Goal: Task Accomplishment & Management: Use online tool/utility

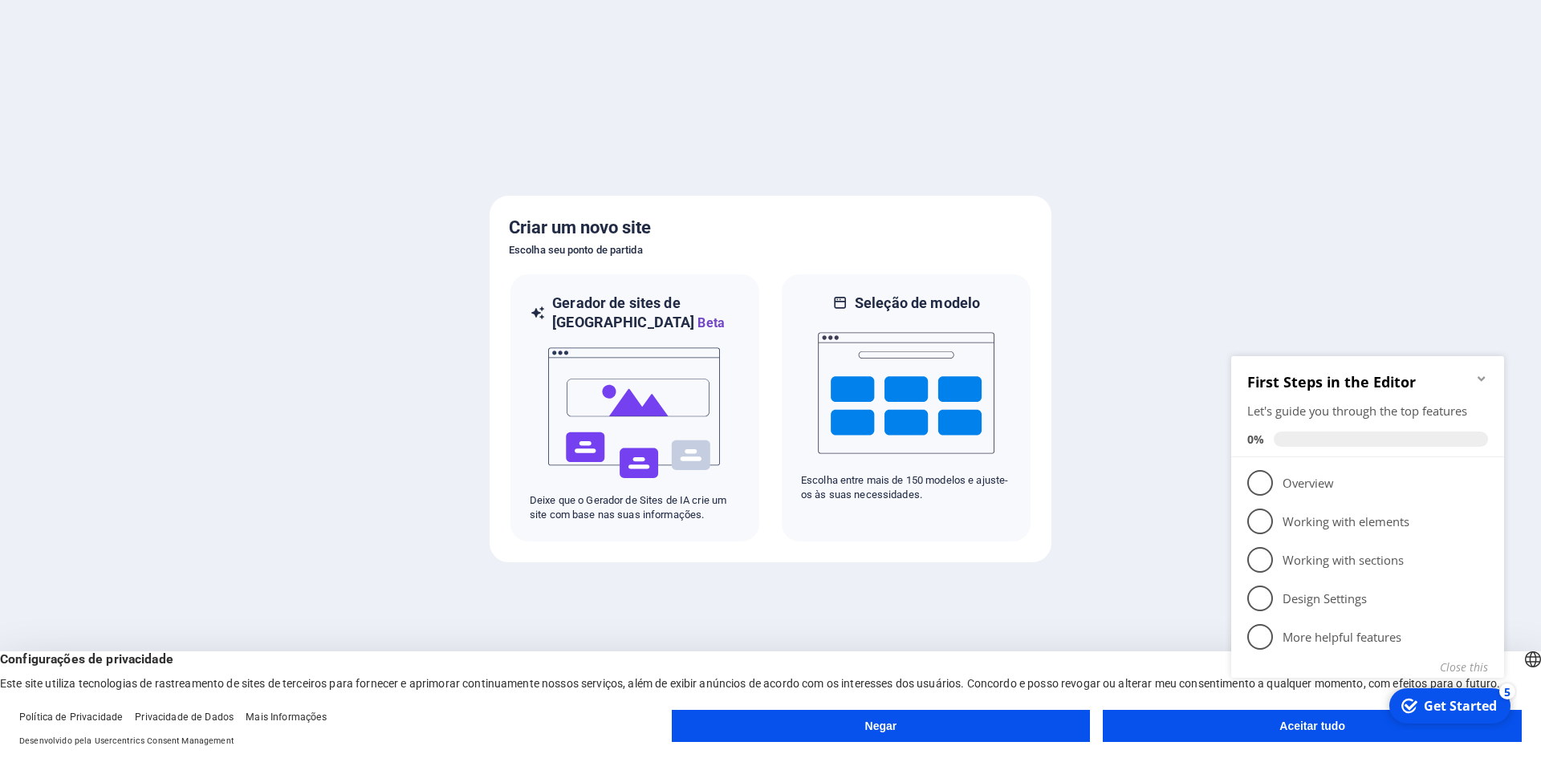
click at [1178, 719] on button "Aceitar tudo" at bounding box center [1311, 726] width 419 height 32
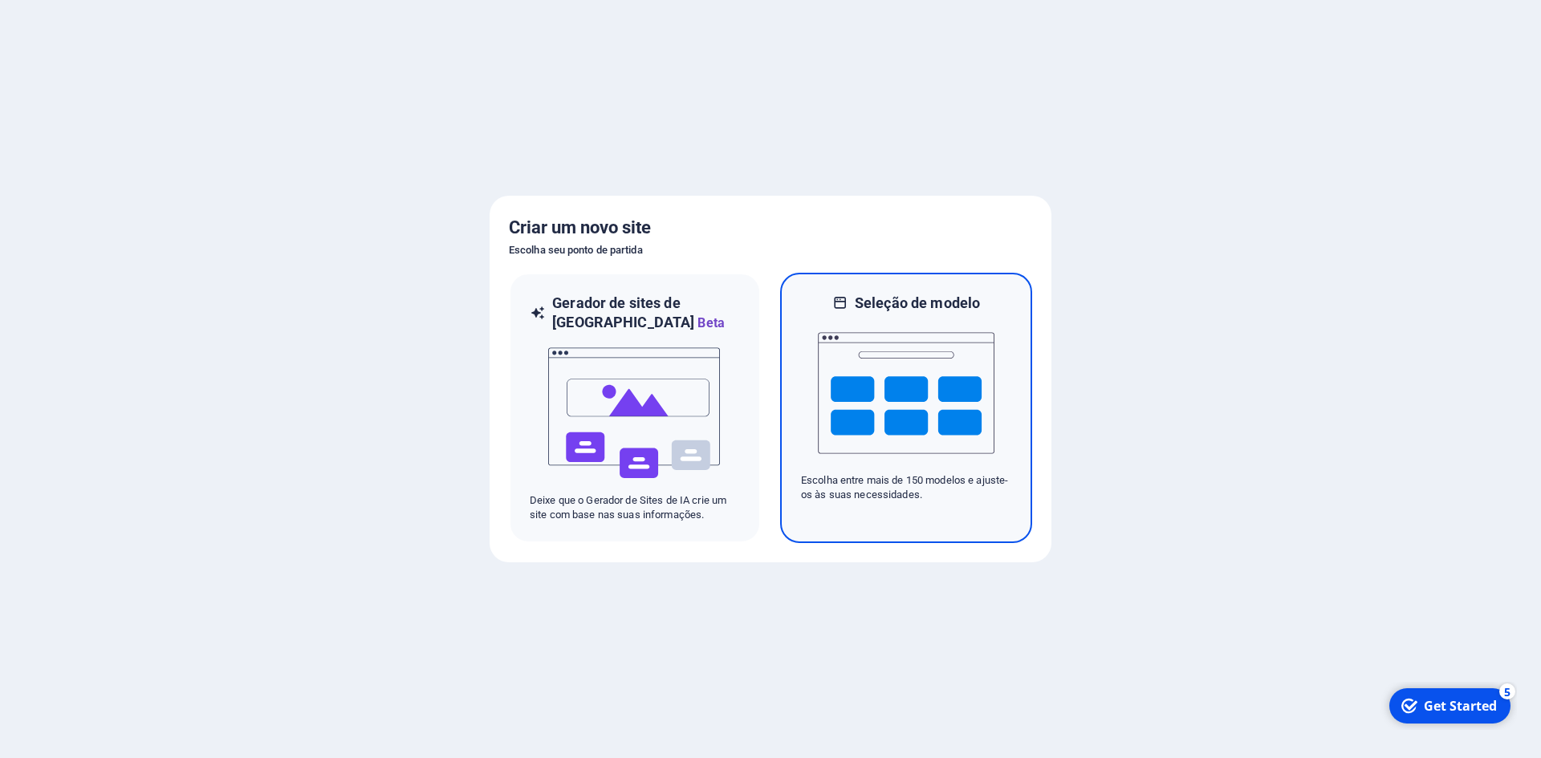
click at [875, 408] on img at bounding box center [906, 393] width 177 height 160
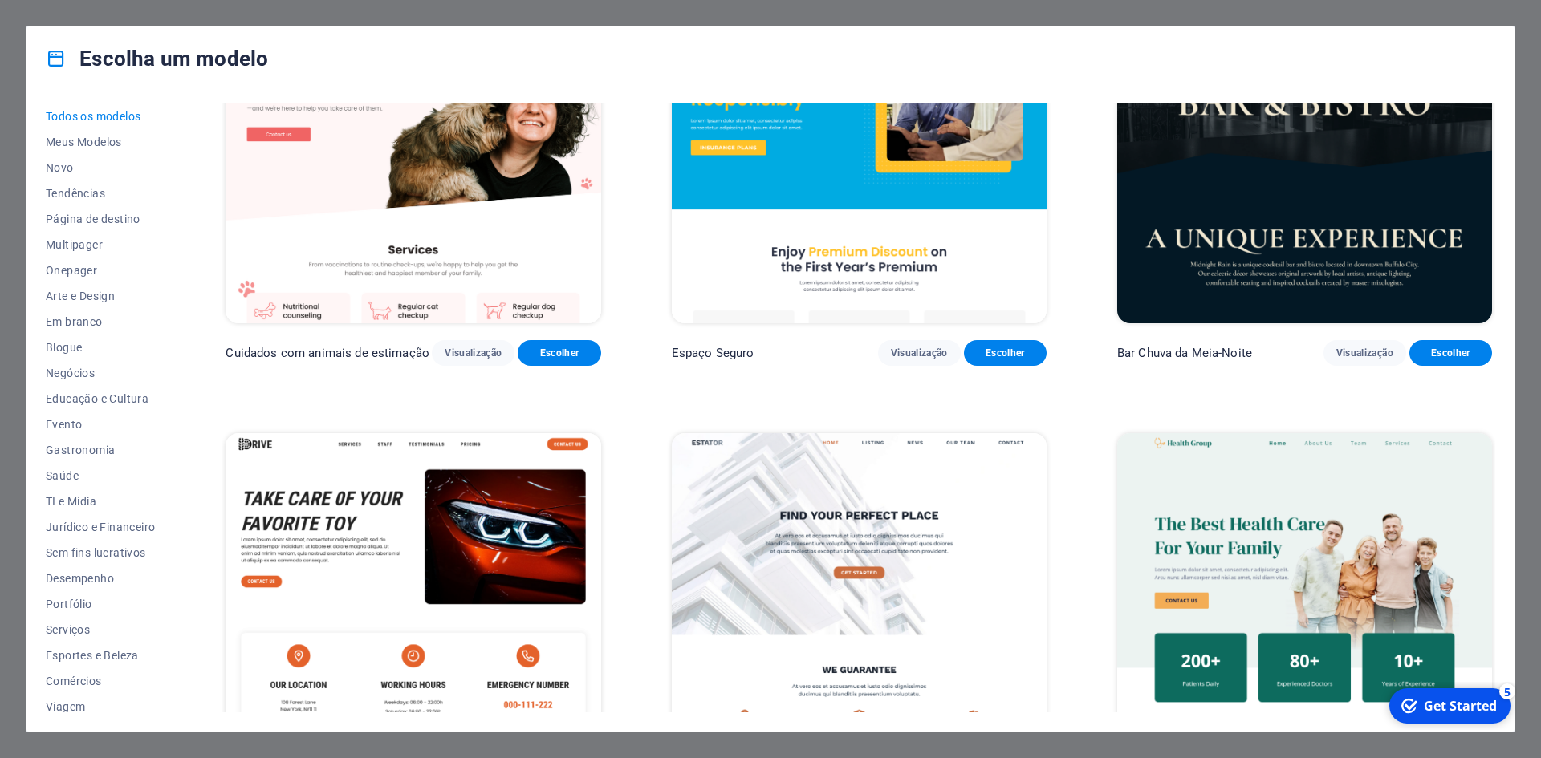
scroll to position [3932, 0]
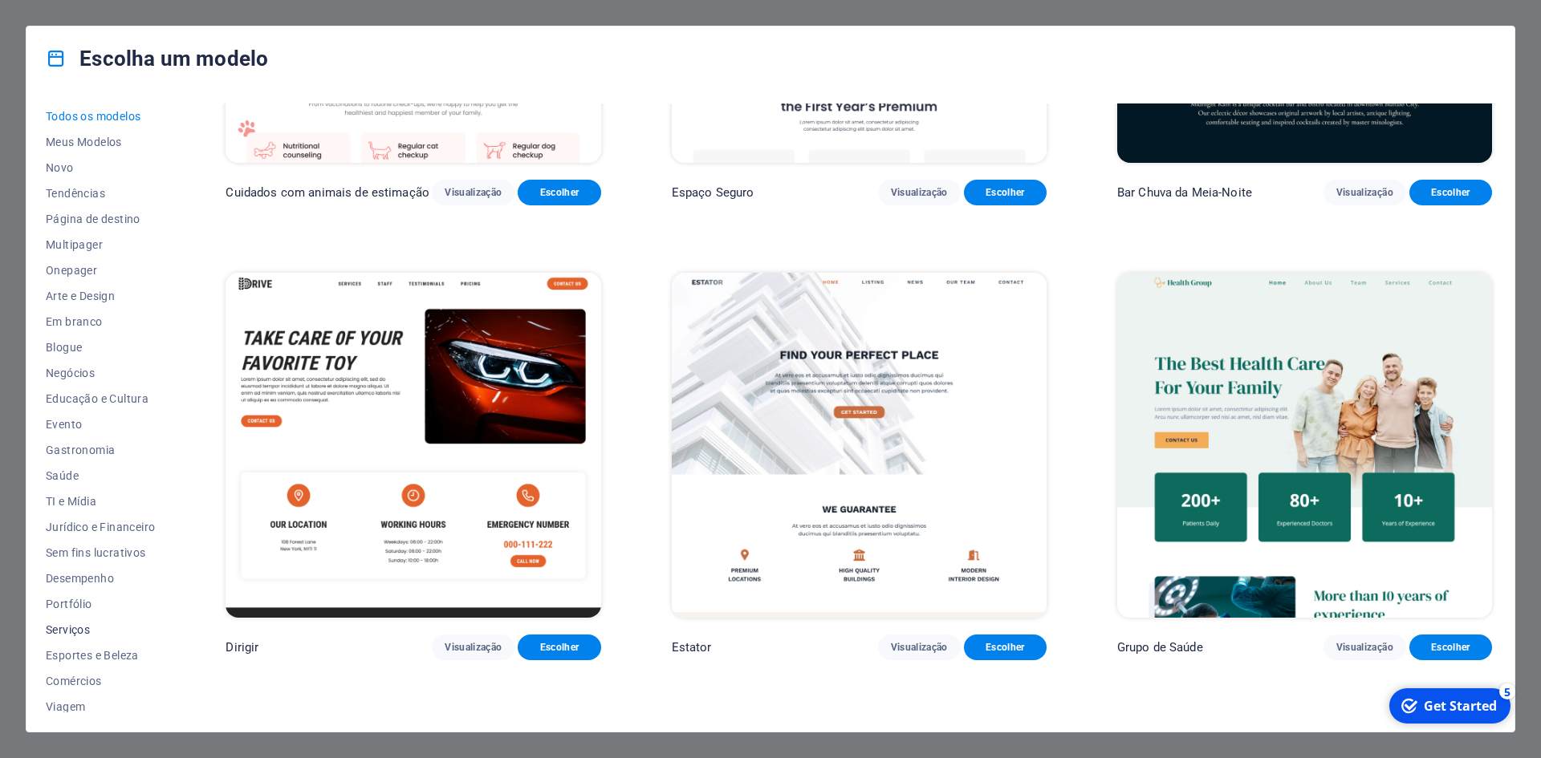
click at [63, 621] on button "Serviços" at bounding box center [100, 630] width 109 height 26
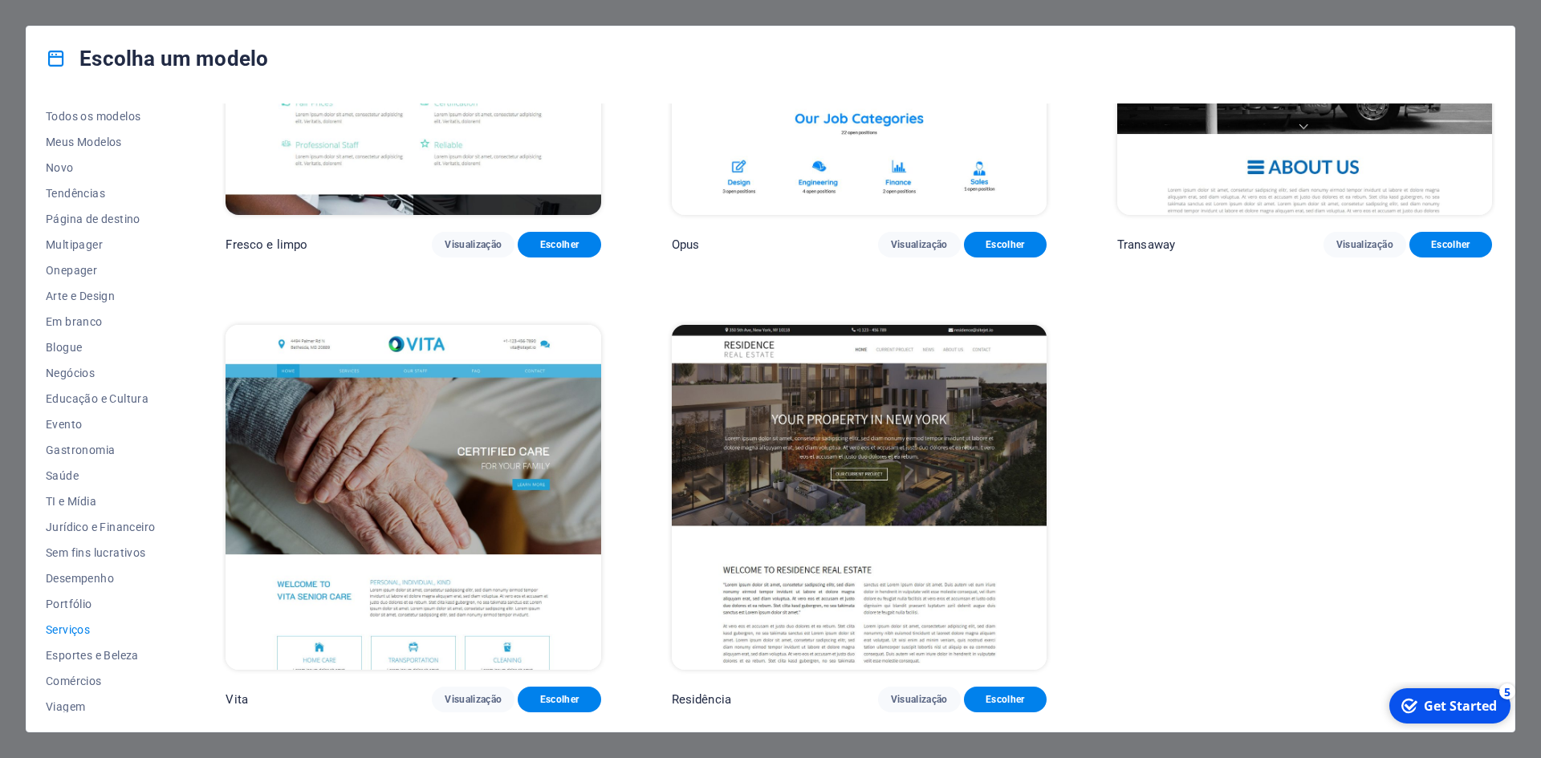
scroll to position [761, 0]
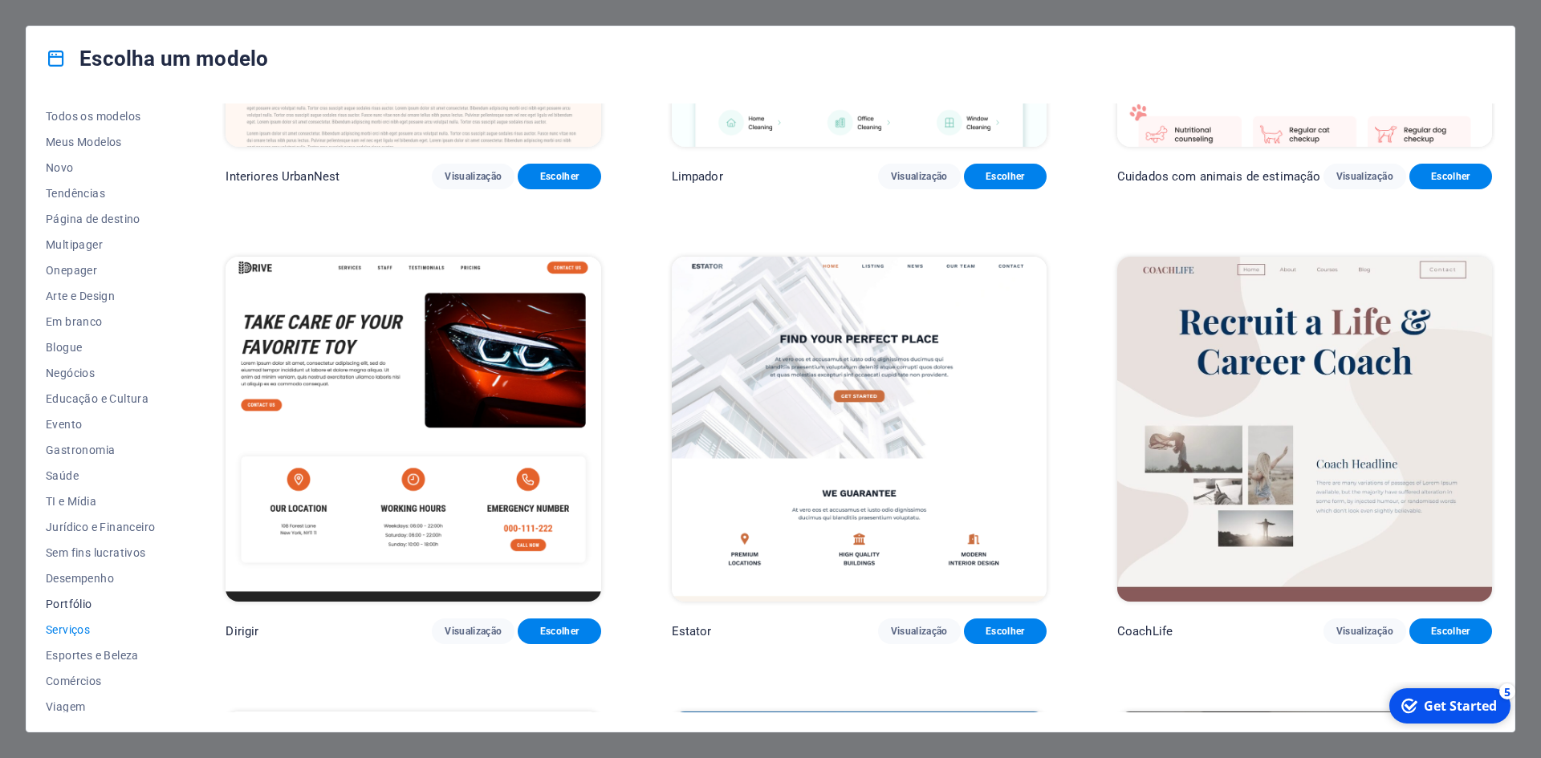
click at [69, 603] on font "Portfólio" at bounding box center [69, 604] width 47 height 13
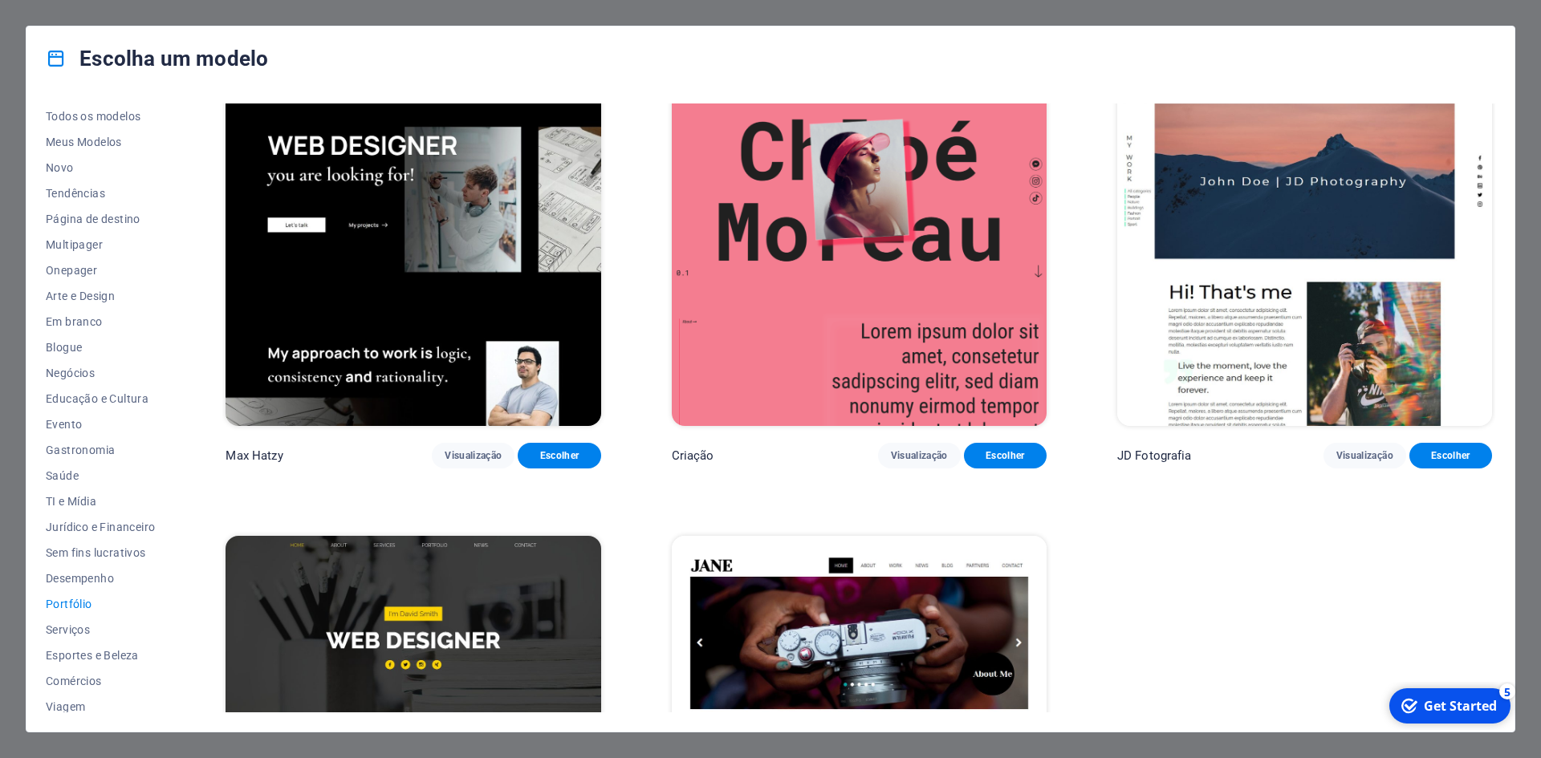
scroll to position [685, 0]
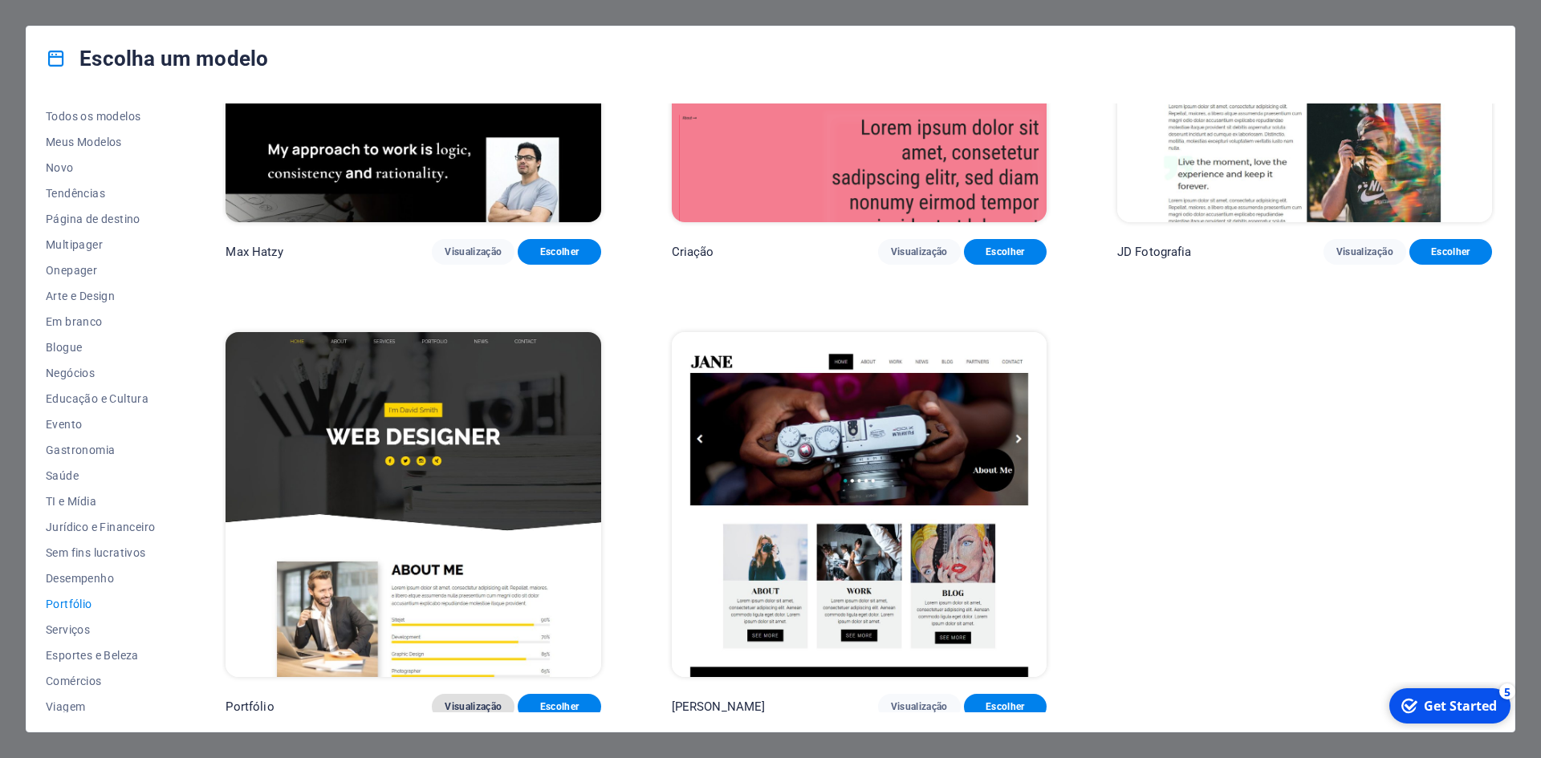
click at [466, 701] on font "Visualização" at bounding box center [473, 706] width 57 height 11
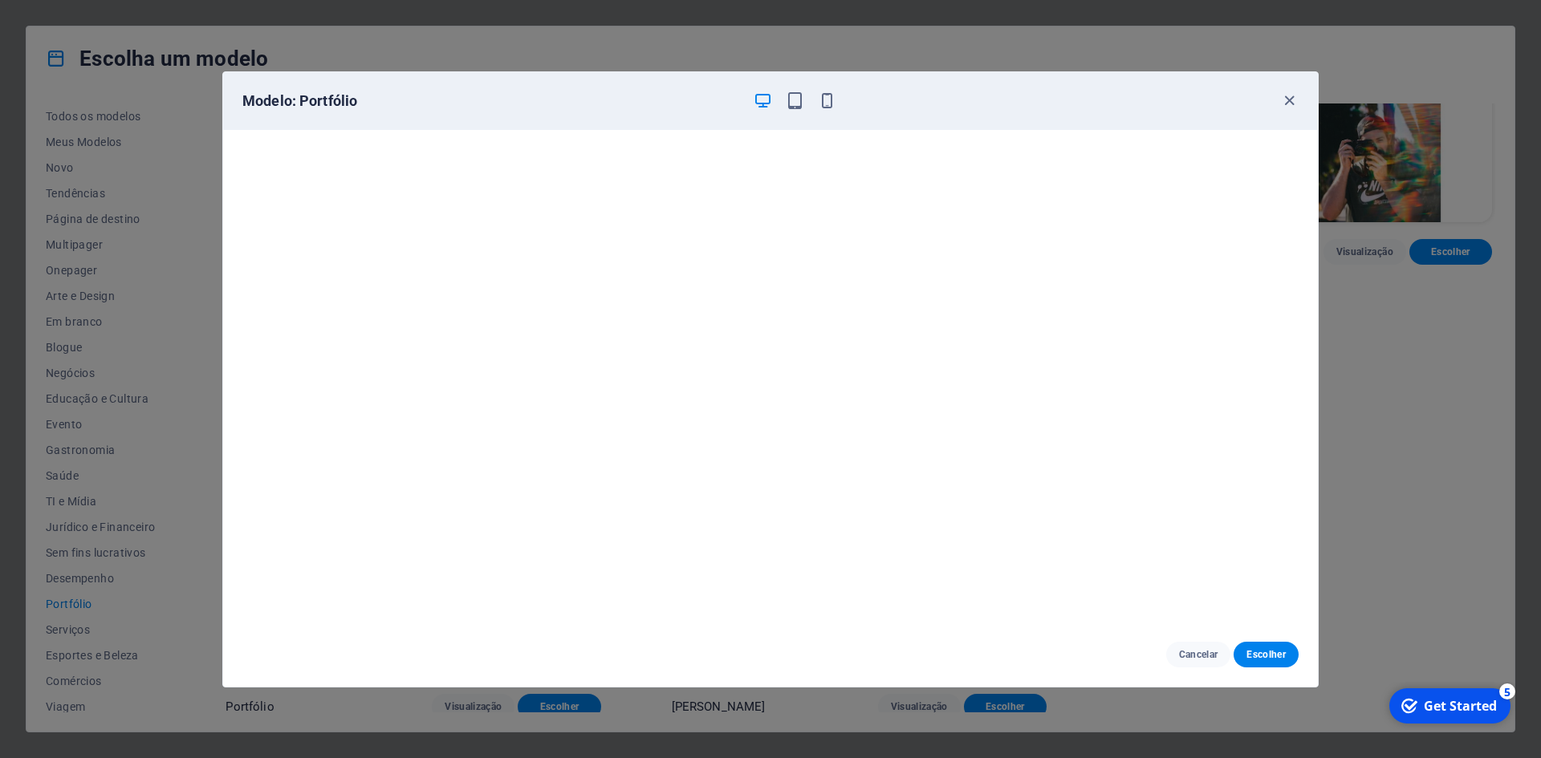
click at [761, 101] on icon "button" at bounding box center [762, 100] width 18 height 18
click at [802, 101] on span "button" at bounding box center [794, 100] width 19 height 18
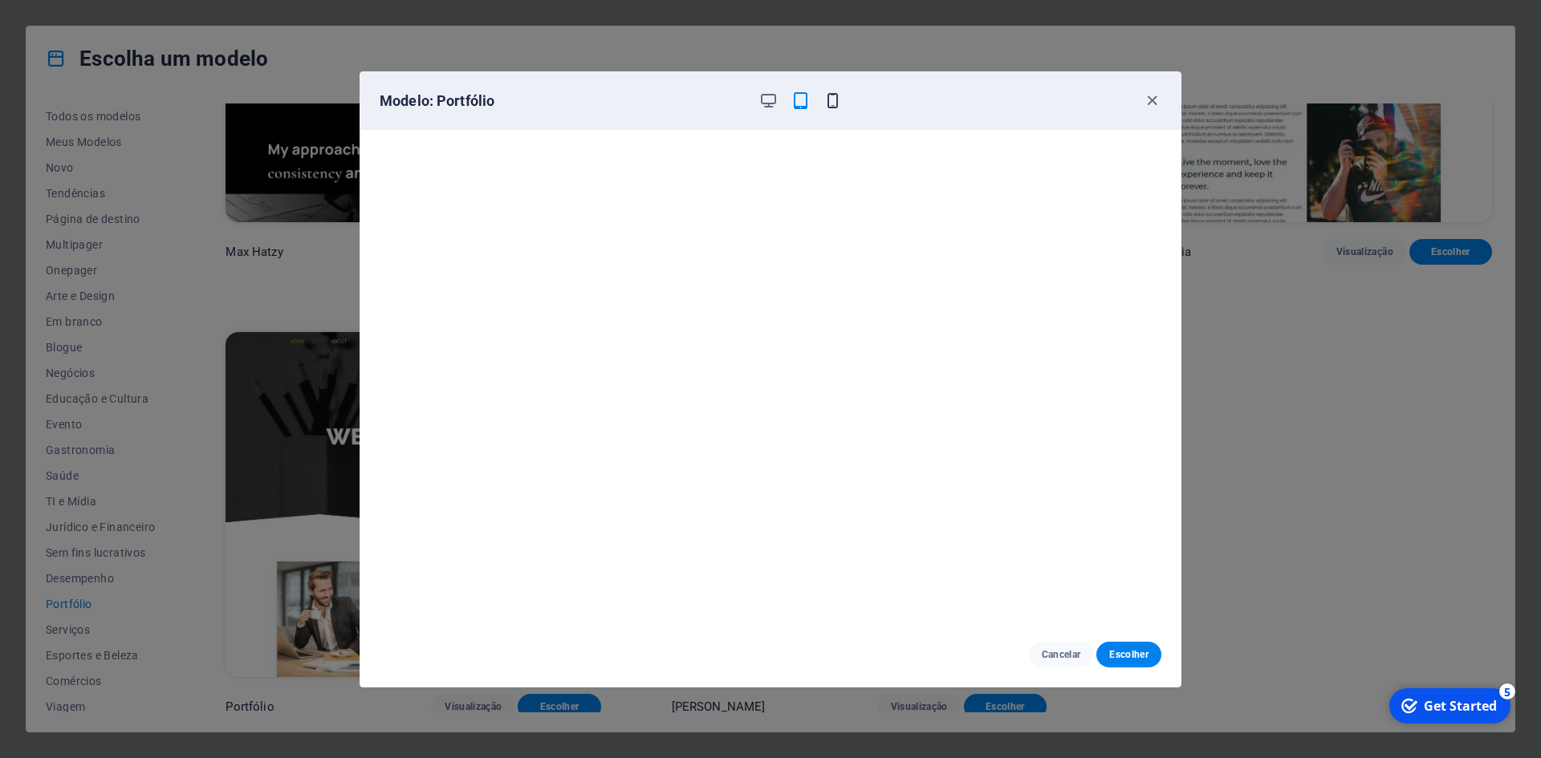
click at [830, 104] on icon "button" at bounding box center [832, 100] width 18 height 18
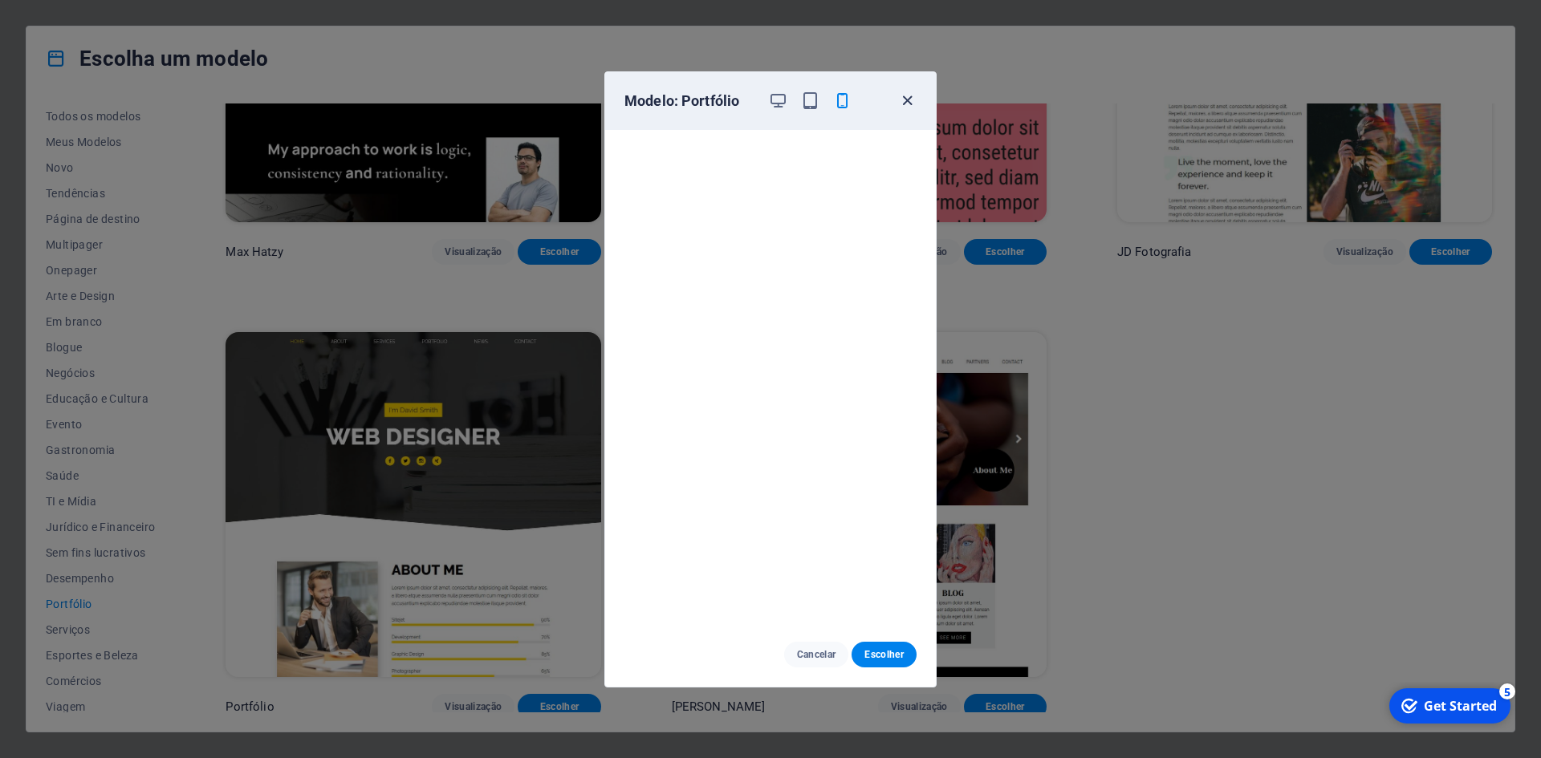
click at [901, 95] on icon "button" at bounding box center [907, 100] width 18 height 18
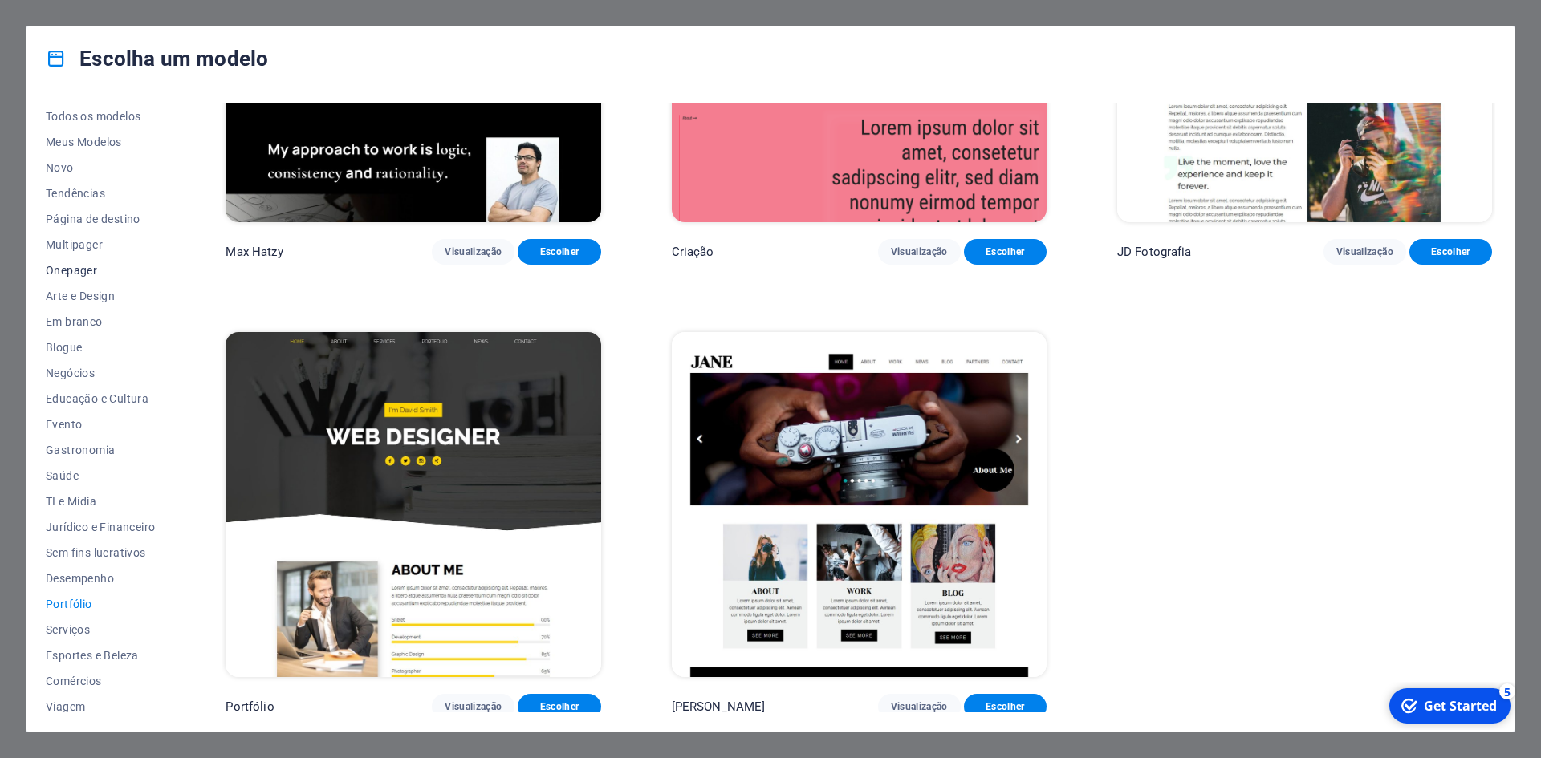
click at [83, 266] on font "Onepager" at bounding box center [71, 270] width 51 height 13
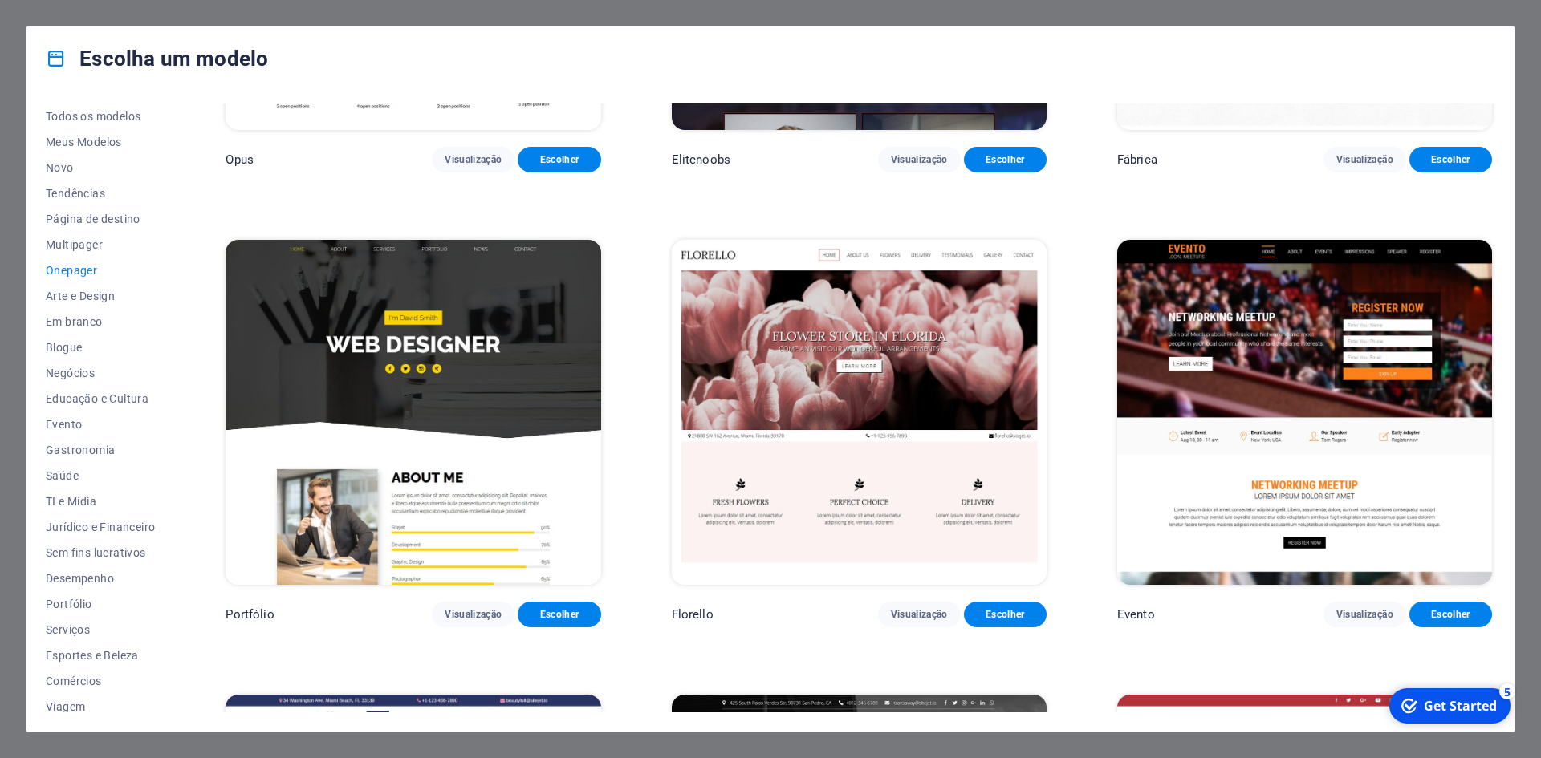
scroll to position [8143, 0]
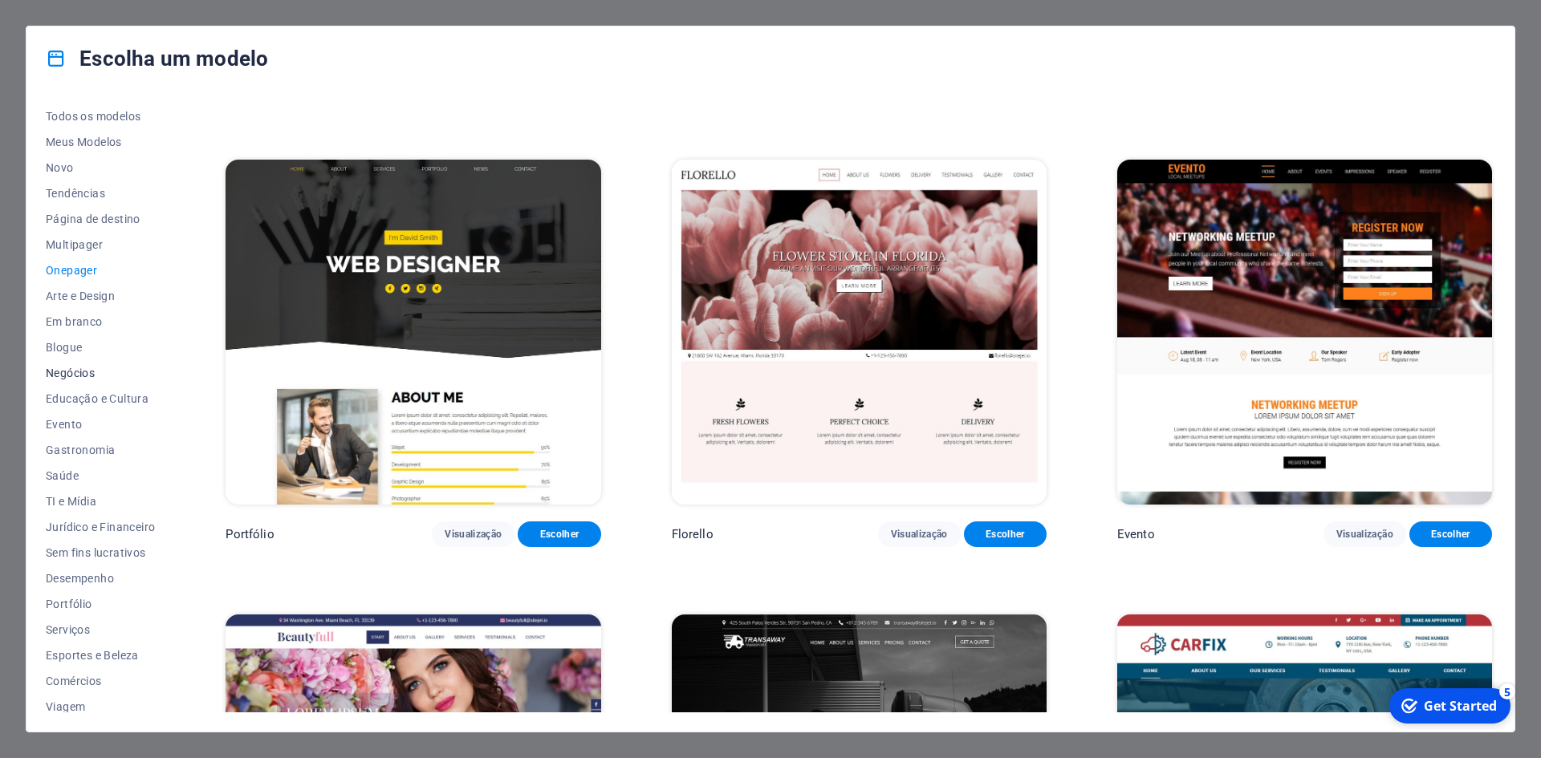
click at [72, 375] on font "Negócios" at bounding box center [70, 373] width 49 height 13
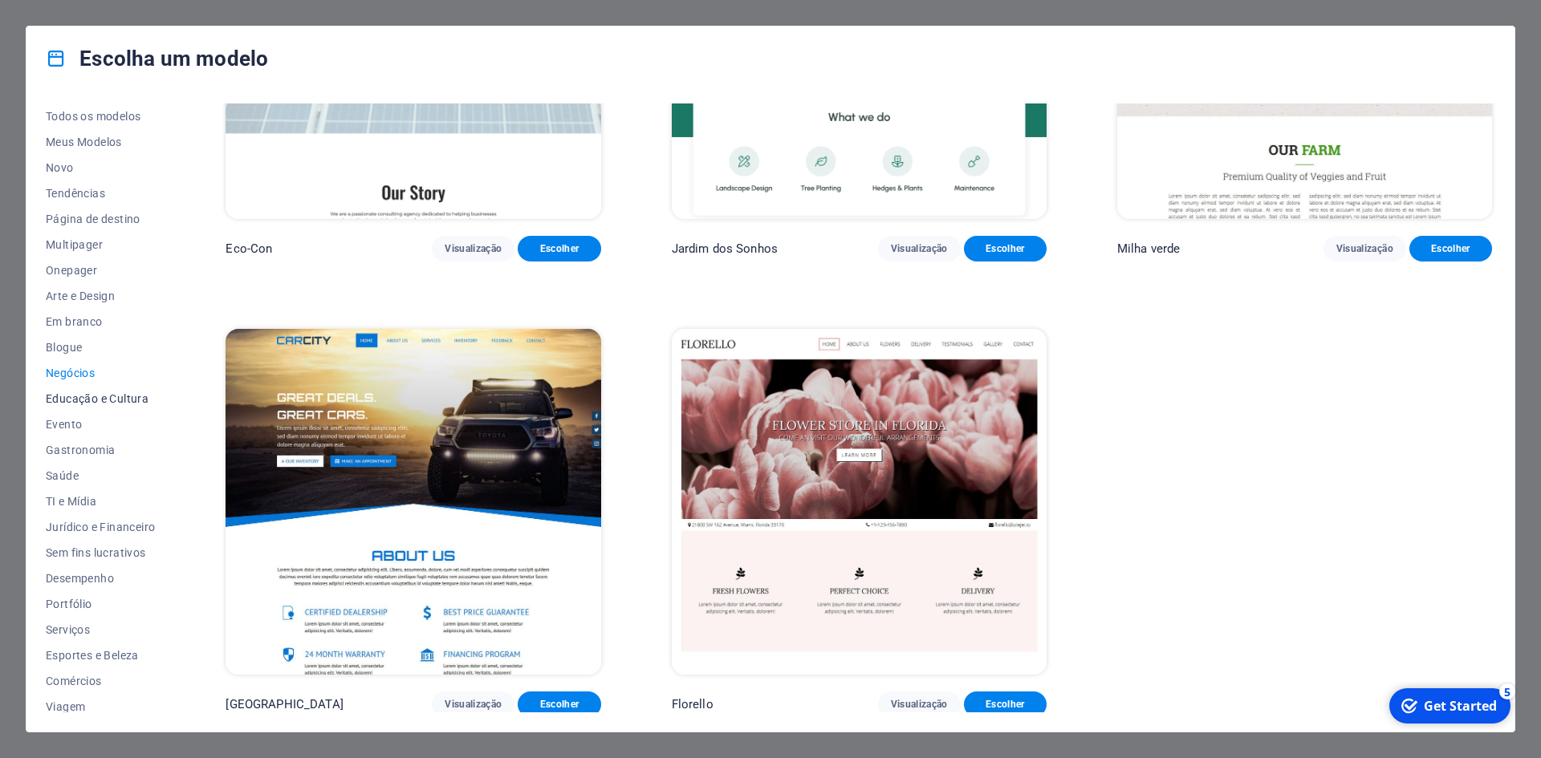
click at [74, 395] on font "Educação e Cultura" at bounding box center [97, 398] width 103 height 13
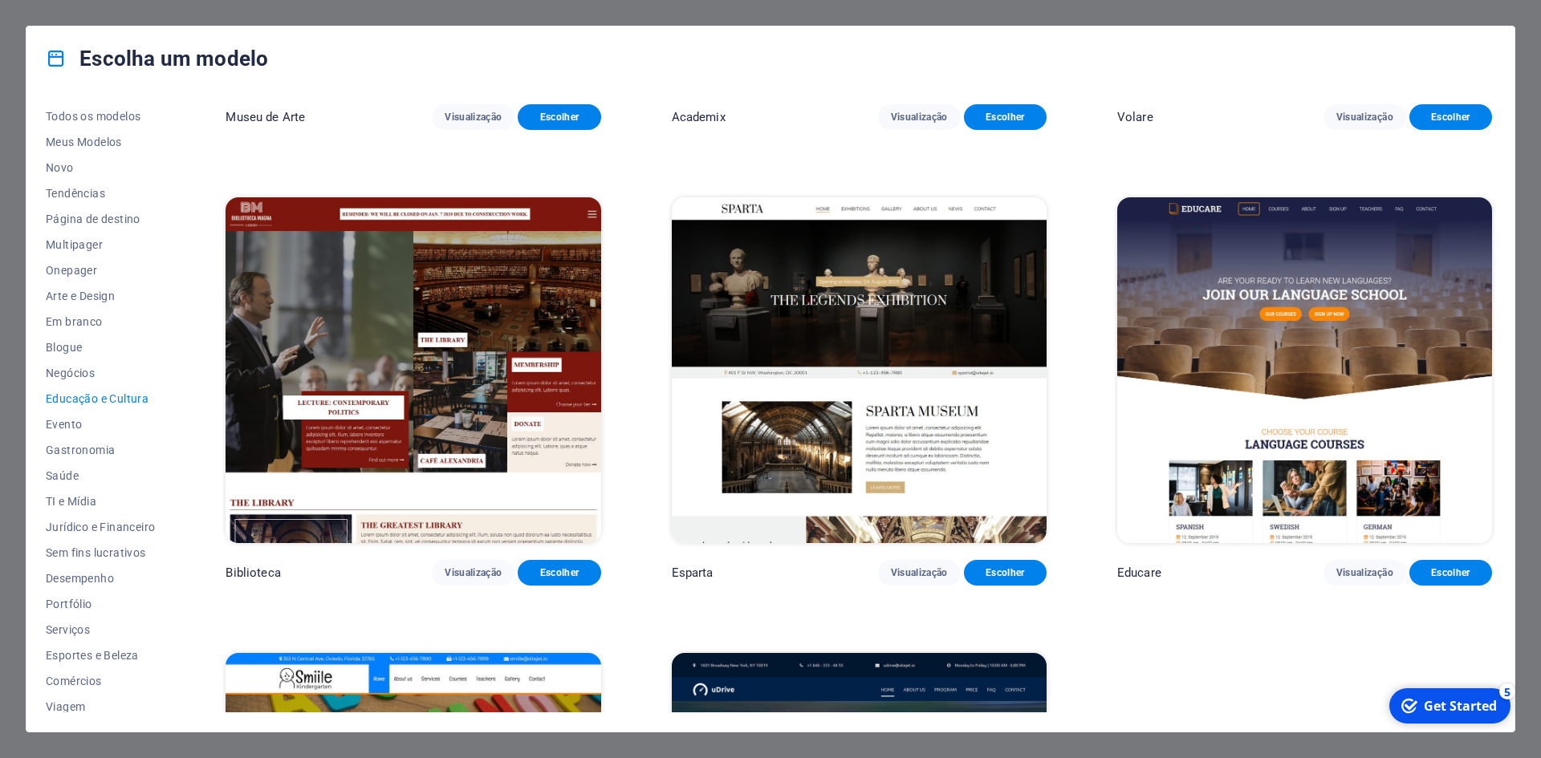
scroll to position [284, 0]
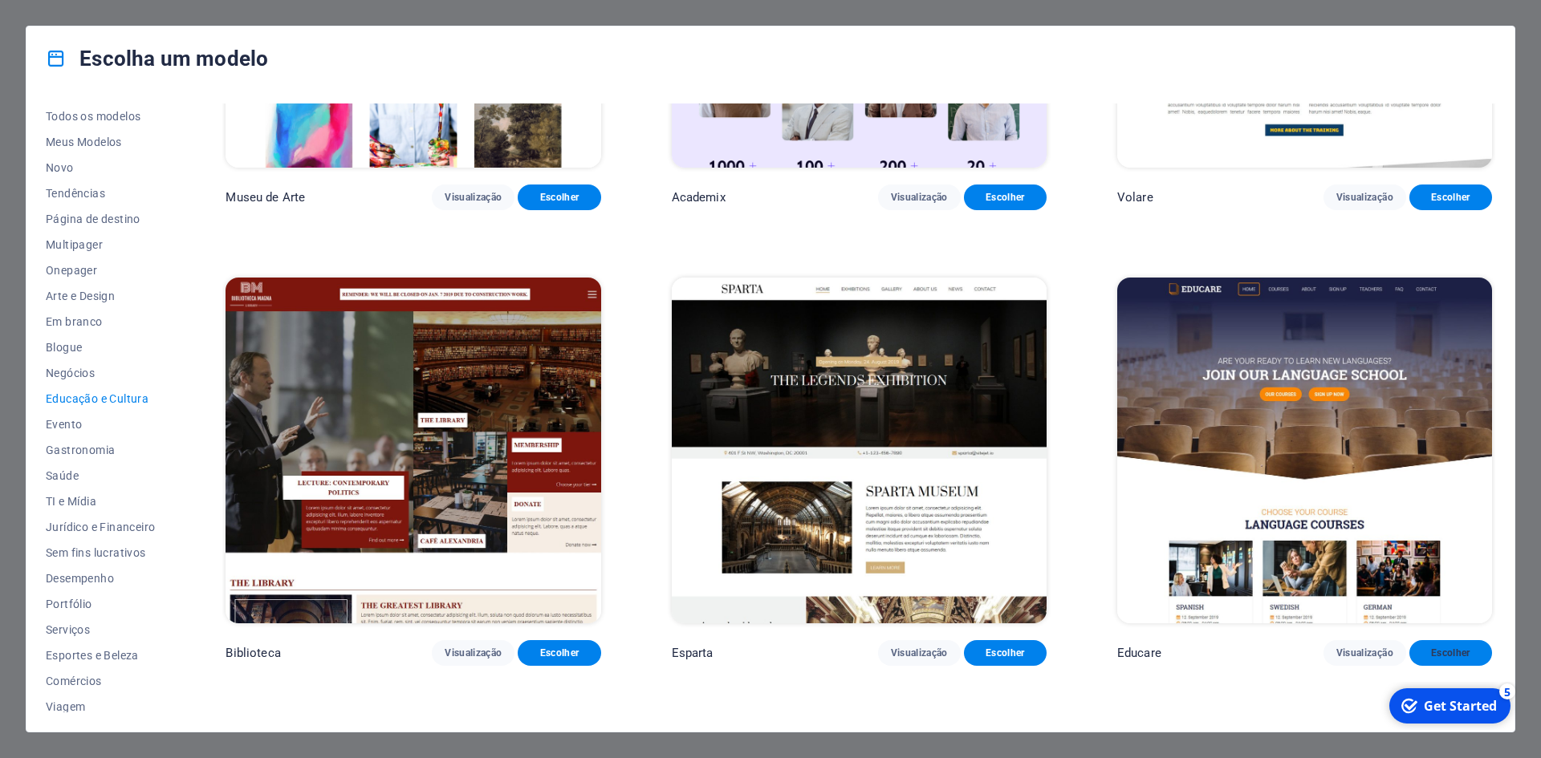
click at [1446, 650] on font "Escolher" at bounding box center [1450, 653] width 39 height 11
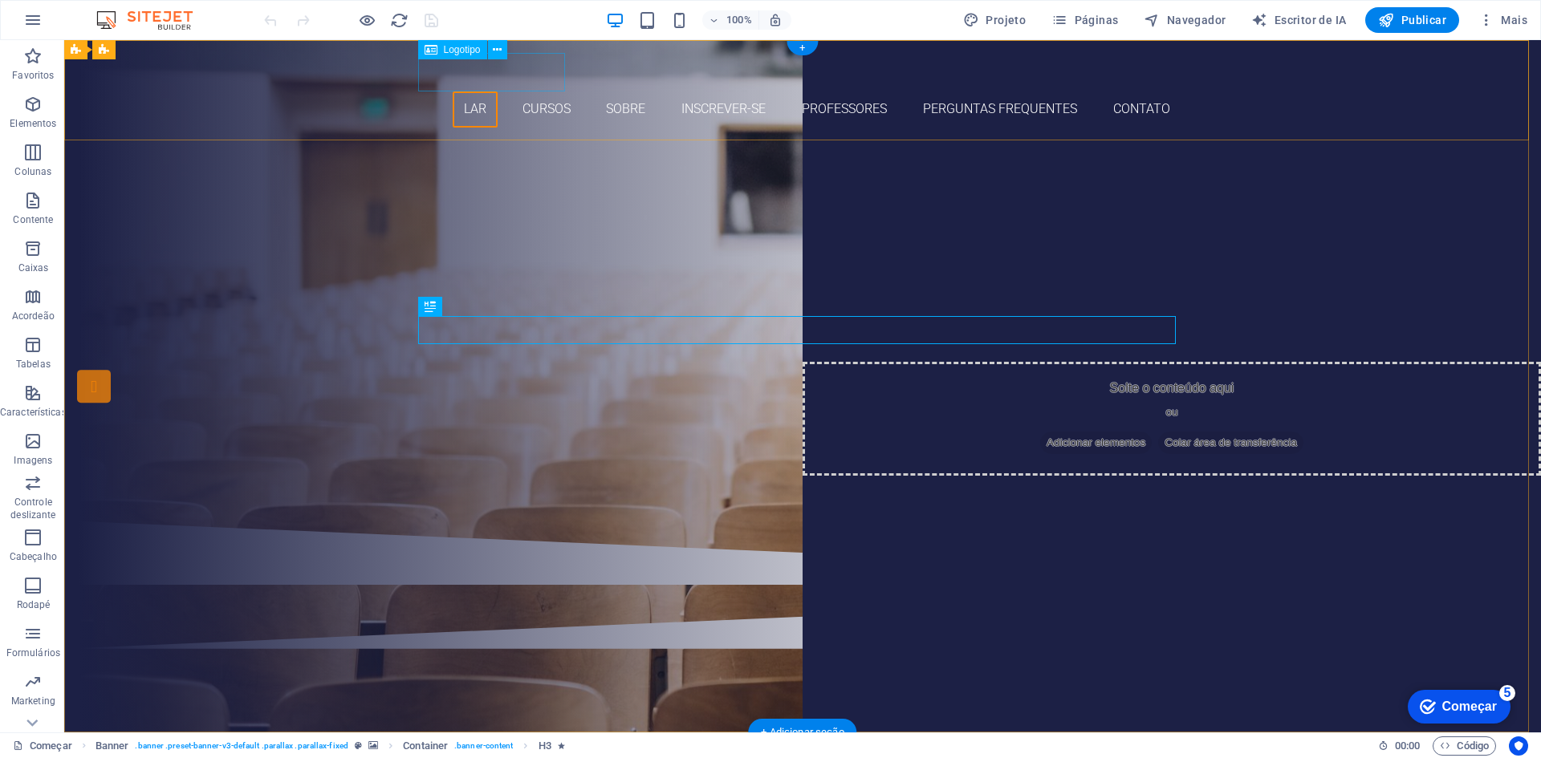
click at [496, 79] on div at bounding box center [802, 72] width 757 height 39
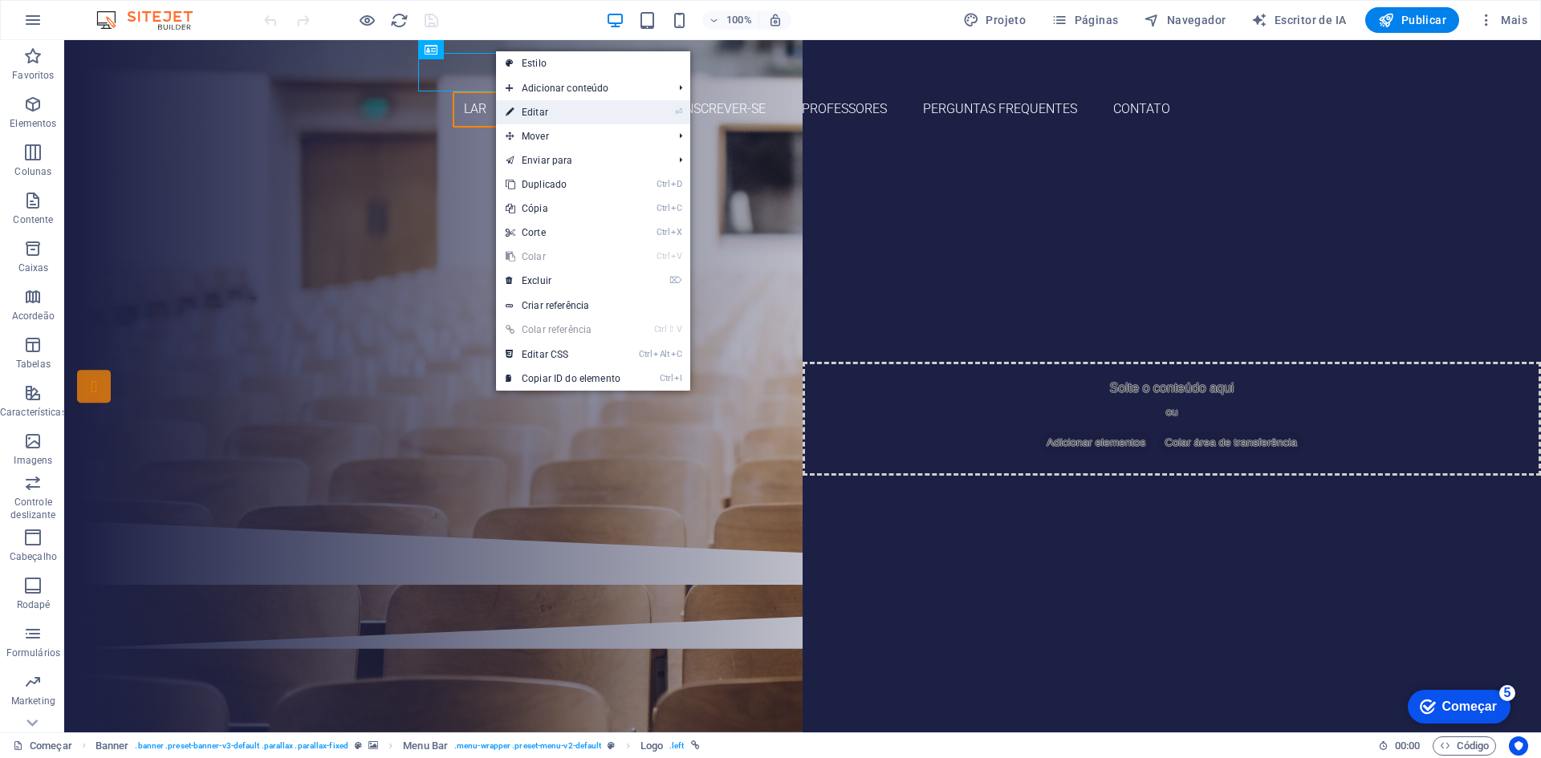
click at [539, 108] on font "Editar" at bounding box center [535, 112] width 26 height 11
select select "px"
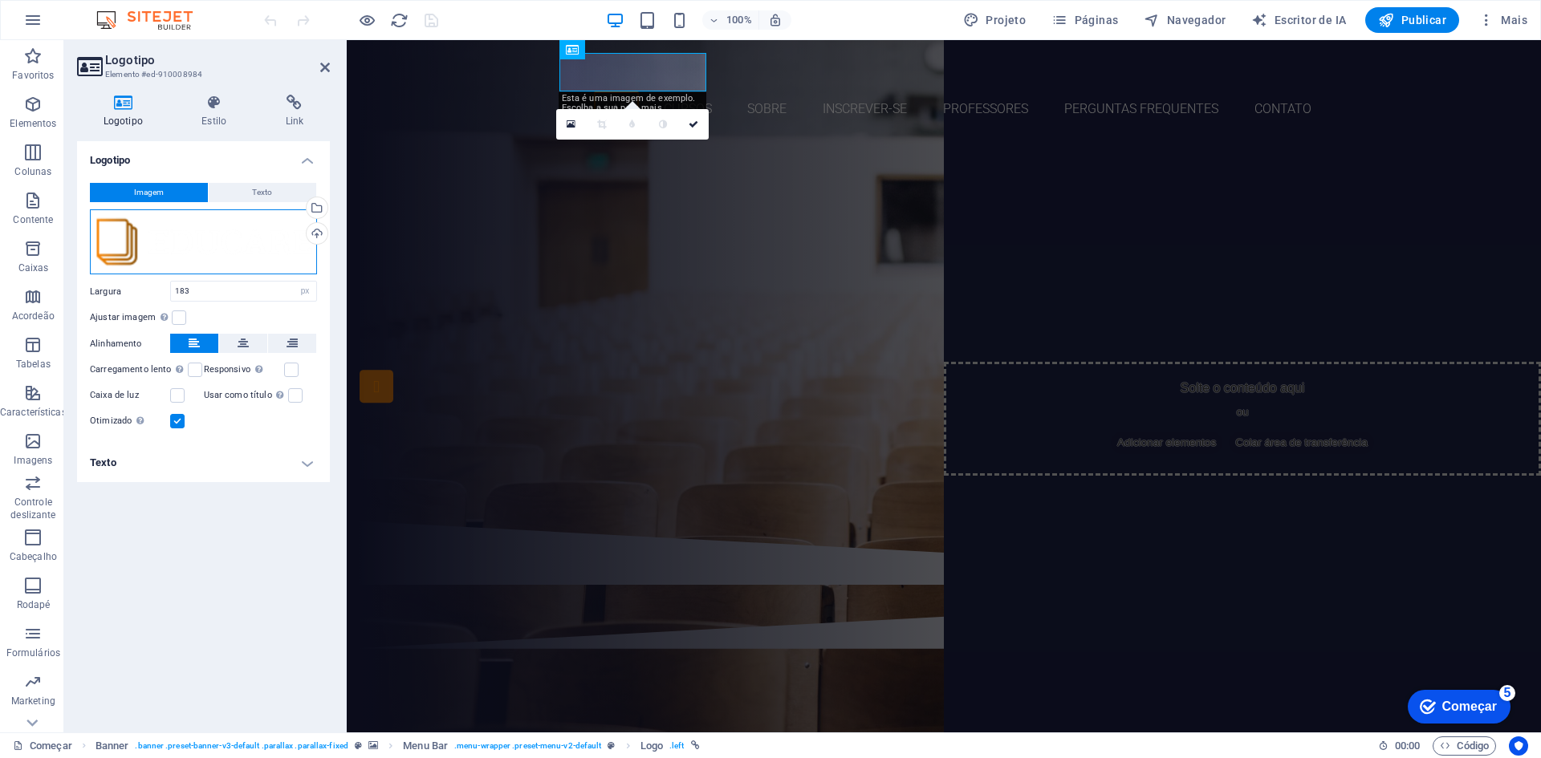
click at [131, 241] on div "Arraste os arquivos aqui, clique para escolher os arquivos ou selecione-os em […" at bounding box center [203, 242] width 227 height 66
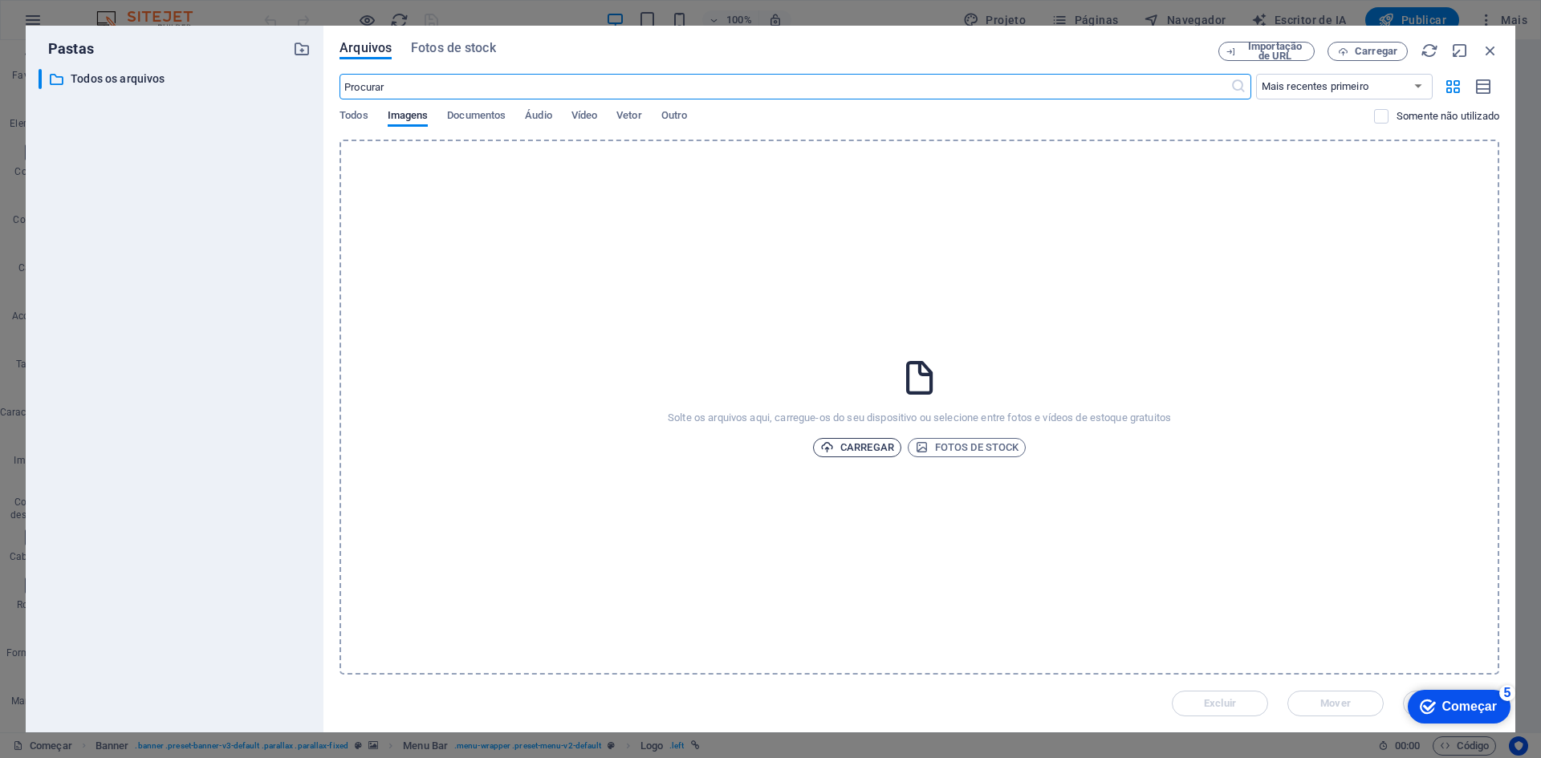
click at [861, 442] on font "Carregar" at bounding box center [867, 447] width 54 height 12
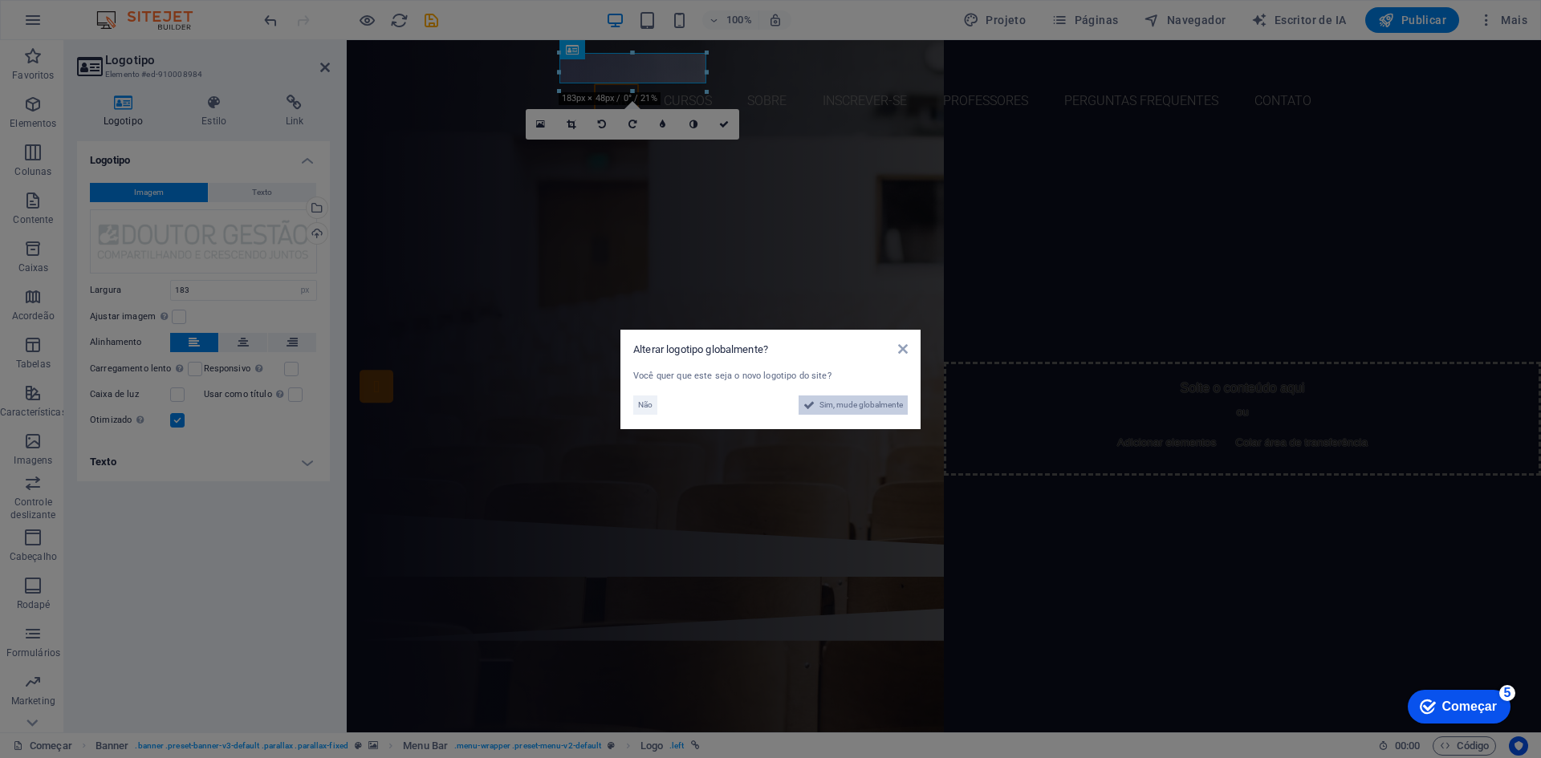
click at [853, 404] on font "Sim, mude globalmente" at bounding box center [860, 404] width 83 height 9
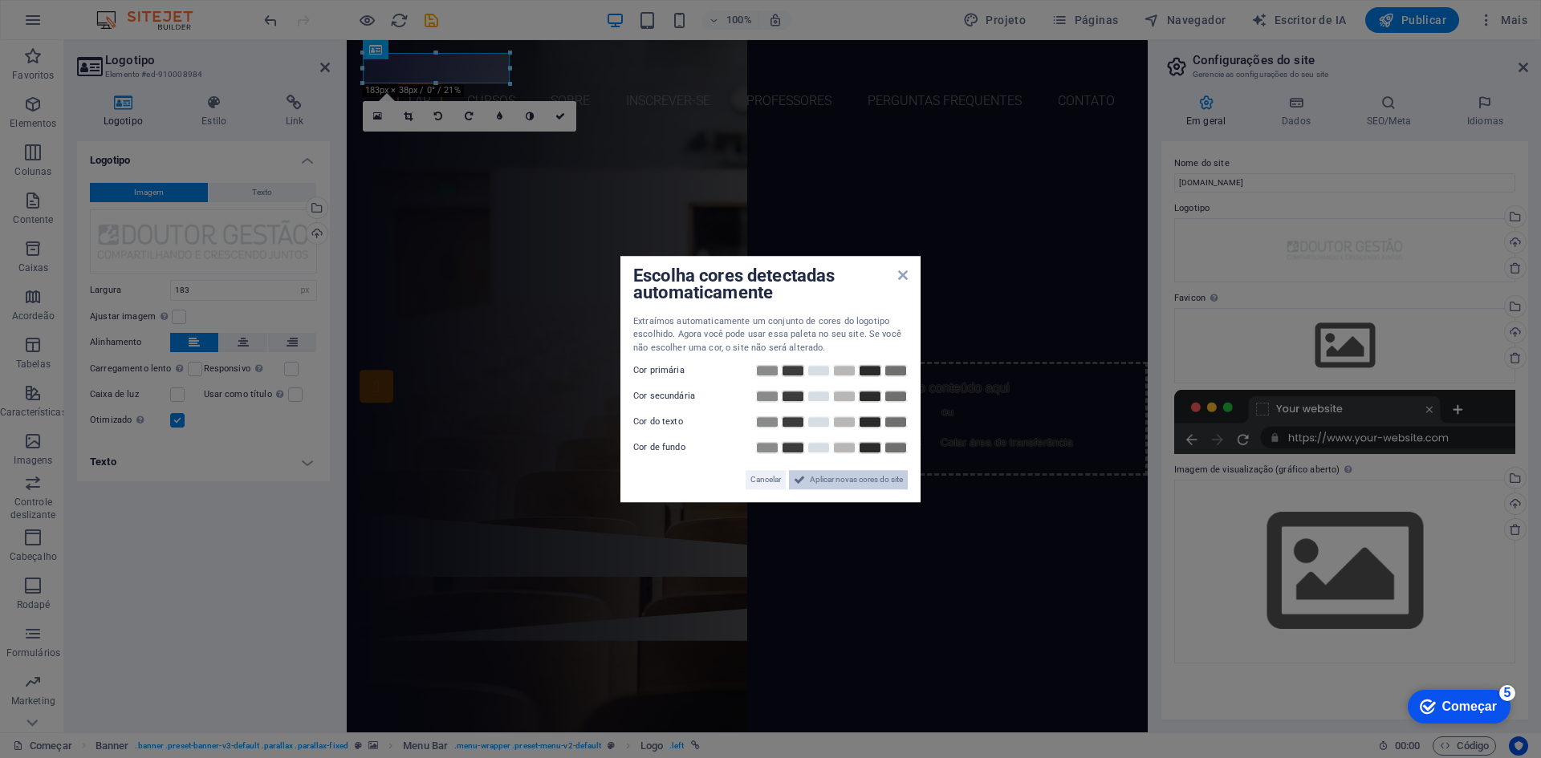
click at [824, 477] on font "Aplicar novas cores do site" at bounding box center [856, 479] width 93 height 9
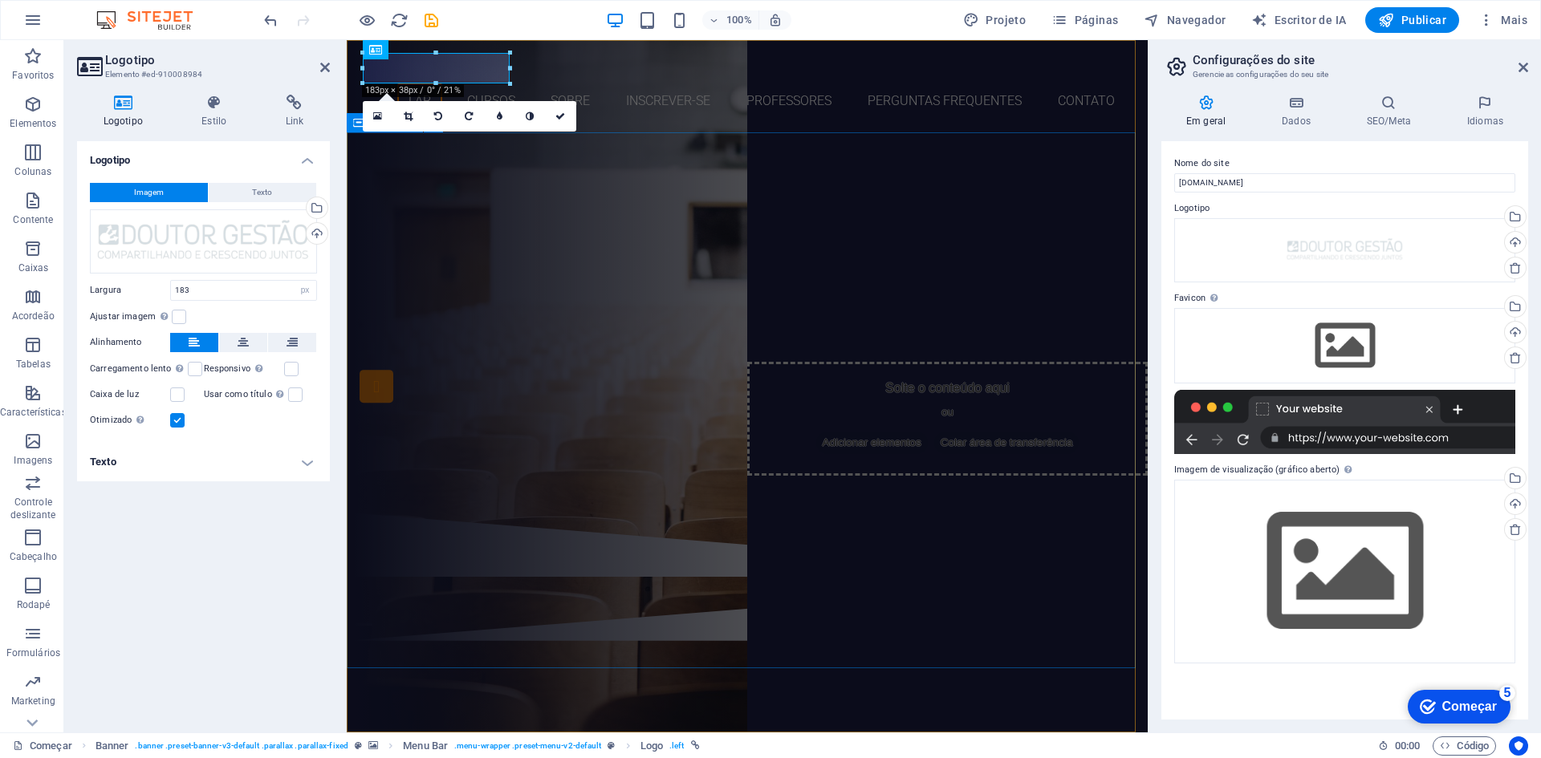
click at [494, 226] on div "Você está pronto para aprender novos idiomas? Junte-se à nossa escola de idioma…" at bounding box center [747, 322] width 801 height 380
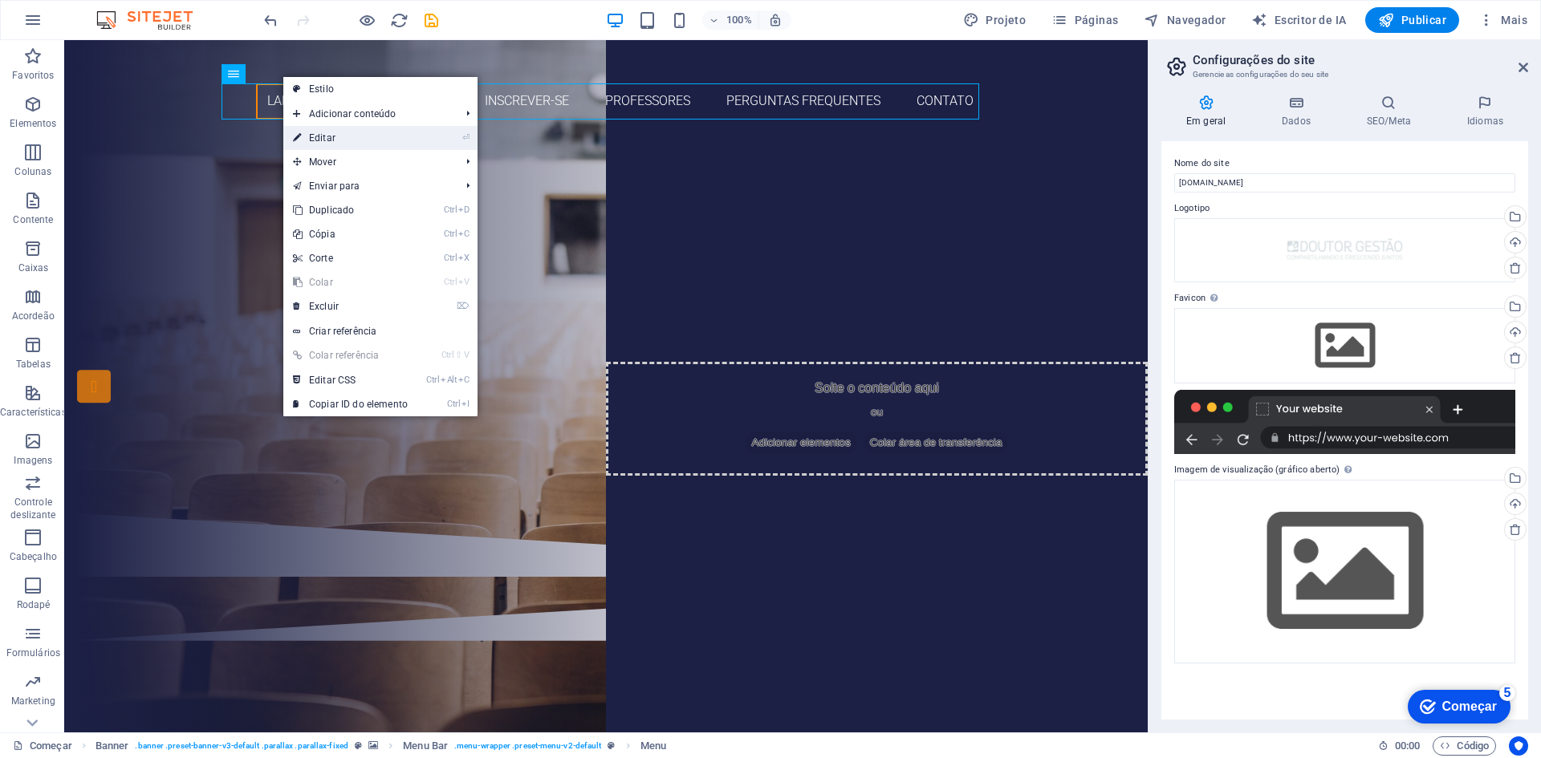
click at [334, 136] on font "Editar" at bounding box center [322, 137] width 26 height 11
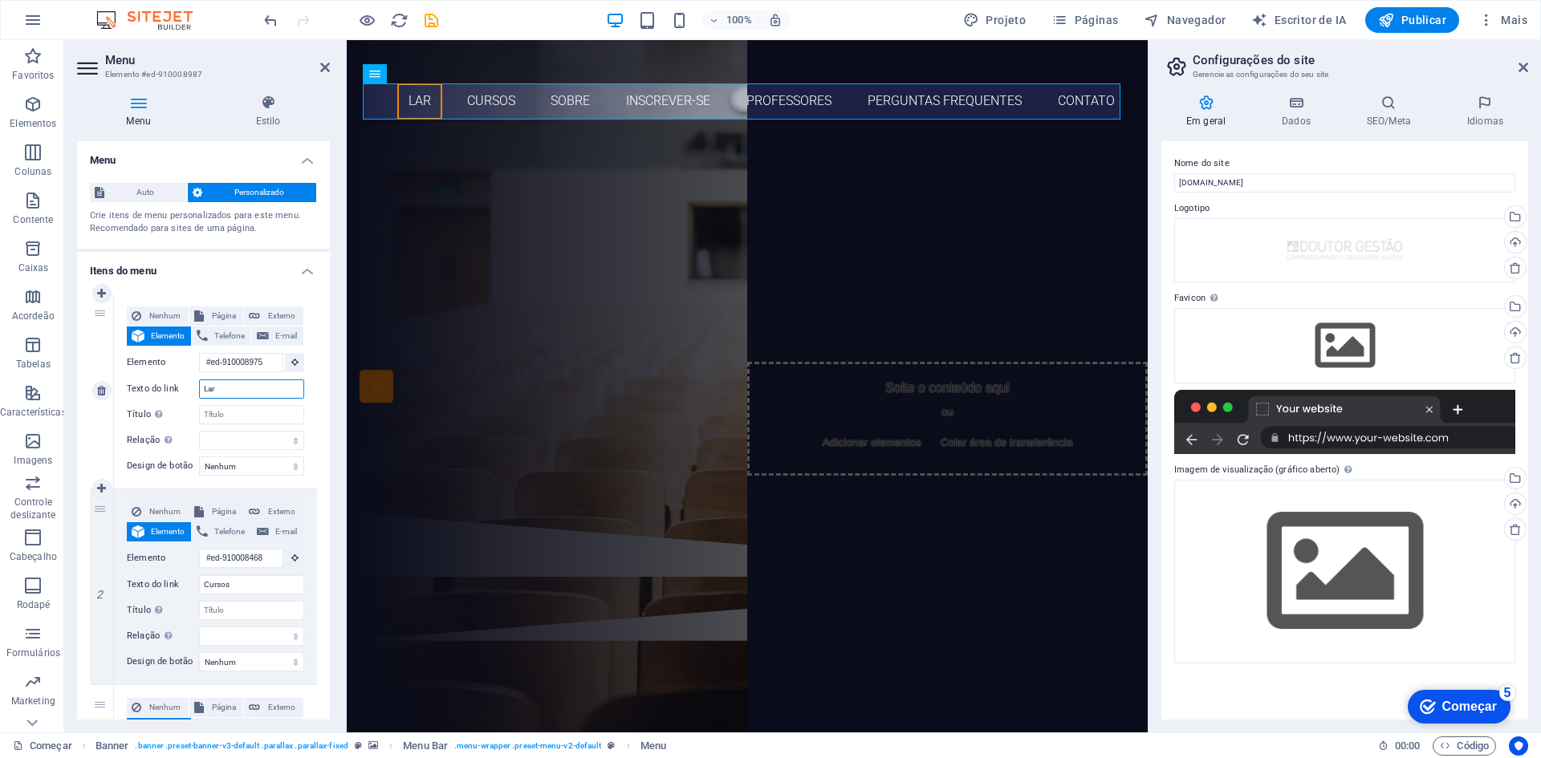
click at [230, 384] on input "Lar" at bounding box center [251, 389] width 105 height 19
click at [232, 384] on input "Lar" at bounding box center [251, 389] width 105 height 19
type input "L"
select select
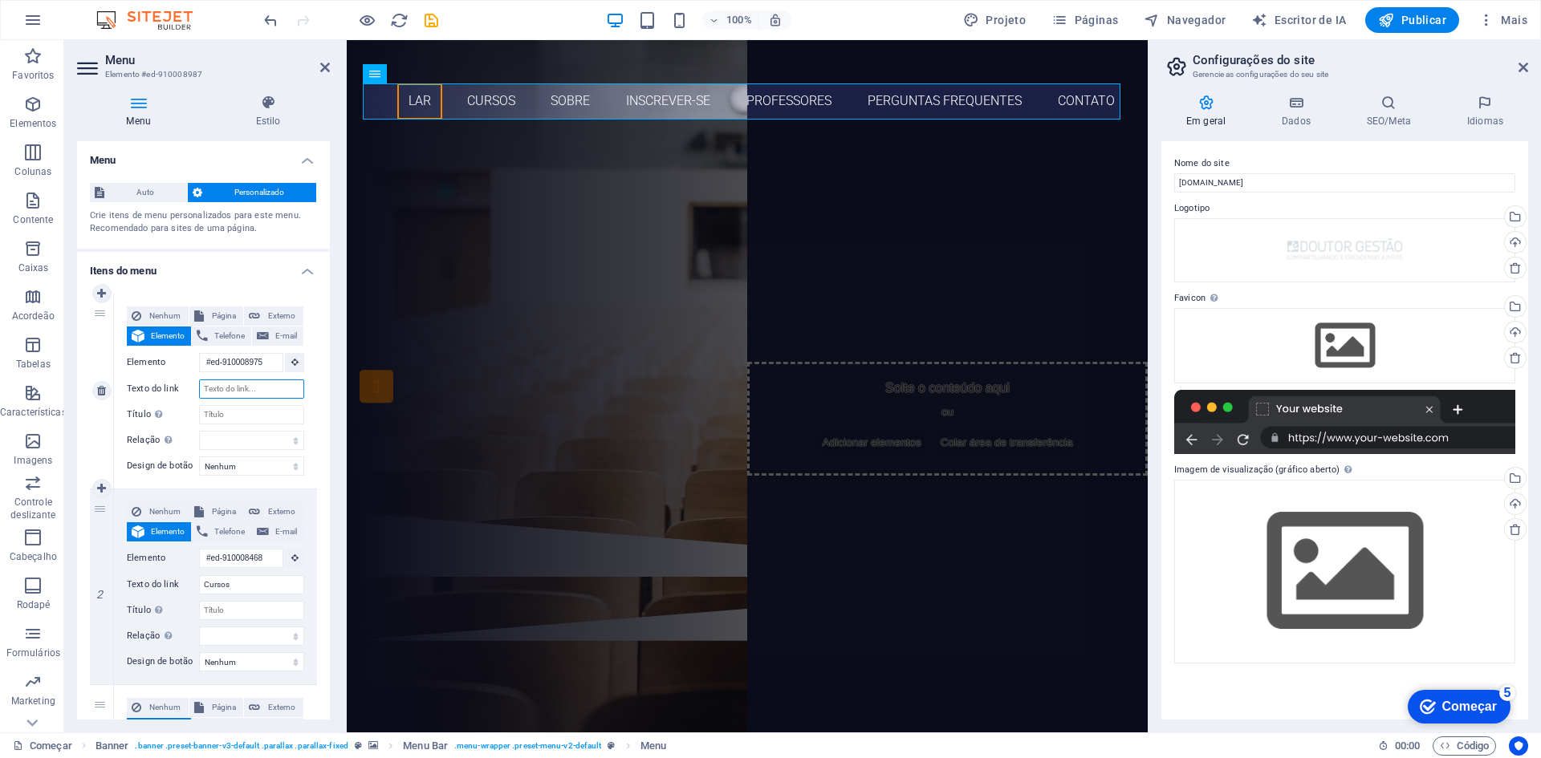
select select
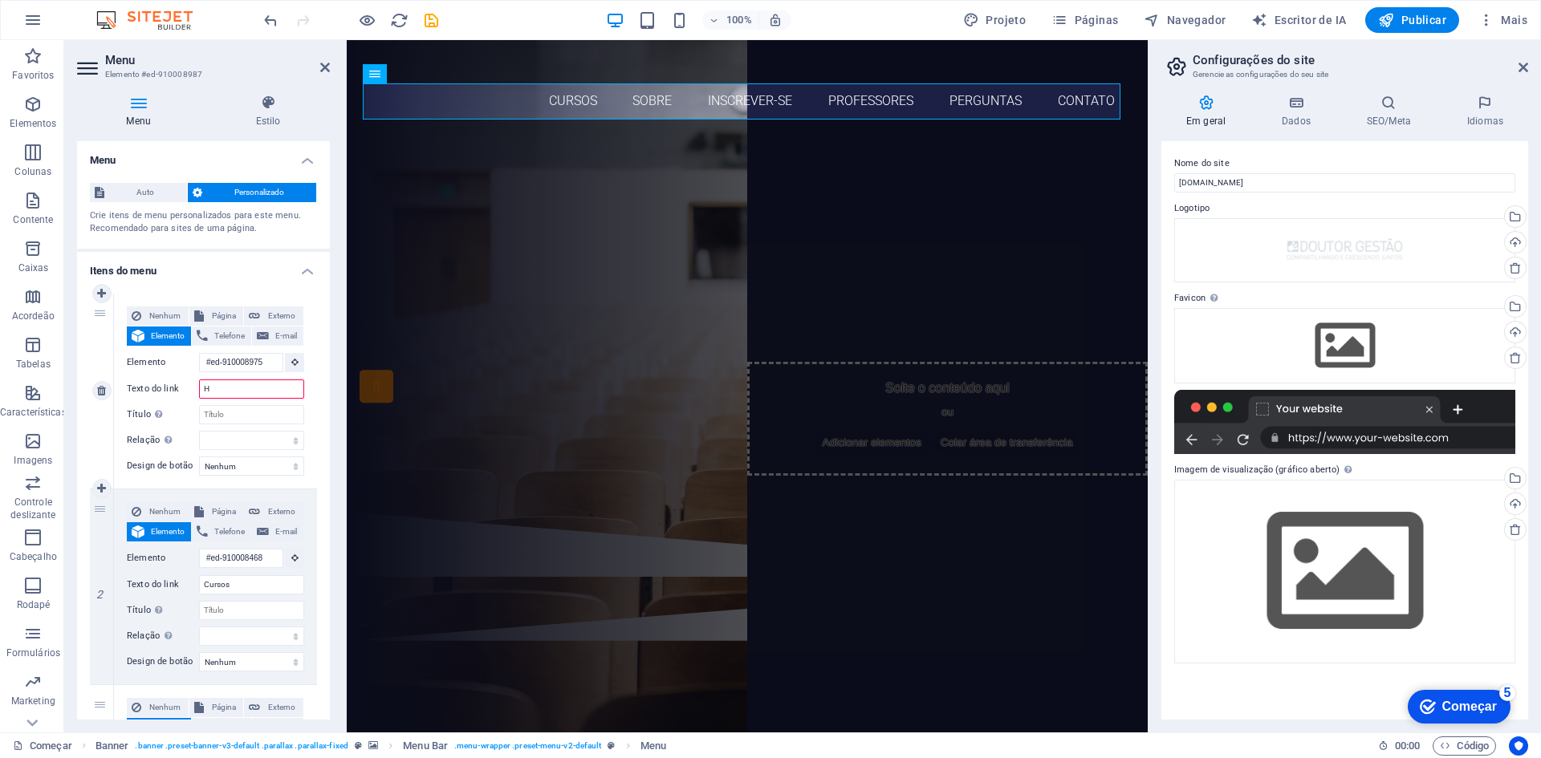
type input "Ho"
select select
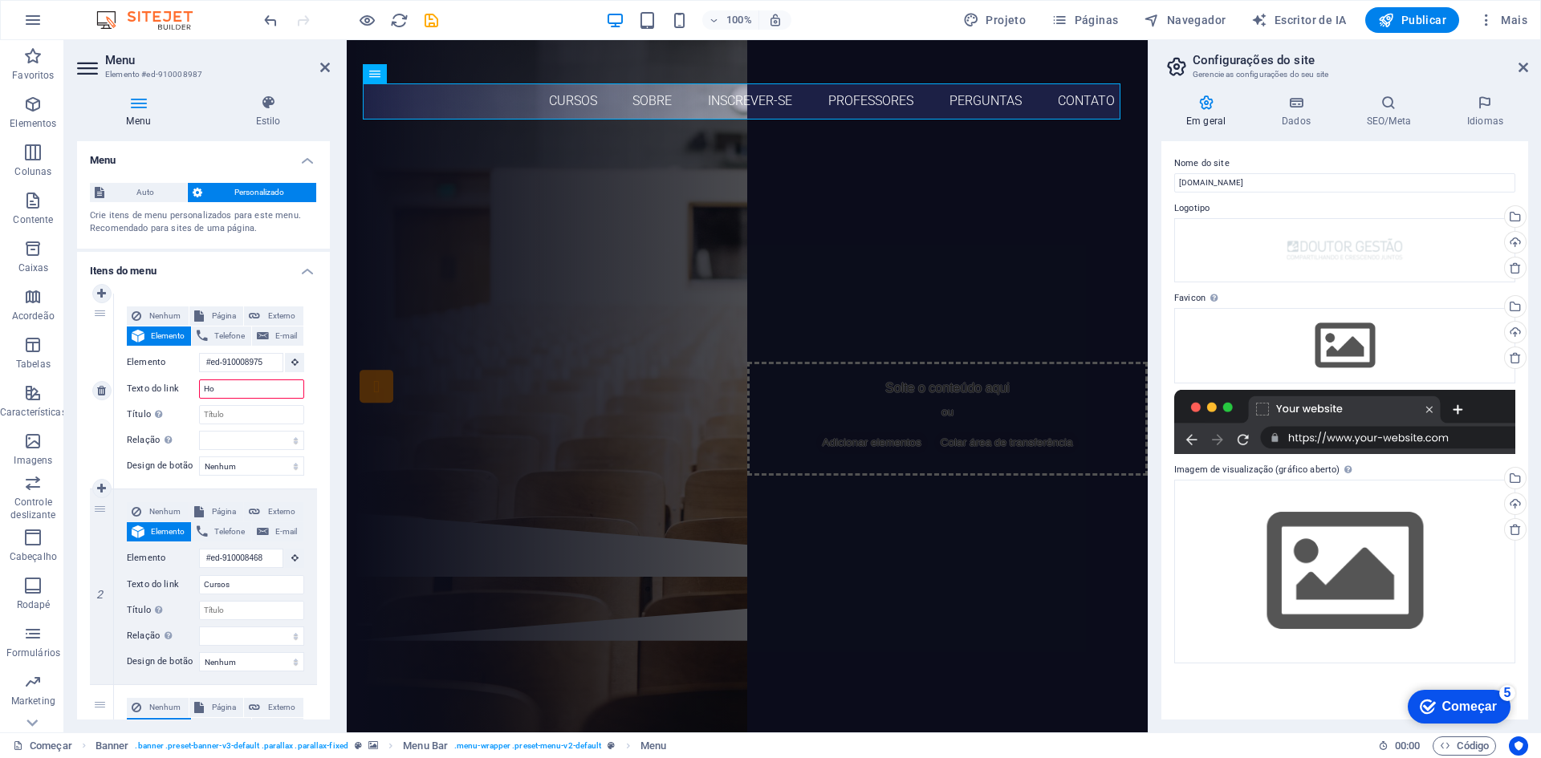
select select
type input "Home"
select select
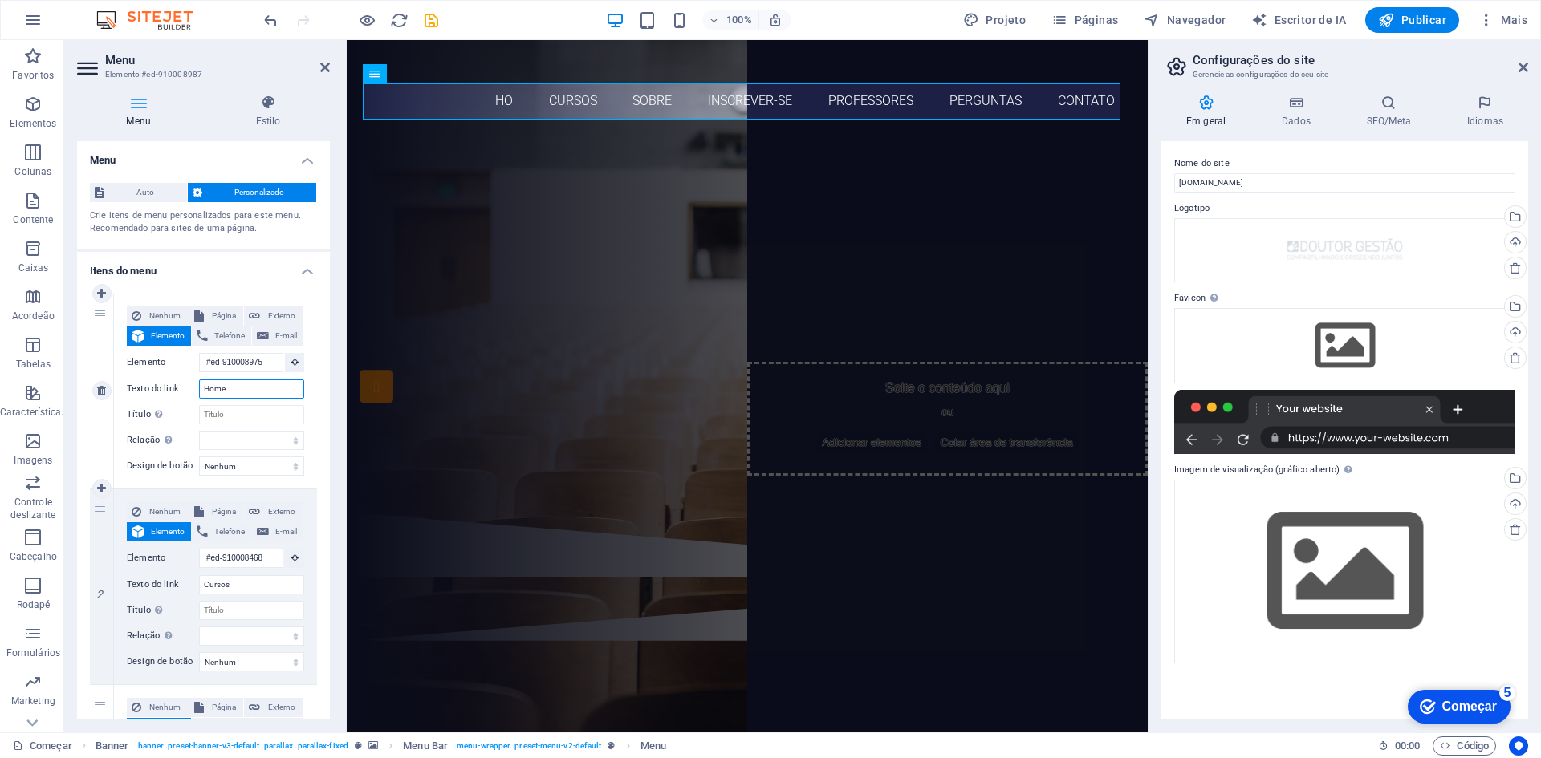
select select
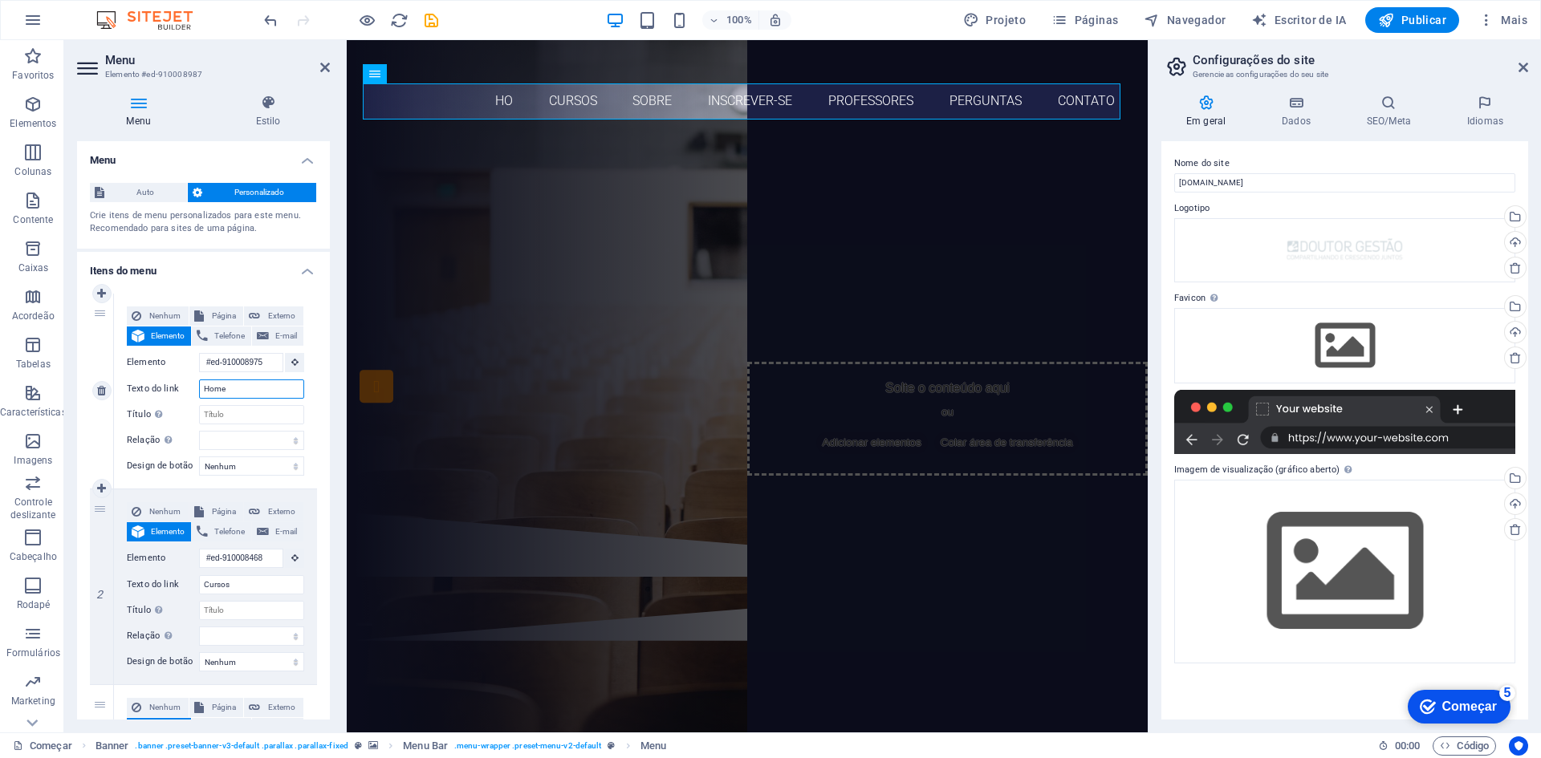
select select
click at [242, 388] on input "Home" at bounding box center [251, 389] width 105 height 19
type input "h"
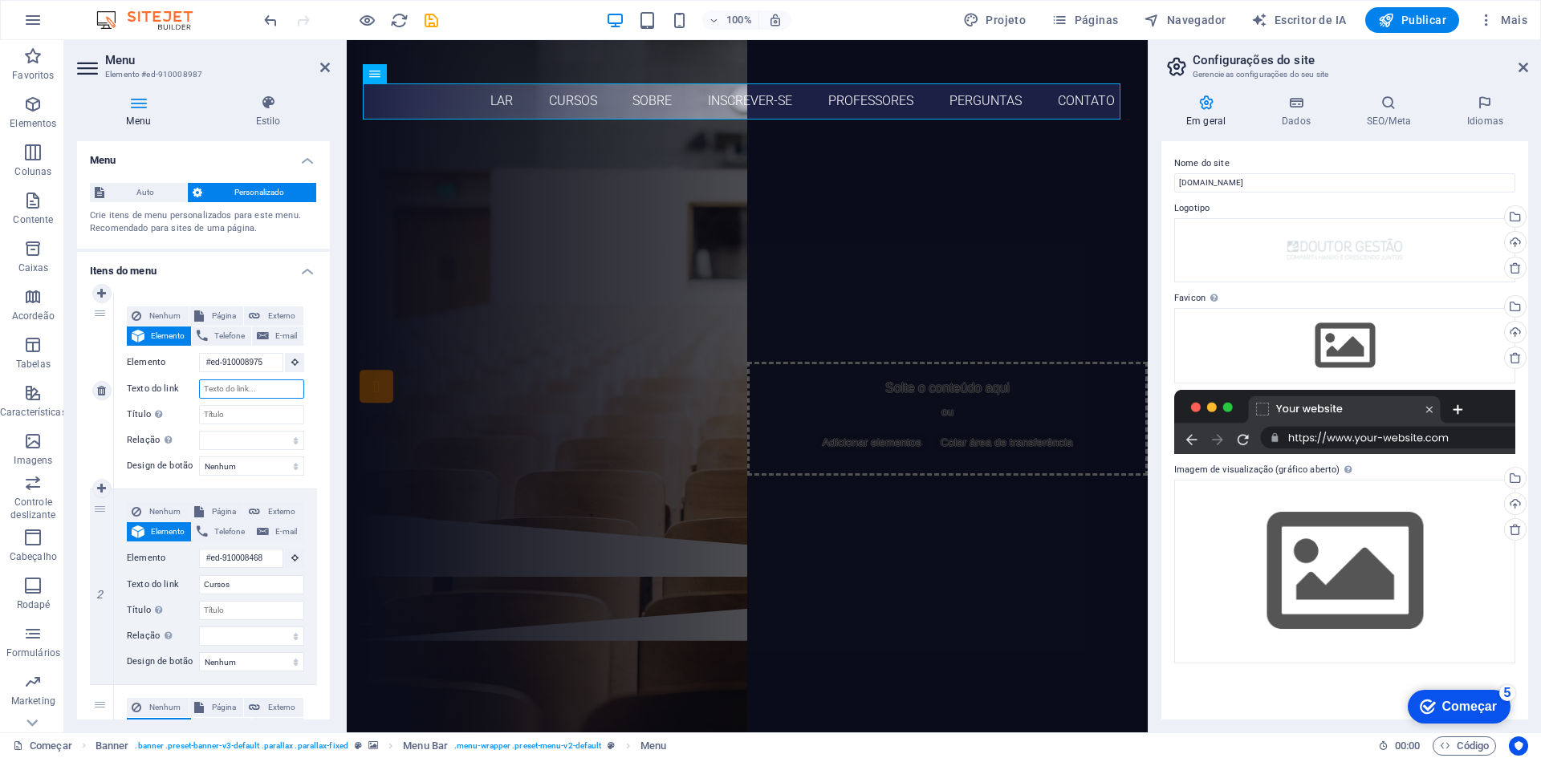
select select
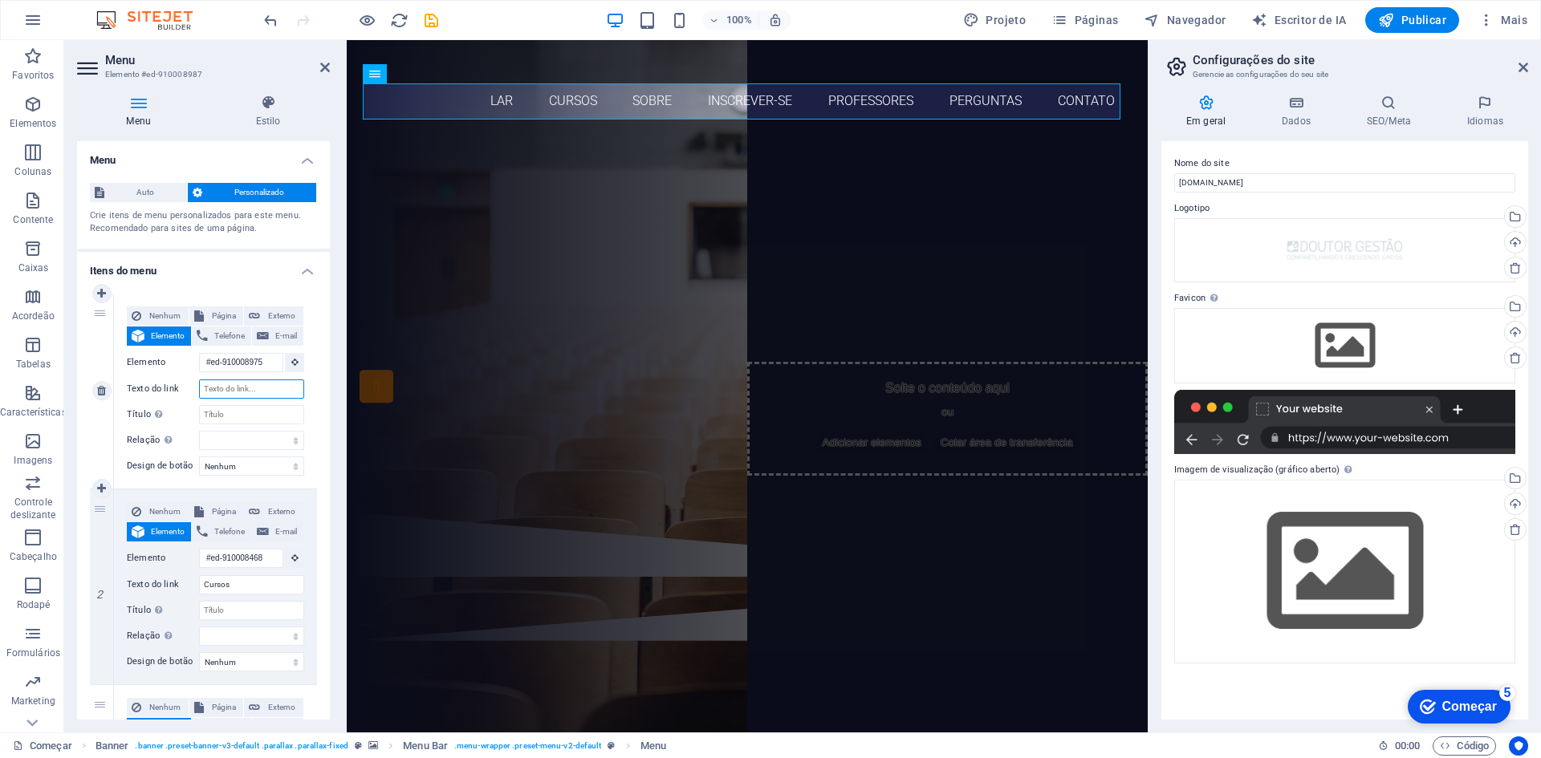
select select
type input "HOME"
select select
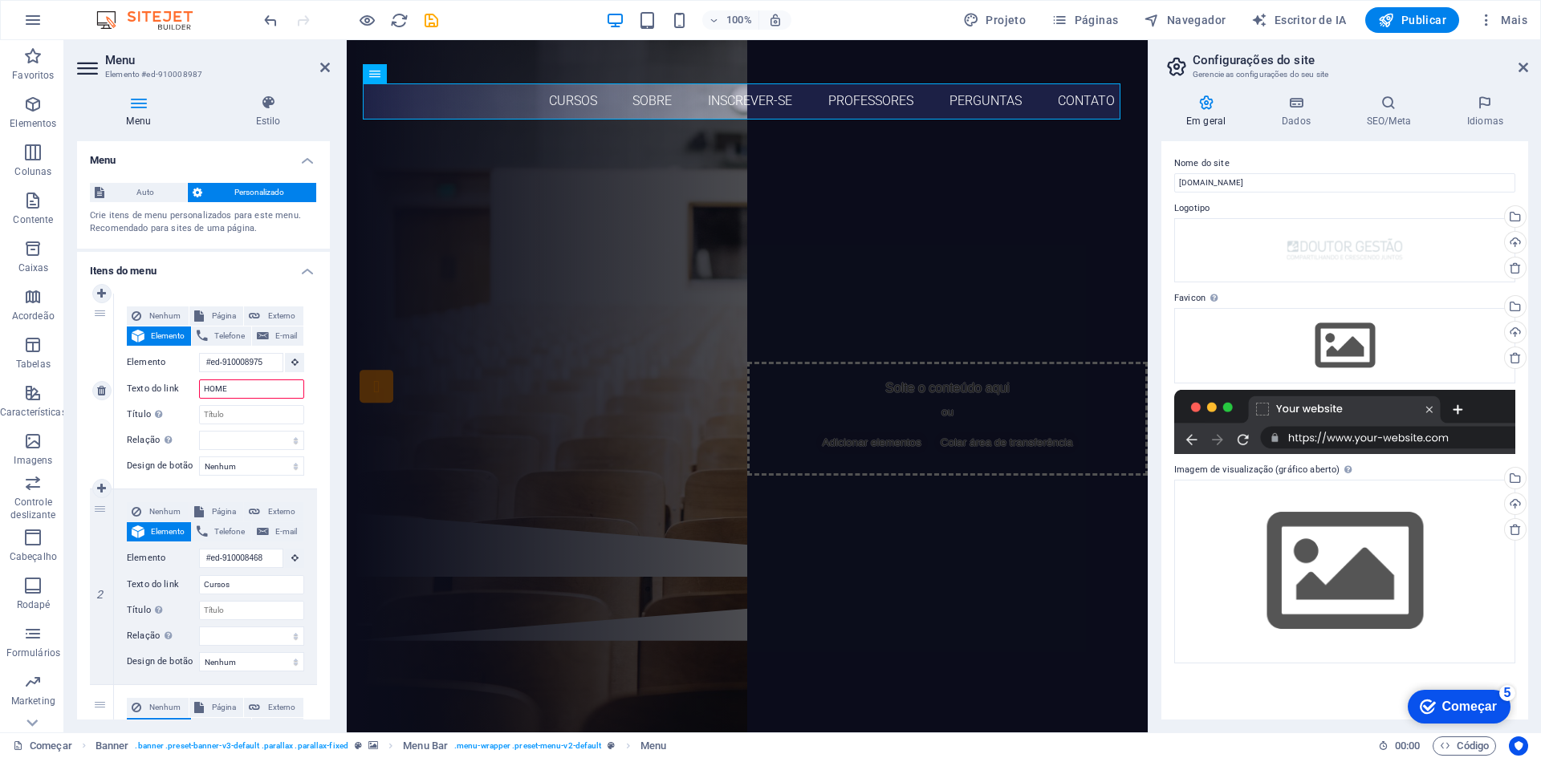
select select
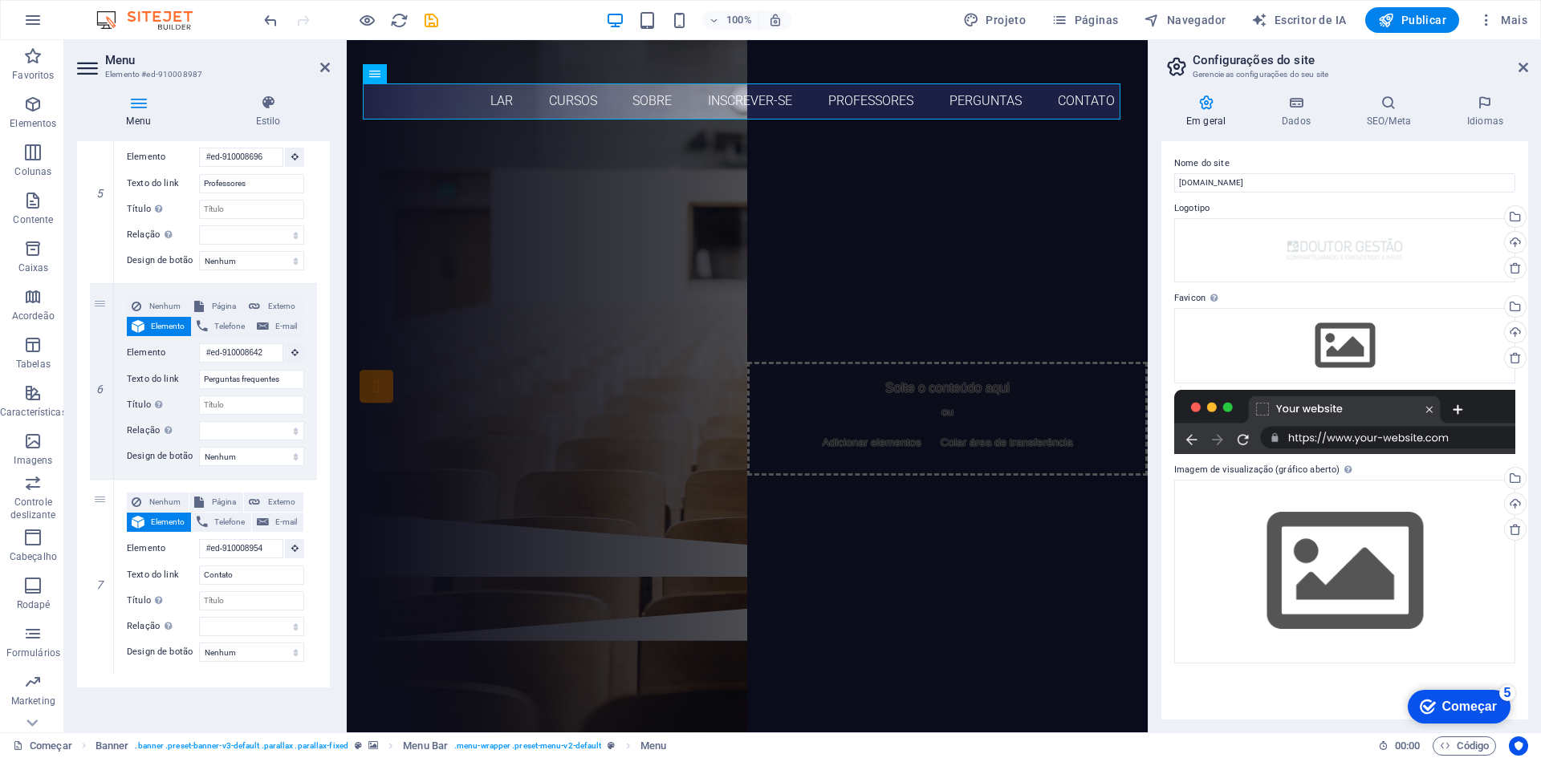
scroll to position [599, 0]
type input "HOME"
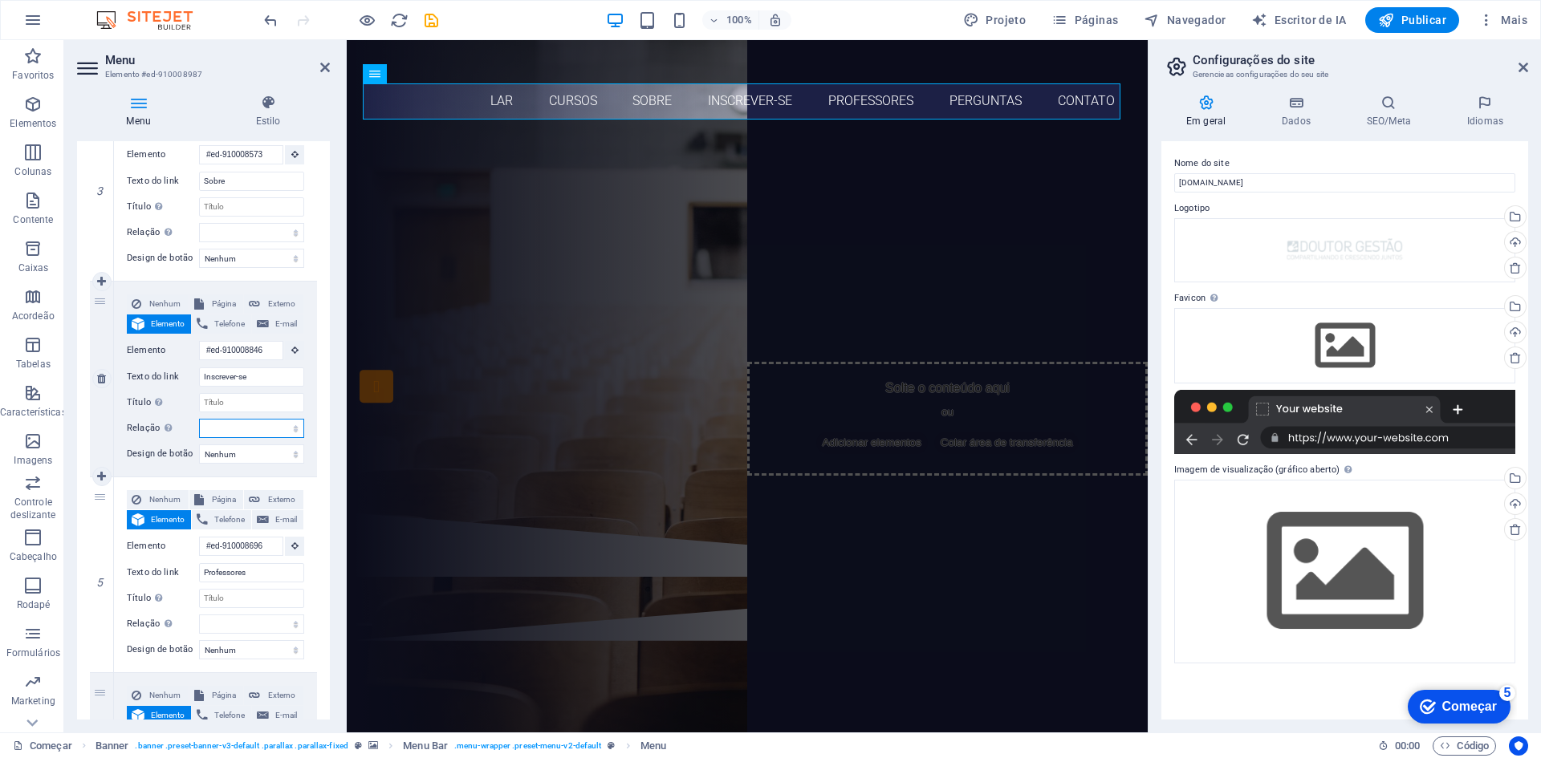
click at [242, 433] on select "alternar autor marcador de página externo ajuda licença próximo nofollow norefe…" at bounding box center [251, 428] width 105 height 19
click at [95, 233] on div "3" at bounding box center [102, 183] width 24 height 195
select select
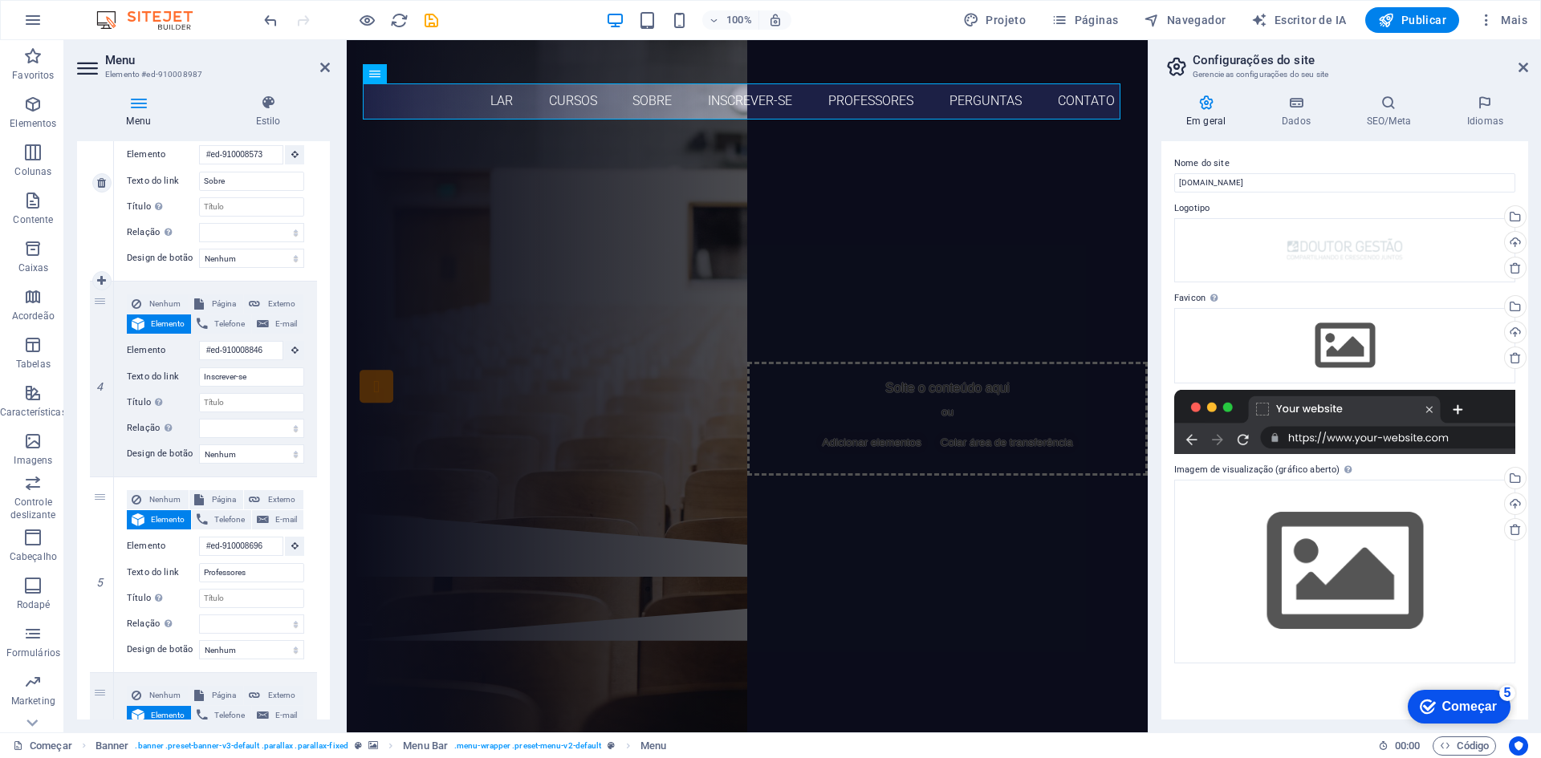
select select
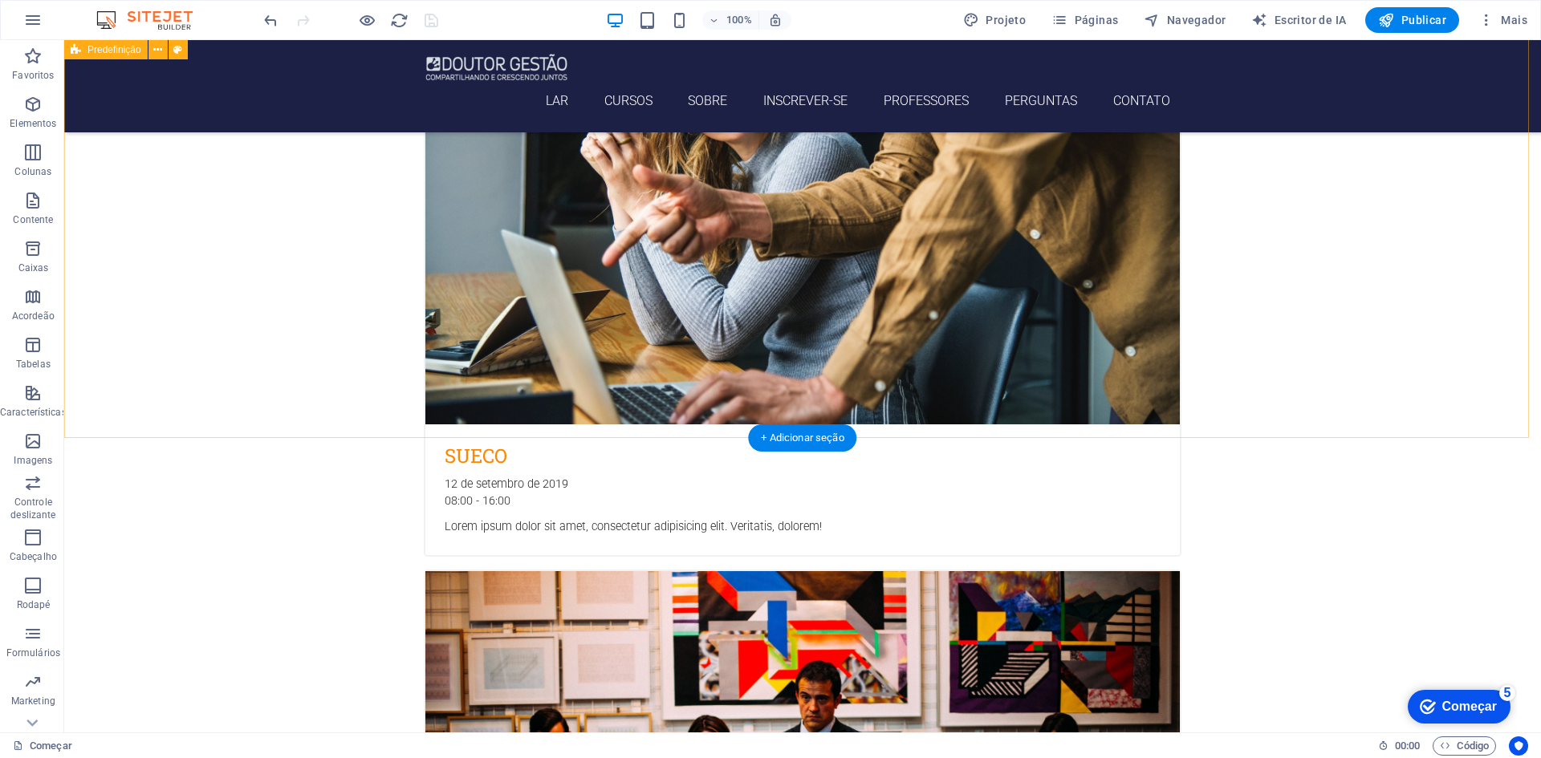
scroll to position [830, 0]
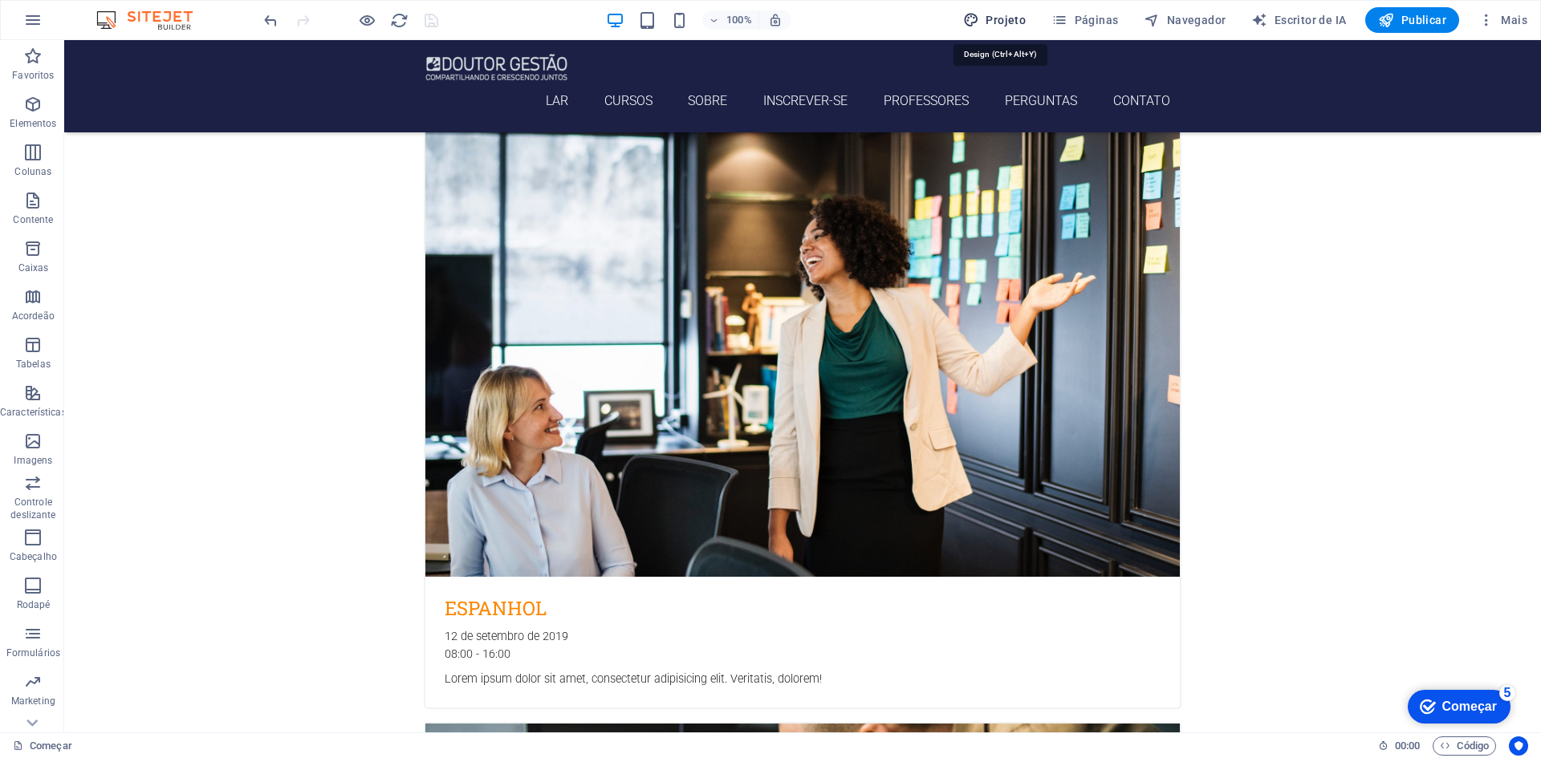
click at [0, 0] on font "Projeto" at bounding box center [0, 0] width 0 height 0
select select "px"
select select "300"
select select "px"
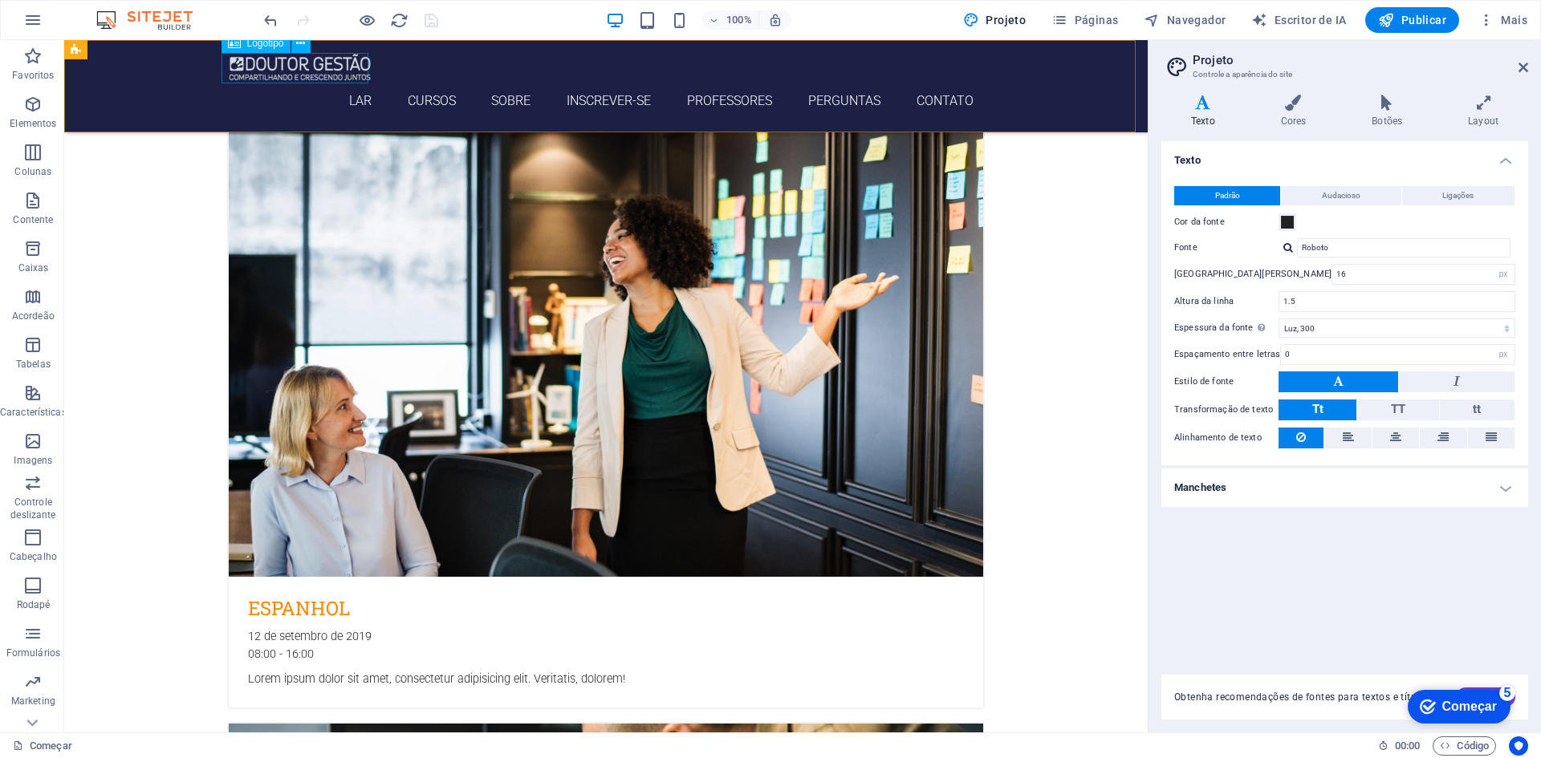
click at [331, 76] on div at bounding box center [605, 68] width 757 height 30
click at [351, 103] on nav "LAR Cursos Sobre Inscrever-se Professores Perguntas Contato" at bounding box center [605, 101] width 757 height 36
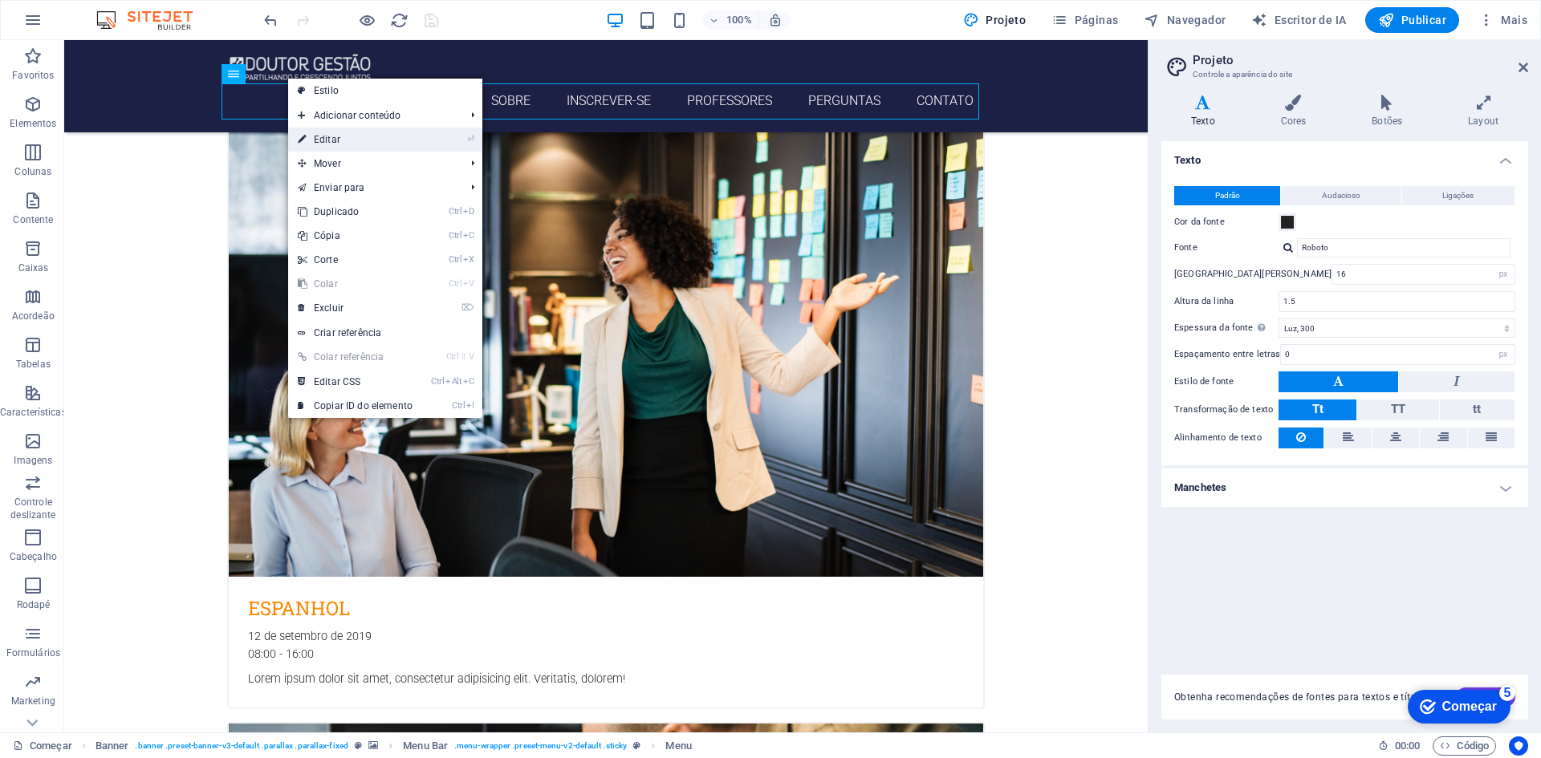
click at [341, 136] on link "⏎ Editar" at bounding box center [355, 140] width 134 height 24
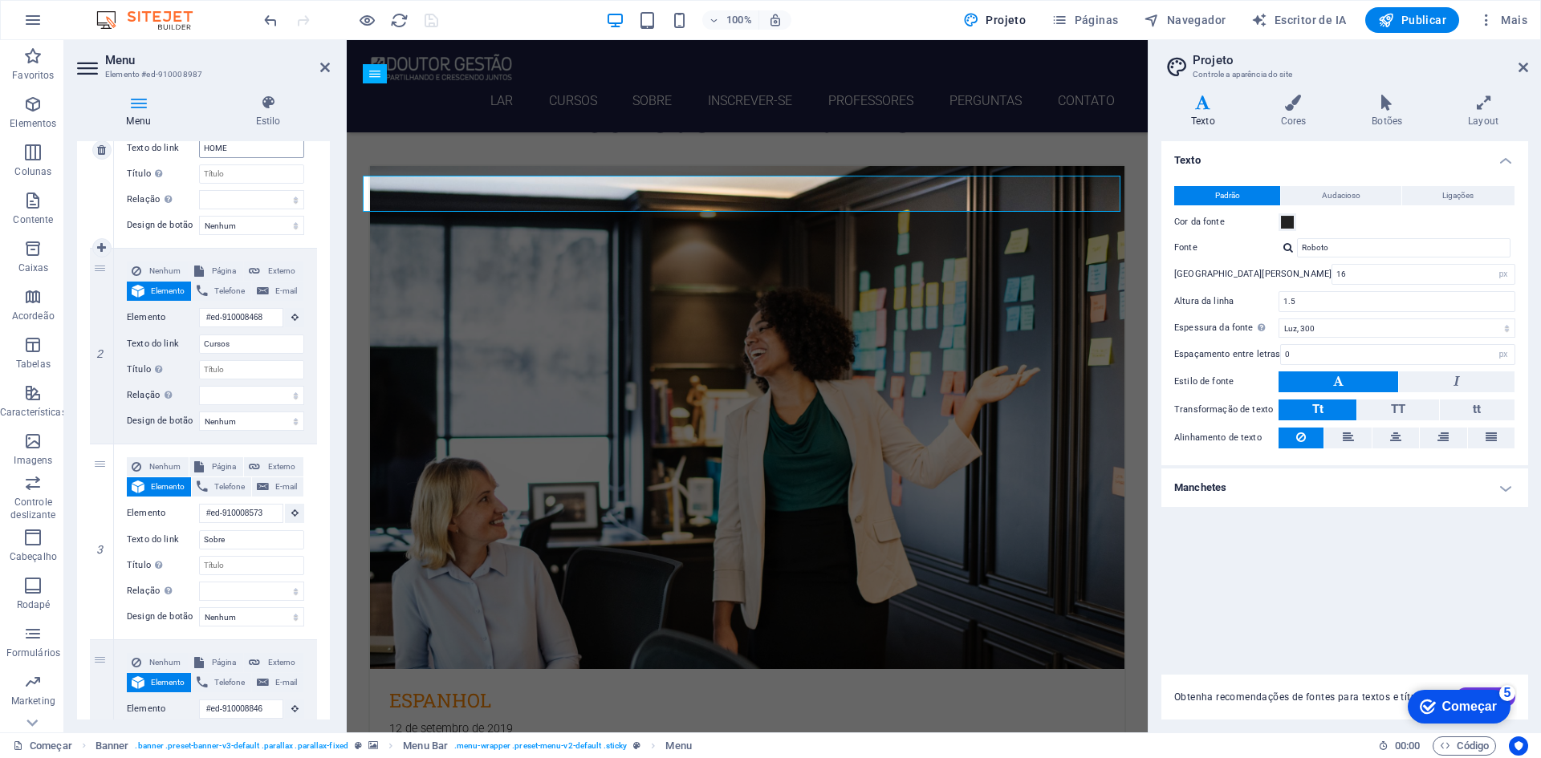
scroll to position [321, 0]
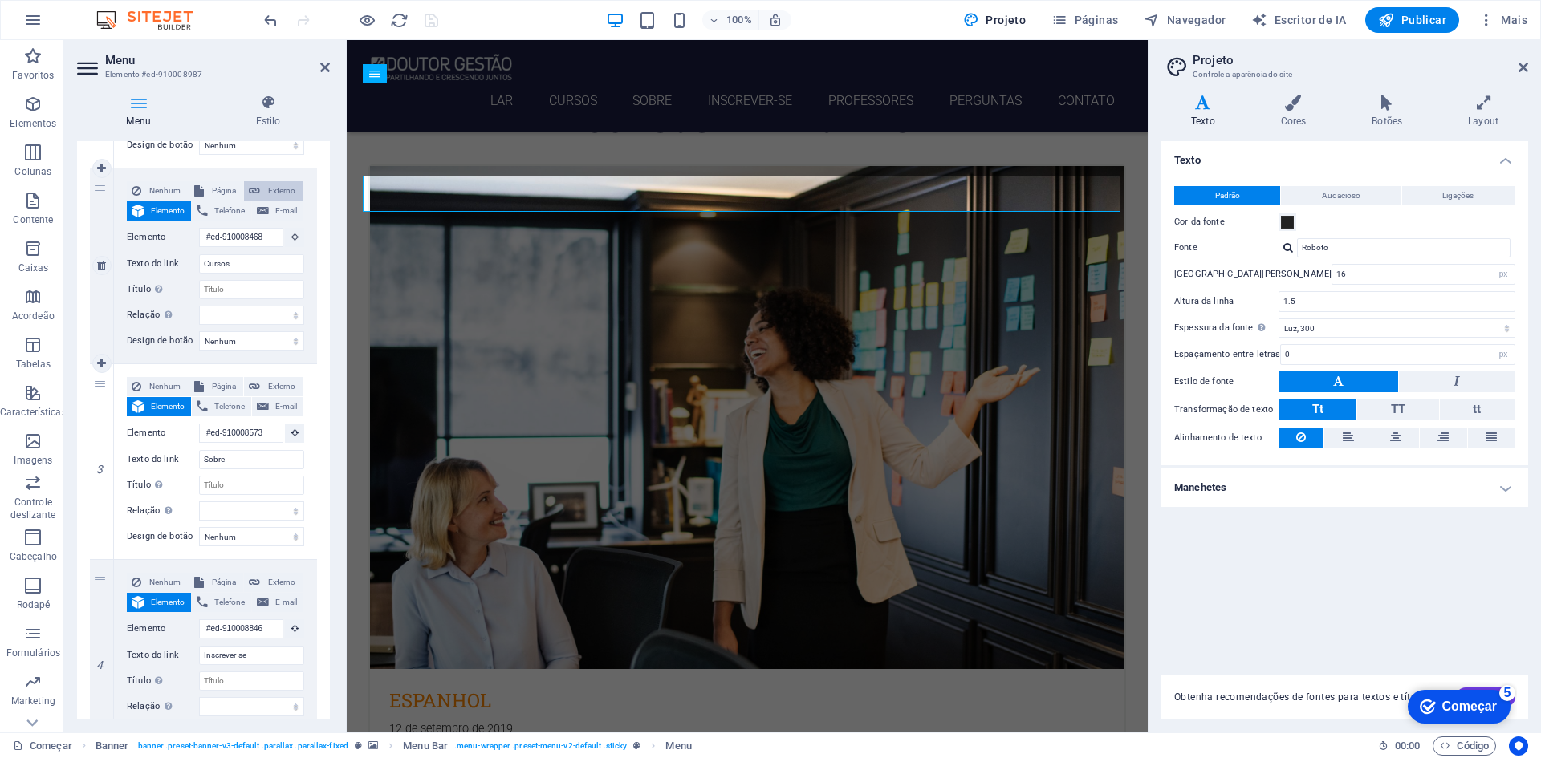
click at [282, 189] on font "Externo" at bounding box center [281, 190] width 27 height 9
select select
select select "blank"
select select
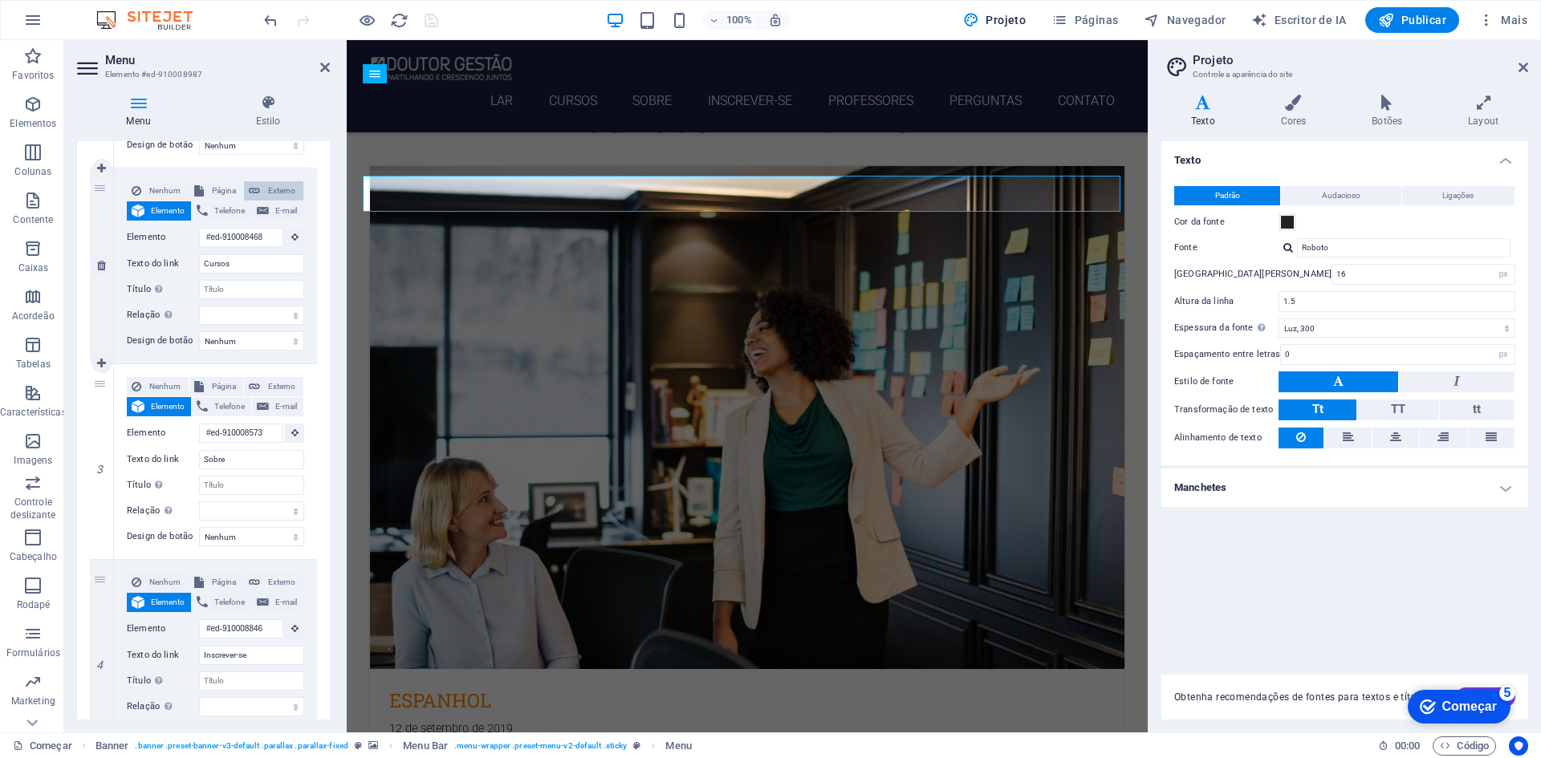
select select
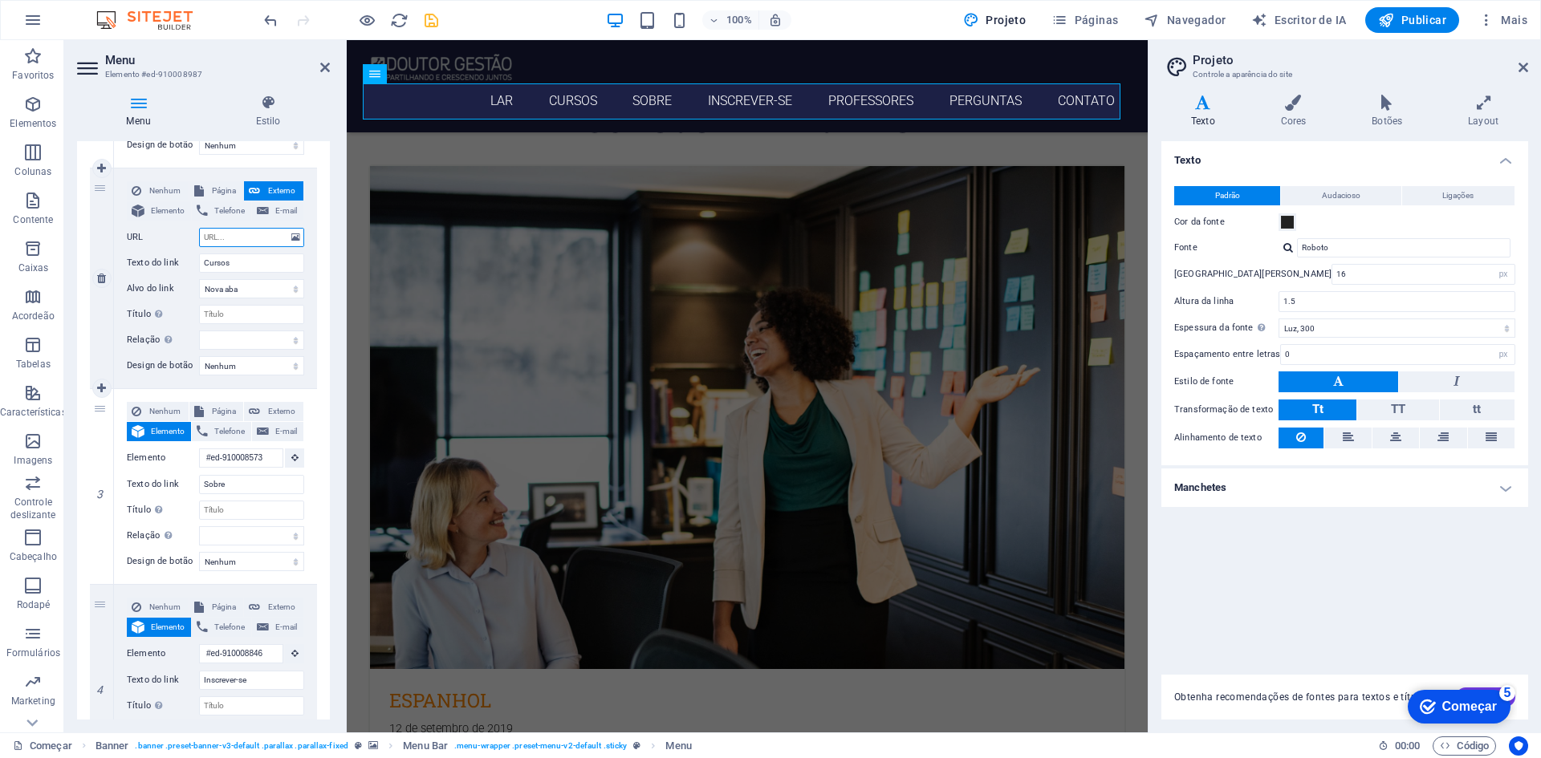
click at [253, 234] on input "URL" at bounding box center [251, 237] width 105 height 19
paste input "[URL][DOMAIN_NAME]"
type input "[URL][DOMAIN_NAME]"
select select
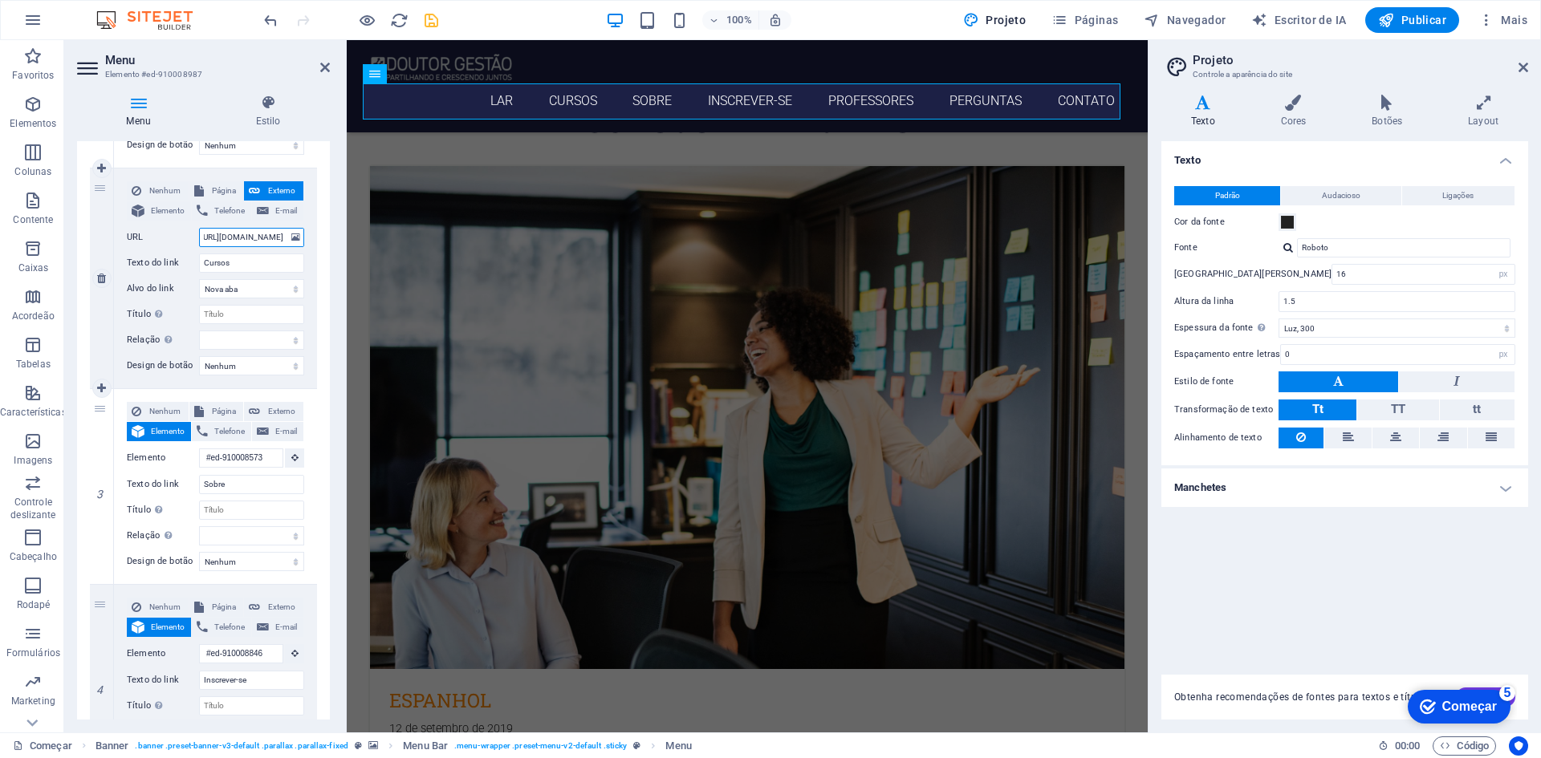
select select
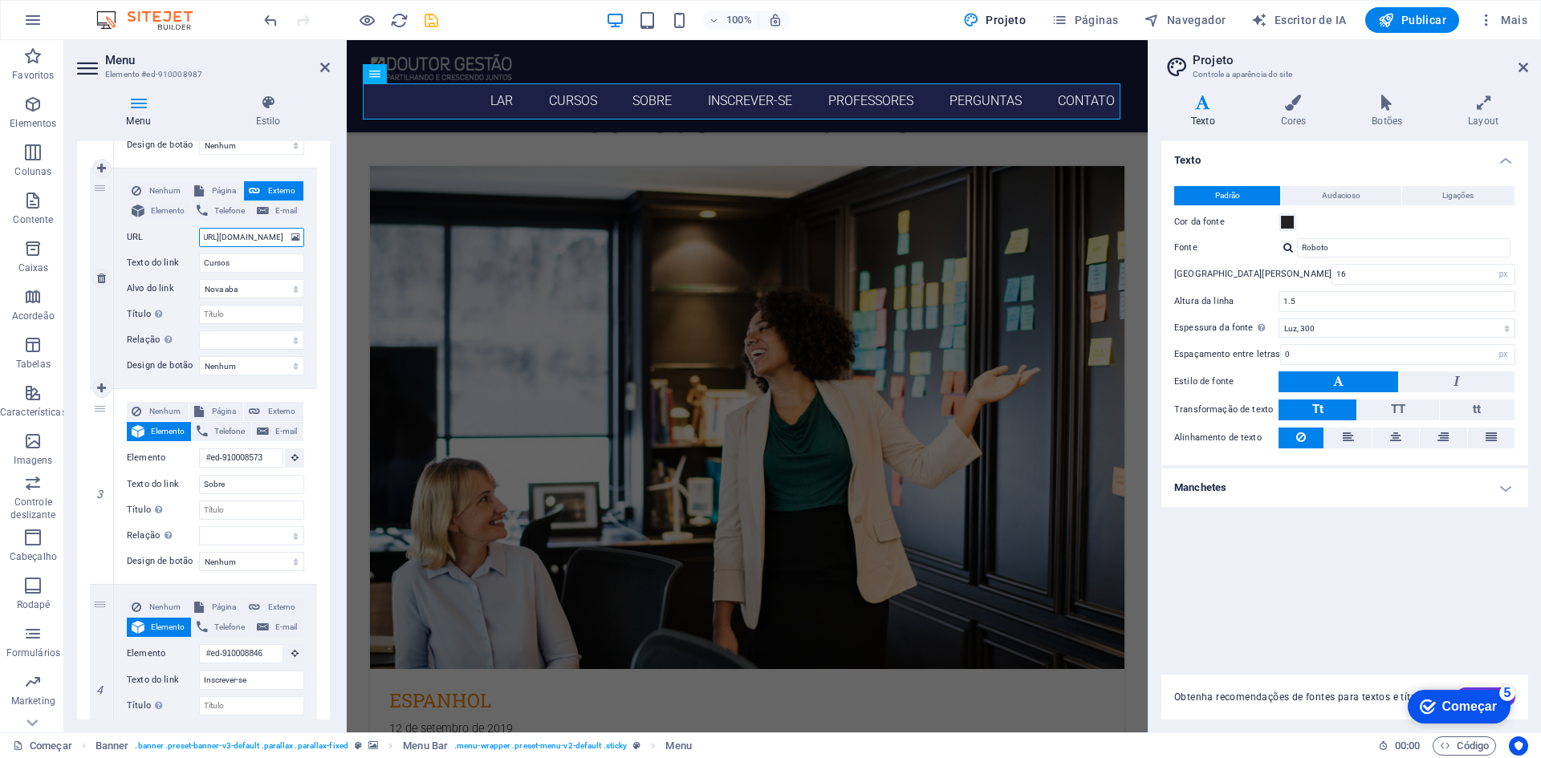
select select
type input "[URL][DOMAIN_NAME]"
click at [335, 109] on div "Menu Estilo Menu Auto Personalizado Crie itens de menu personalizados para este…" at bounding box center [203, 407] width 278 height 651
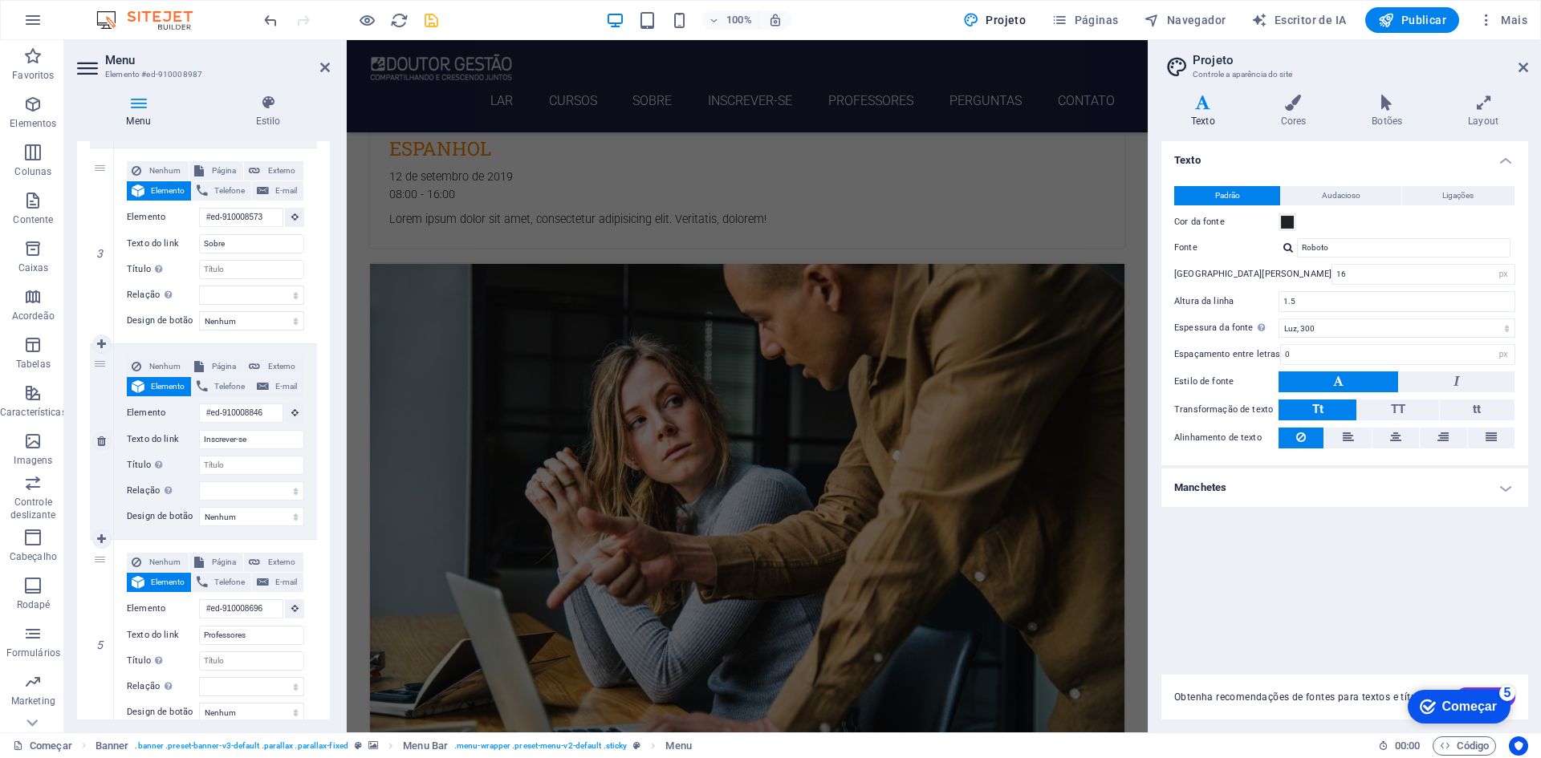
scroll to position [645, 0]
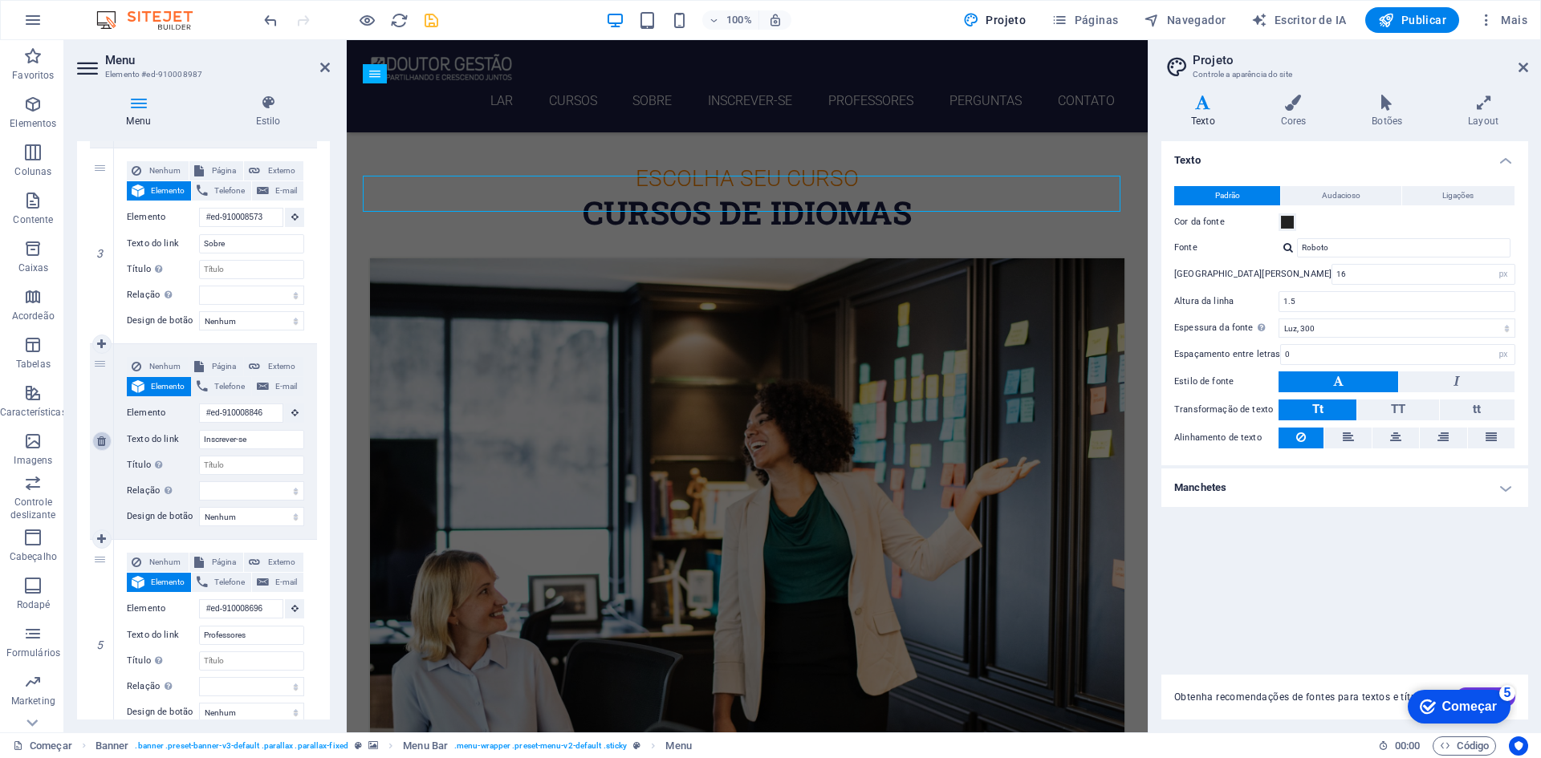
click at [103, 441] on icon at bounding box center [101, 441] width 9 height 11
select select
type input "#ed-910008696"
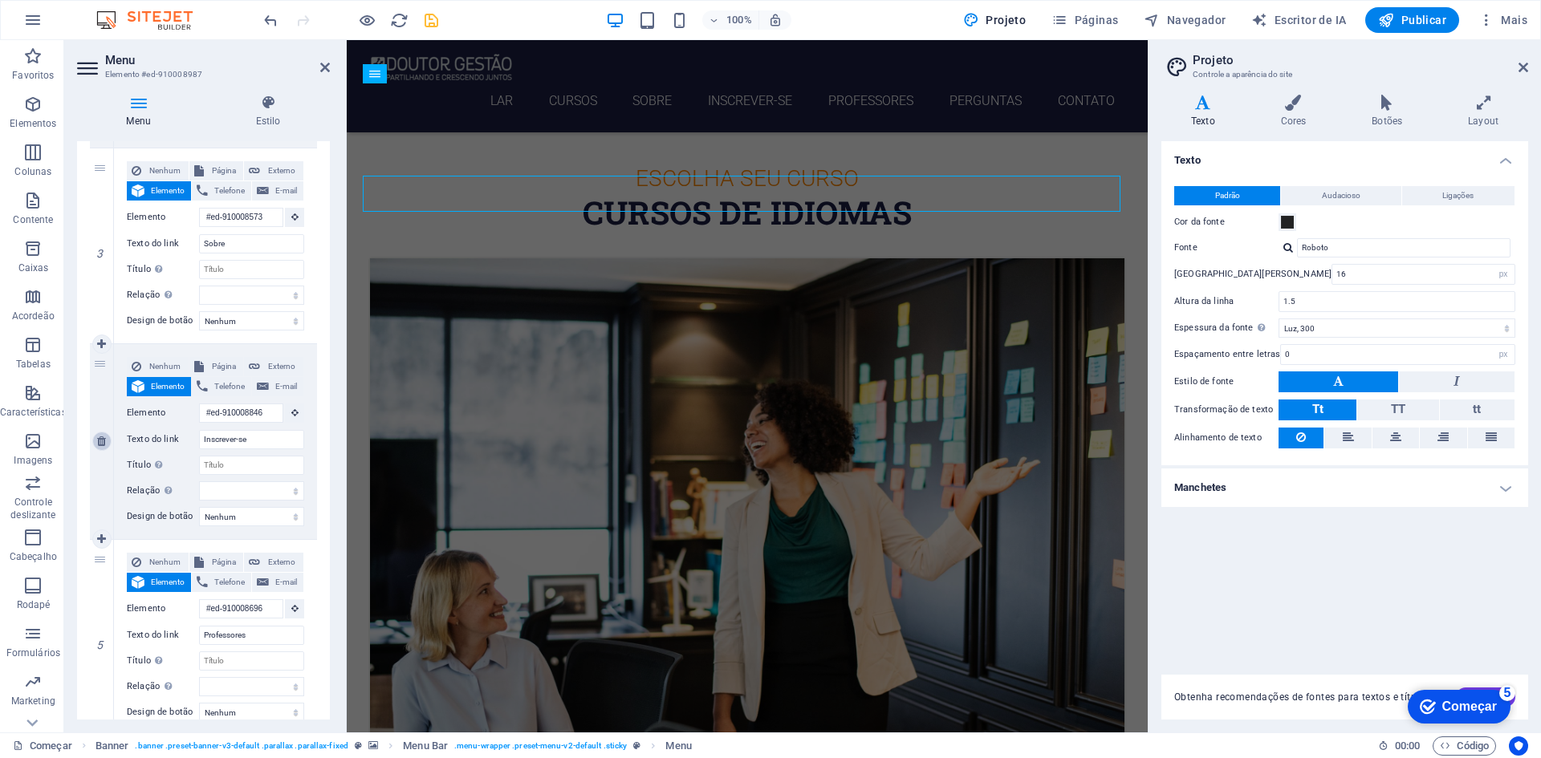
type input "Professores"
select select
type input "#ed-910008642"
type input "Perguntas frequentes"
select select
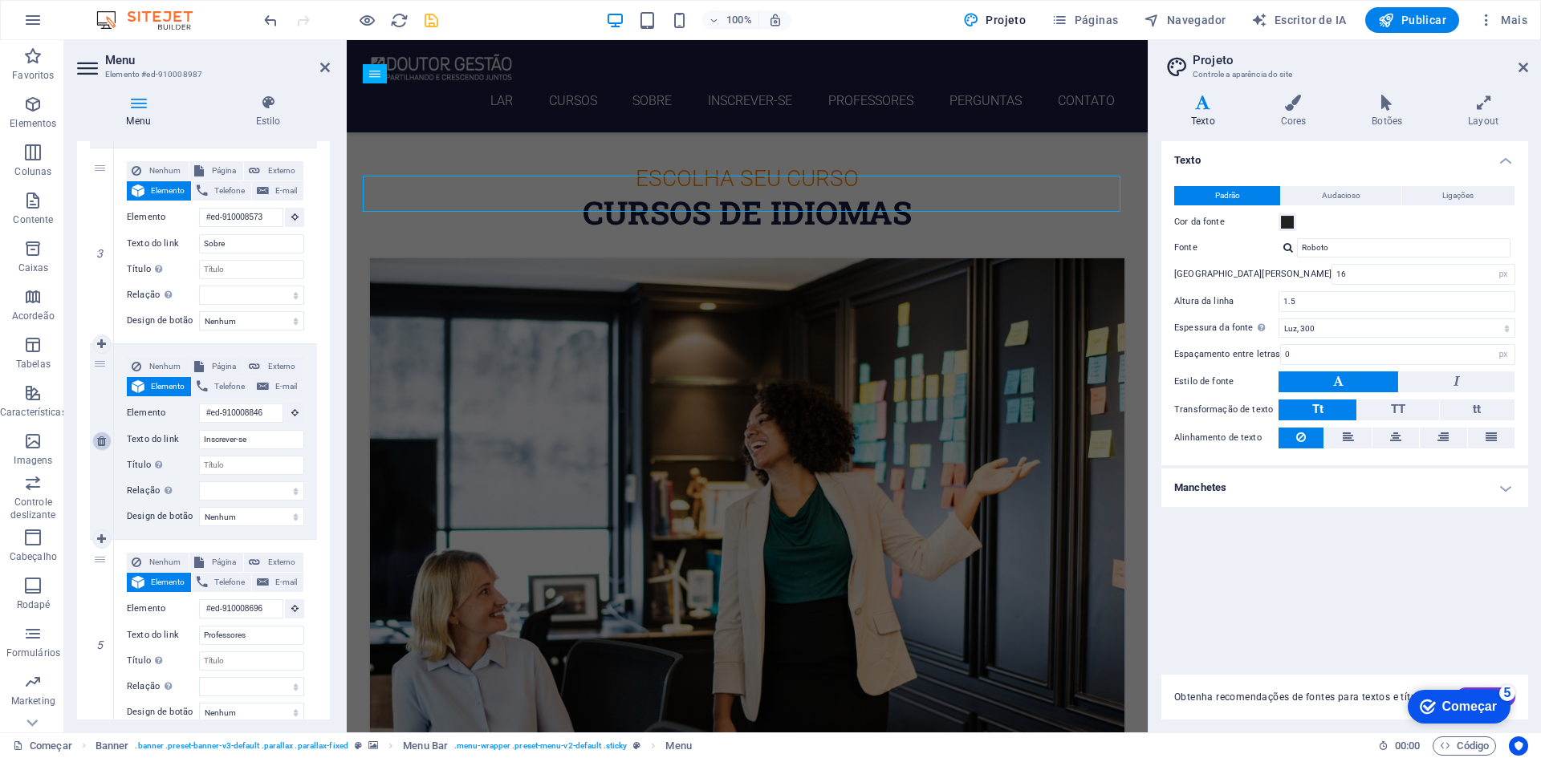
type input "#ed-910008954"
type input "Contato"
select select
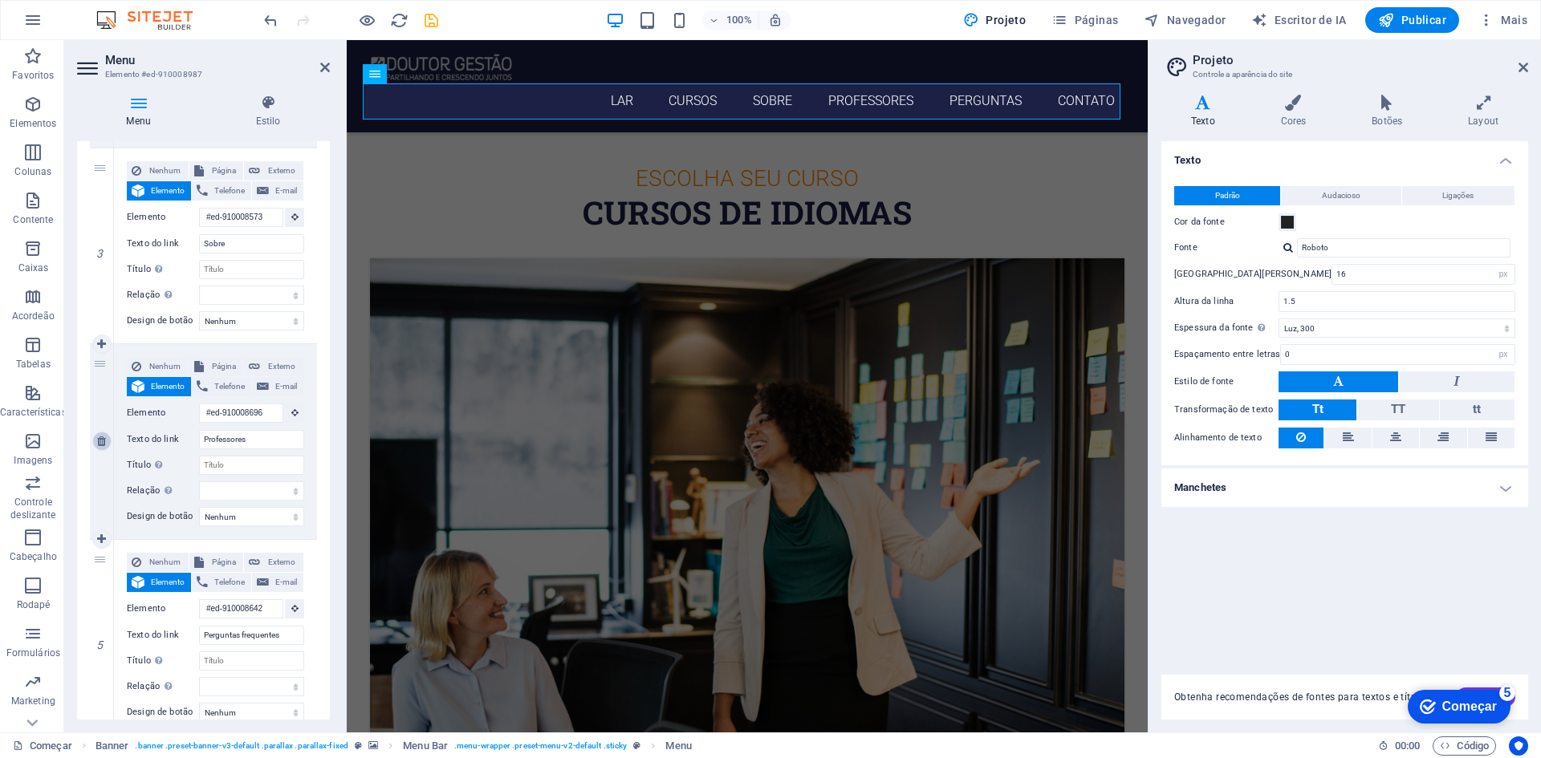
click at [102, 441] on icon at bounding box center [101, 441] width 9 height 11
select select
type input "#ed-910008642"
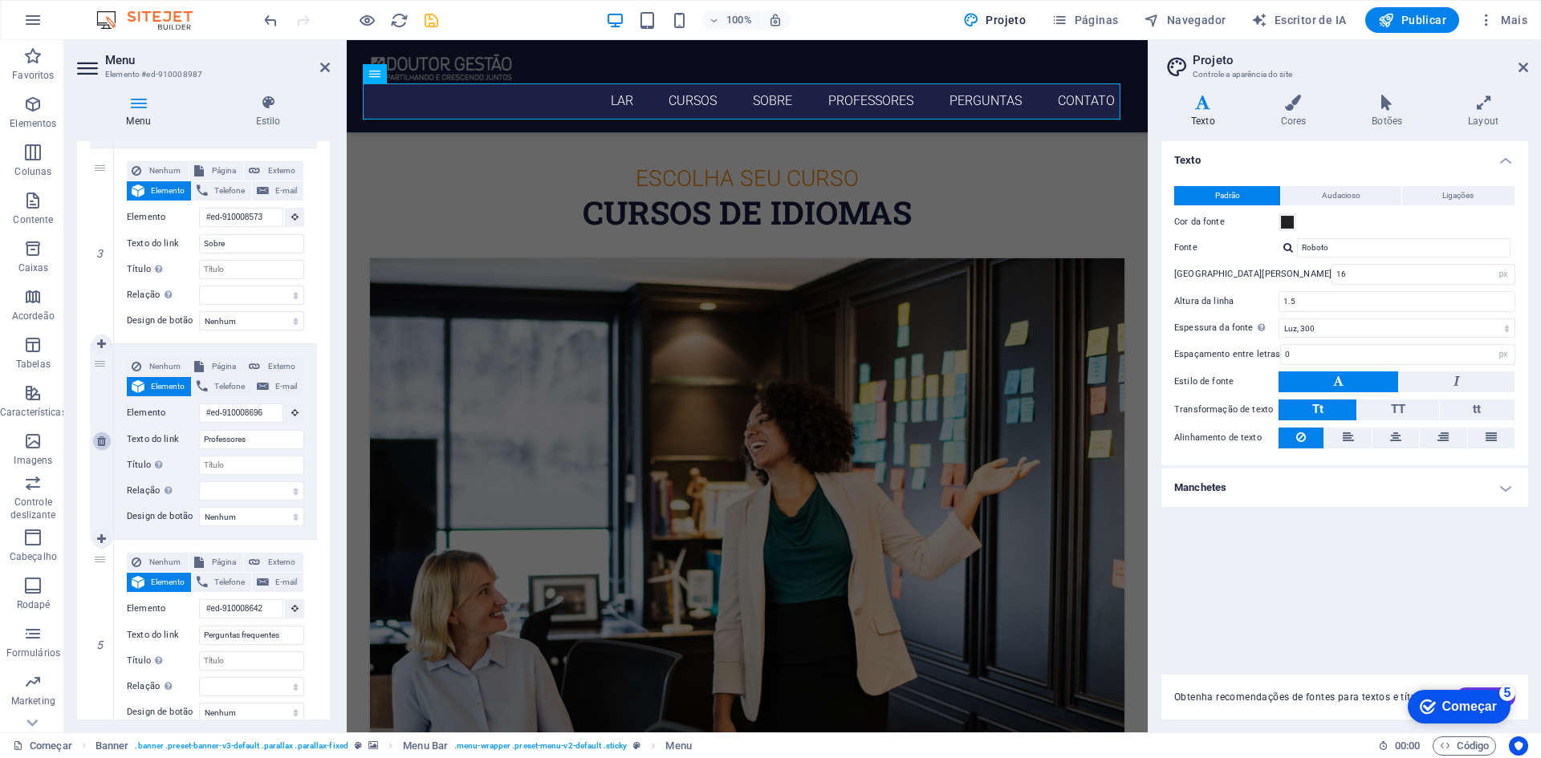
type input "Perguntas frequentes"
select select
type input "#ed-910008954"
type input "Contato"
select select
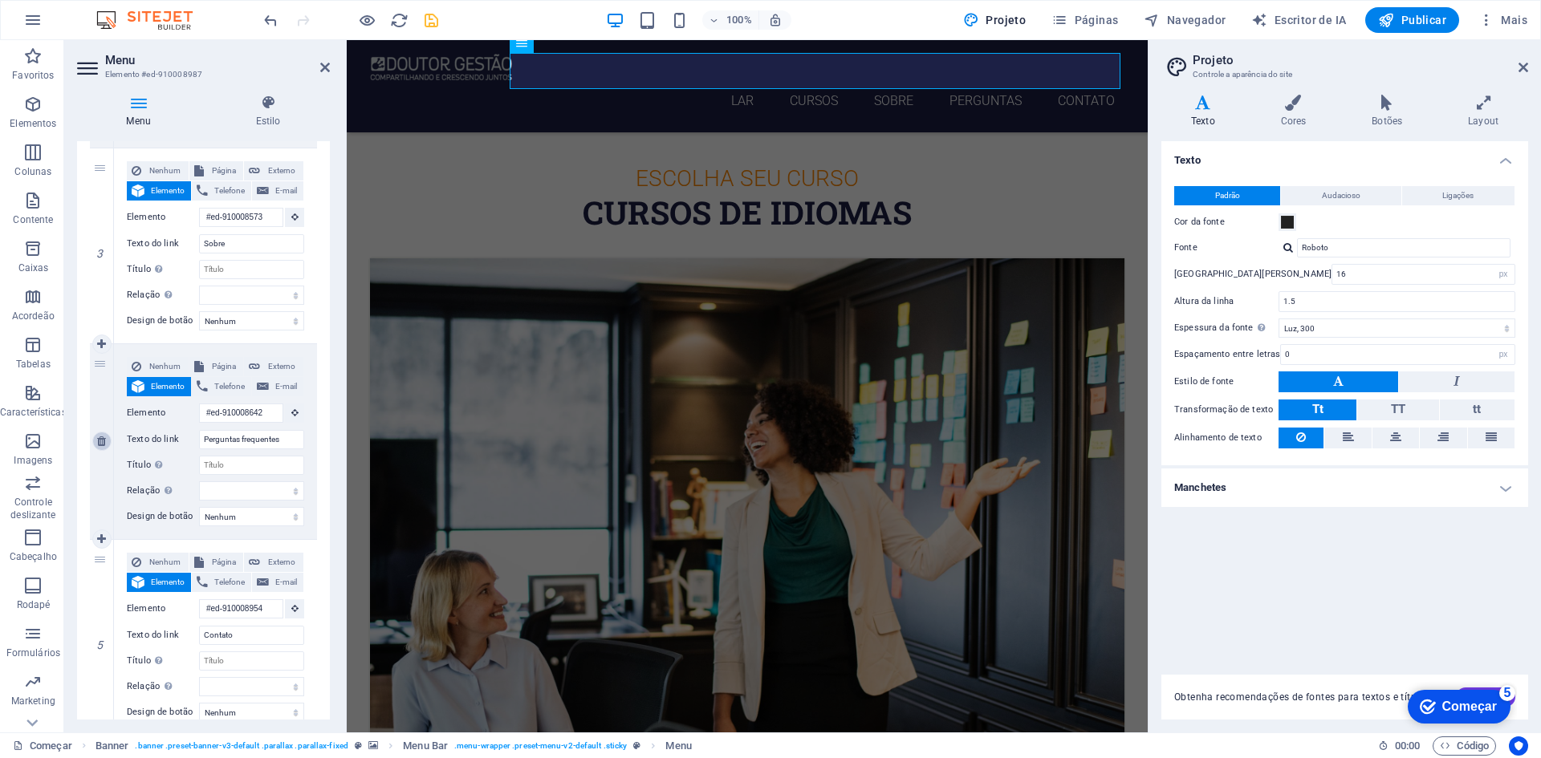
click at [102, 441] on icon at bounding box center [101, 441] width 9 height 11
select select
type input "#ed-910008954"
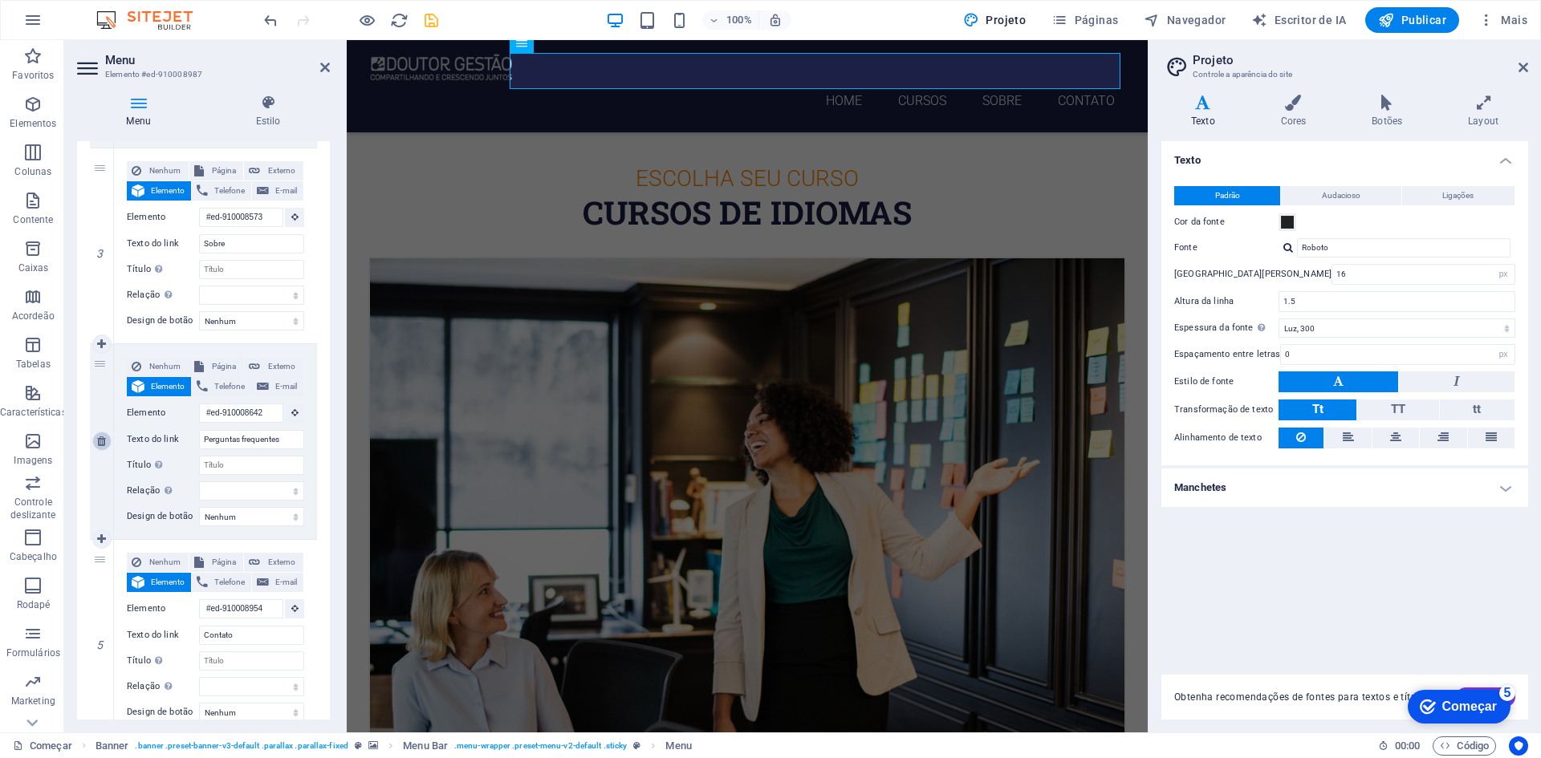
type input "Contato"
select select
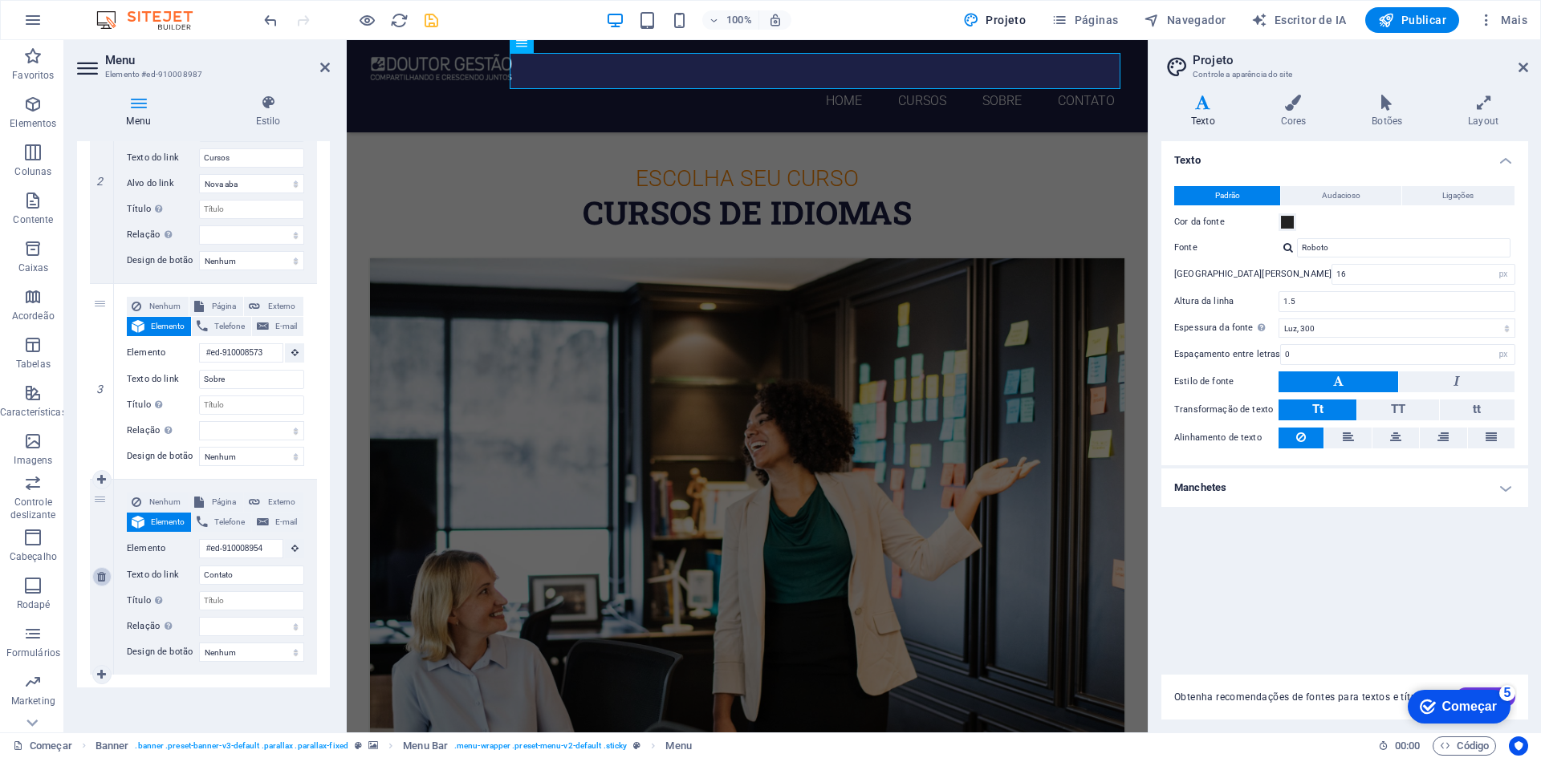
scroll to position [438, 0]
click at [426, 21] on icon "salvar" at bounding box center [431, 20] width 18 height 18
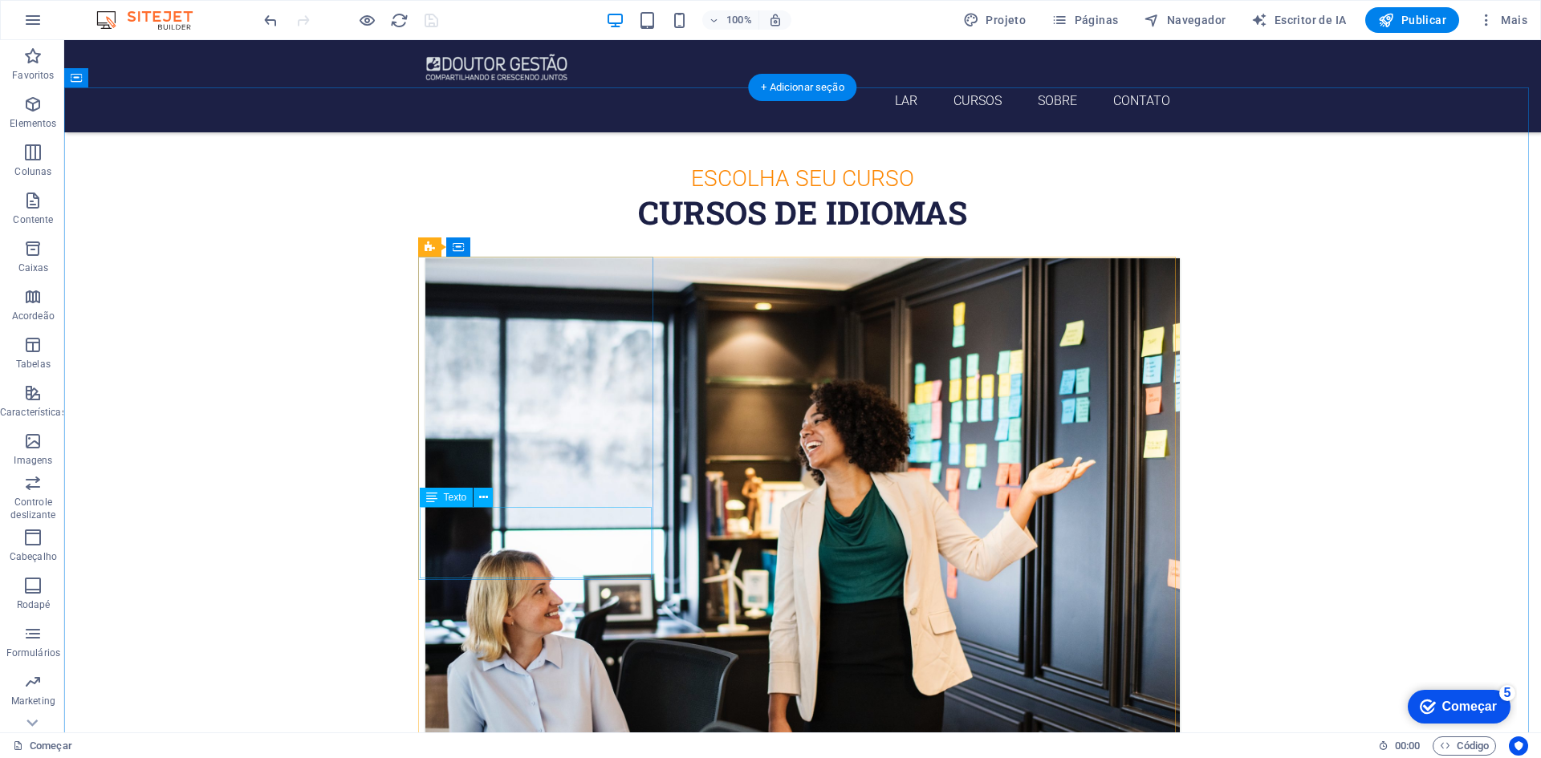
click at [481, 497] on icon at bounding box center [483, 497] width 9 height 17
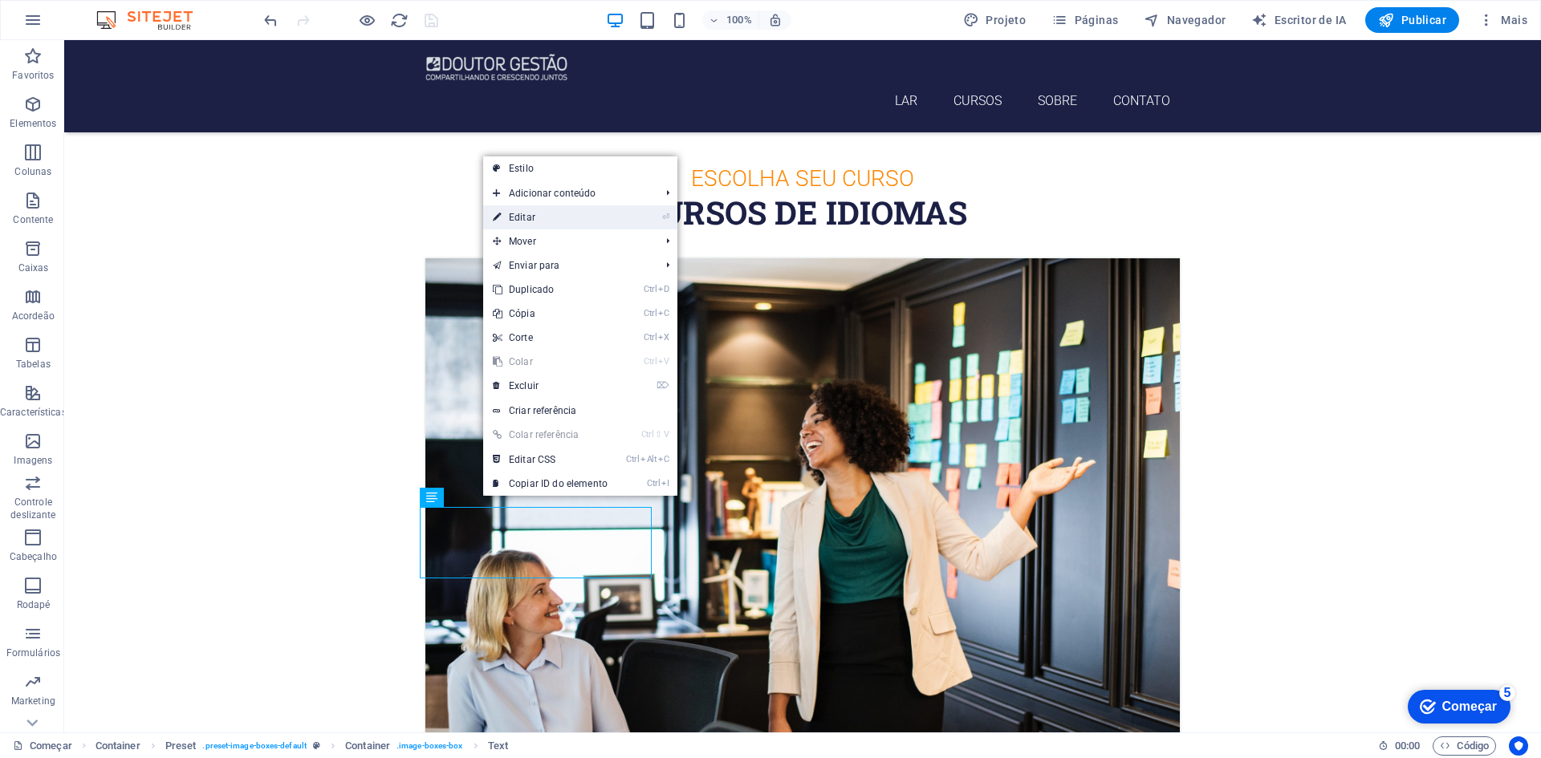
click at [538, 221] on link "⏎ Editar" at bounding box center [550, 217] width 134 height 24
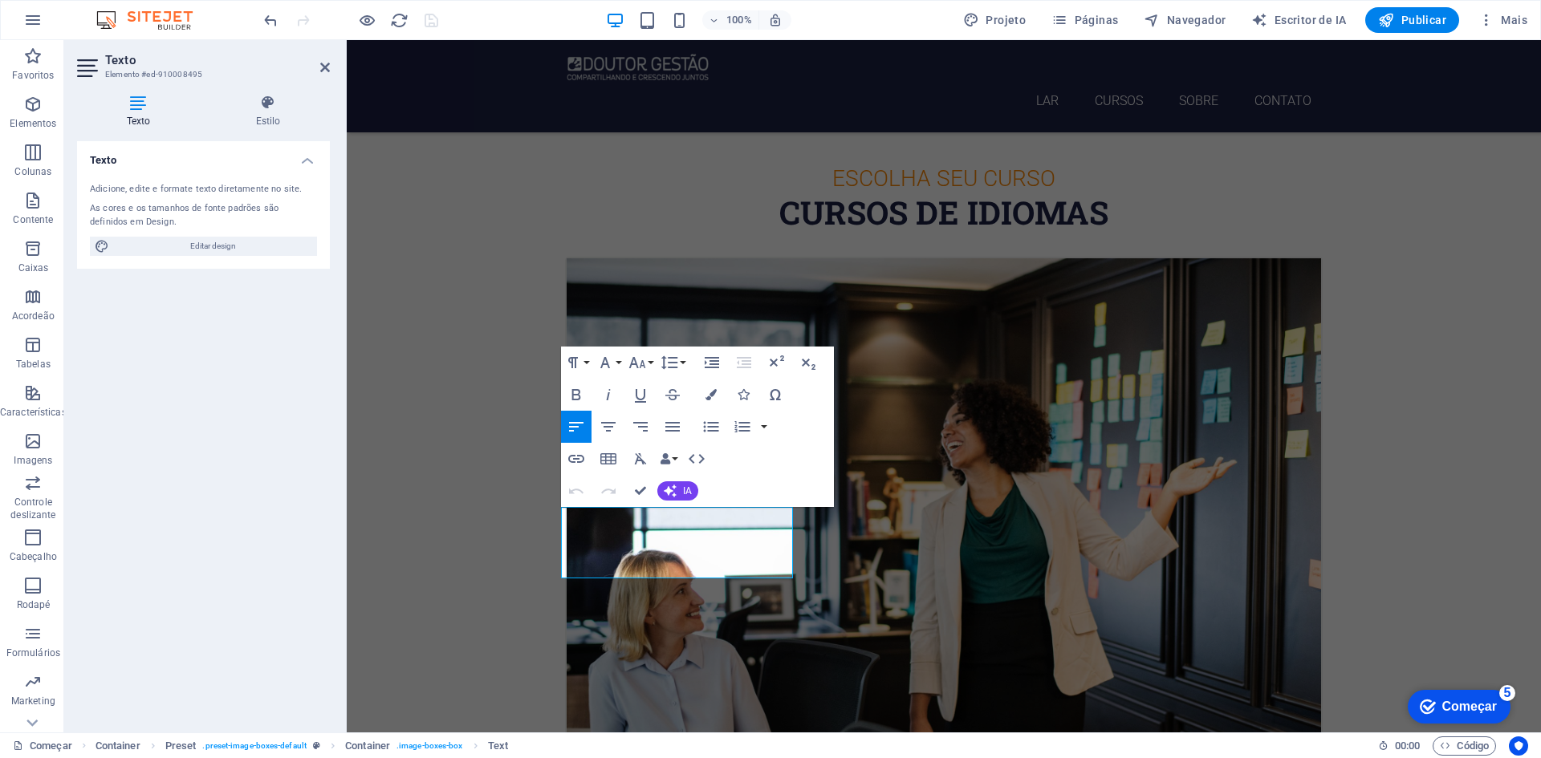
click at [141, 107] on icon at bounding box center [138, 103] width 123 height 16
click at [155, 185] on font "Adicione, edite e formate texto diretamente no site." at bounding box center [196, 189] width 212 height 10
click at [184, 246] on span "Editar design" at bounding box center [213, 246] width 198 height 19
select select "px"
select select "300"
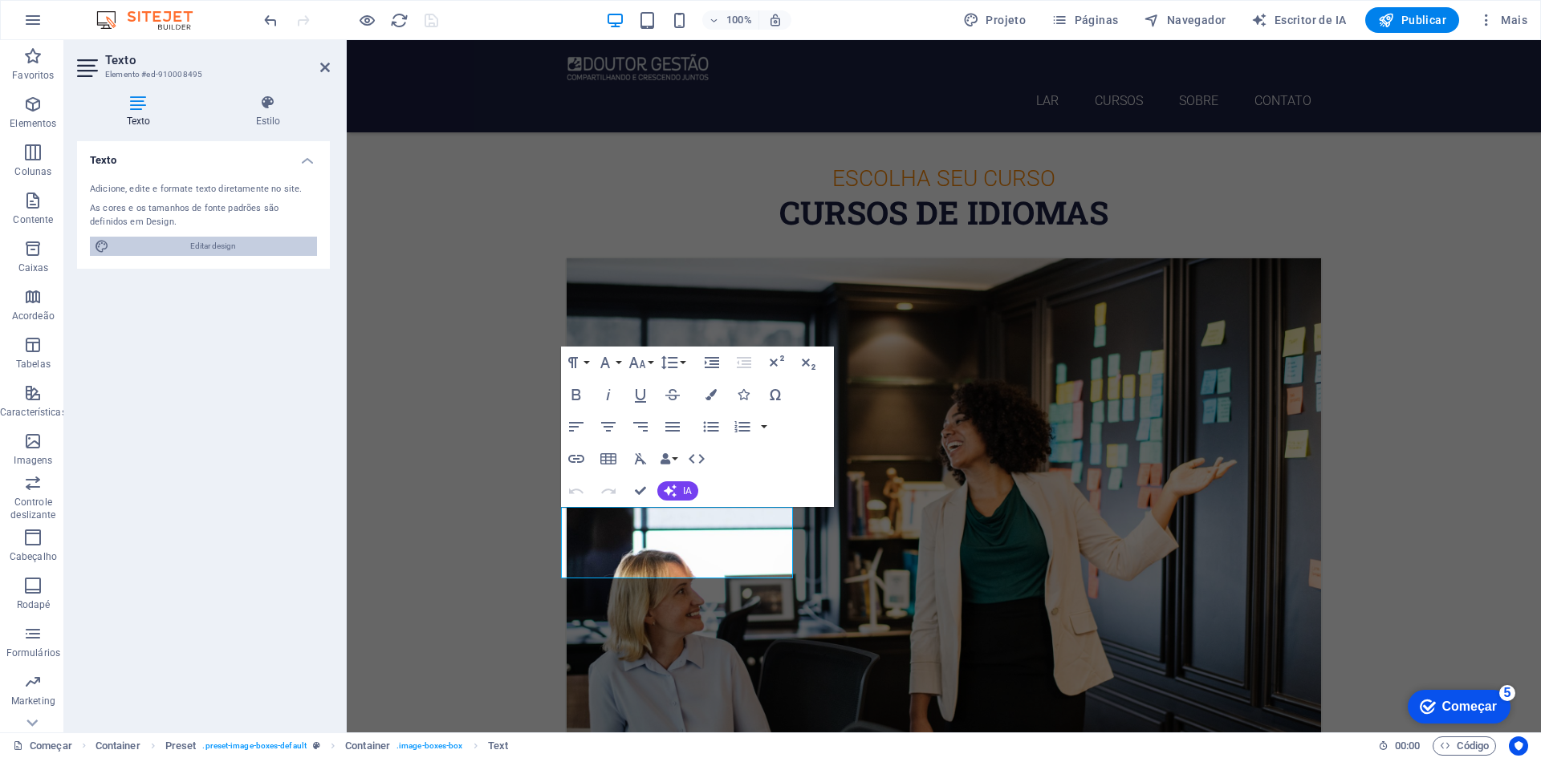
select select "px"
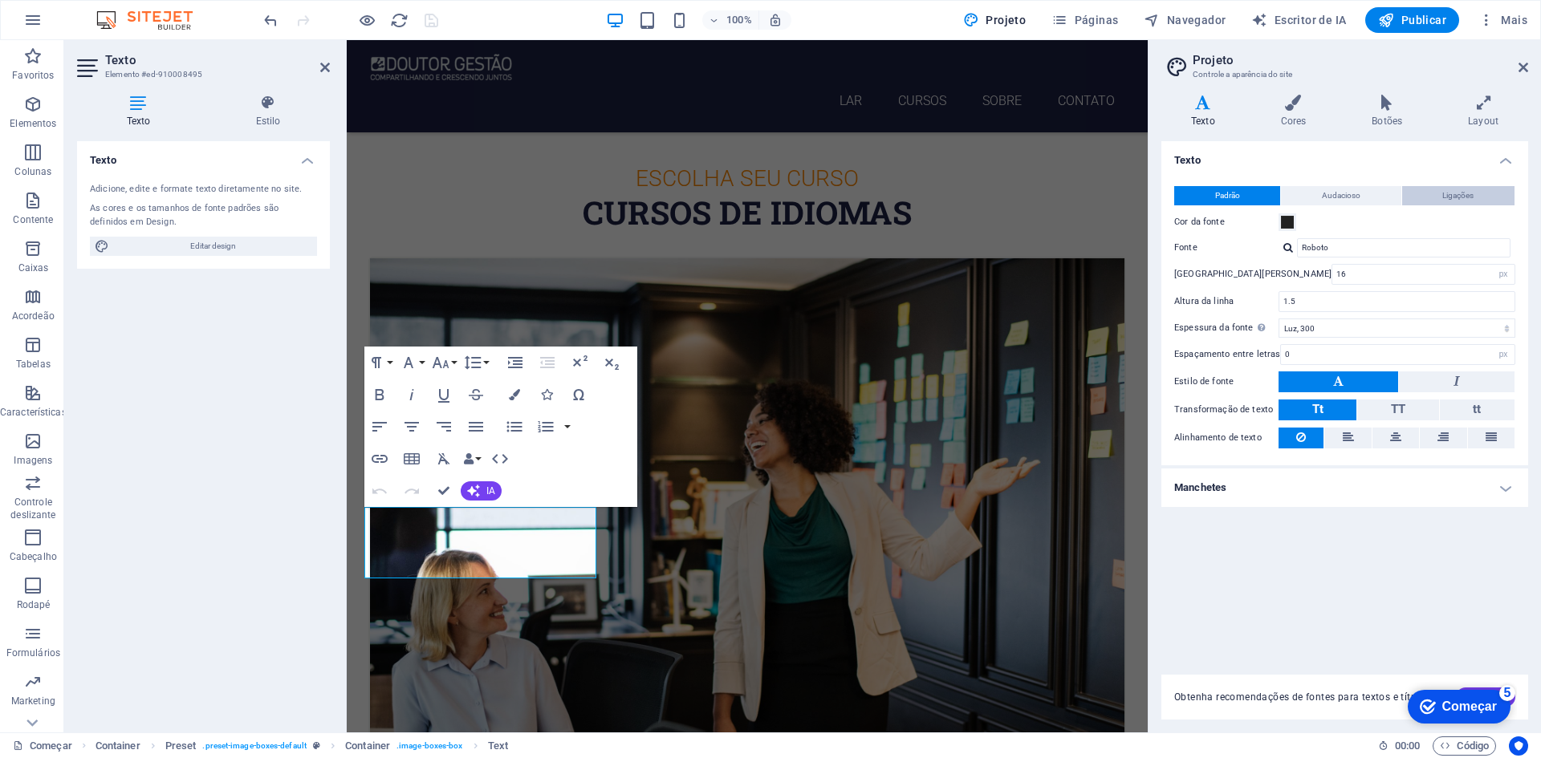
click at [1461, 197] on font "Ligações" at bounding box center [1457, 195] width 31 height 9
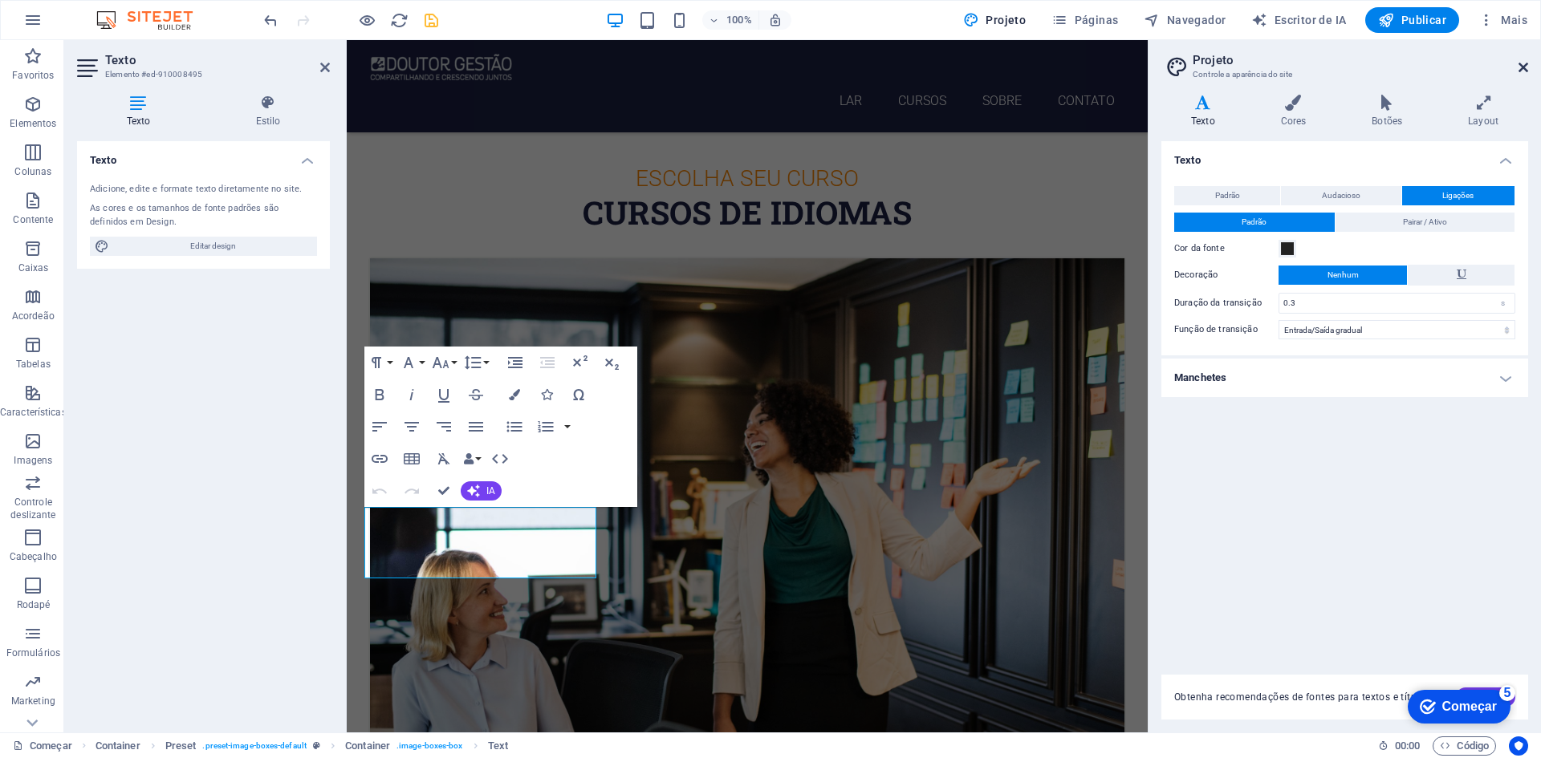
drag, startPoint x: 1519, startPoint y: 68, endPoint x: 1171, endPoint y: 28, distance: 349.7
click at [1519, 68] on icon at bounding box center [1523, 67] width 10 height 13
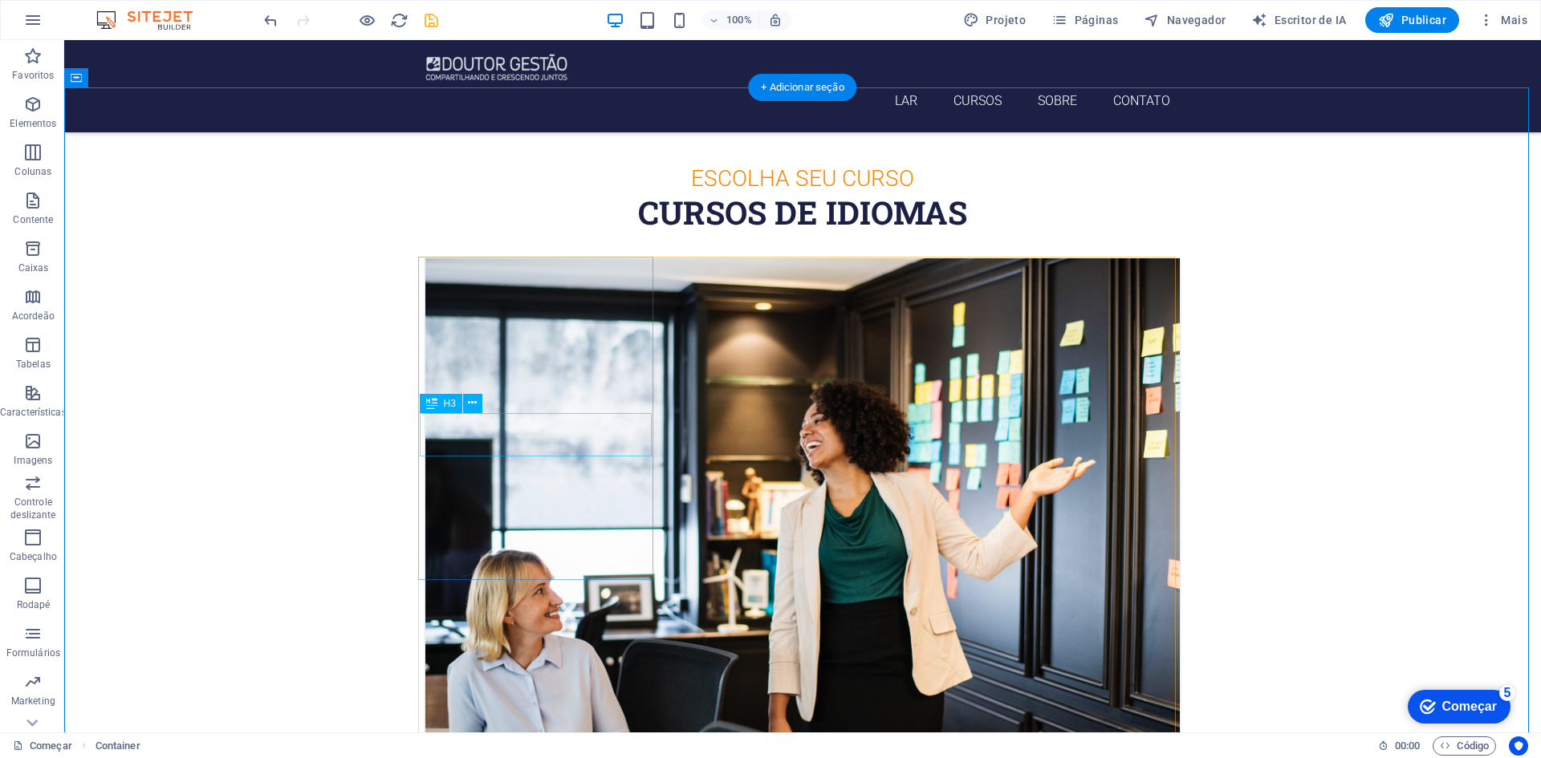
click at [473, 402] on icon at bounding box center [472, 403] width 9 height 17
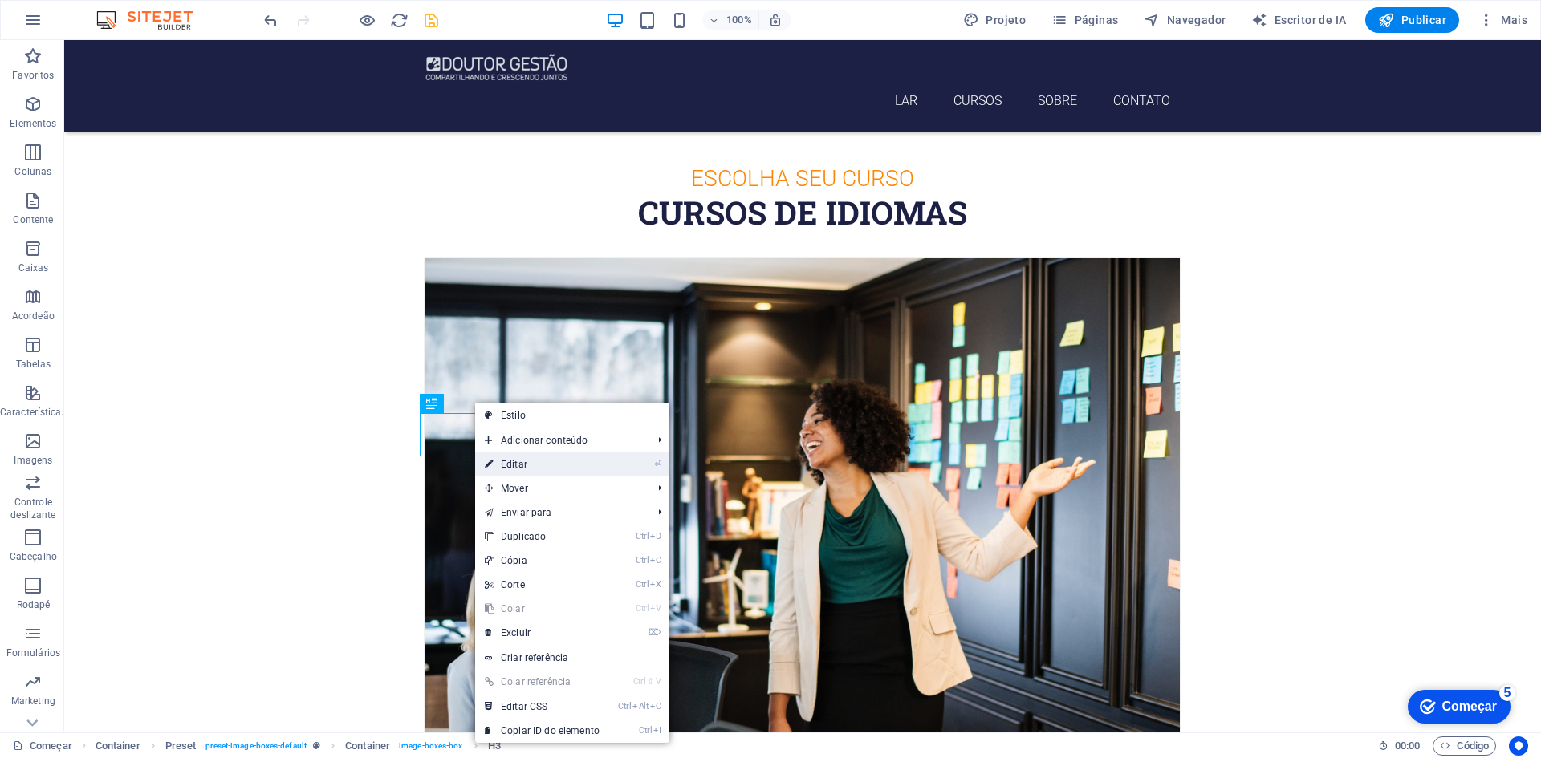
click at [518, 463] on font "Editar" at bounding box center [514, 464] width 26 height 11
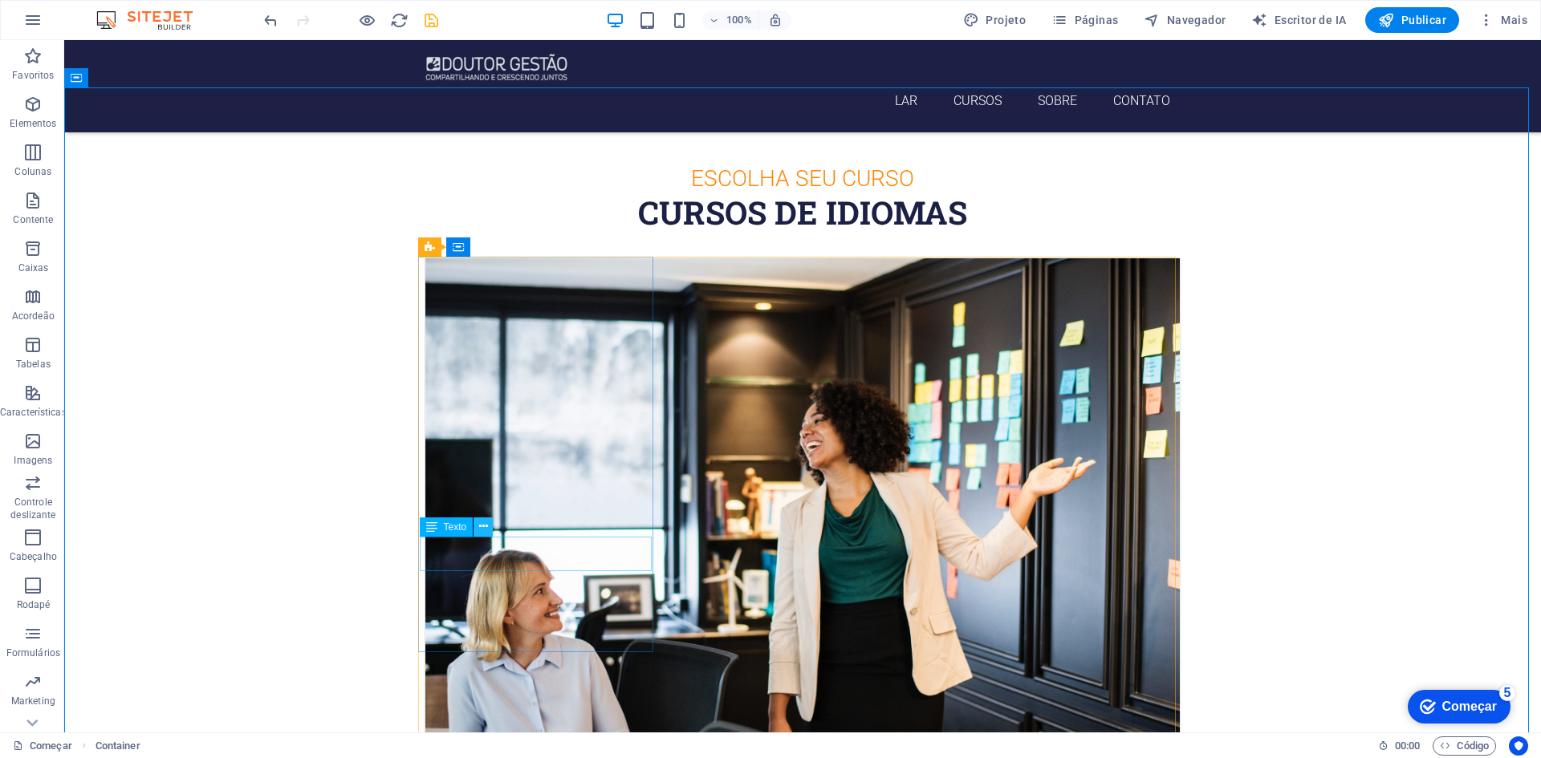
click at [483, 530] on icon at bounding box center [483, 526] width 9 height 17
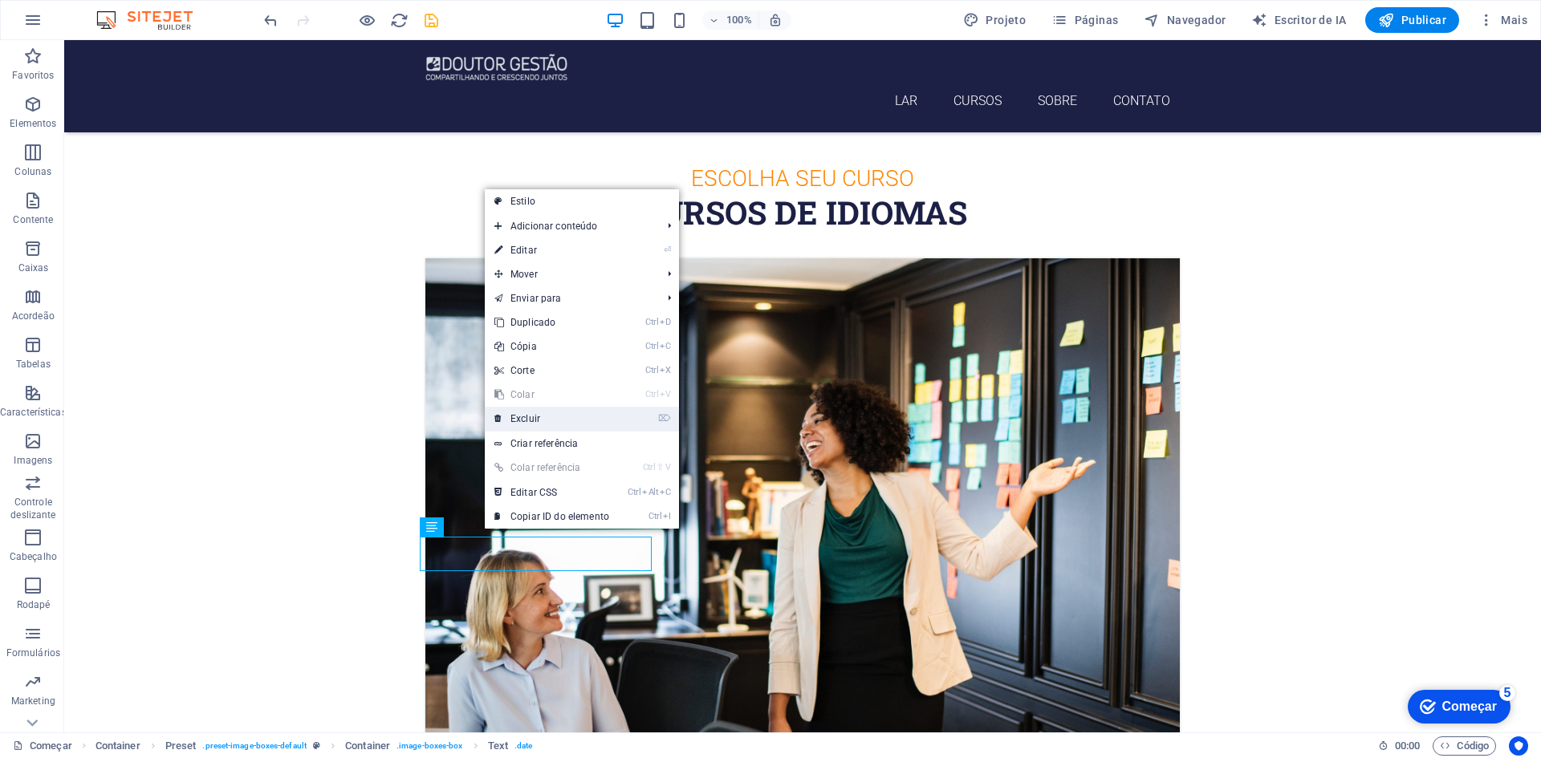
click at [548, 417] on link "⌦ Excluir" at bounding box center [552, 419] width 134 height 24
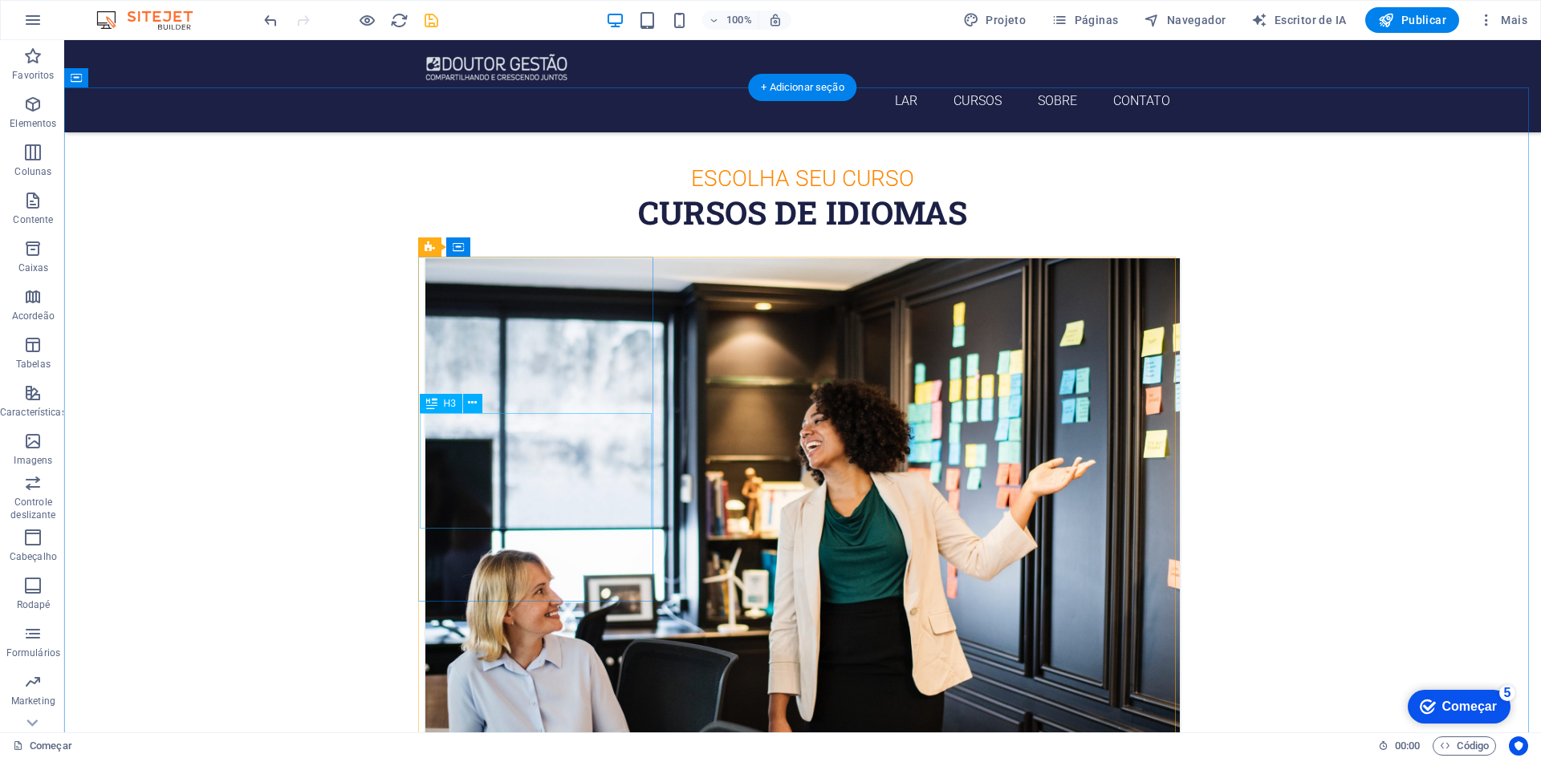
click at [473, 403] on icon at bounding box center [472, 403] width 9 height 17
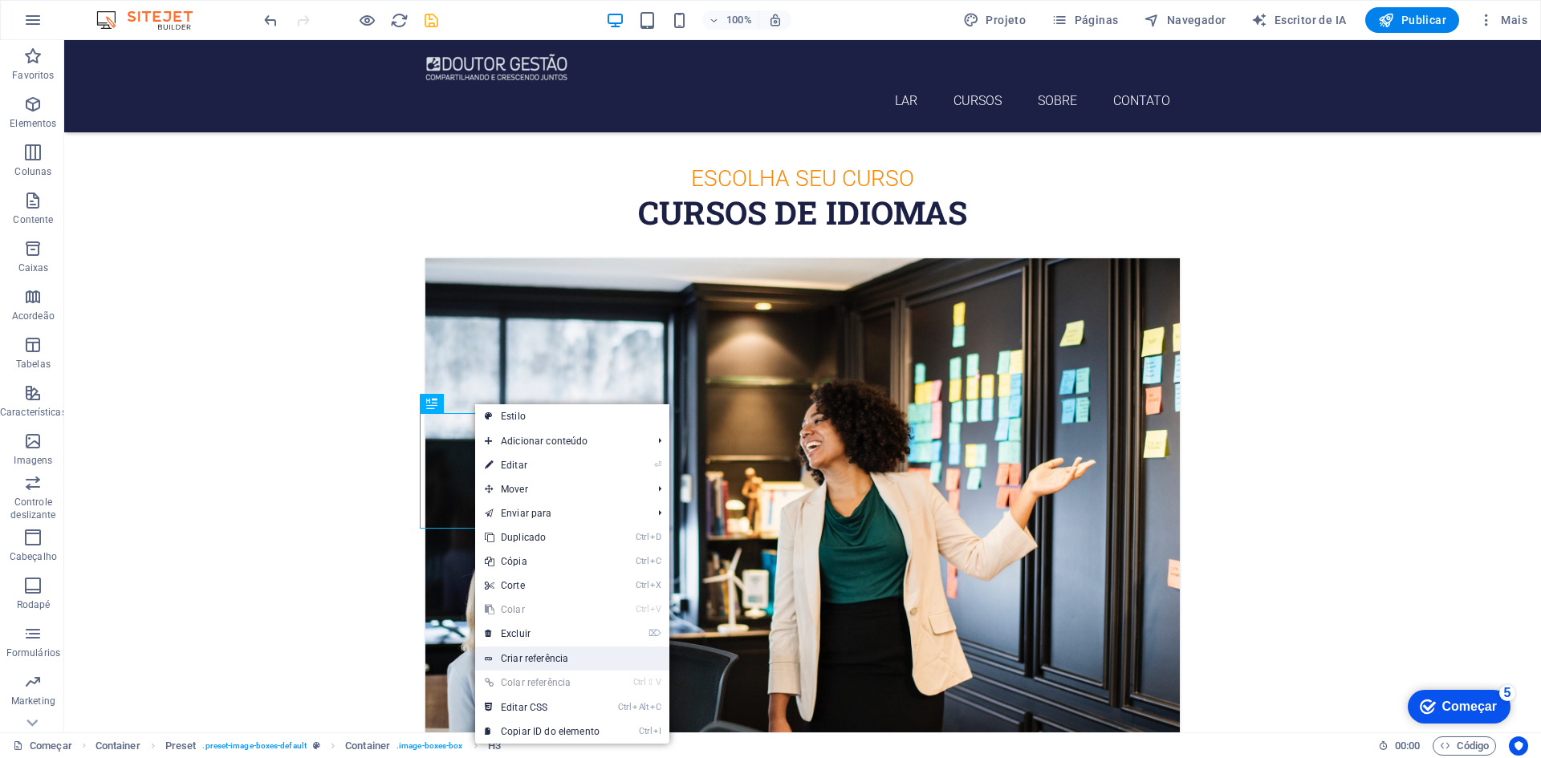
click at [538, 656] on font "Criar referência" at bounding box center [534, 658] width 67 height 11
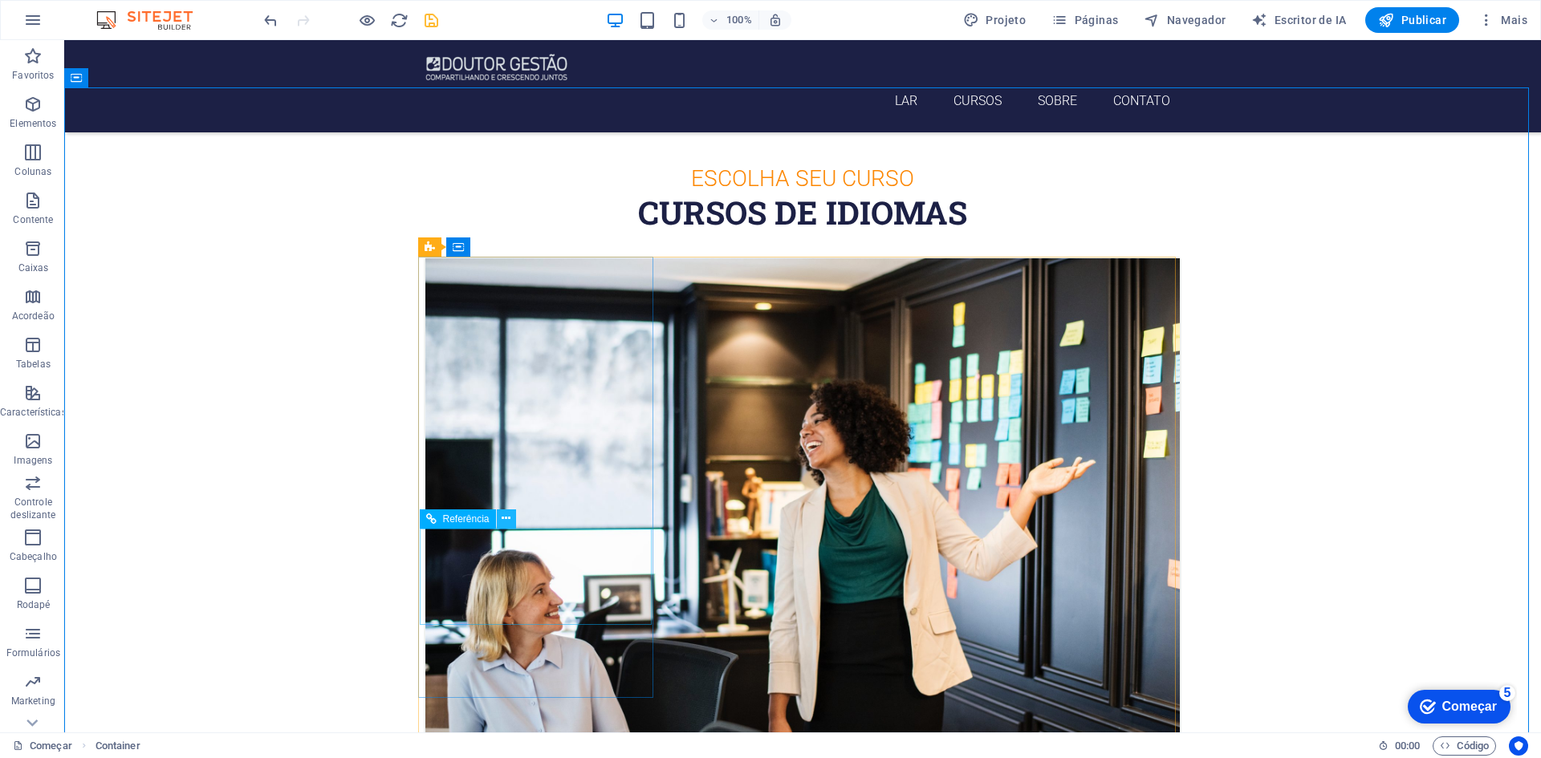
click at [506, 522] on icon at bounding box center [505, 518] width 9 height 17
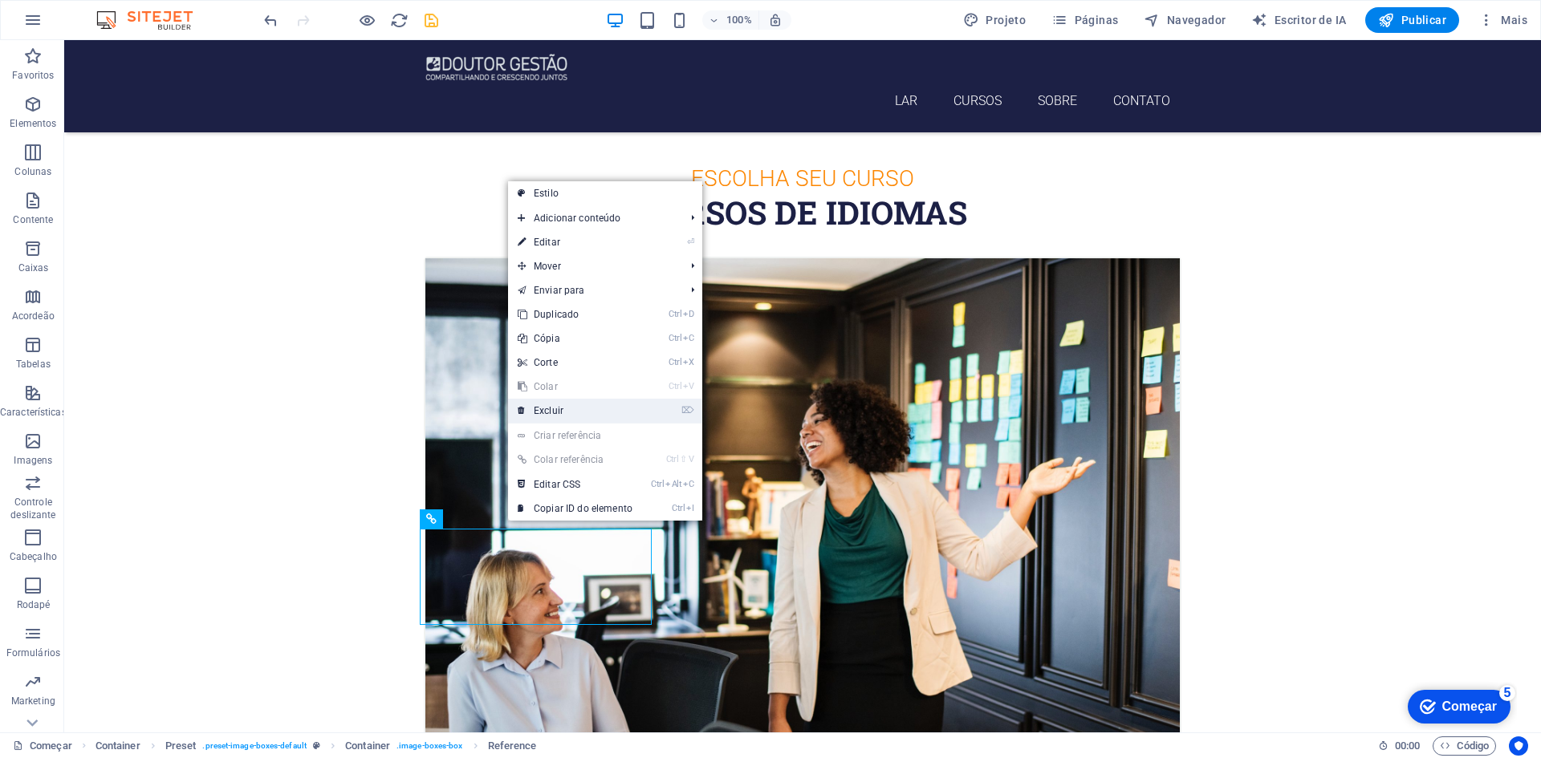
click at [575, 404] on link "⌦ Excluir" at bounding box center [575, 411] width 134 height 24
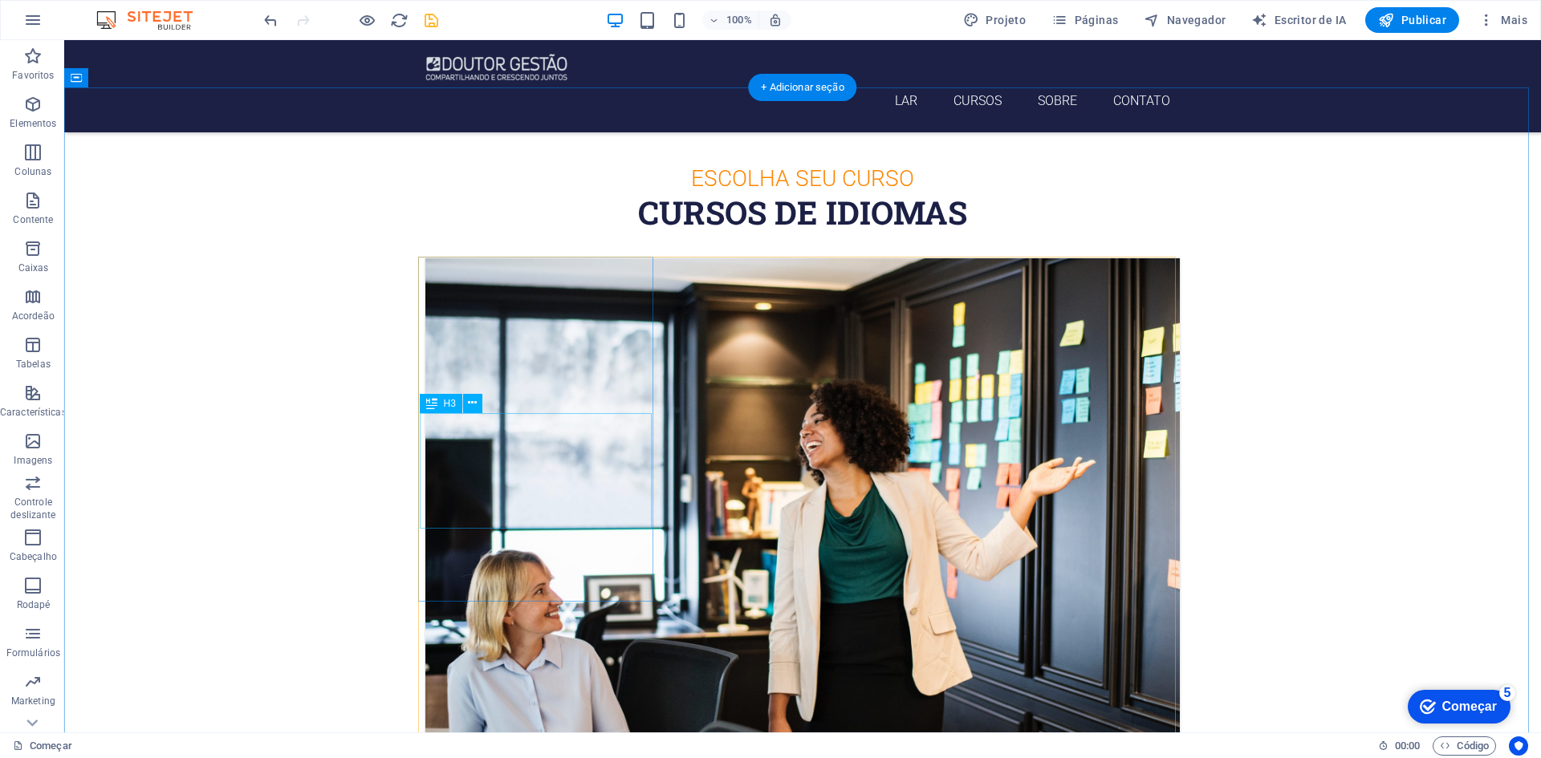
click at [477, 406] on button at bounding box center [472, 403] width 19 height 19
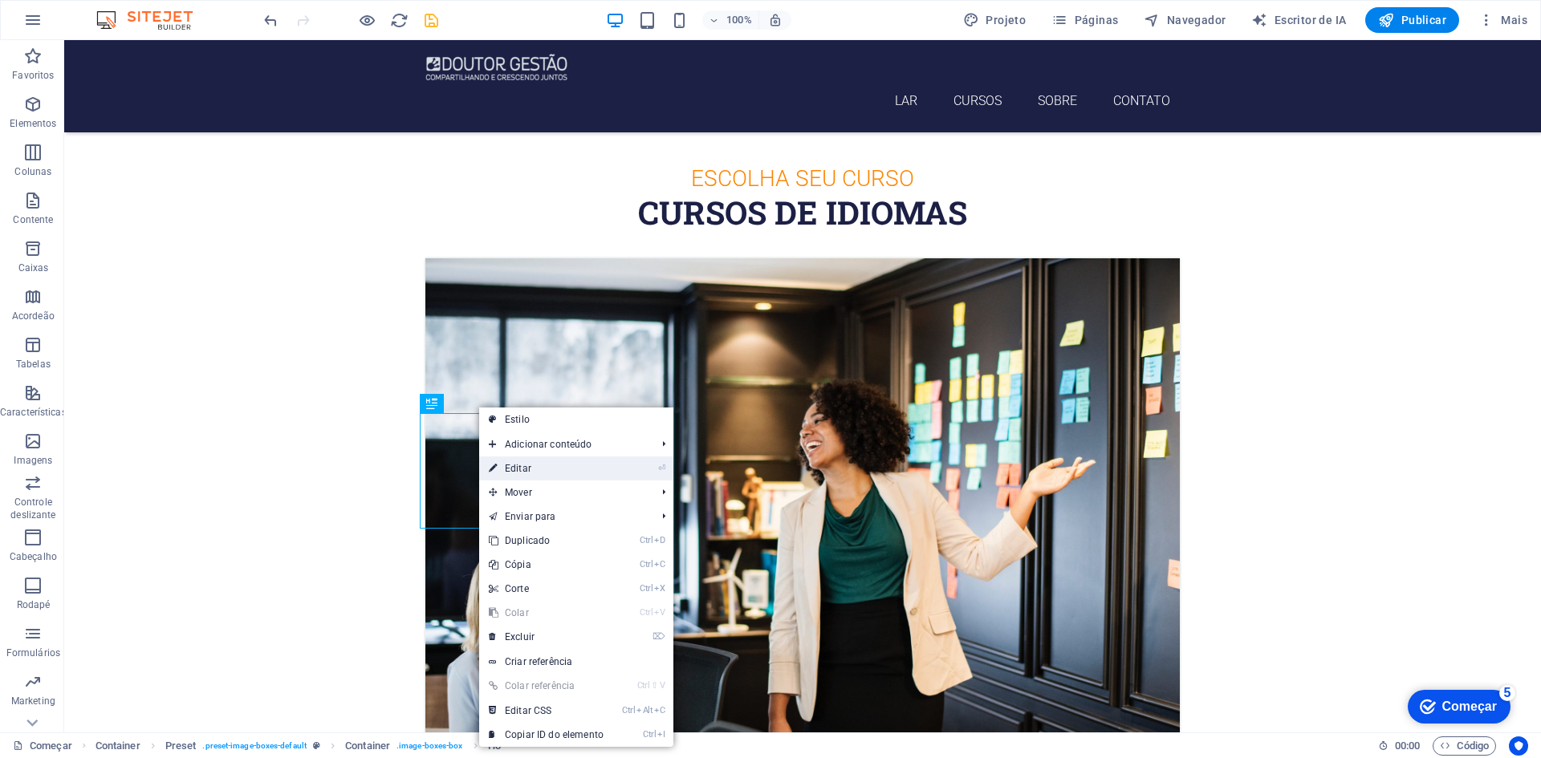
click at [527, 469] on font "Editar" at bounding box center [518, 468] width 26 height 11
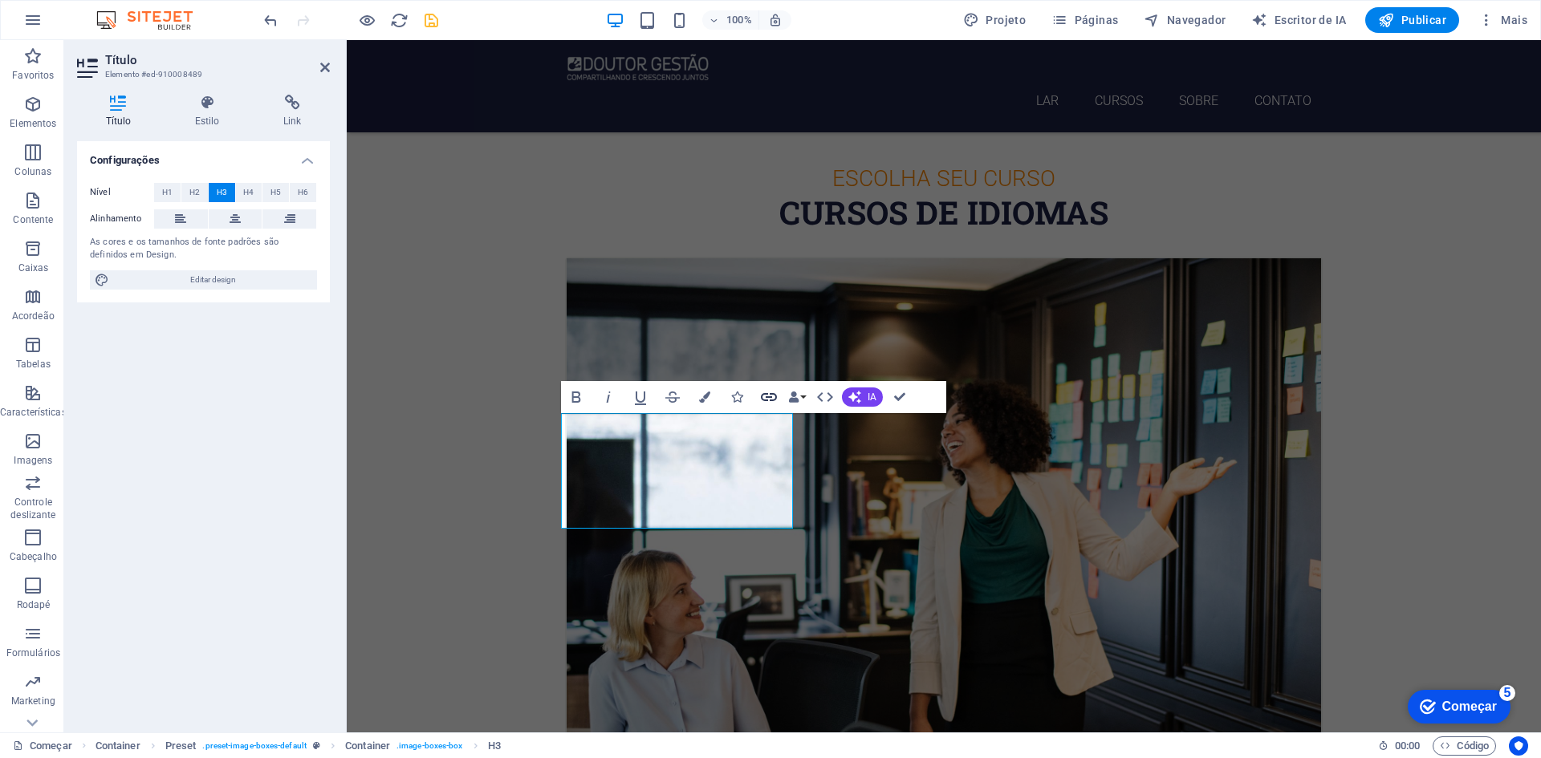
click at [766, 397] on icon "button" at bounding box center [769, 397] width 16 height 8
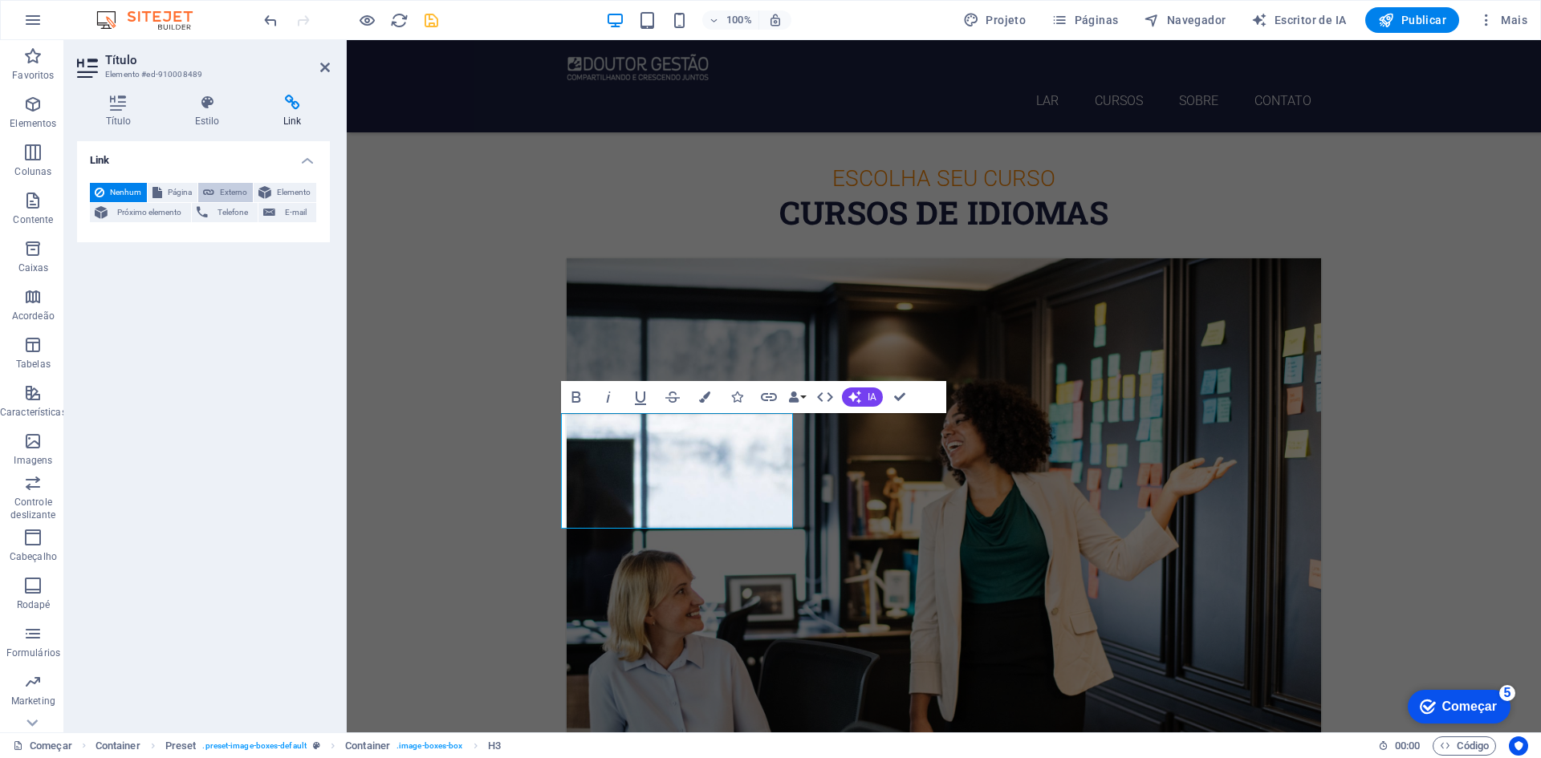
click at [224, 193] on font "Externo" at bounding box center [233, 192] width 27 height 9
select select "blank"
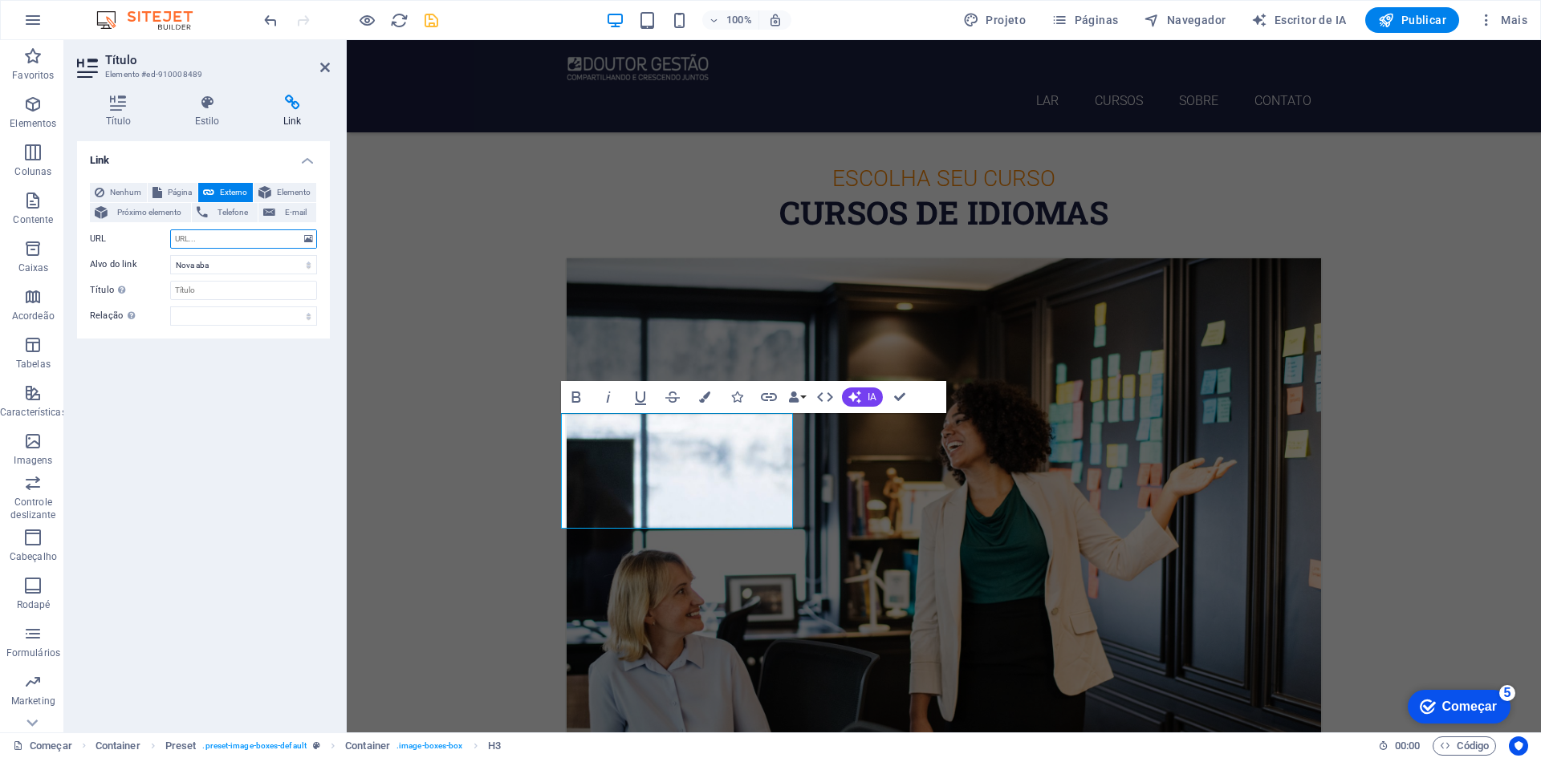
paste input "ESG: Do Zero ao Avançado com Estudo de Caso Real"
type input "ESG: Do Zero ao Avançado com Estudo de Caso Real"
click at [243, 239] on input "URL" at bounding box center [243, 238] width 147 height 19
paste input "[URL][DOMAIN_NAME][PERSON_NAME]"
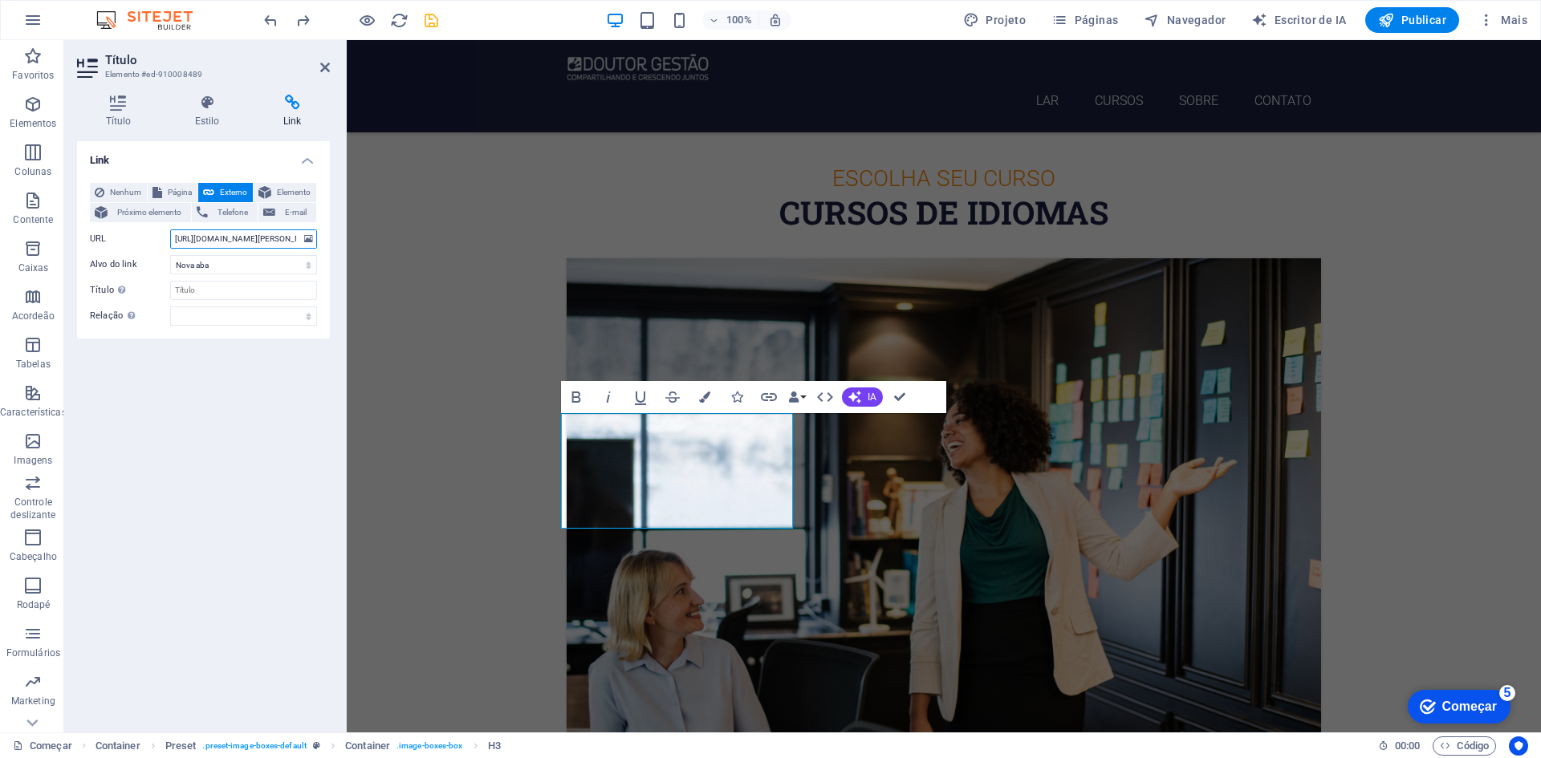
scroll to position [0, 356]
type input "[URL][DOMAIN_NAME][PERSON_NAME]"
click at [223, 381] on div "Link Nenhum Página Externo Elemento Próximo elemento Telefone E-mail Página Com…" at bounding box center [203, 430] width 253 height 579
click at [431, 14] on icon "salvar" at bounding box center [431, 20] width 18 height 18
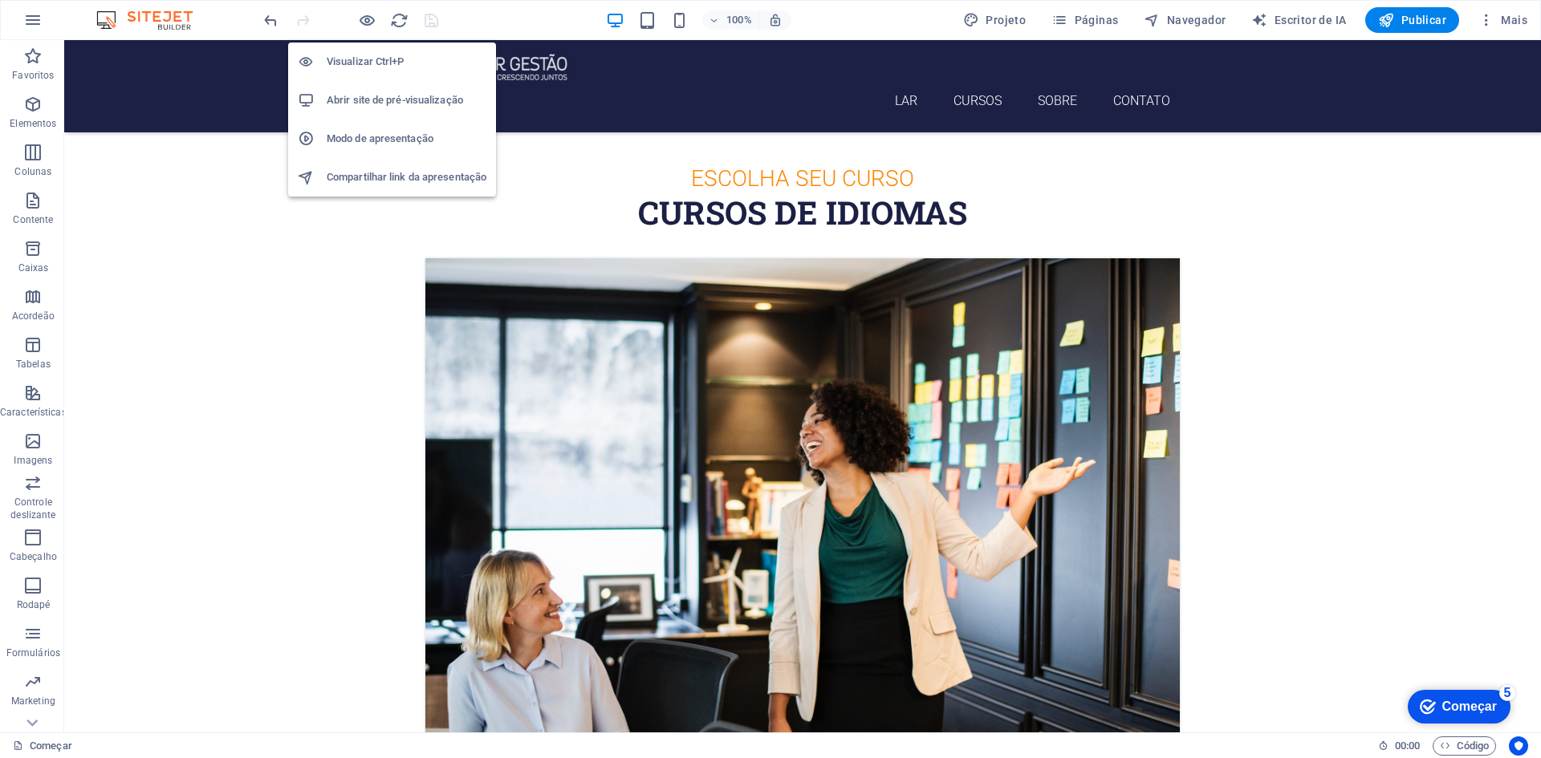
click at [356, 93] on h6 "Abrir site de pré-visualização" at bounding box center [407, 100] width 160 height 19
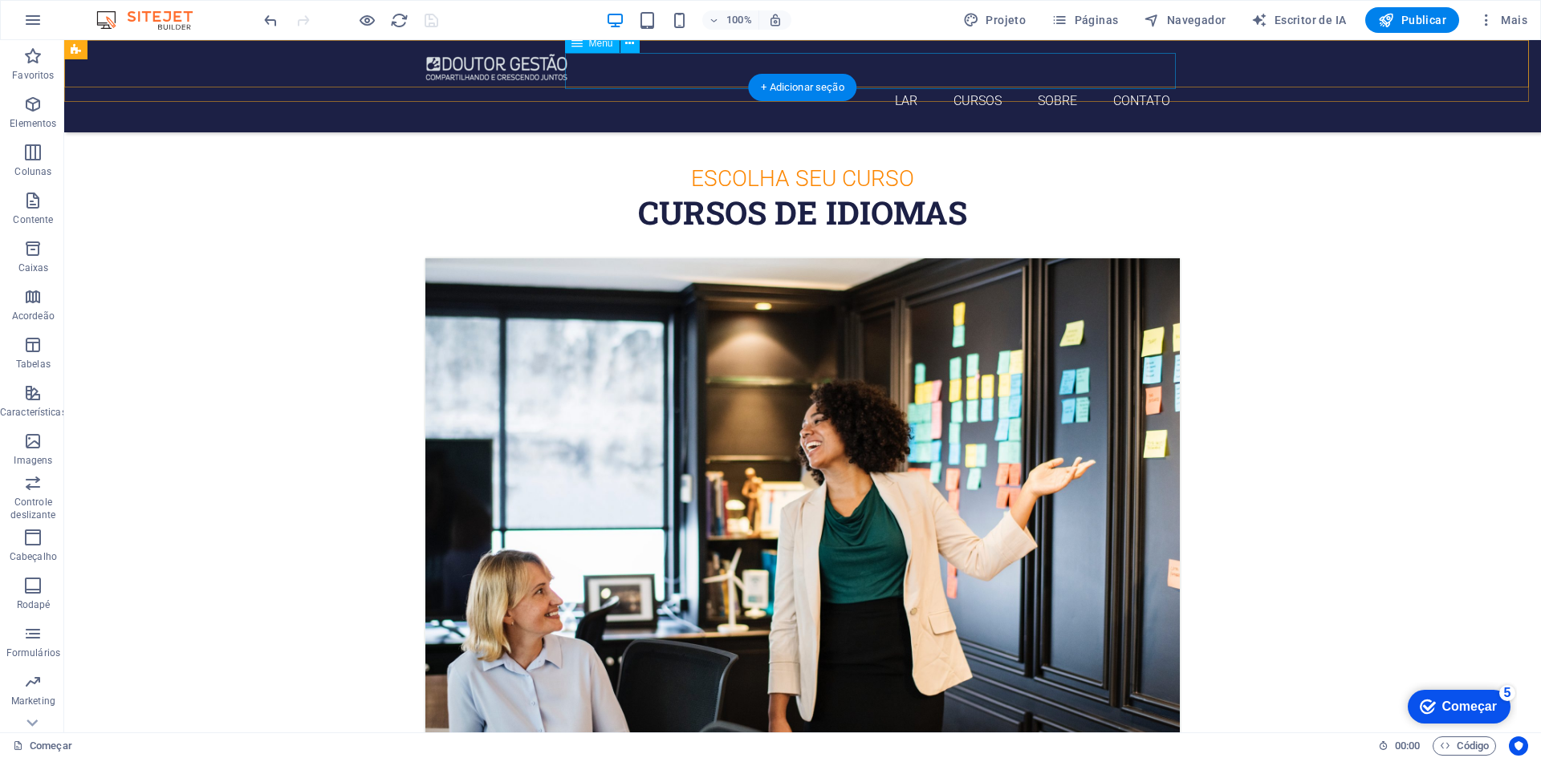
click at [968, 83] on nav "LAR Cursos Sobre Contato" at bounding box center [802, 101] width 757 height 36
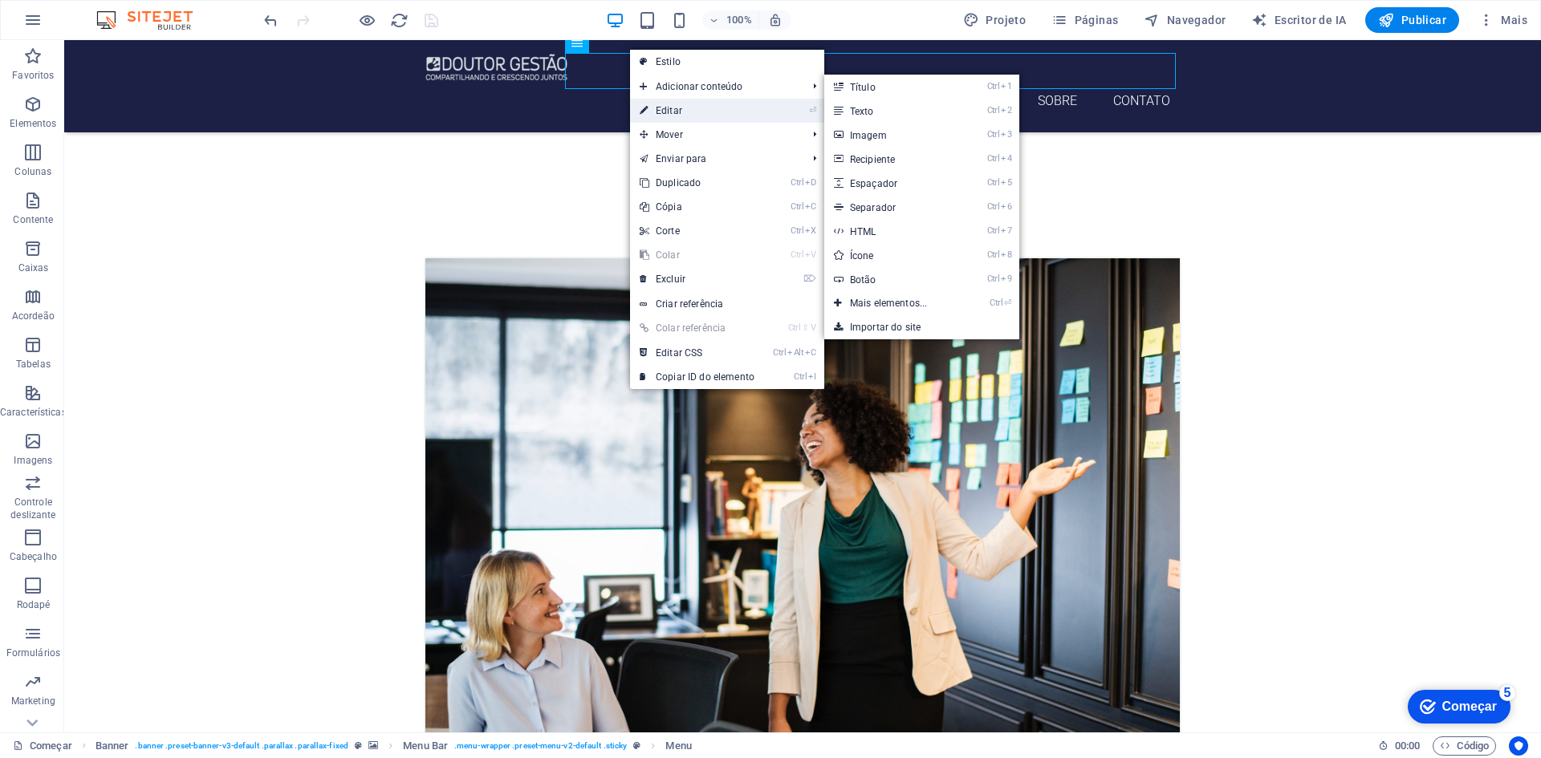
click at [666, 106] on font "Editar" at bounding box center [669, 110] width 26 height 11
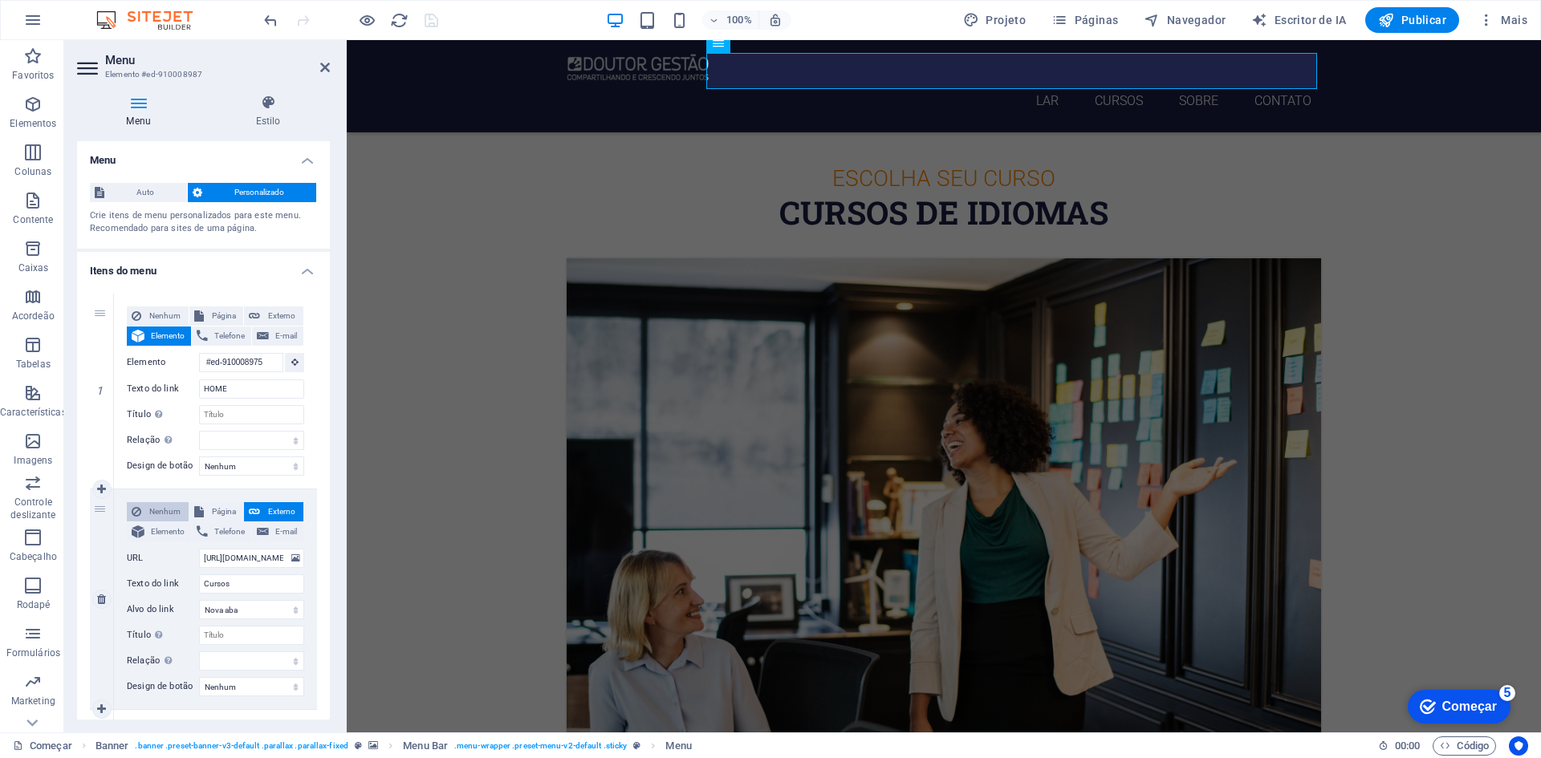
click at [174, 510] on font "Nenhum" at bounding box center [164, 511] width 31 height 9
select select
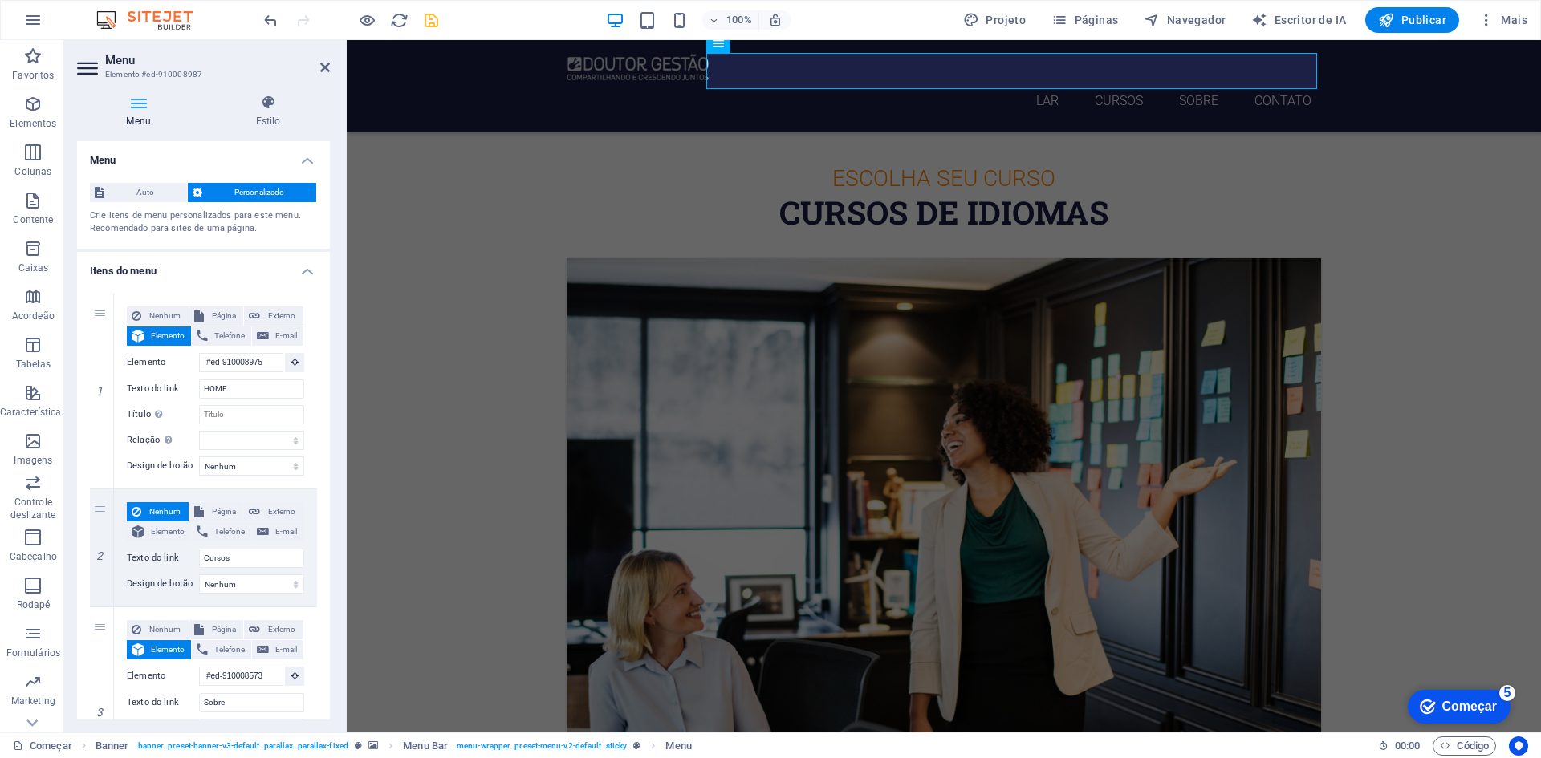
click at [438, 26] on icon "salvar" at bounding box center [431, 20] width 18 height 18
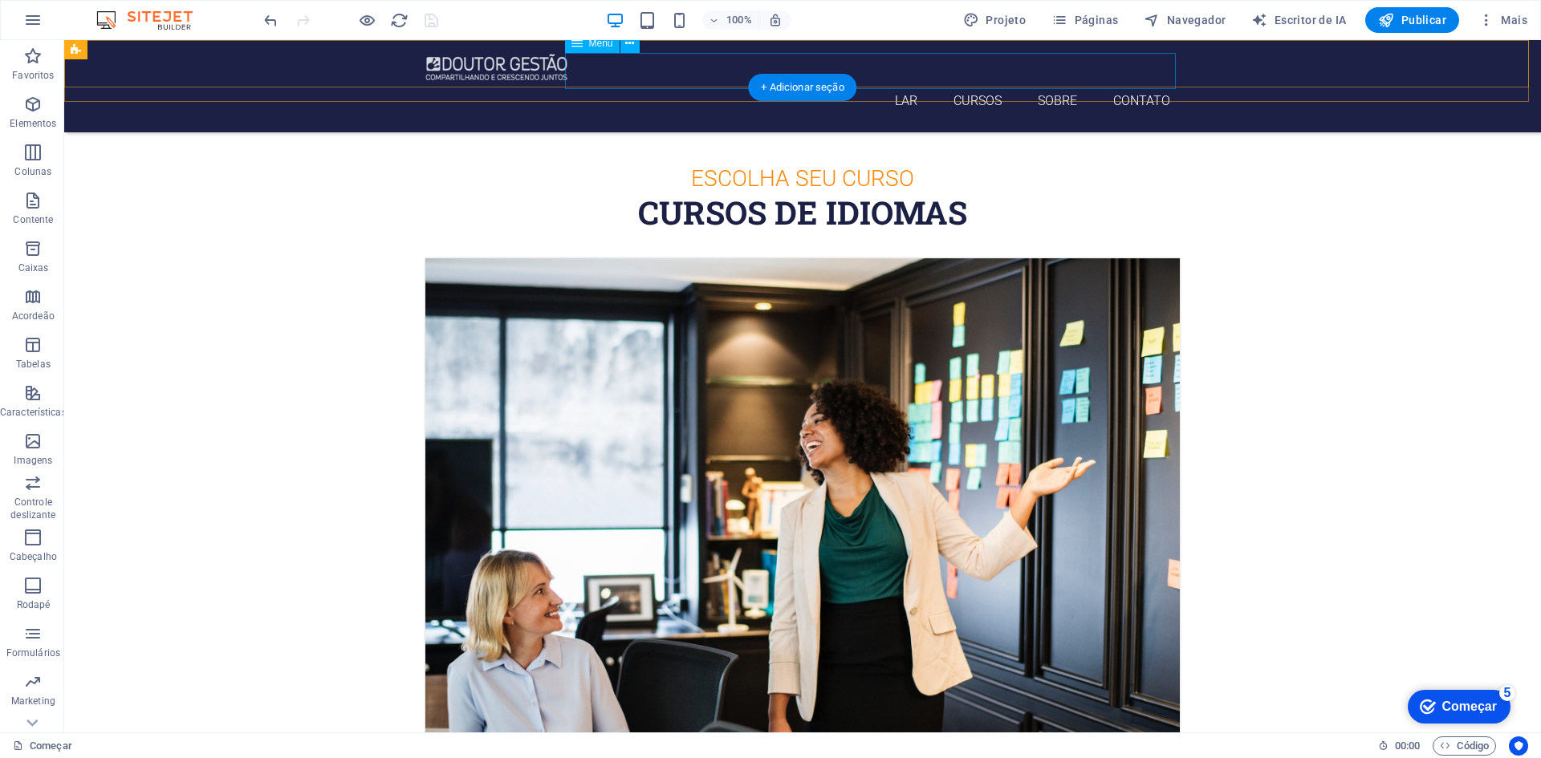
click at [1058, 83] on nav "LAR Cursos Sobre Contato" at bounding box center [802, 101] width 757 height 36
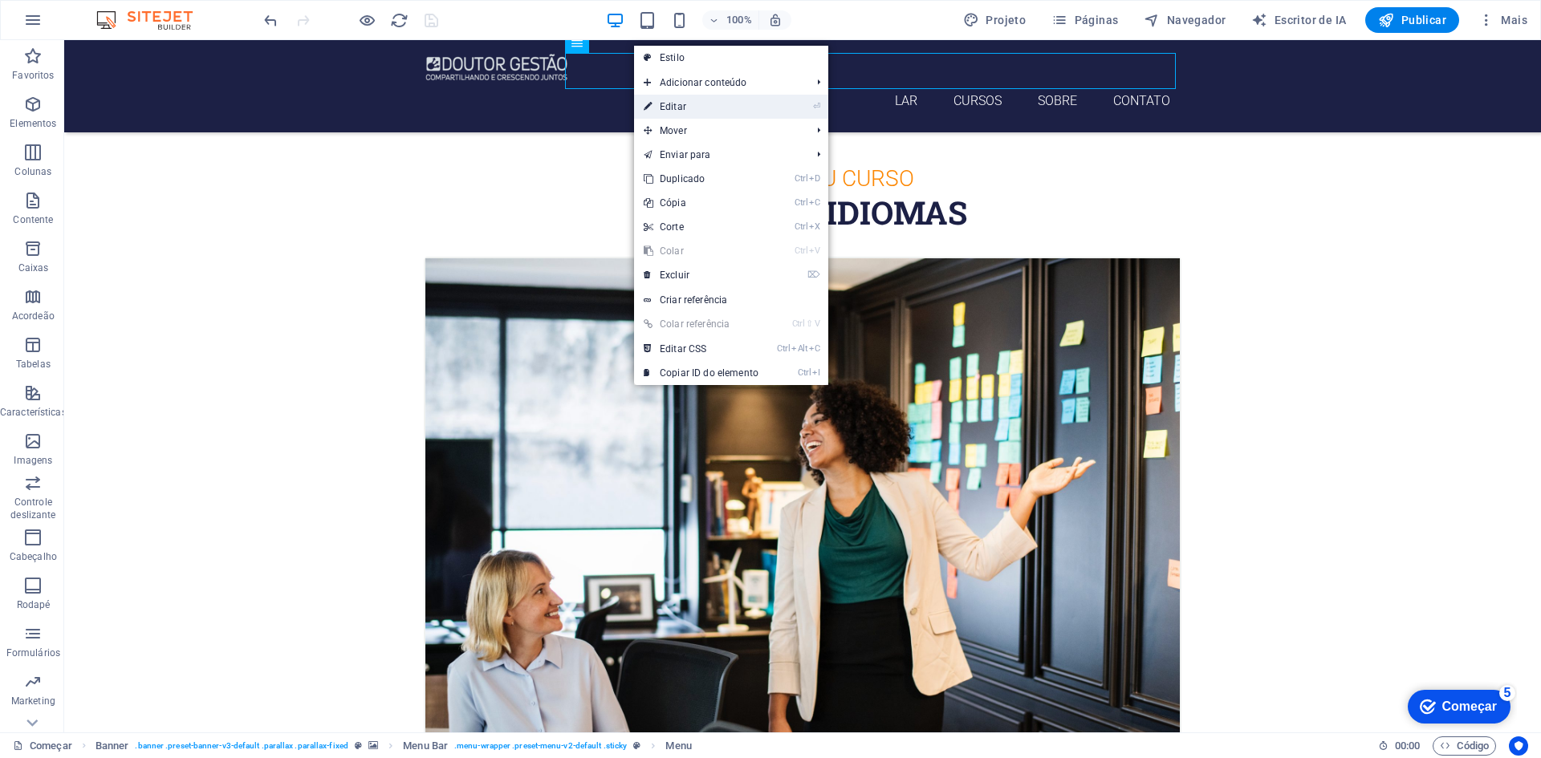
click at [686, 103] on link "⏎ Editar" at bounding box center [701, 107] width 134 height 24
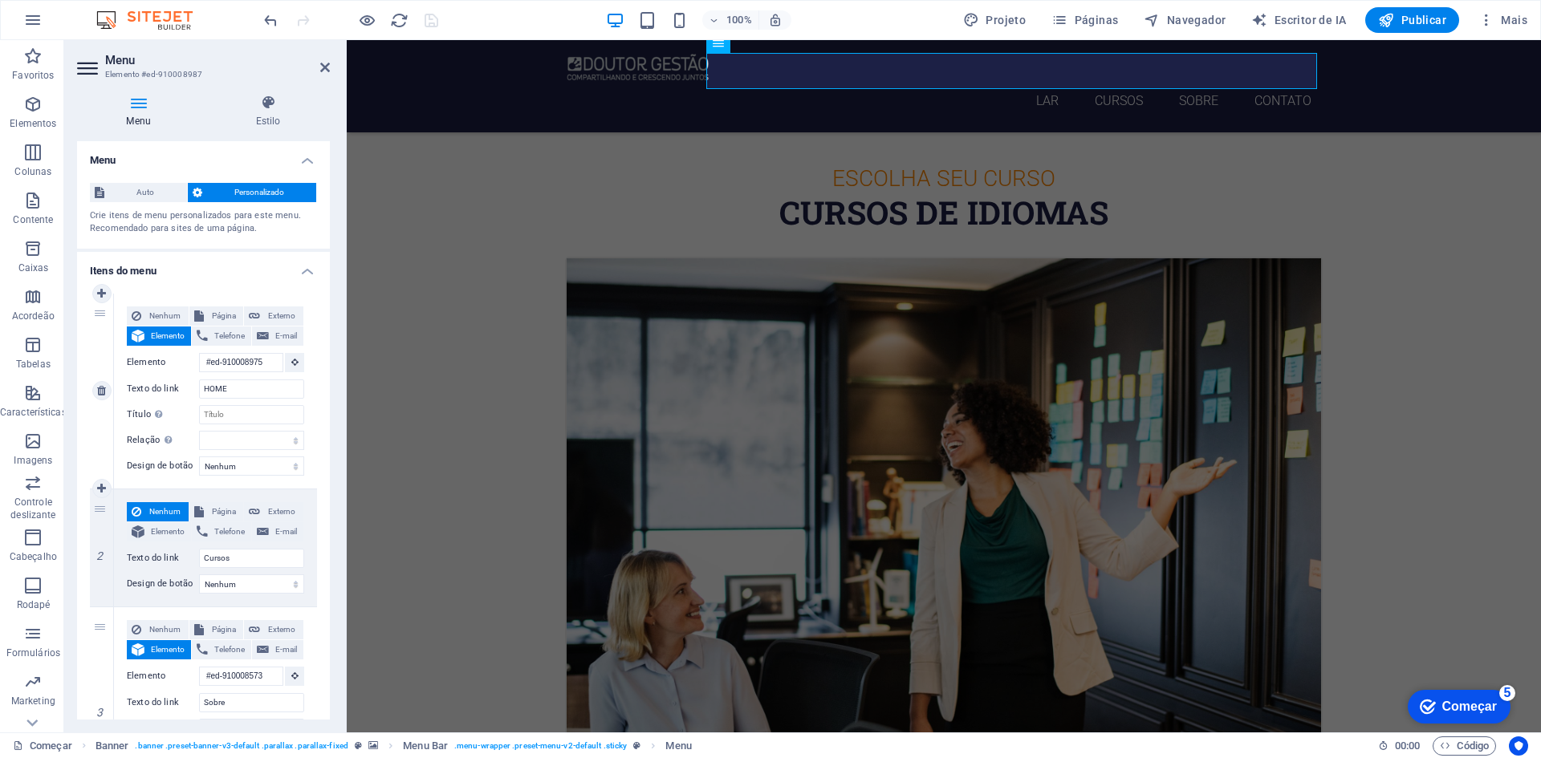
scroll to position [80, 0]
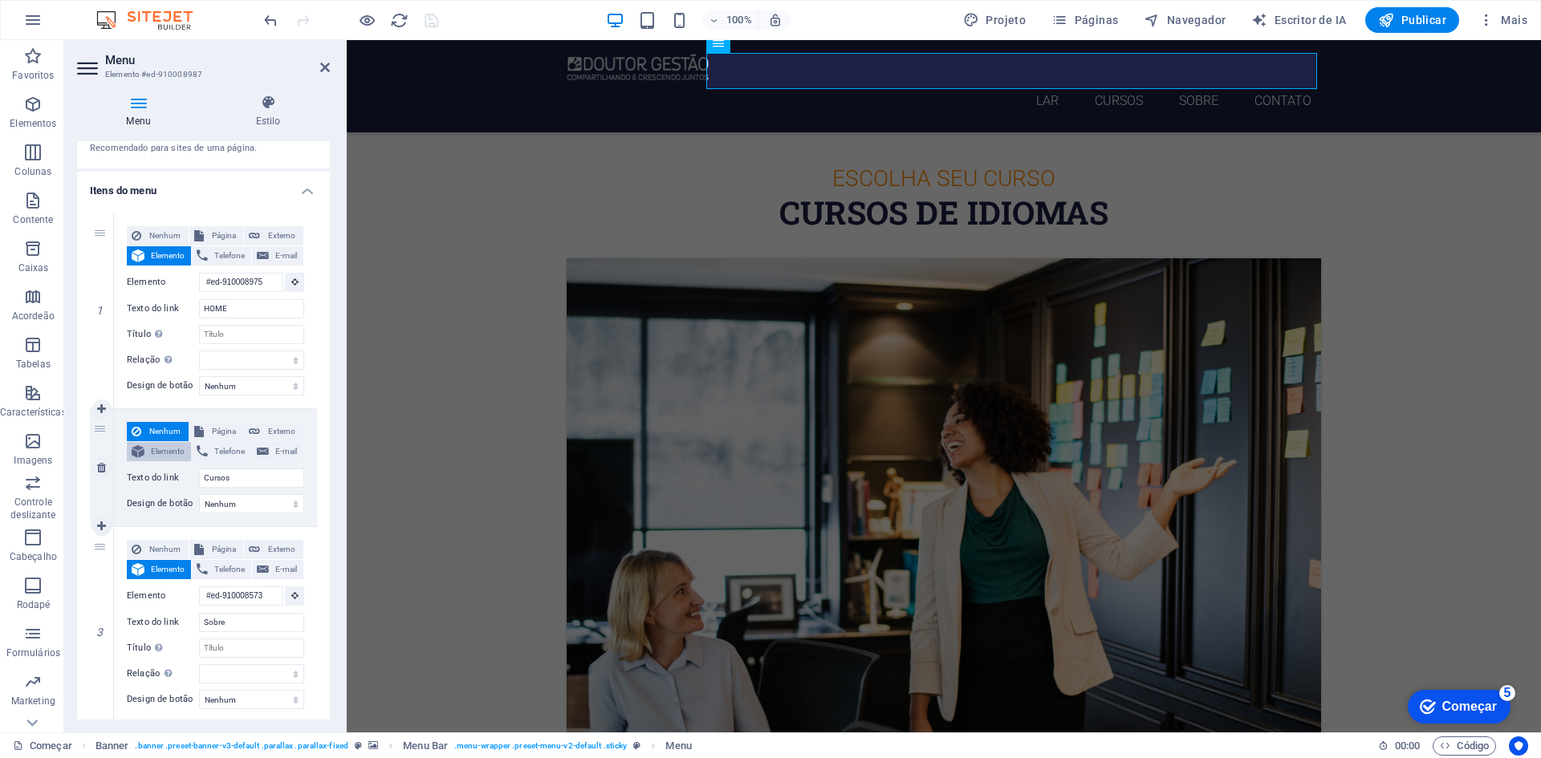
click at [169, 454] on font "Elemento" at bounding box center [168, 451] width 34 height 9
select select
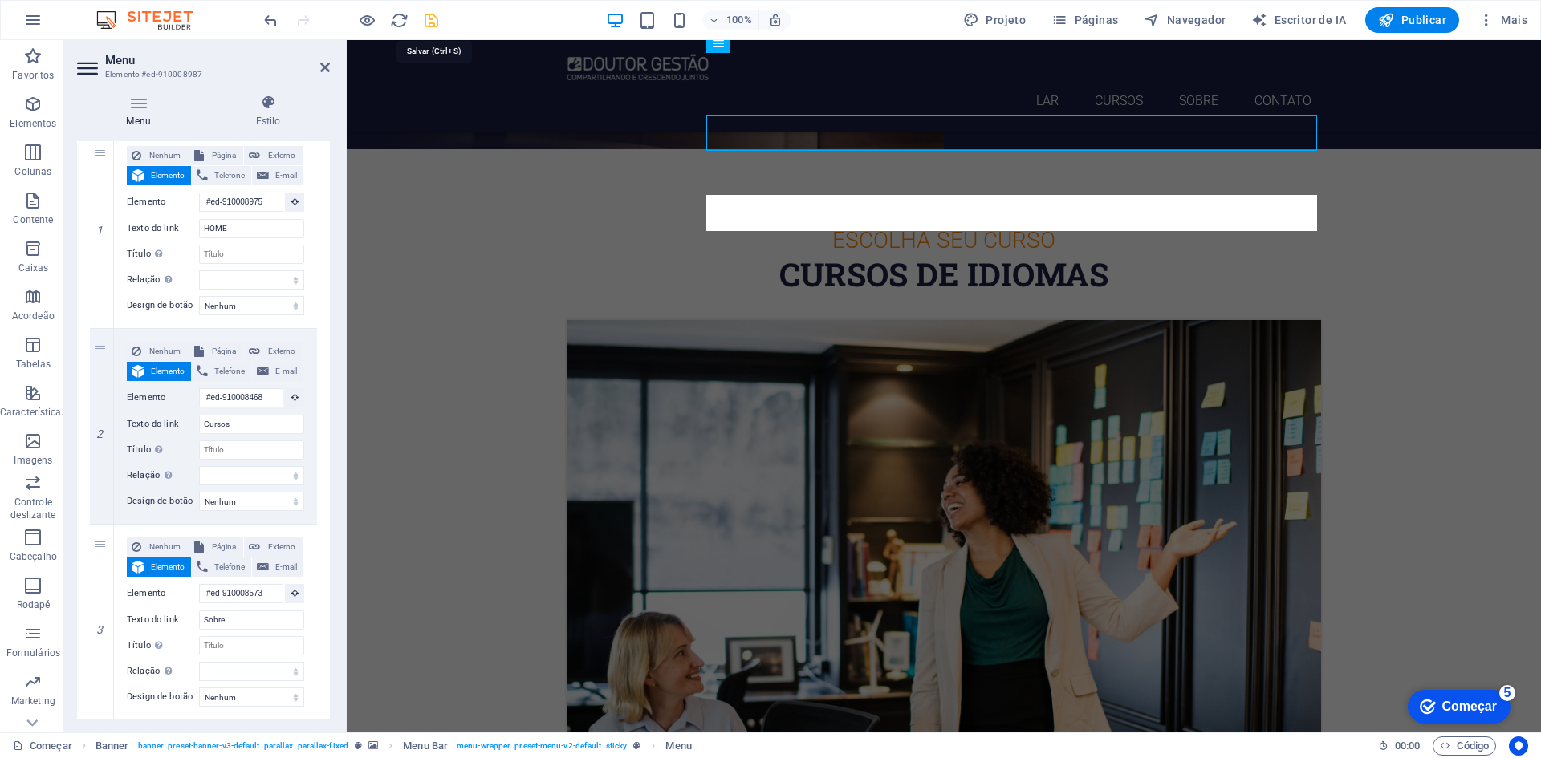
scroll to position [0, 0]
click at [434, 22] on icon "salvar" at bounding box center [431, 20] width 18 height 18
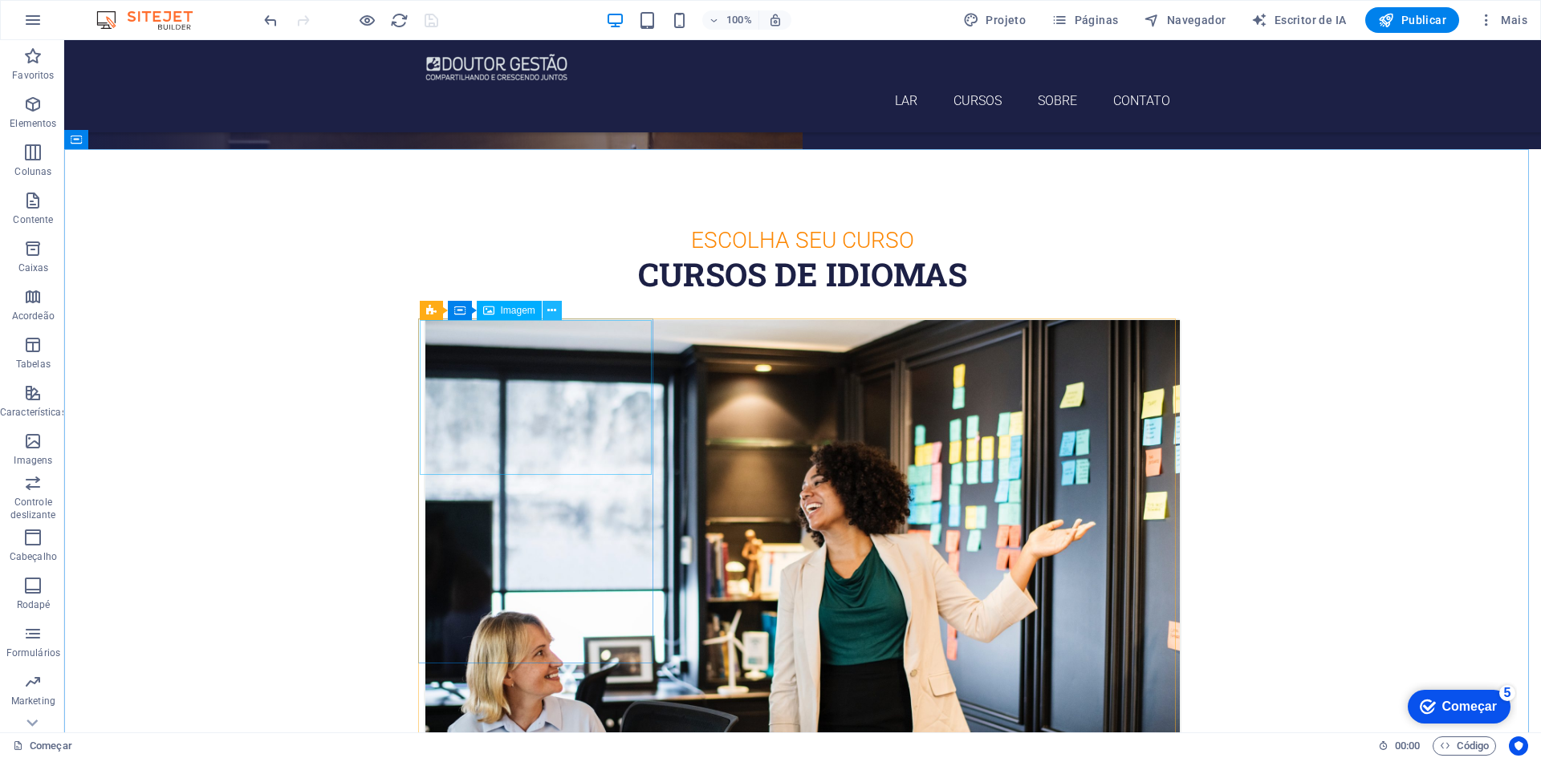
click at [551, 311] on icon at bounding box center [551, 310] width 9 height 17
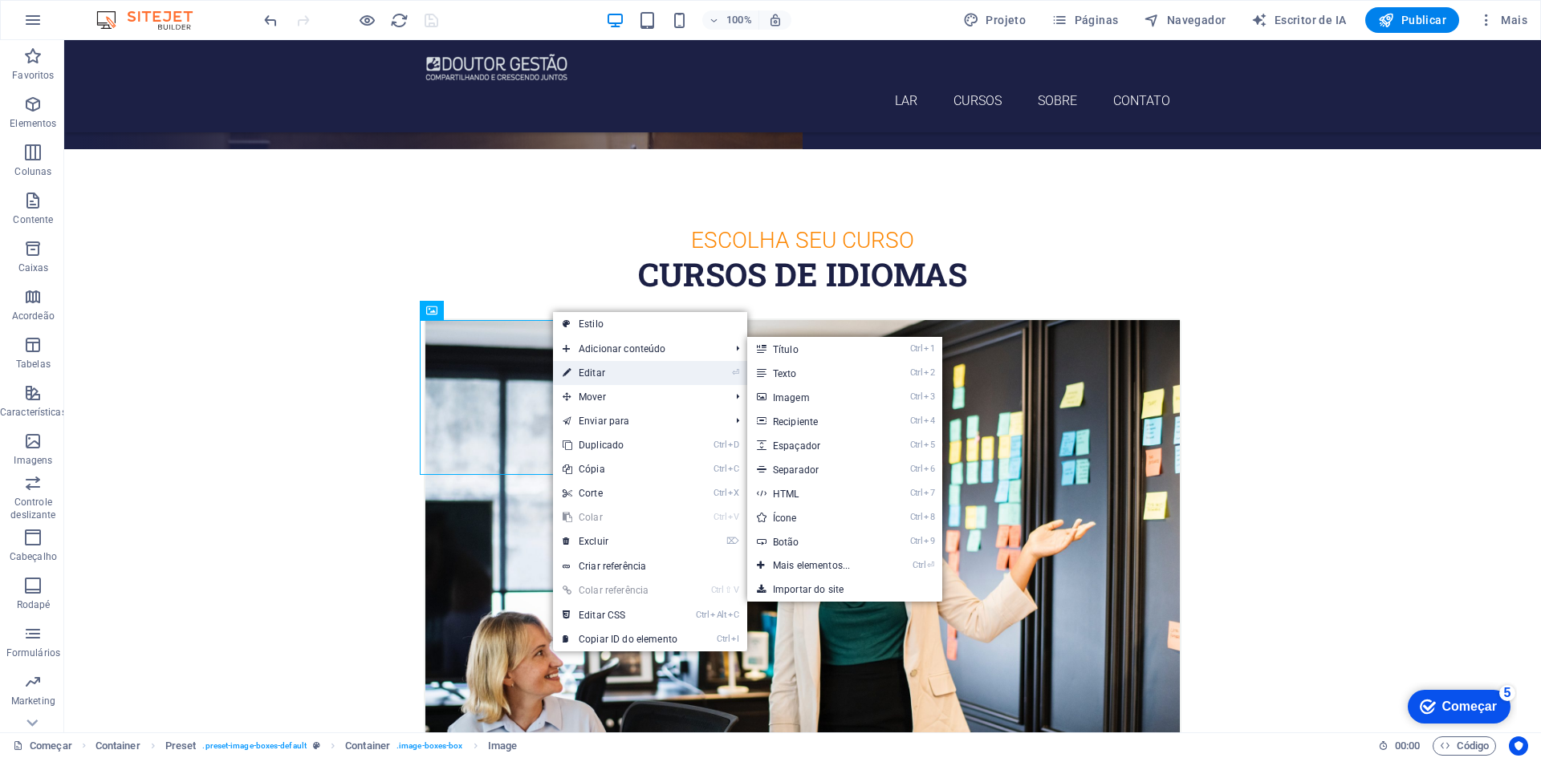
click at [595, 367] on link "⏎ Editar" at bounding box center [620, 373] width 134 height 24
select select "%"
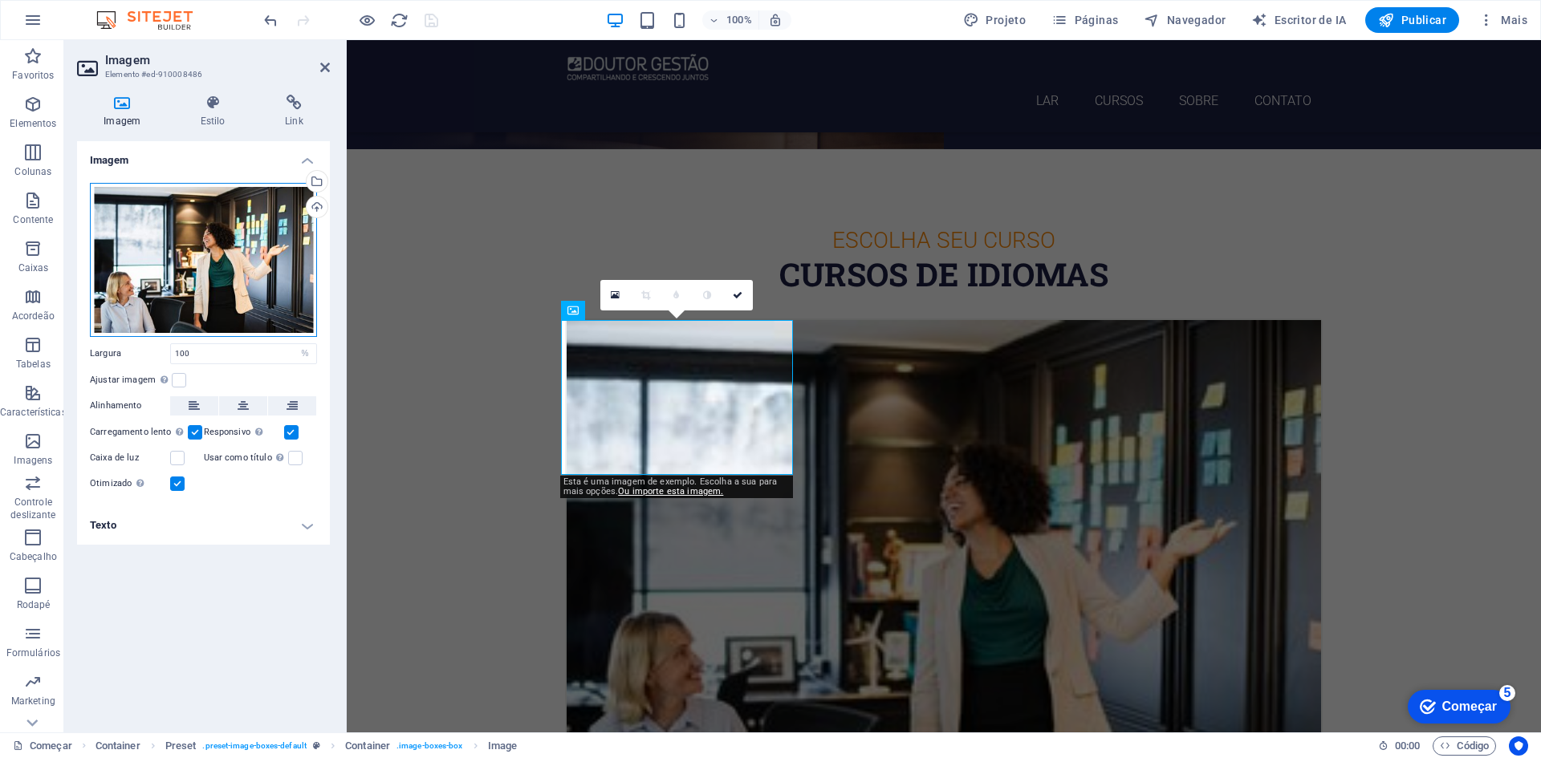
click at [205, 243] on div "Arraste os arquivos aqui, clique para escolher os arquivos ou selecione-os em […" at bounding box center [203, 260] width 227 height 154
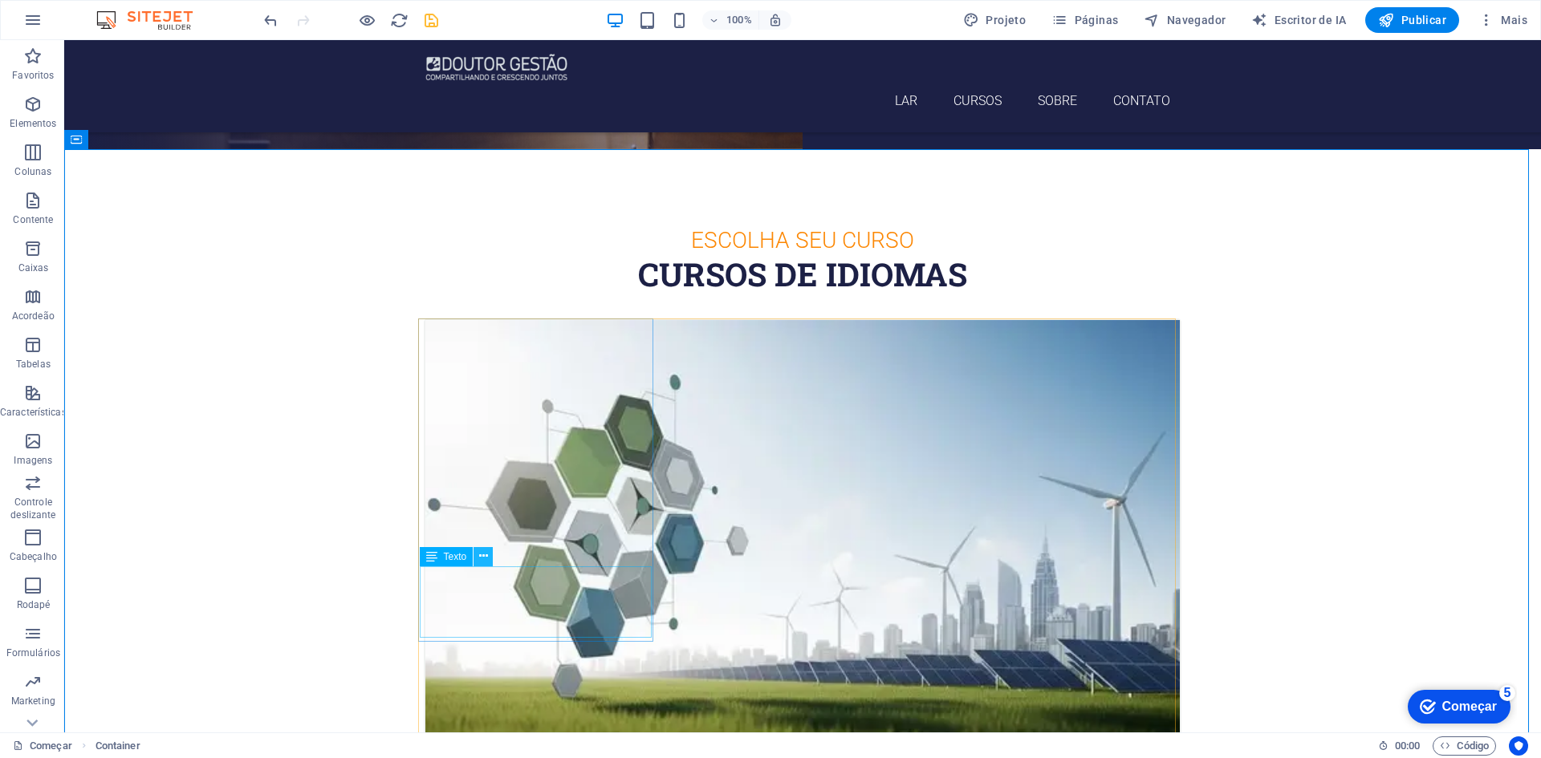
click at [485, 553] on icon at bounding box center [483, 556] width 9 height 17
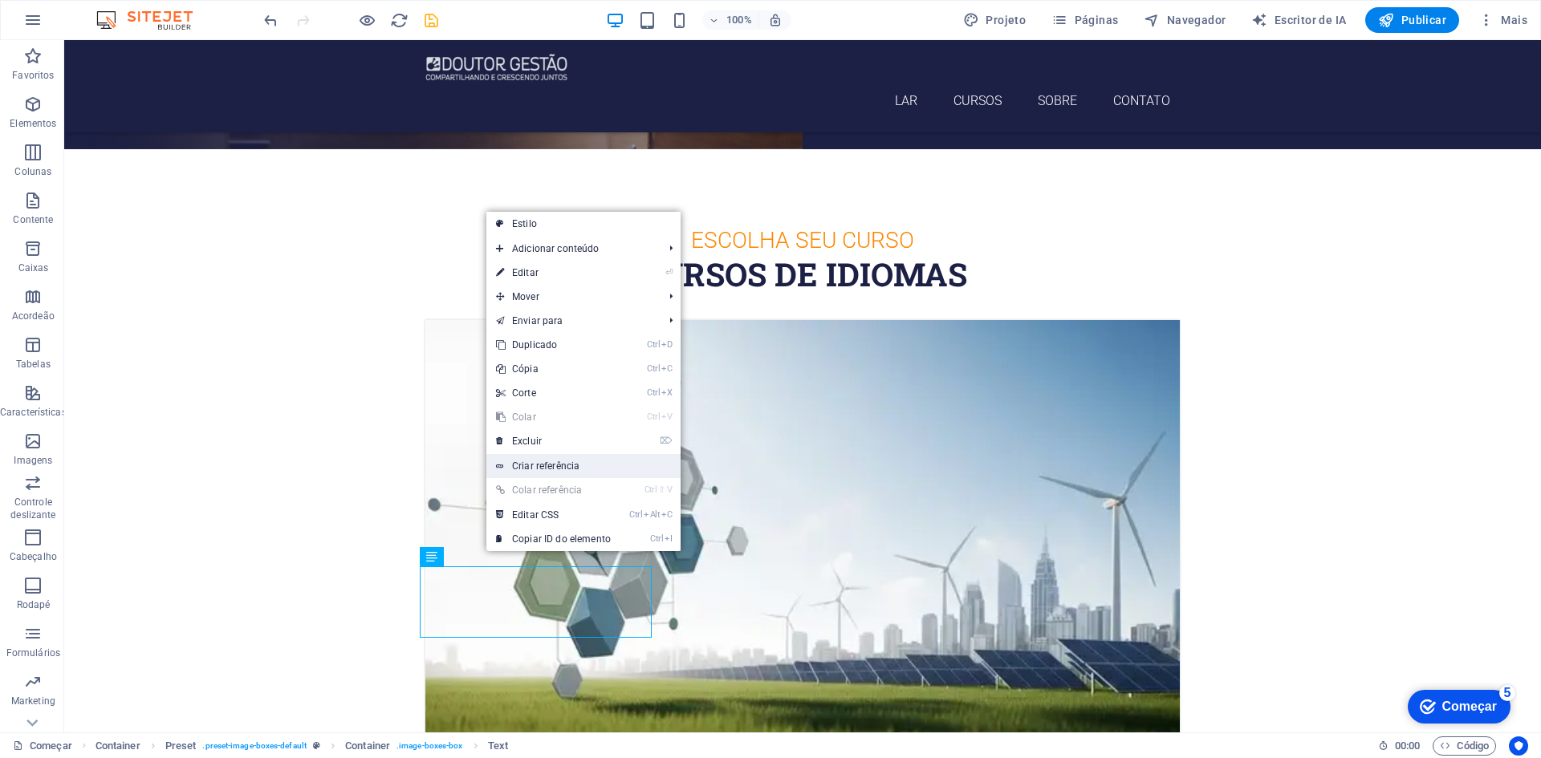
click at [558, 466] on font "Criar referência" at bounding box center [545, 466] width 67 height 11
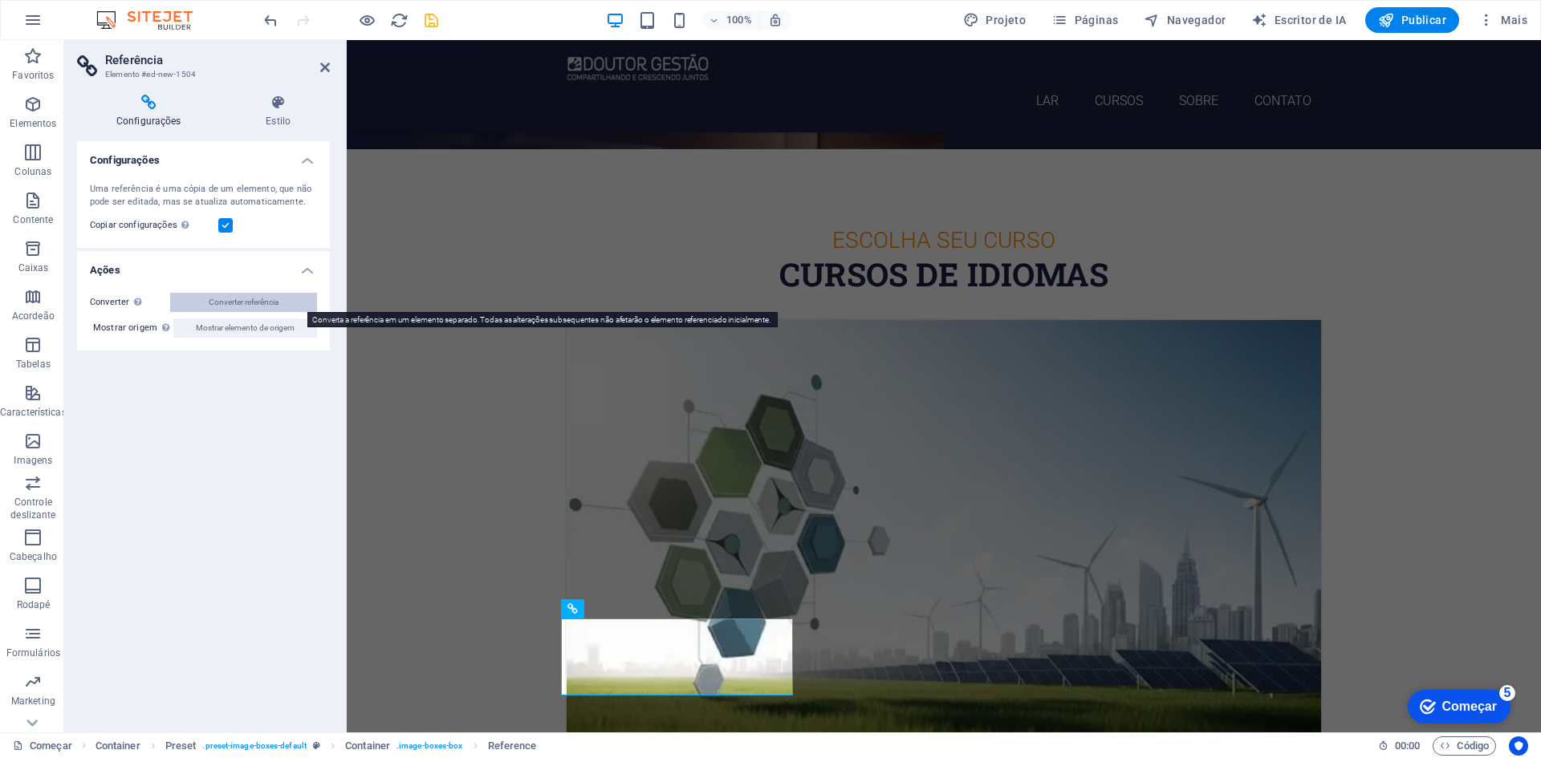
click at [240, 301] on font "Converter referência" at bounding box center [244, 302] width 70 height 9
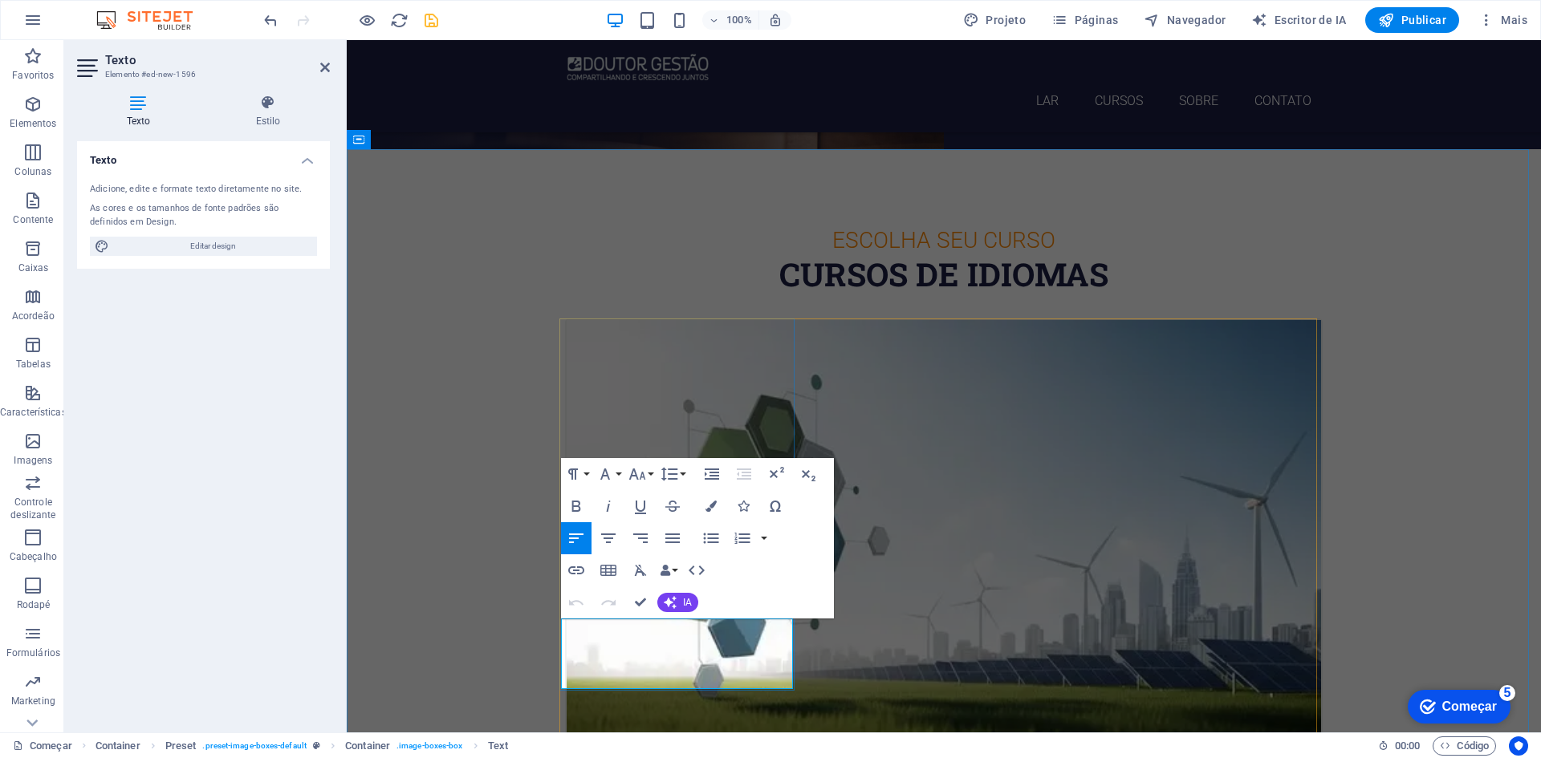
drag, startPoint x: 631, startPoint y: 662, endPoint x: 567, endPoint y: 629, distance: 72.1
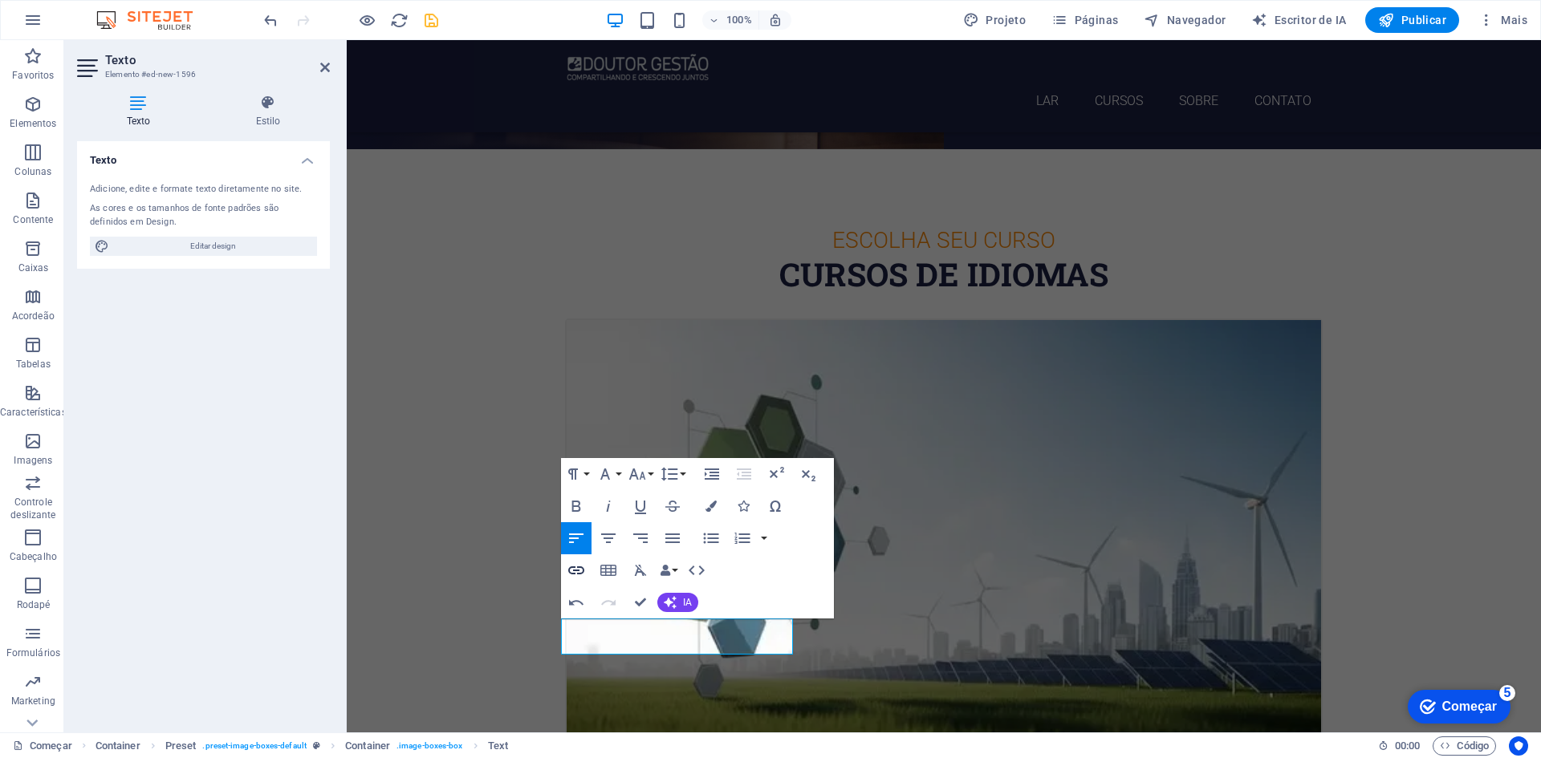
click at [578, 570] on icon "button" at bounding box center [576, 570] width 16 height 8
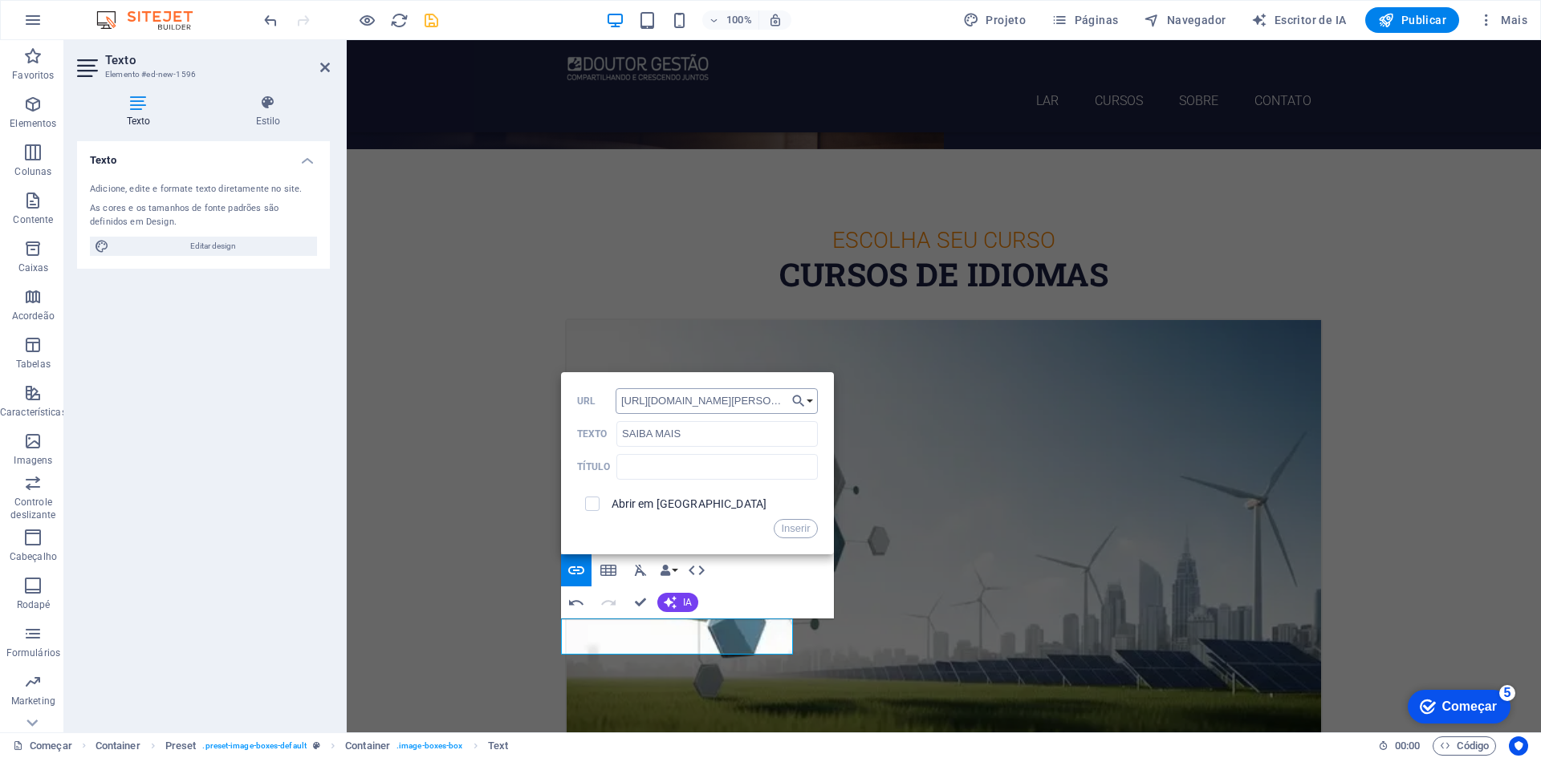
scroll to position [0, 457]
type input "[URL][DOMAIN_NAME][PERSON_NAME]"
click at [654, 436] on input "SAIBA MAIS" at bounding box center [716, 434] width 201 height 26
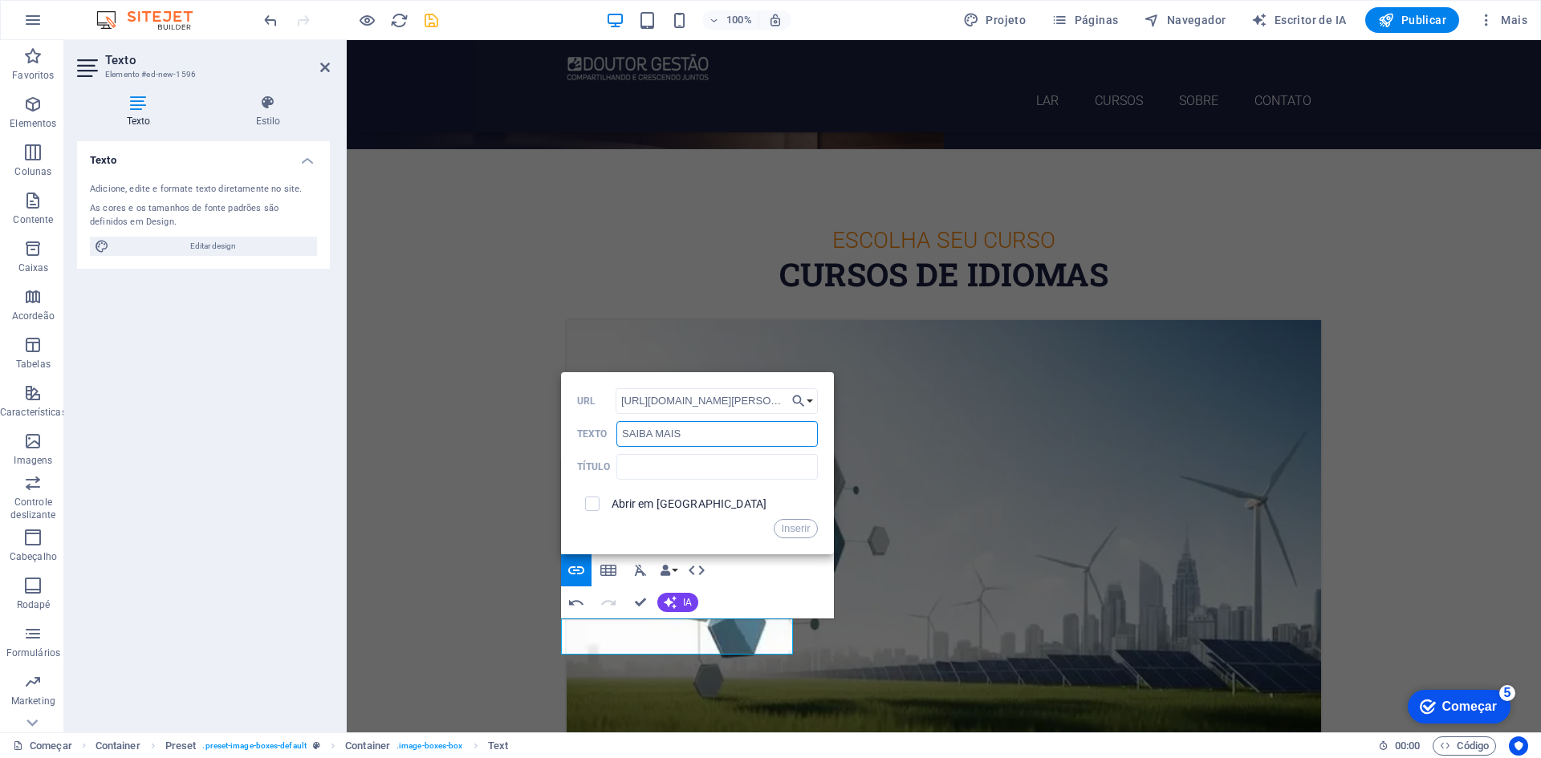
click at [654, 436] on input "SAIBA MAIS" at bounding box center [716, 434] width 201 height 26
click at [658, 465] on input "text" at bounding box center [716, 467] width 201 height 26
paste input "SAIBA MAIS"
type input "SAIBA MAIS"
click at [593, 506] on input "checkbox" at bounding box center [590, 501] width 14 height 14
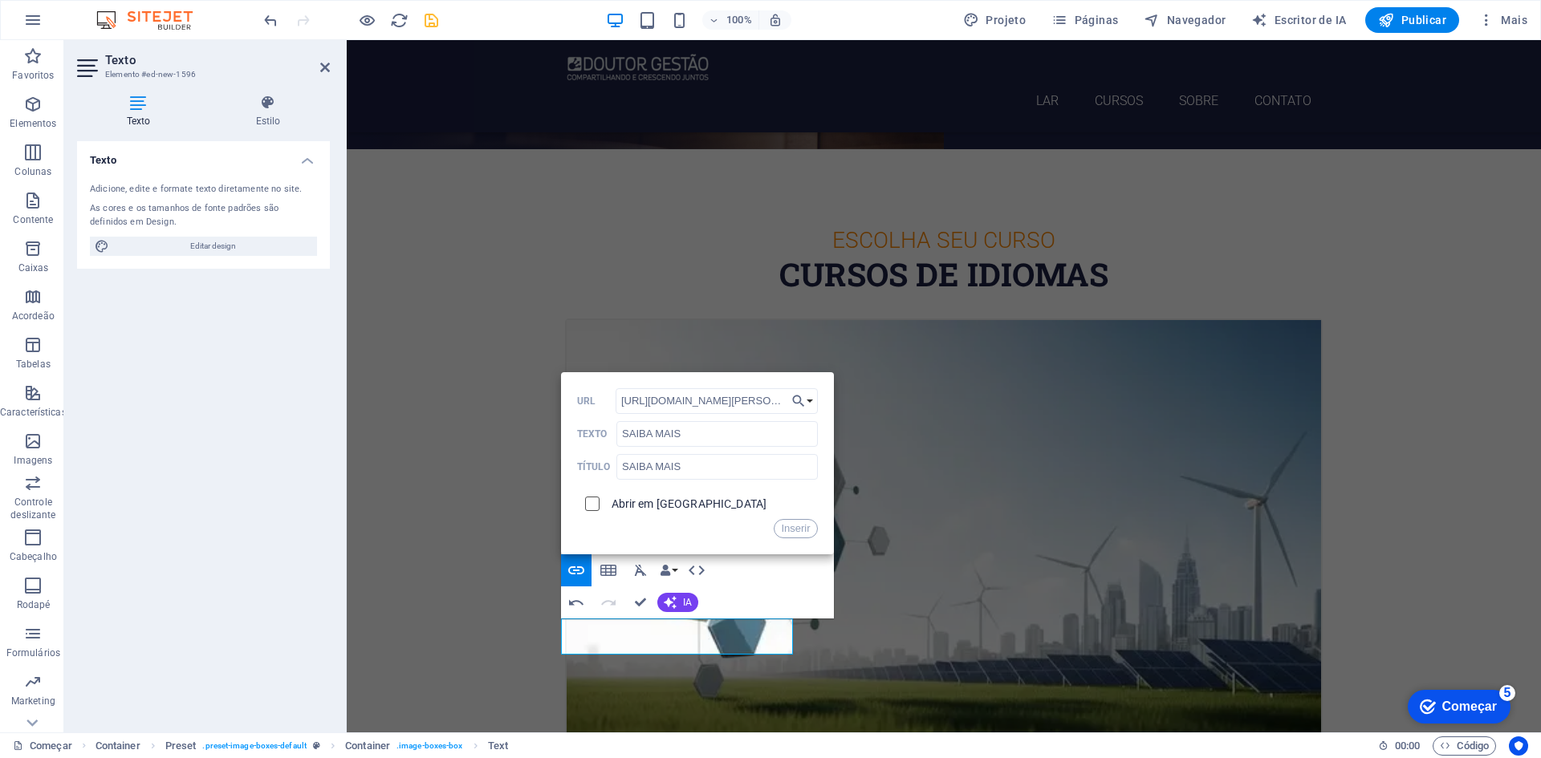
checkbox input "true"
click at [802, 524] on font "Inserir" at bounding box center [795, 528] width 29 height 12
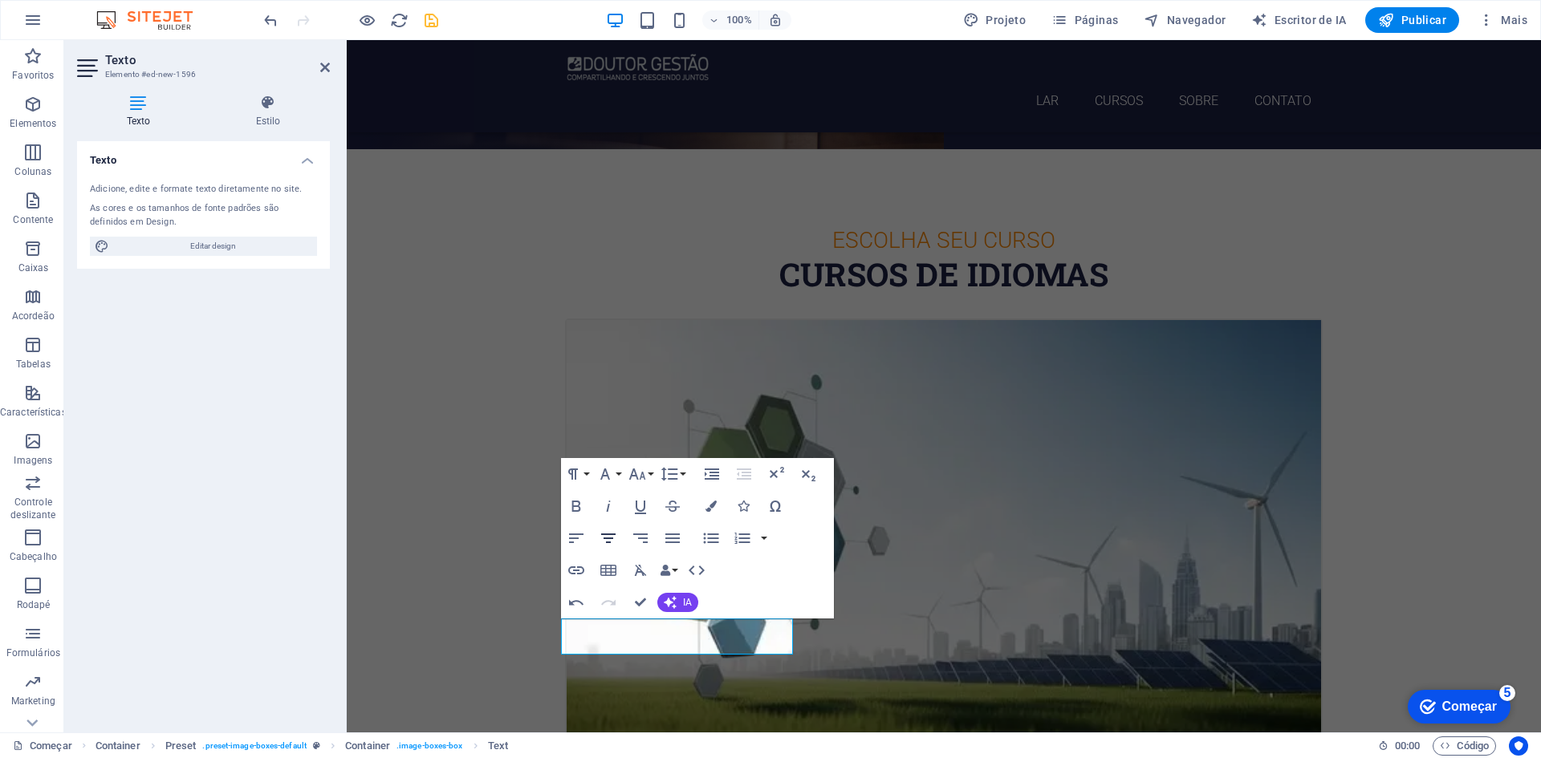
click at [609, 538] on icon "button" at bounding box center [608, 539] width 14 height 10
click at [677, 599] on button "IA" at bounding box center [677, 602] width 41 height 19
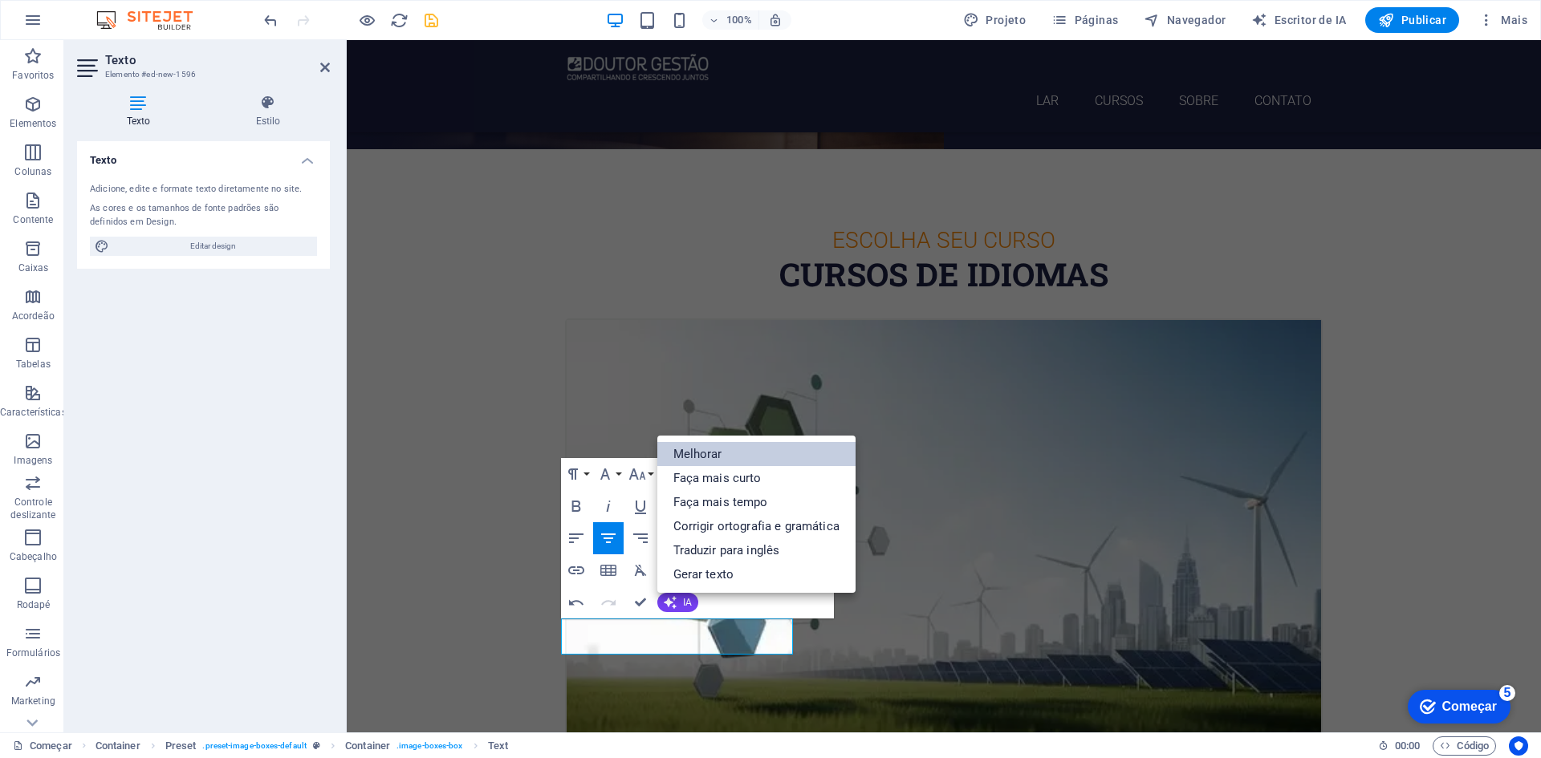
click at [705, 453] on font "Melhorar" at bounding box center [697, 454] width 49 height 14
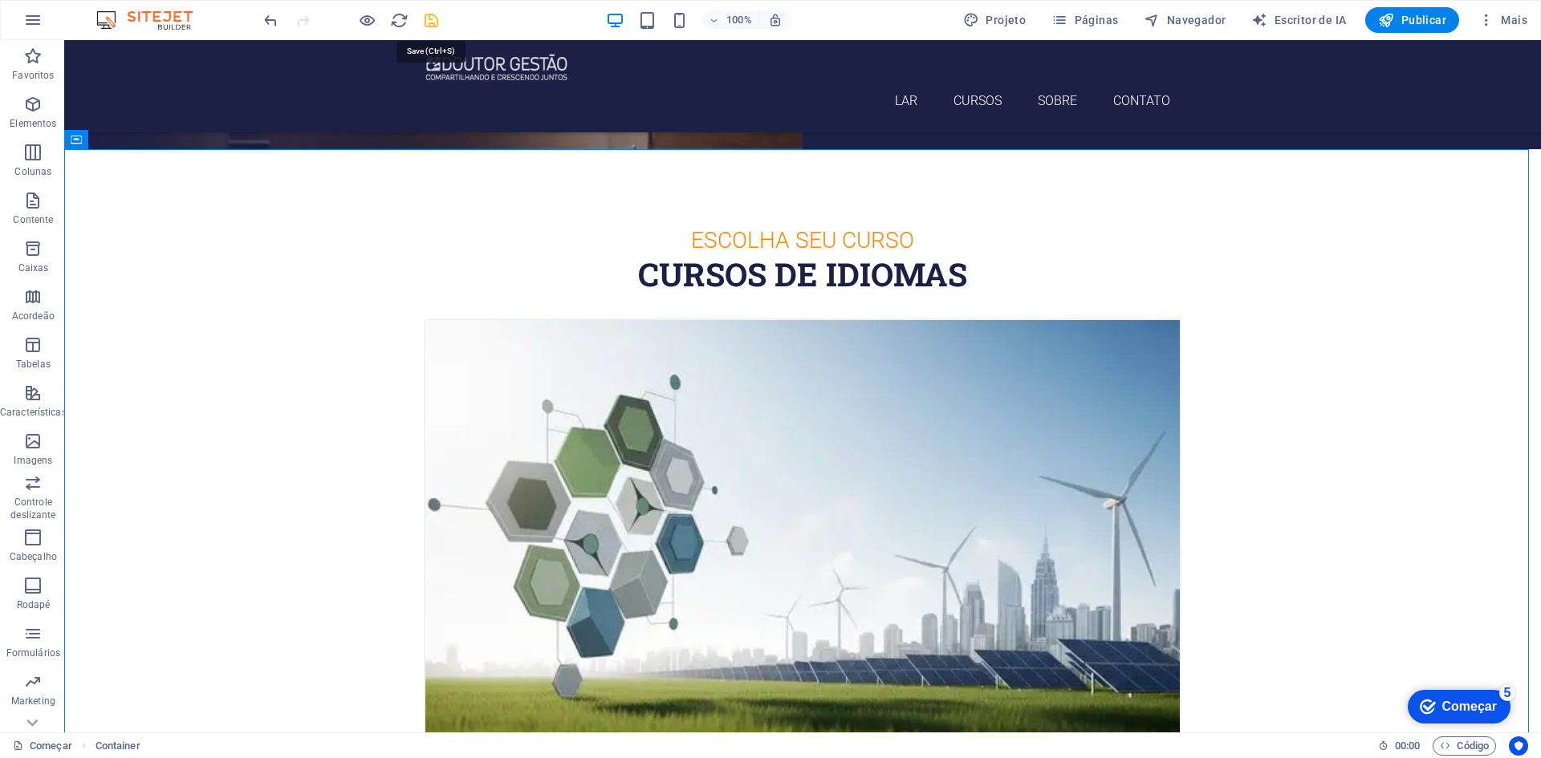
click at [435, 26] on icon "salvar" at bounding box center [431, 20] width 18 height 18
click at [436, 556] on icon at bounding box center [431, 556] width 11 height 19
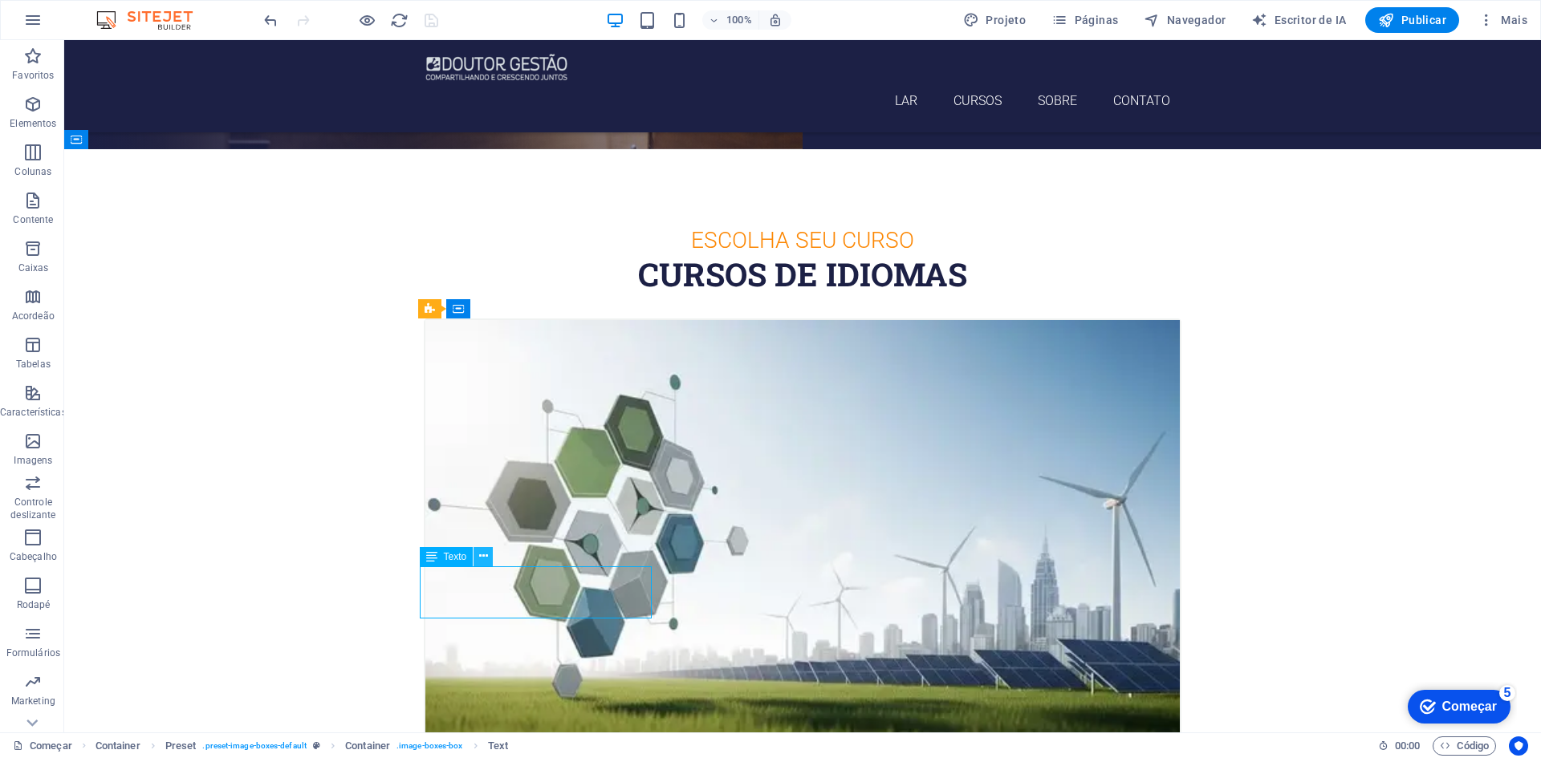
click at [485, 554] on icon at bounding box center [483, 556] width 9 height 17
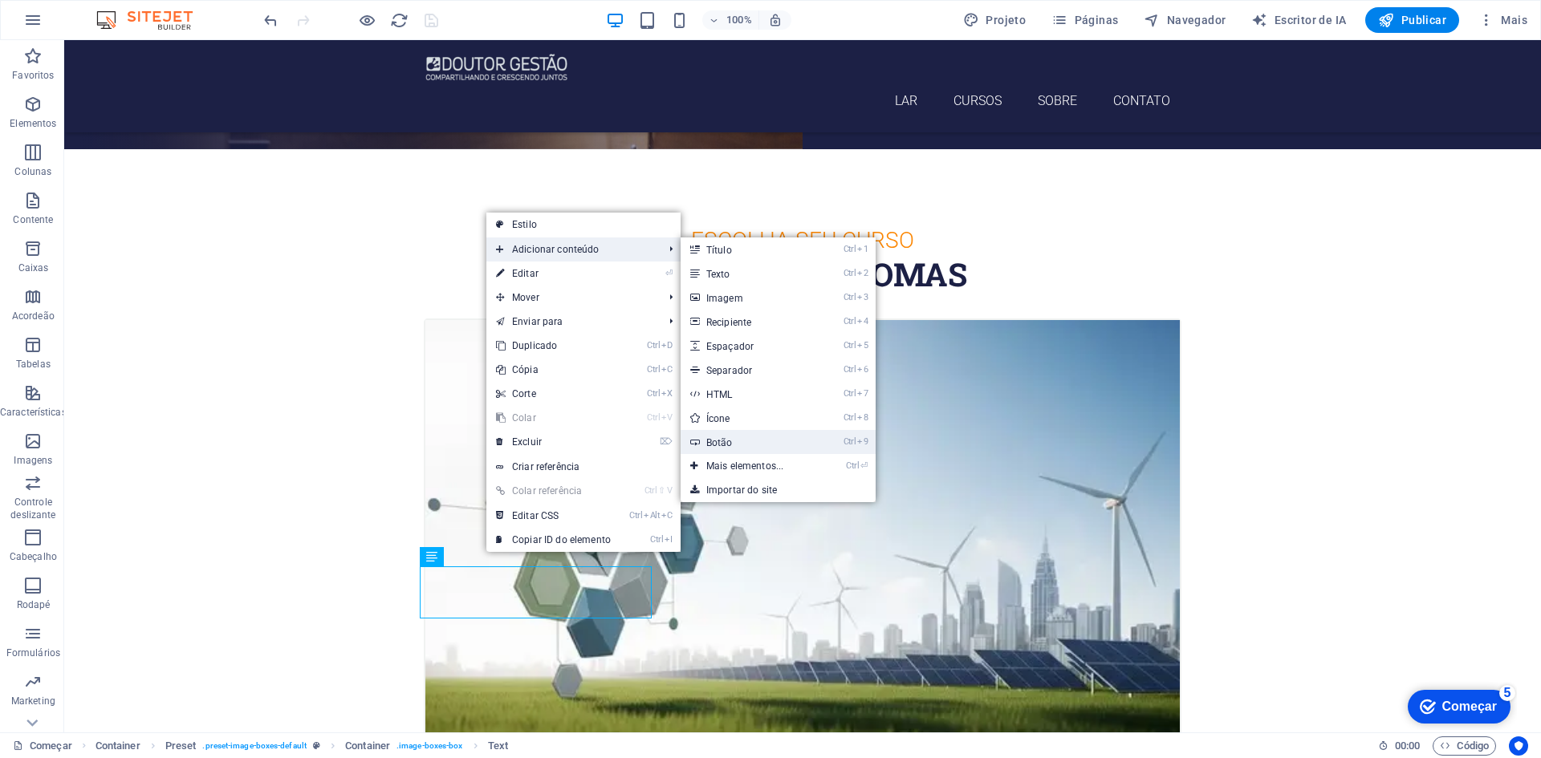
click at [729, 438] on font "Botão" at bounding box center [719, 442] width 26 height 11
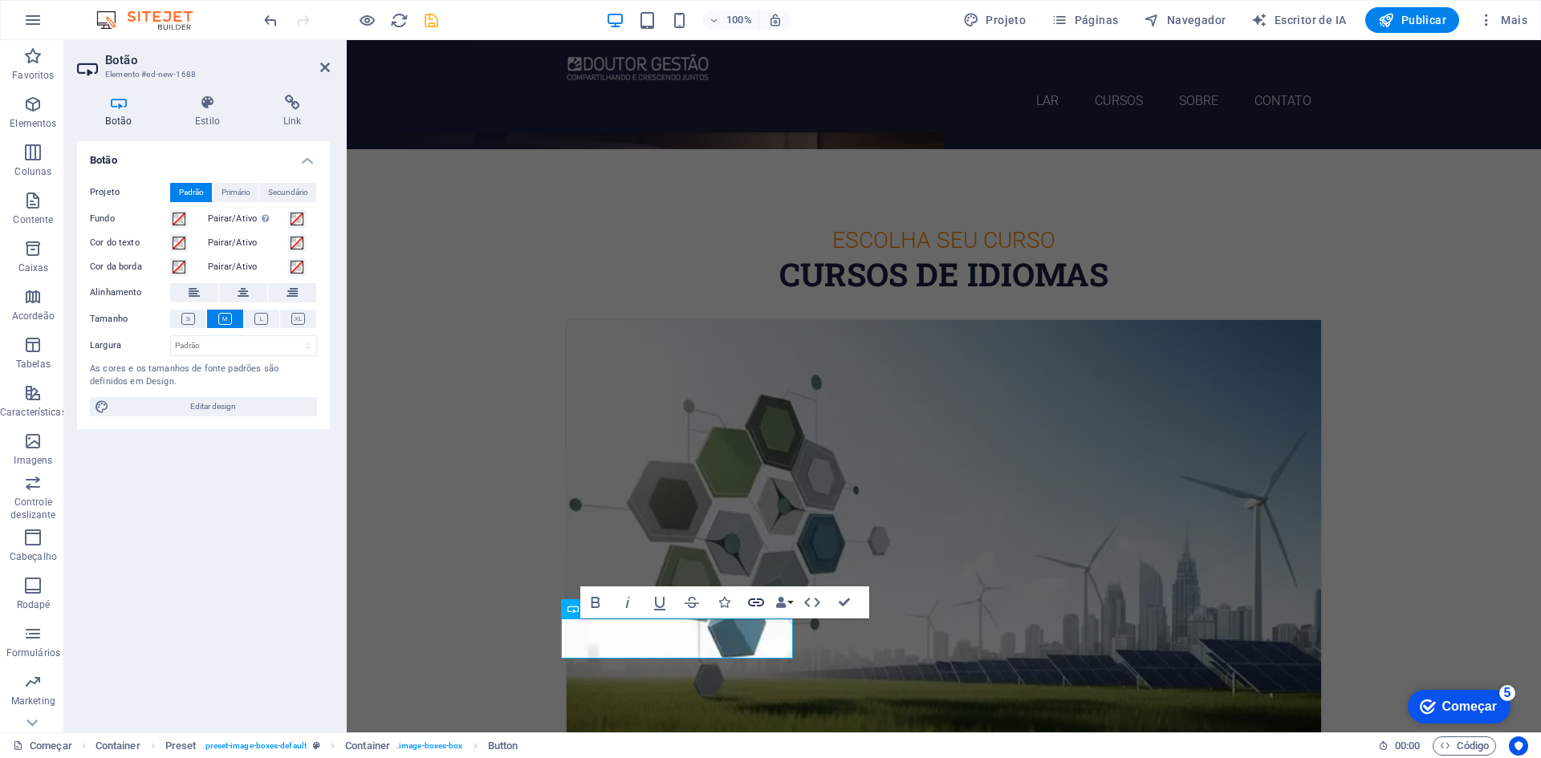
click at [756, 601] on icon "button" at bounding box center [755, 602] width 19 height 19
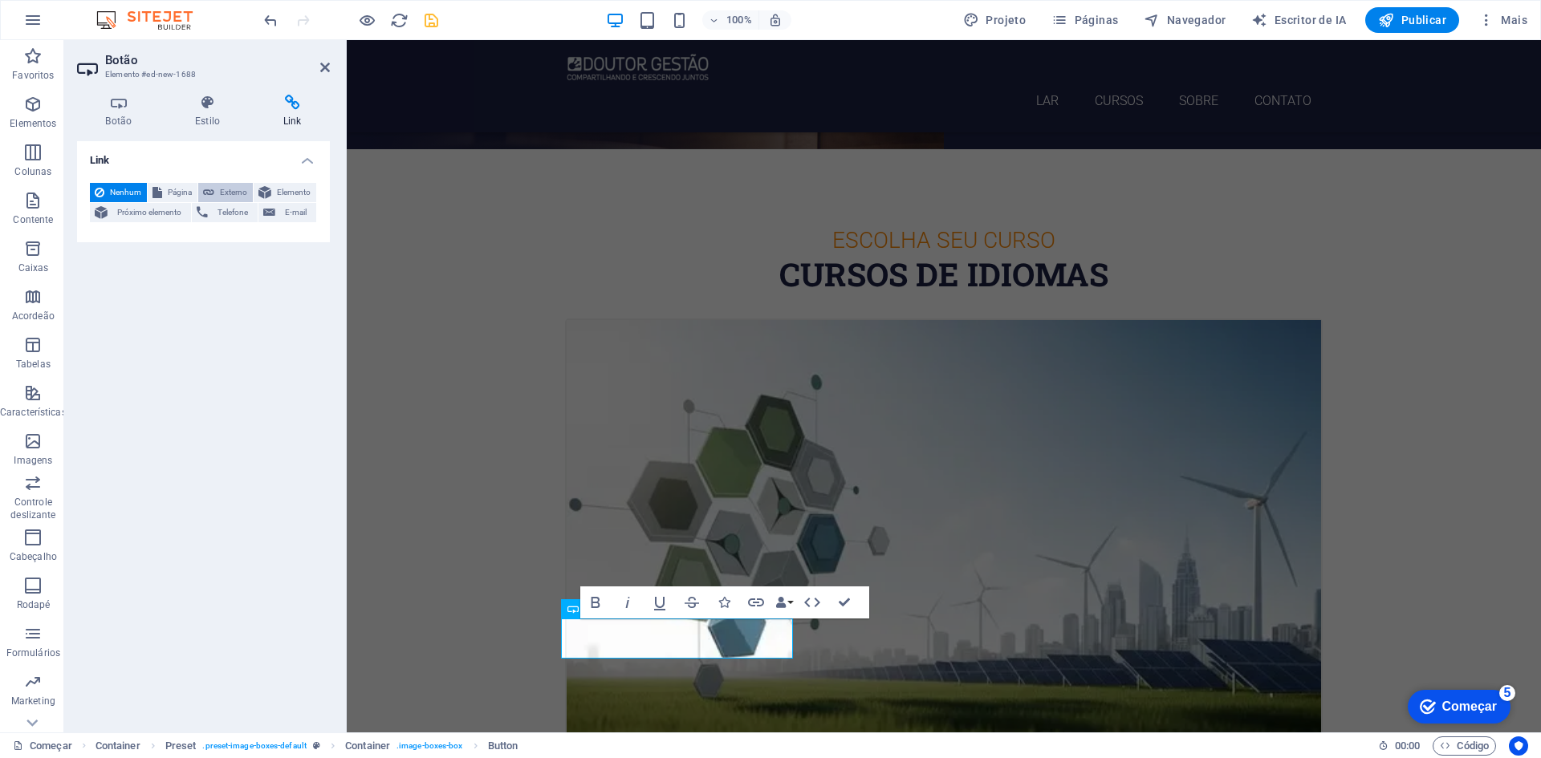
click at [220, 188] on font "Externo" at bounding box center [233, 192] width 27 height 9
select select "blank"
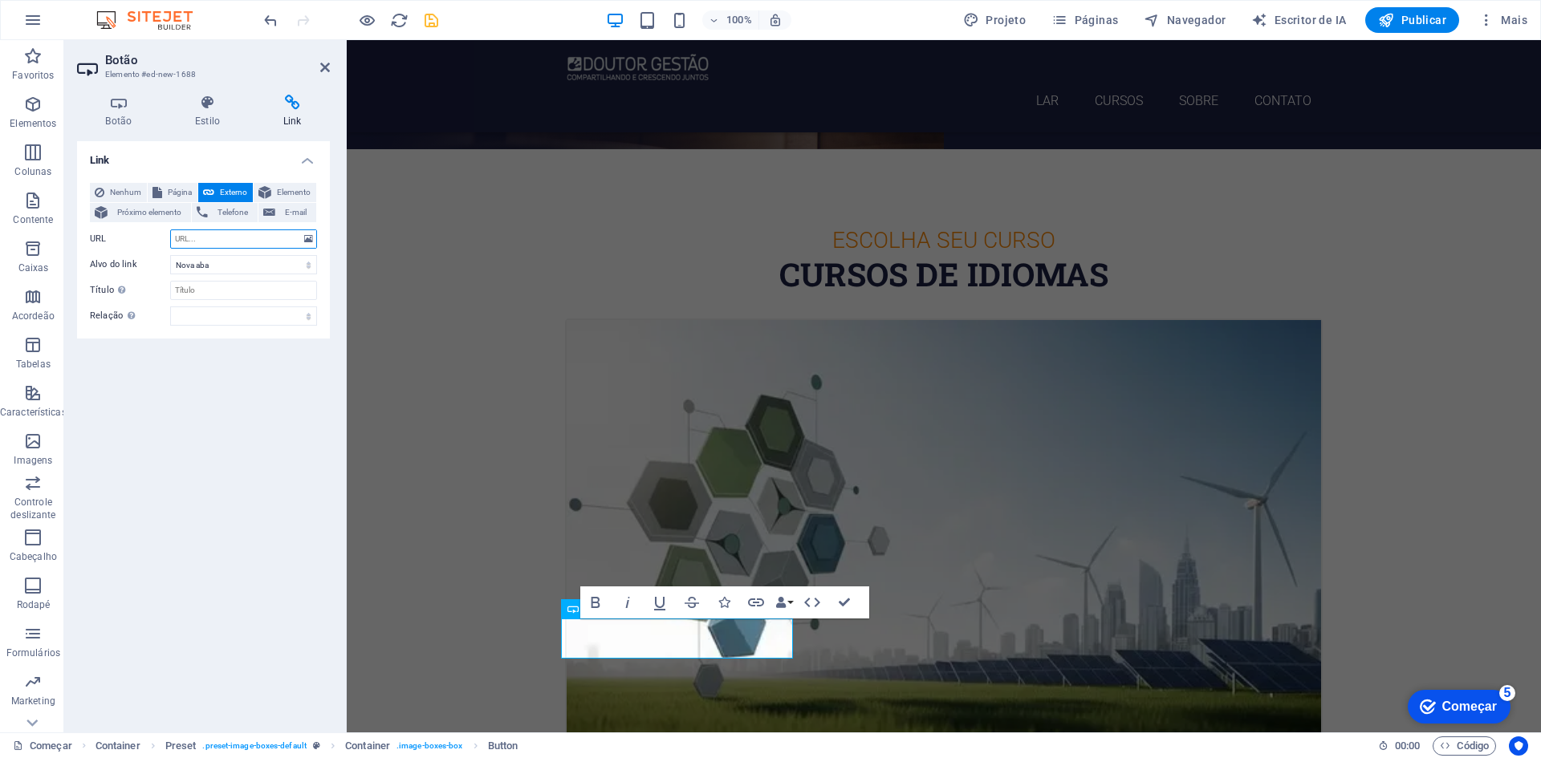
click at [205, 235] on input "URL" at bounding box center [243, 238] width 147 height 19
paste input "SAIBA MAIS"
click at [229, 243] on input "SAIBA MAIS" at bounding box center [243, 238] width 147 height 19
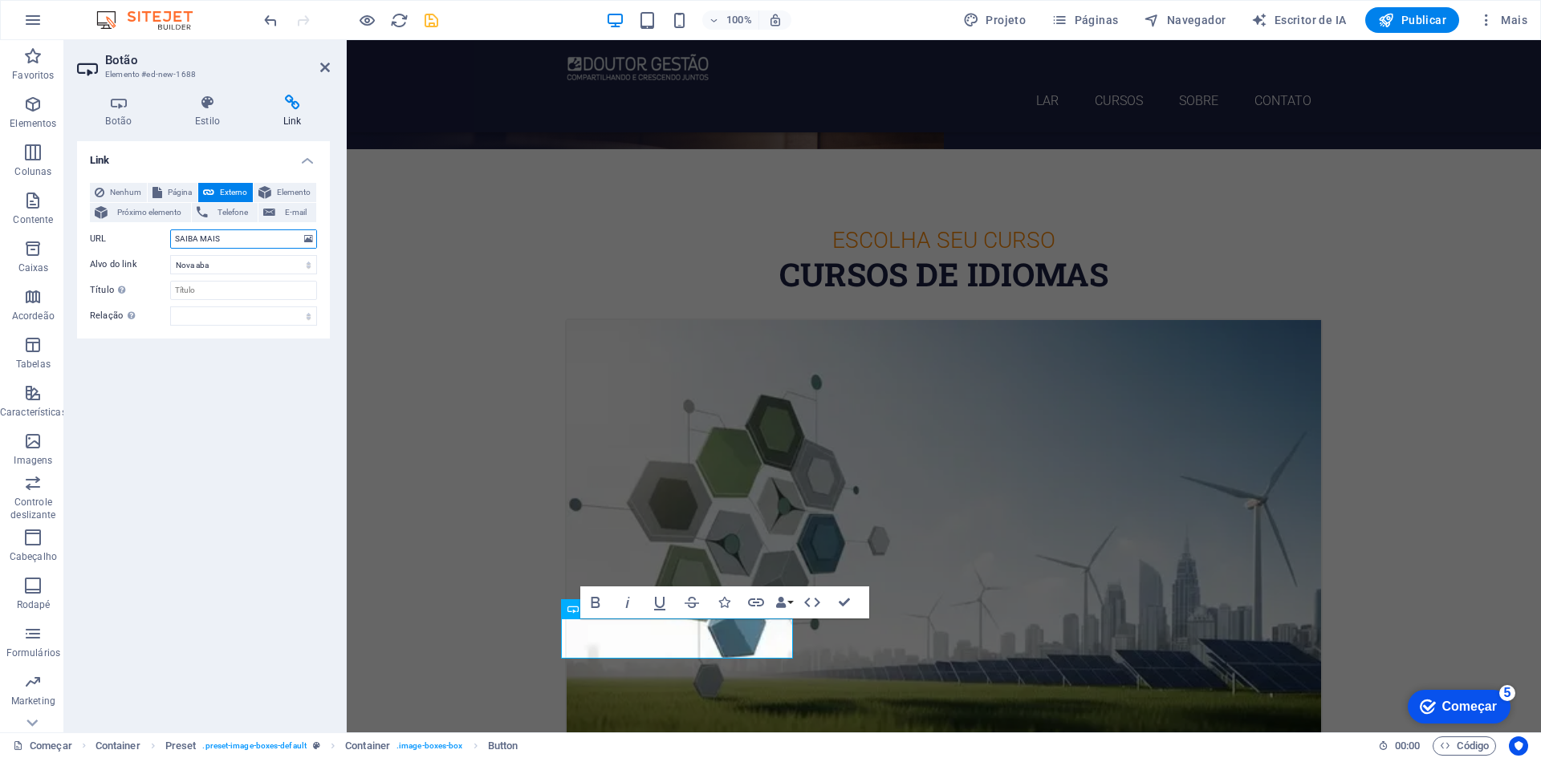
paste input "[URL][DOMAIN_NAME][PERSON_NAME]"
type input "[URL][DOMAIN_NAME][PERSON_NAME]"
click at [217, 375] on div "Link Nenhum Página Externo Elemento Próximo elemento Telefone E-mail Página Com…" at bounding box center [203, 430] width 253 height 579
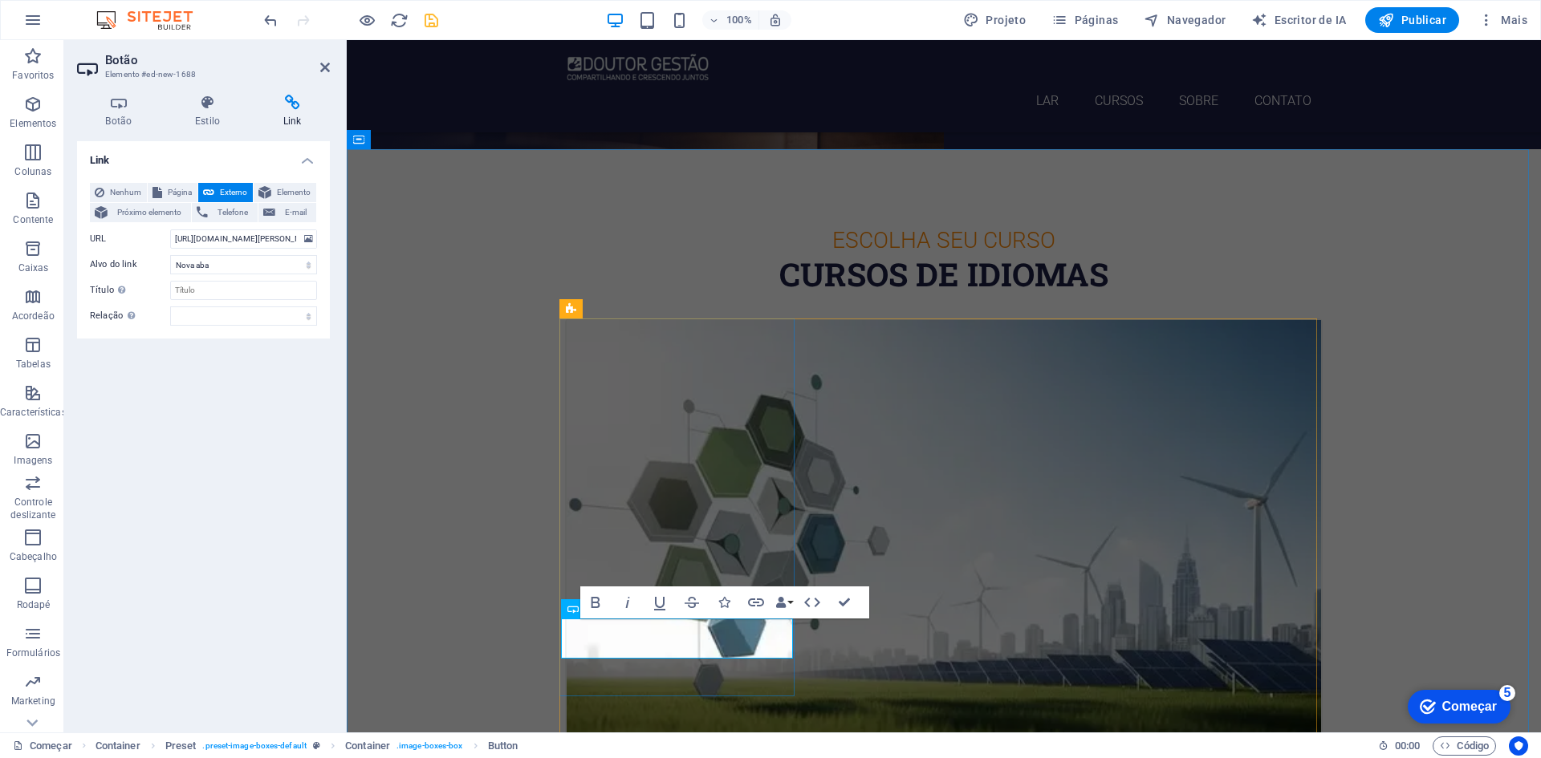
click at [433, 26] on icon "salvar" at bounding box center [431, 20] width 18 height 18
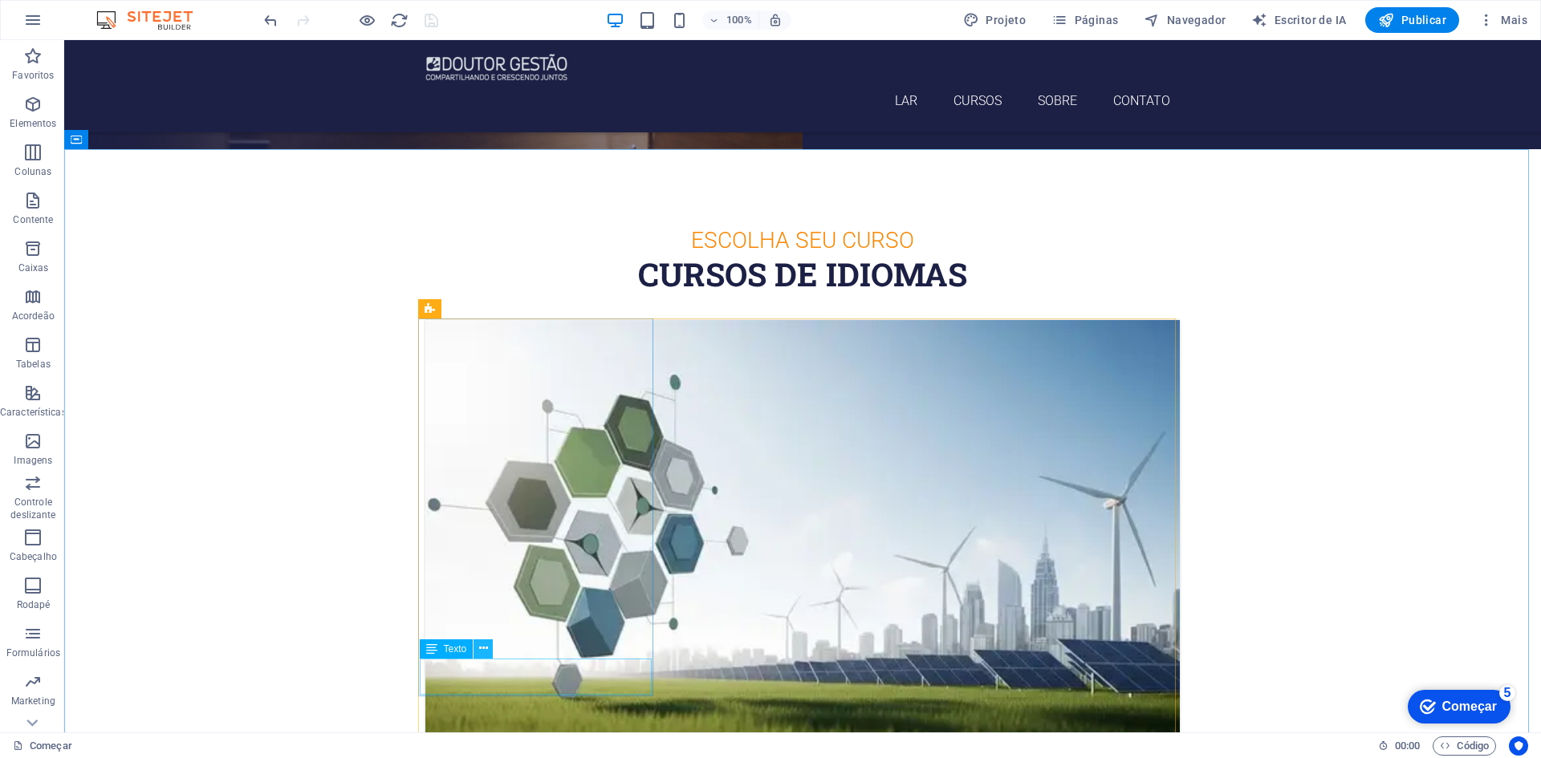
click at [482, 644] on icon at bounding box center [483, 648] width 9 height 17
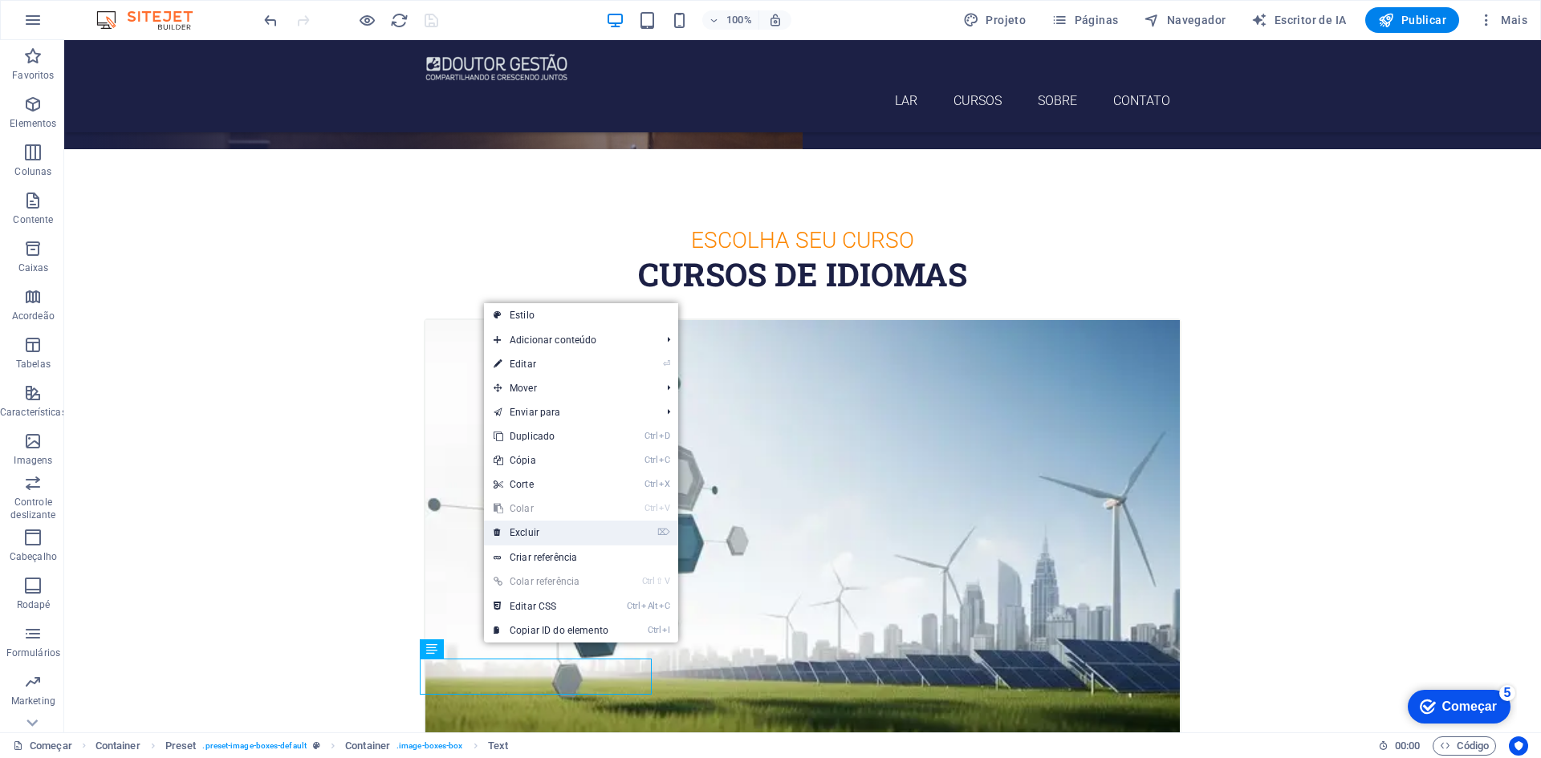
click at [558, 533] on link "⌦ Excluir" at bounding box center [551, 533] width 134 height 24
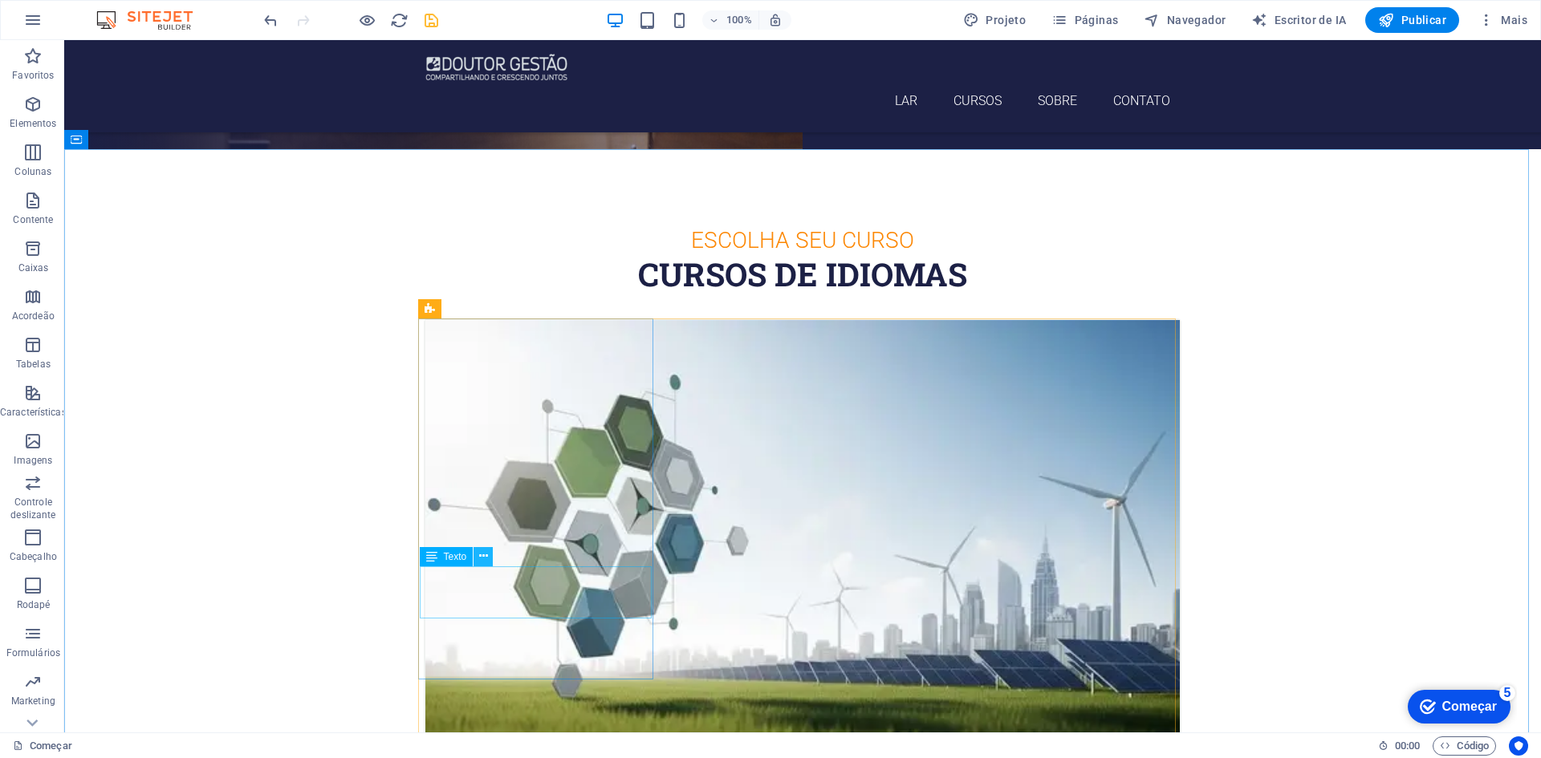
click at [485, 558] on icon at bounding box center [483, 556] width 9 height 17
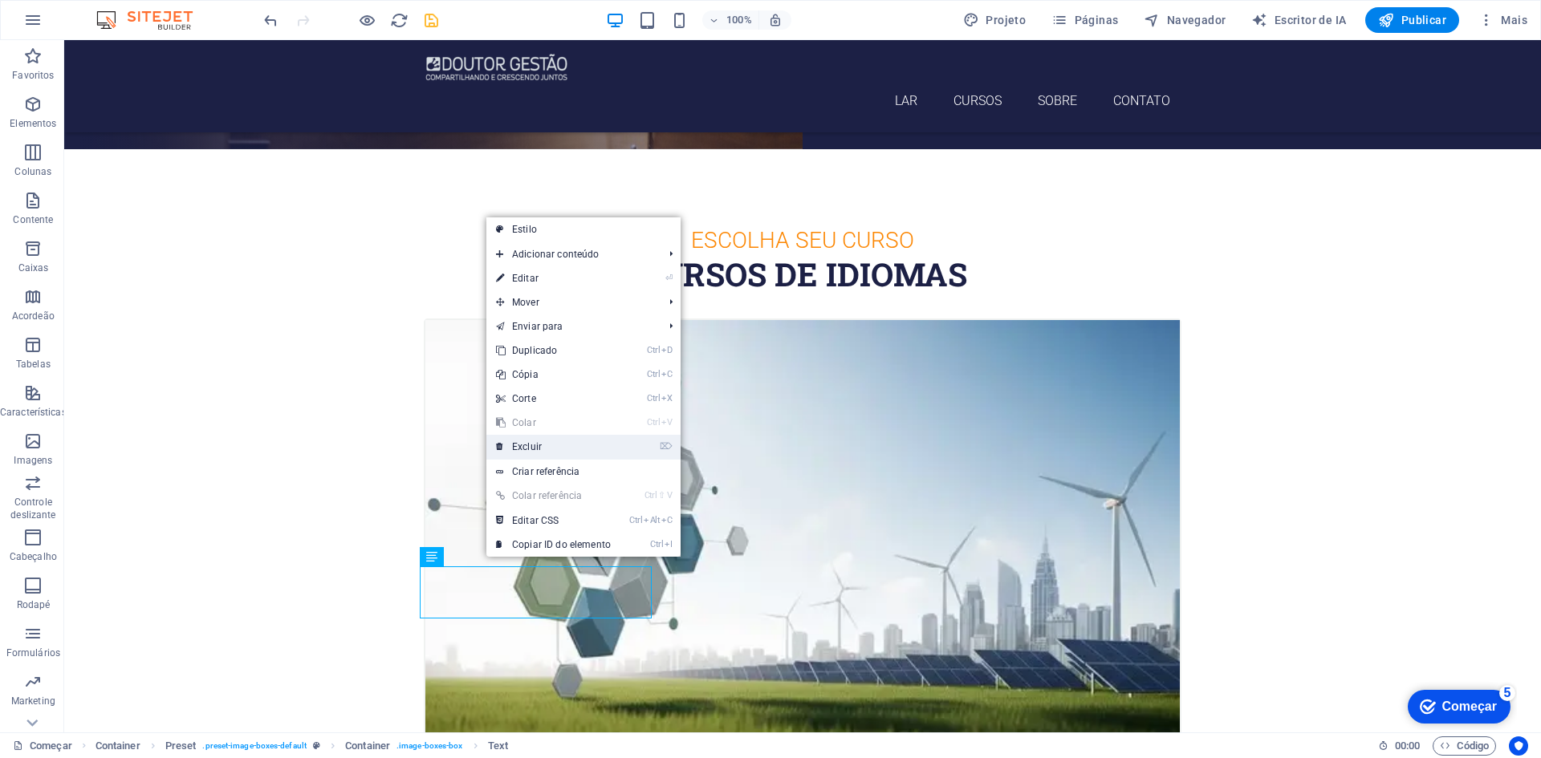
click at [555, 451] on link "⌦ Excluir" at bounding box center [553, 447] width 134 height 24
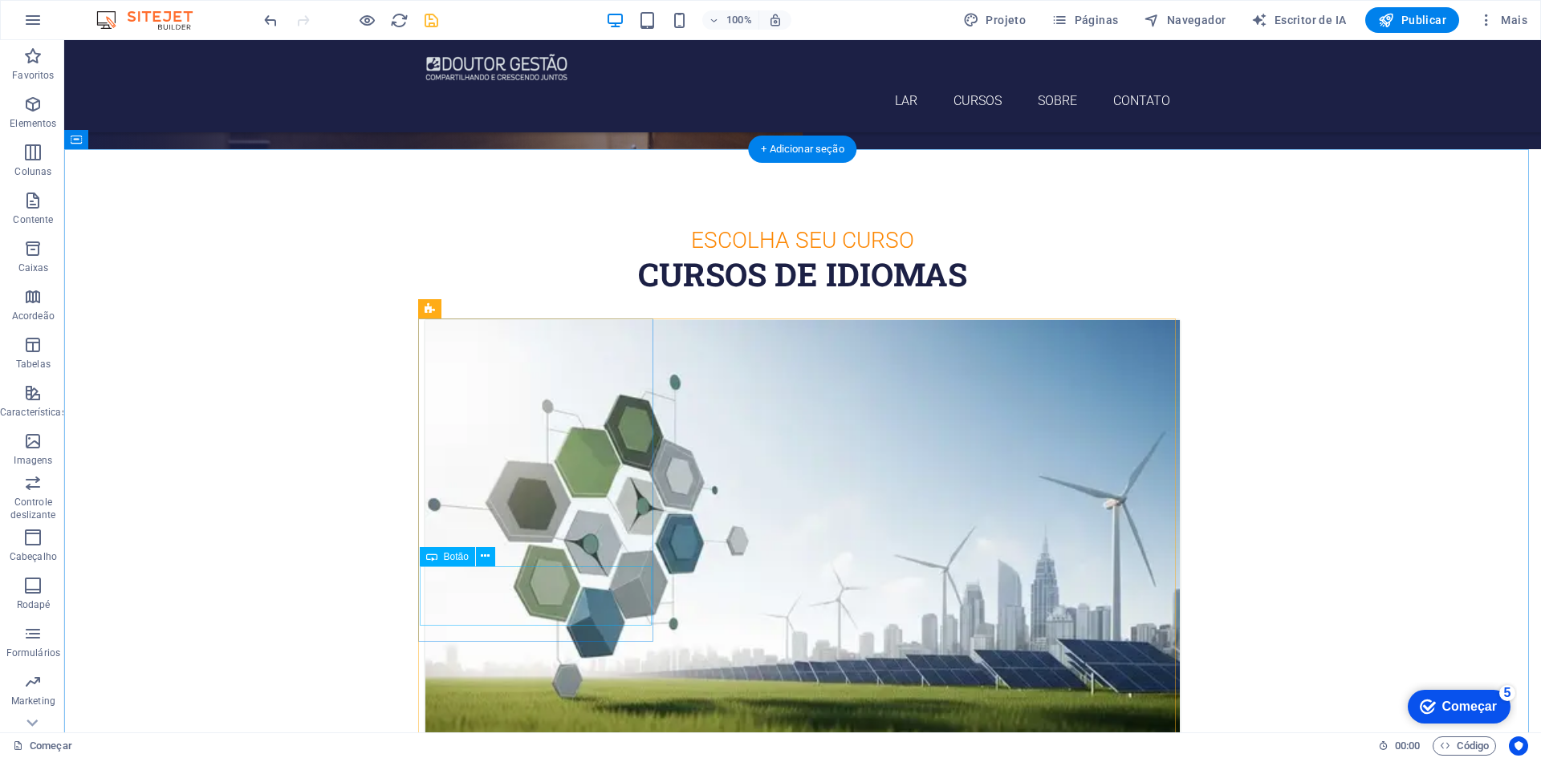
click at [485, 554] on icon at bounding box center [485, 556] width 9 height 17
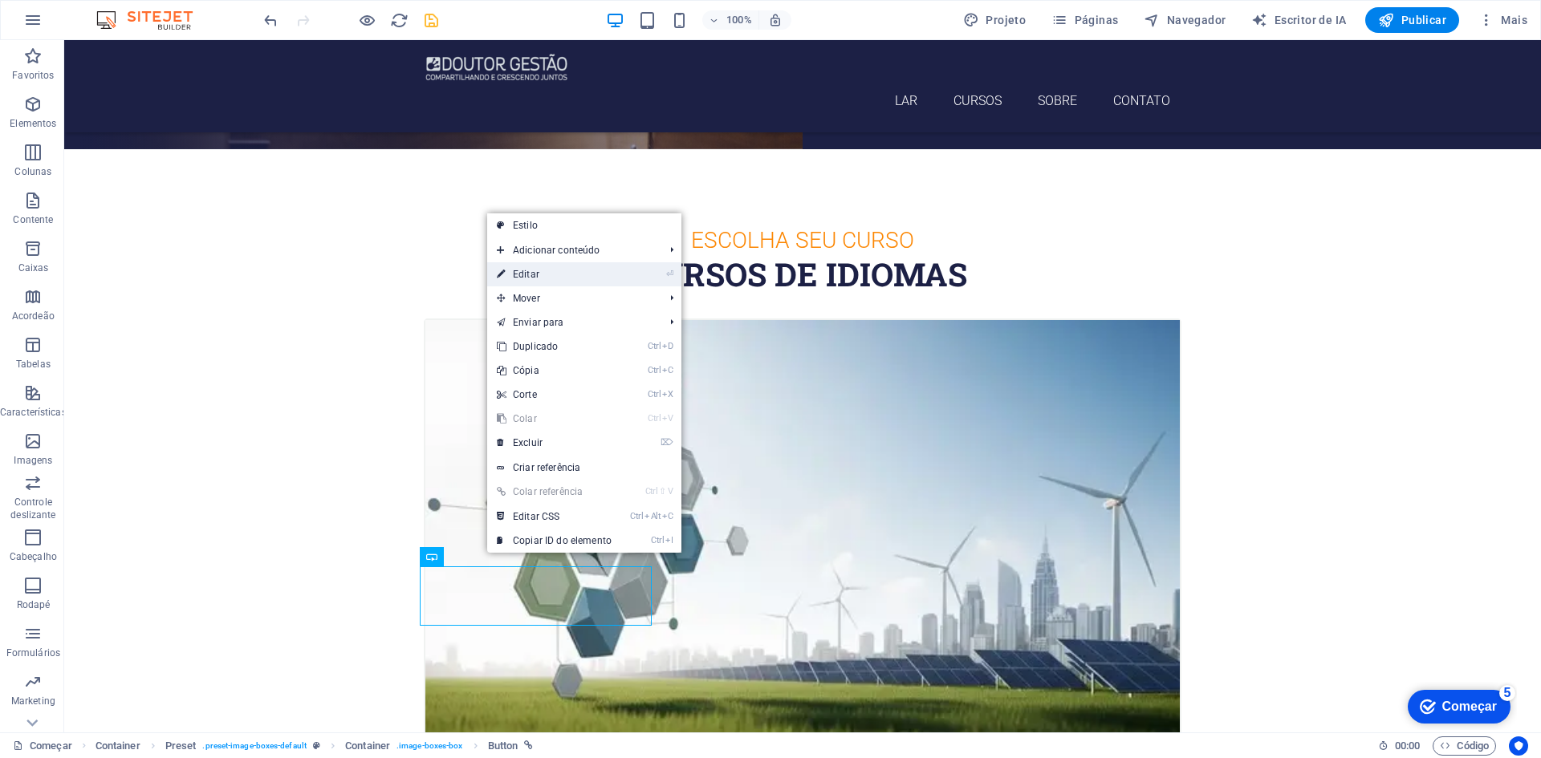
click at [546, 274] on link "⏎ Editar" at bounding box center [554, 274] width 134 height 24
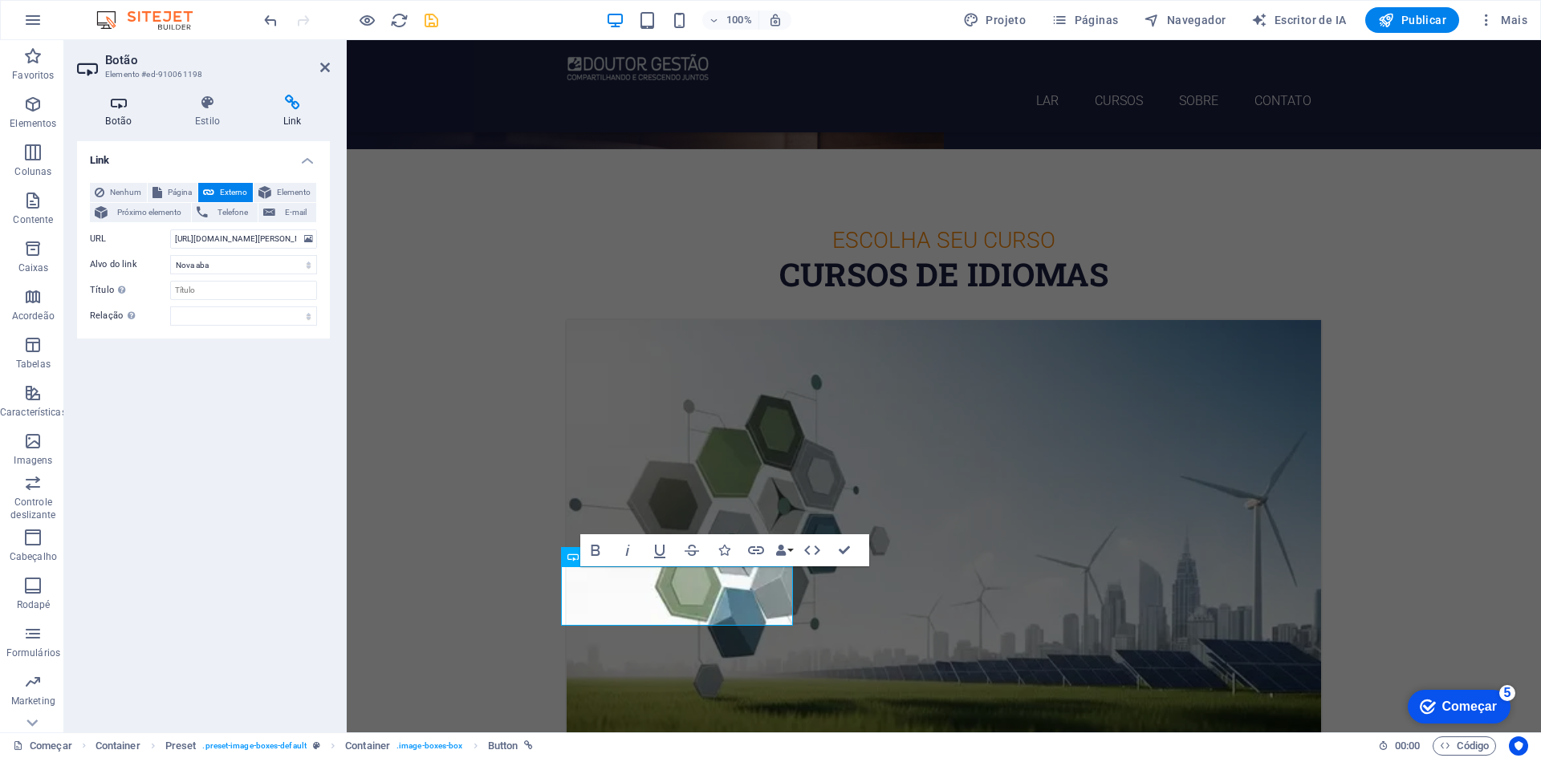
click at [126, 110] on icon at bounding box center [118, 103] width 83 height 16
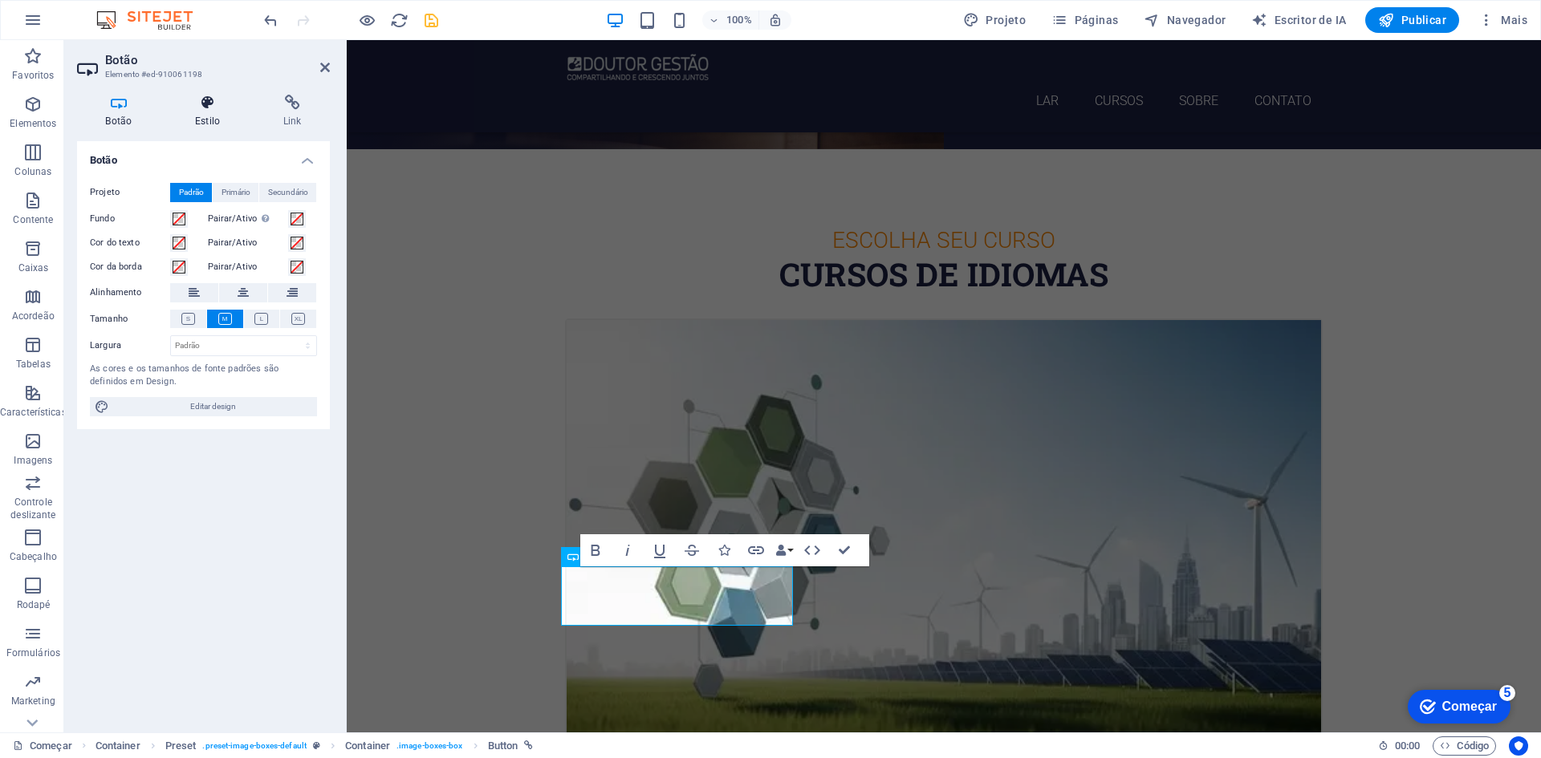
click at [216, 108] on icon at bounding box center [208, 103] width 82 height 16
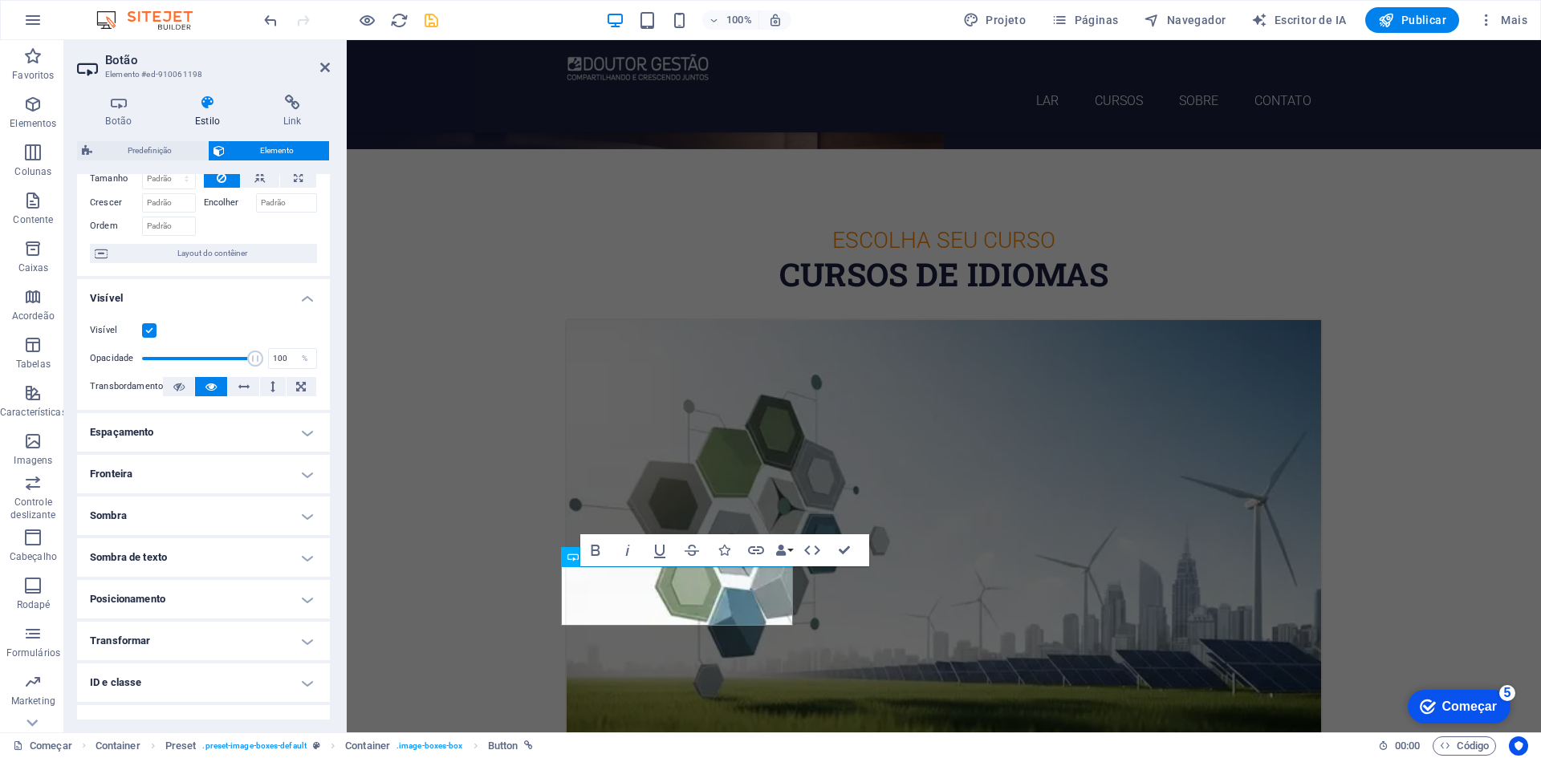
scroll to position [146, 0]
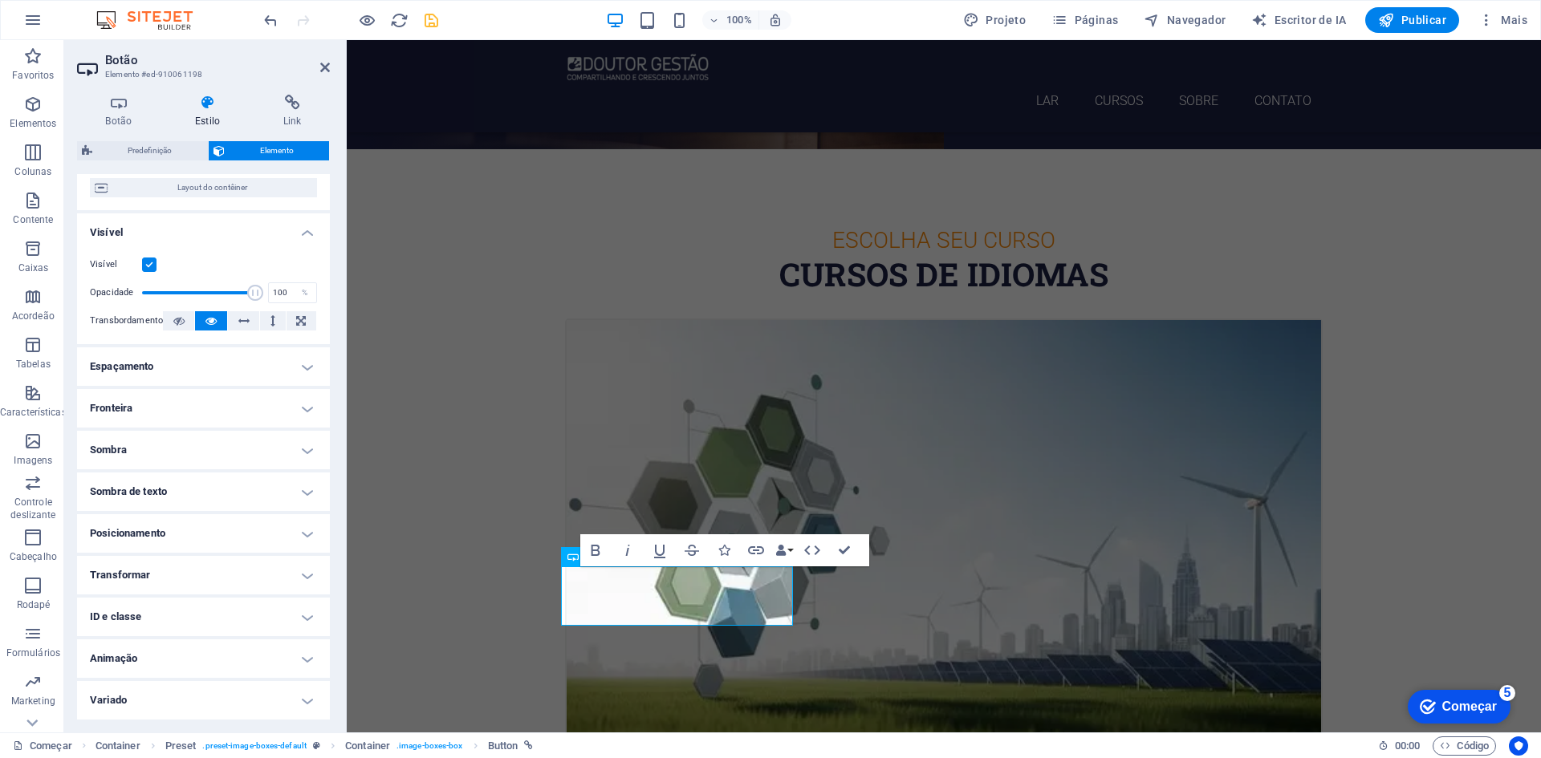
click at [183, 534] on h4 "Posicionamento" at bounding box center [203, 533] width 253 height 39
click at [197, 562] on font "Relativo" at bounding box center [183, 565] width 27 height 9
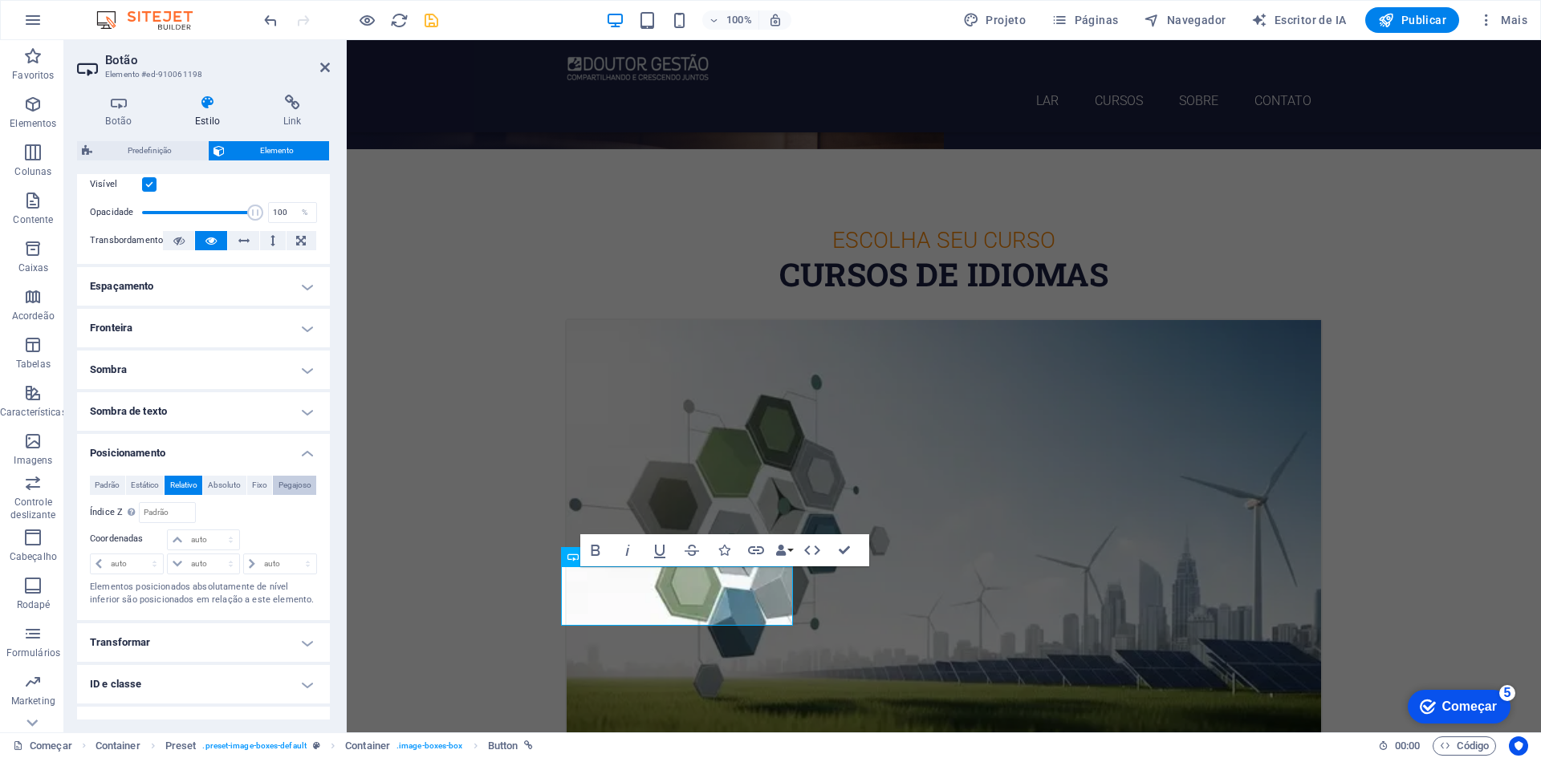
click at [278, 489] on font "Pegajoso" at bounding box center [294, 485] width 33 height 9
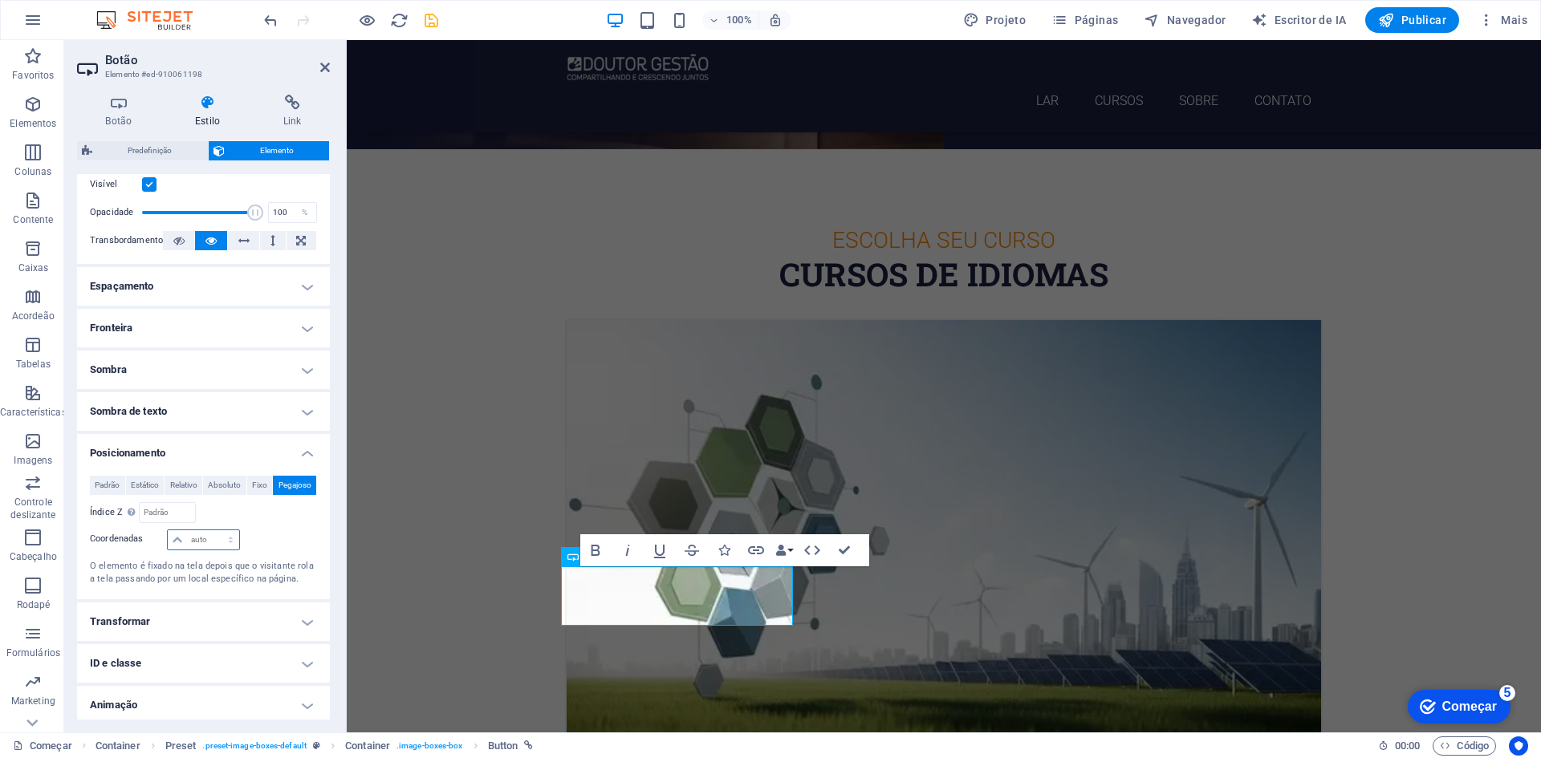
click at [206, 550] on select "auto px resto % em" at bounding box center [203, 539] width 71 height 19
click at [120, 485] on font "Padrão" at bounding box center [107, 485] width 25 height 9
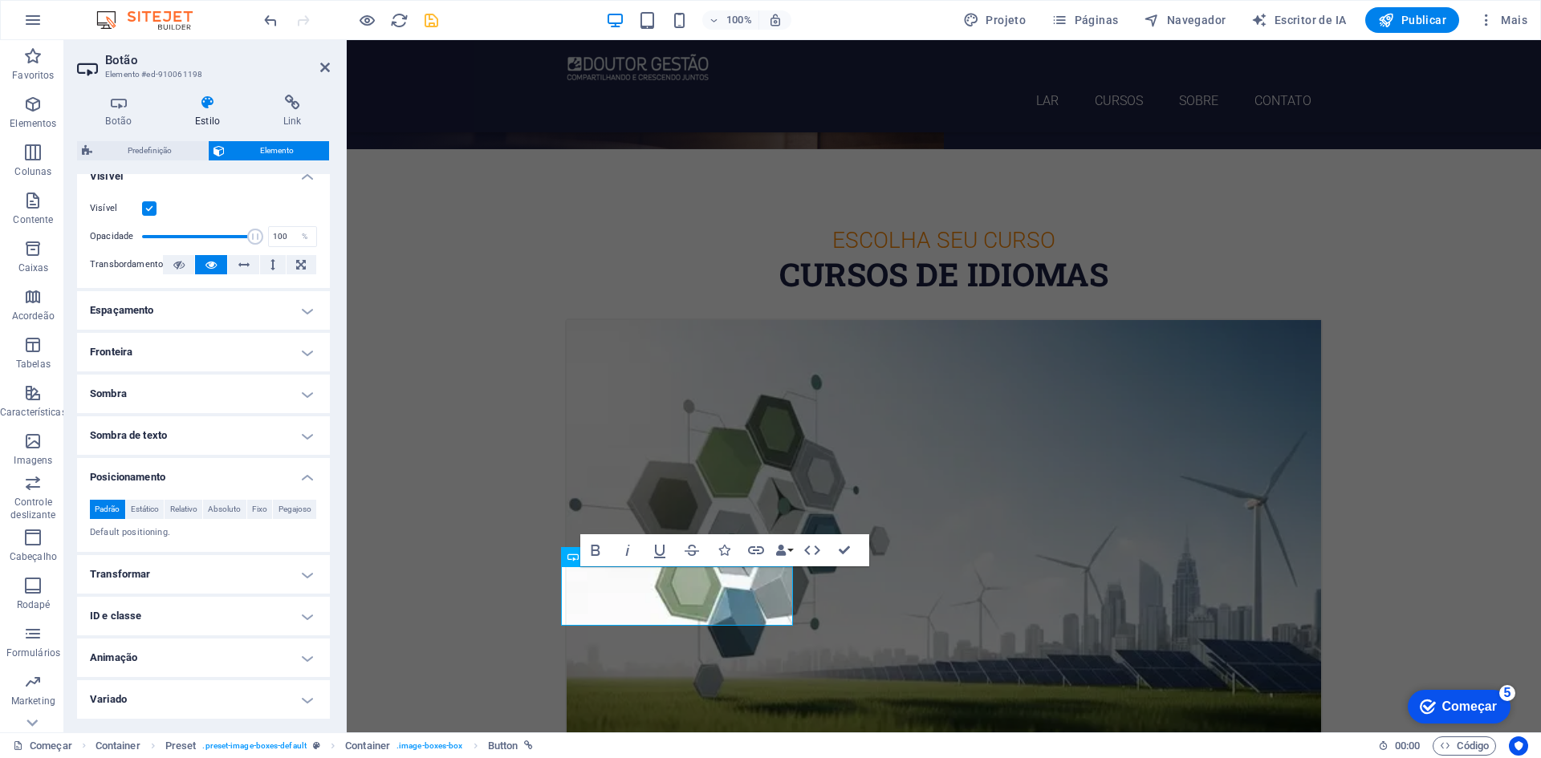
scroll to position [222, 0]
click at [238, 255] on icon at bounding box center [243, 264] width 11 height 19
click at [266, 255] on button at bounding box center [272, 264] width 25 height 19
click at [298, 255] on icon at bounding box center [301, 264] width 10 height 19
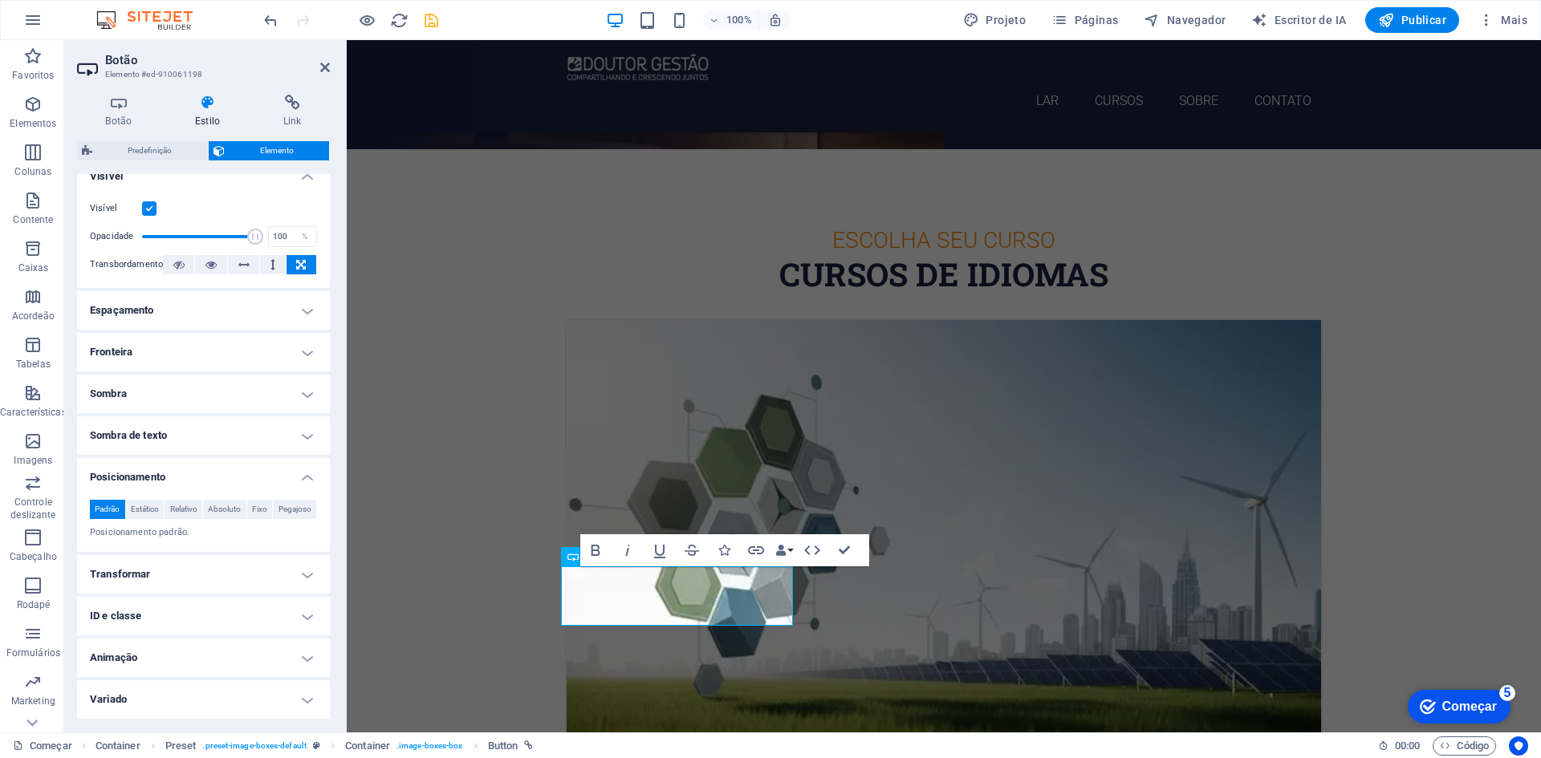
click at [215, 653] on h4 "Animação" at bounding box center [203, 658] width 253 height 39
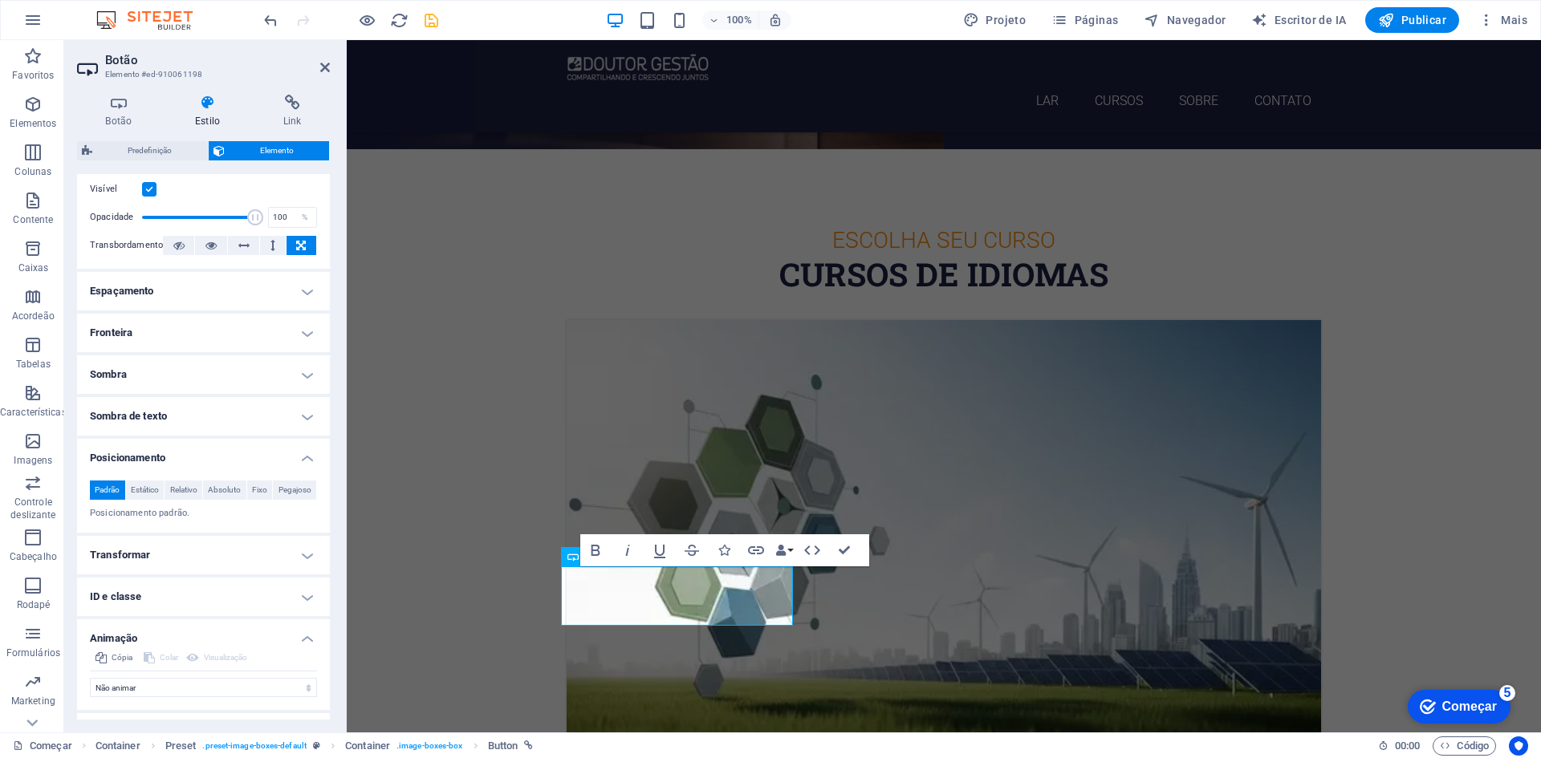
scroll to position [274, 0]
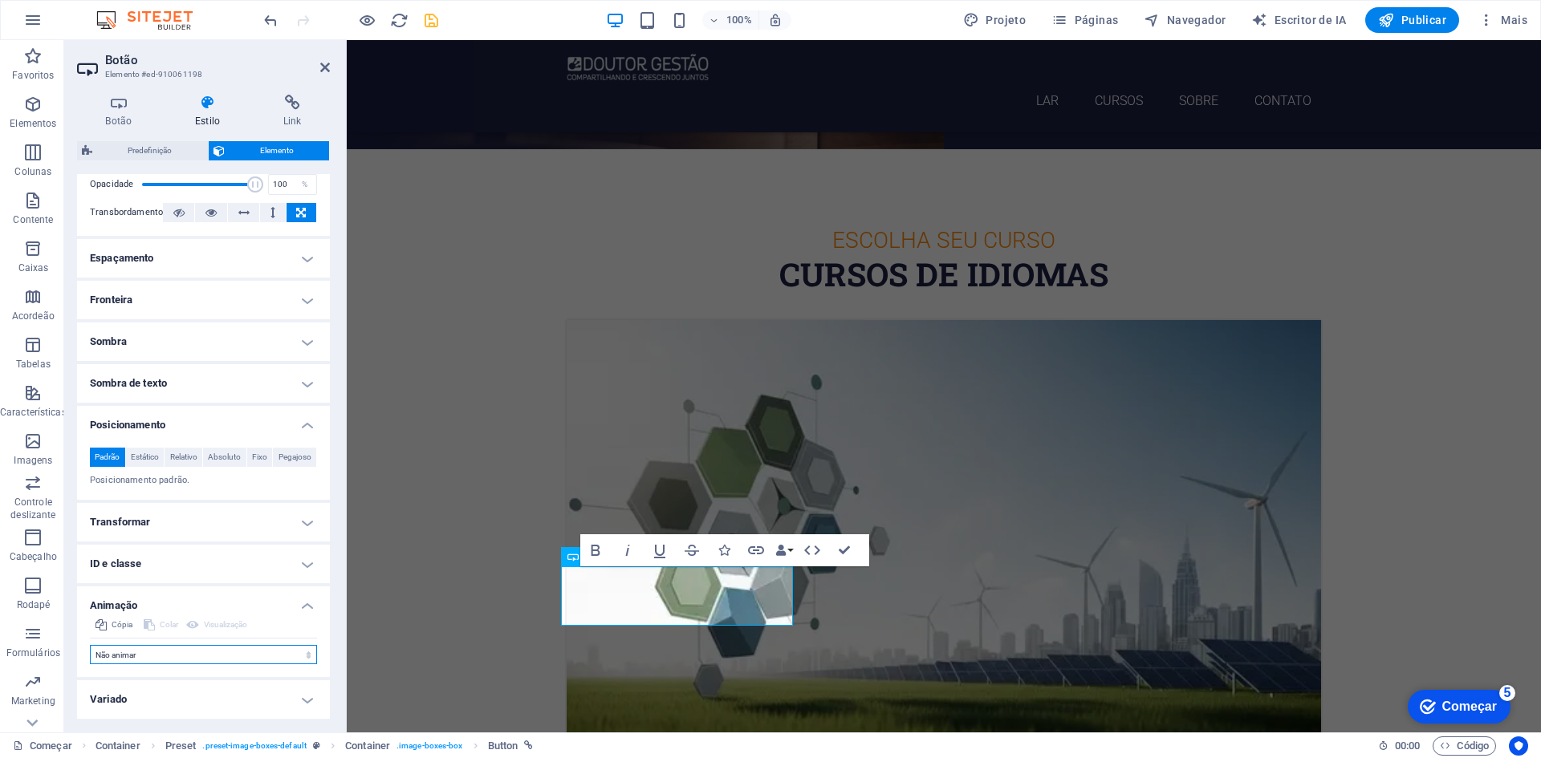
click at [139, 655] on select "Não animar Mostrar / Ocultar Deslize para cima/baixo Aumentar/diminuir o zoom D…" at bounding box center [203, 654] width 227 height 19
select select "shrink"
click at [90, 646] on select "Não animar Mostrar / Ocultar Deslize para cima/baixo Aumentar/diminuir o zoom D…" at bounding box center [203, 654] width 227 height 19
select select "scroll"
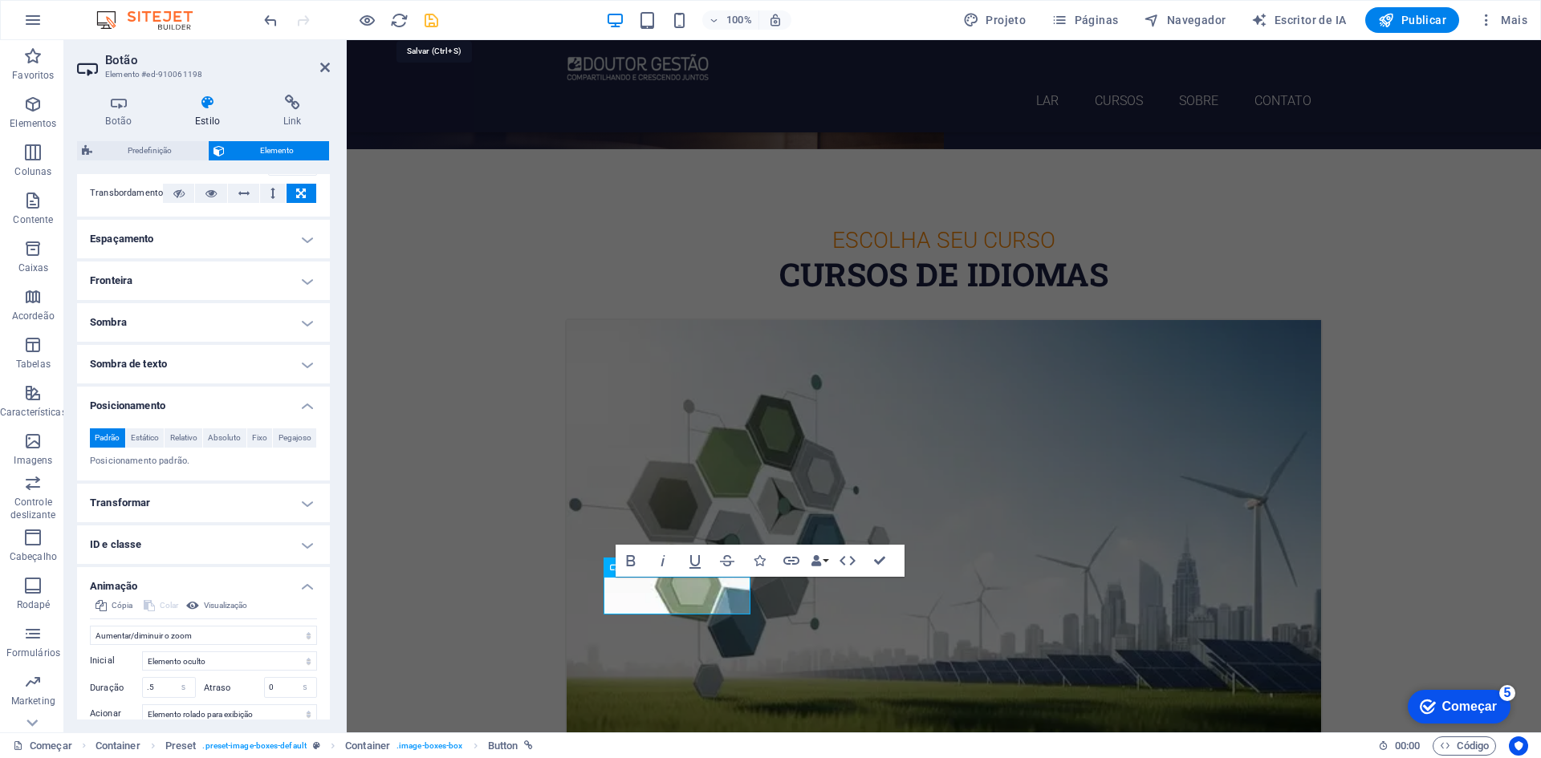
click at [435, 23] on icon "salvar" at bounding box center [431, 20] width 18 height 18
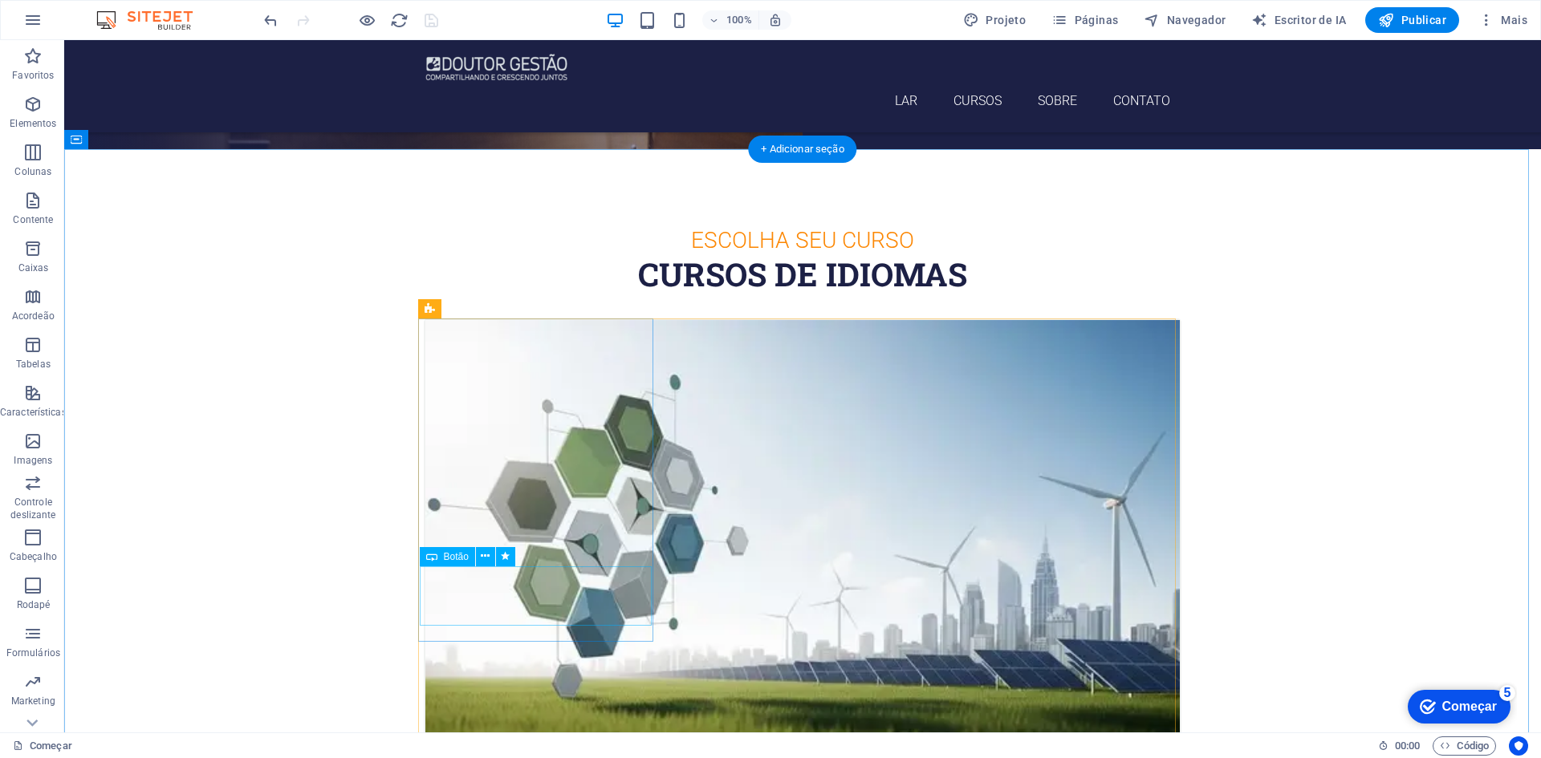
click at [485, 558] on icon at bounding box center [485, 556] width 9 height 17
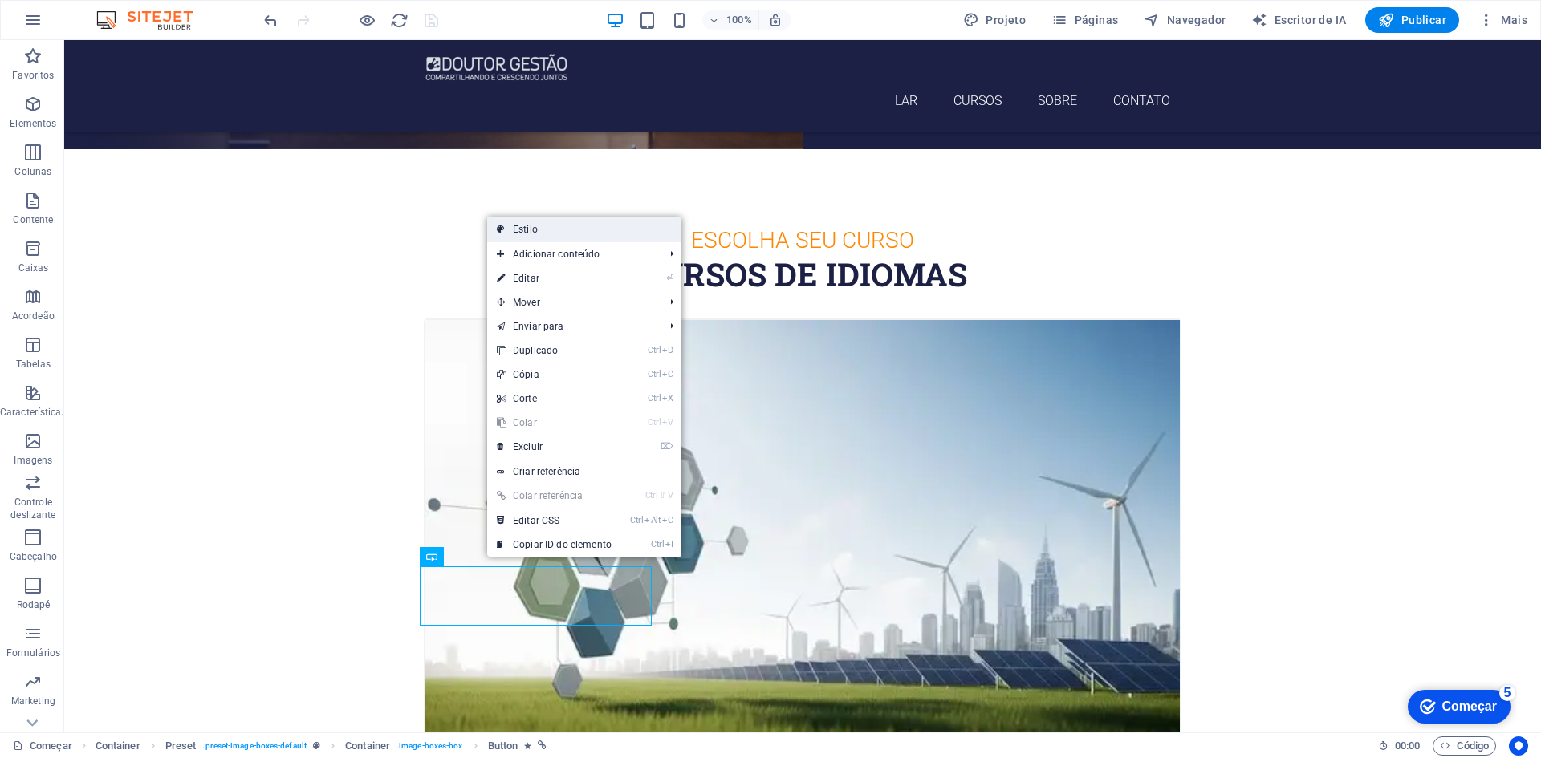
click at [535, 229] on font "Estilo" at bounding box center [525, 229] width 25 height 11
select select "px"
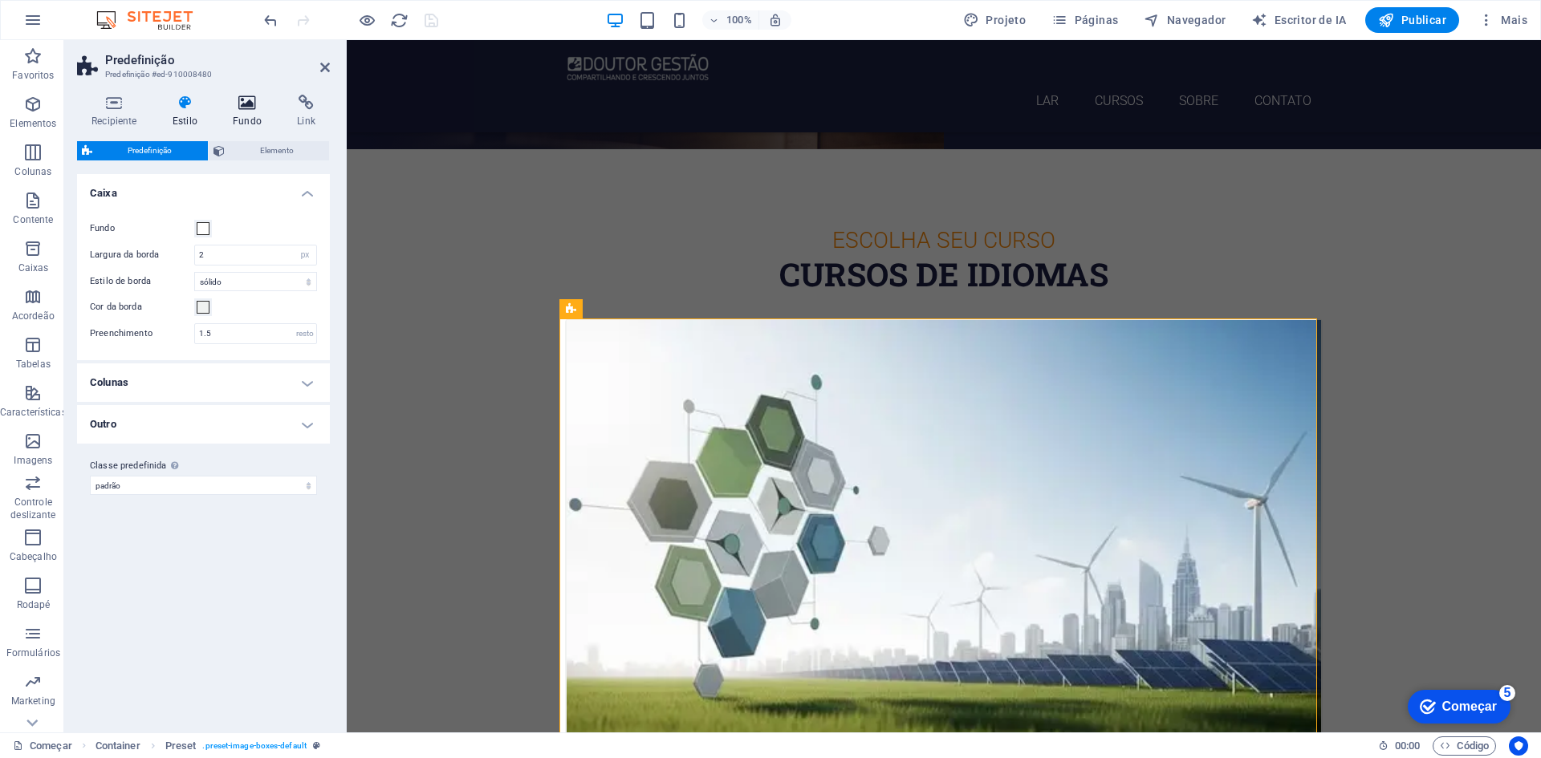
click at [244, 104] on icon at bounding box center [247, 103] width 58 height 16
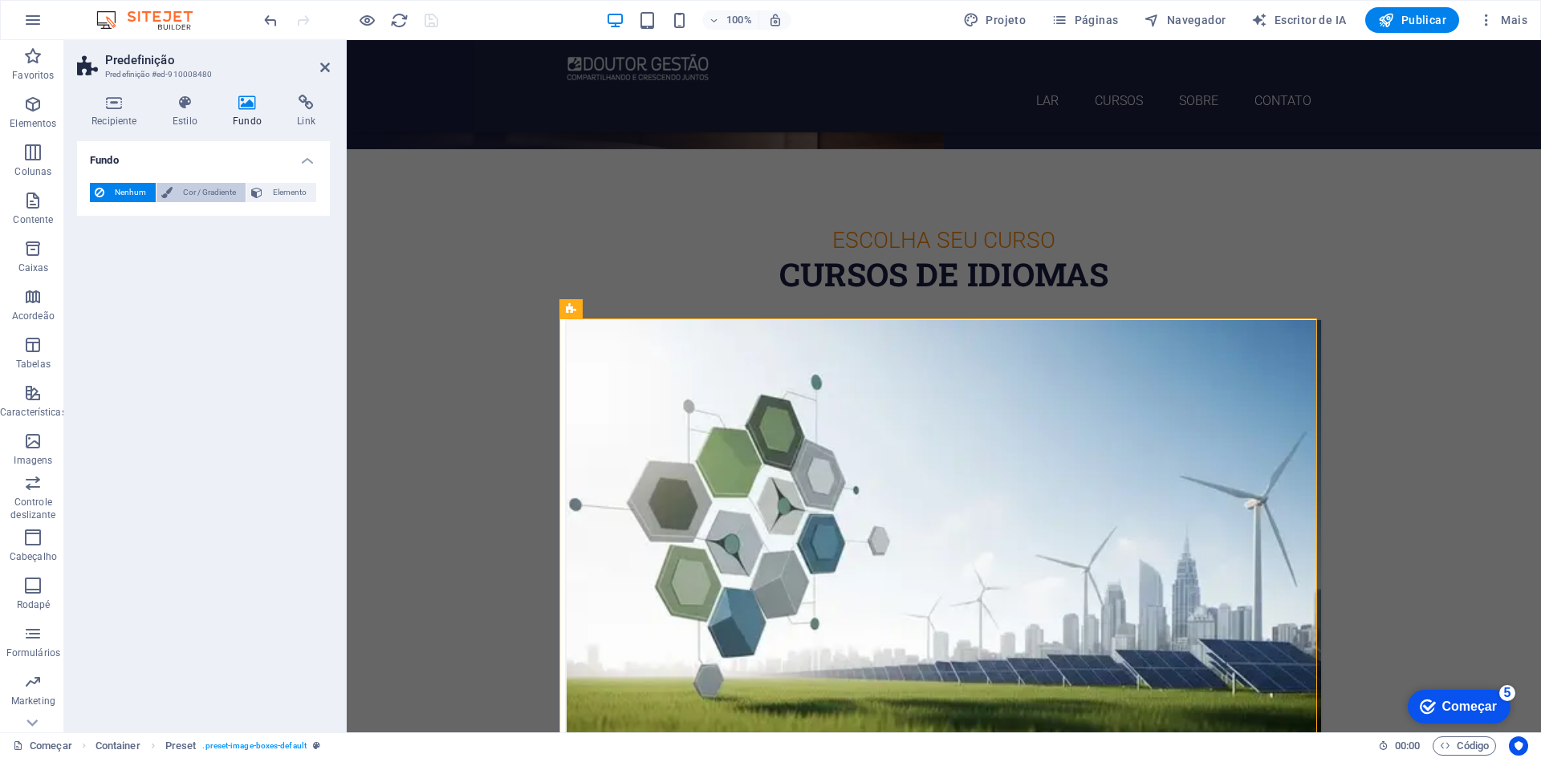
click at [203, 194] on font "Cor / Gradiente" at bounding box center [209, 192] width 53 height 9
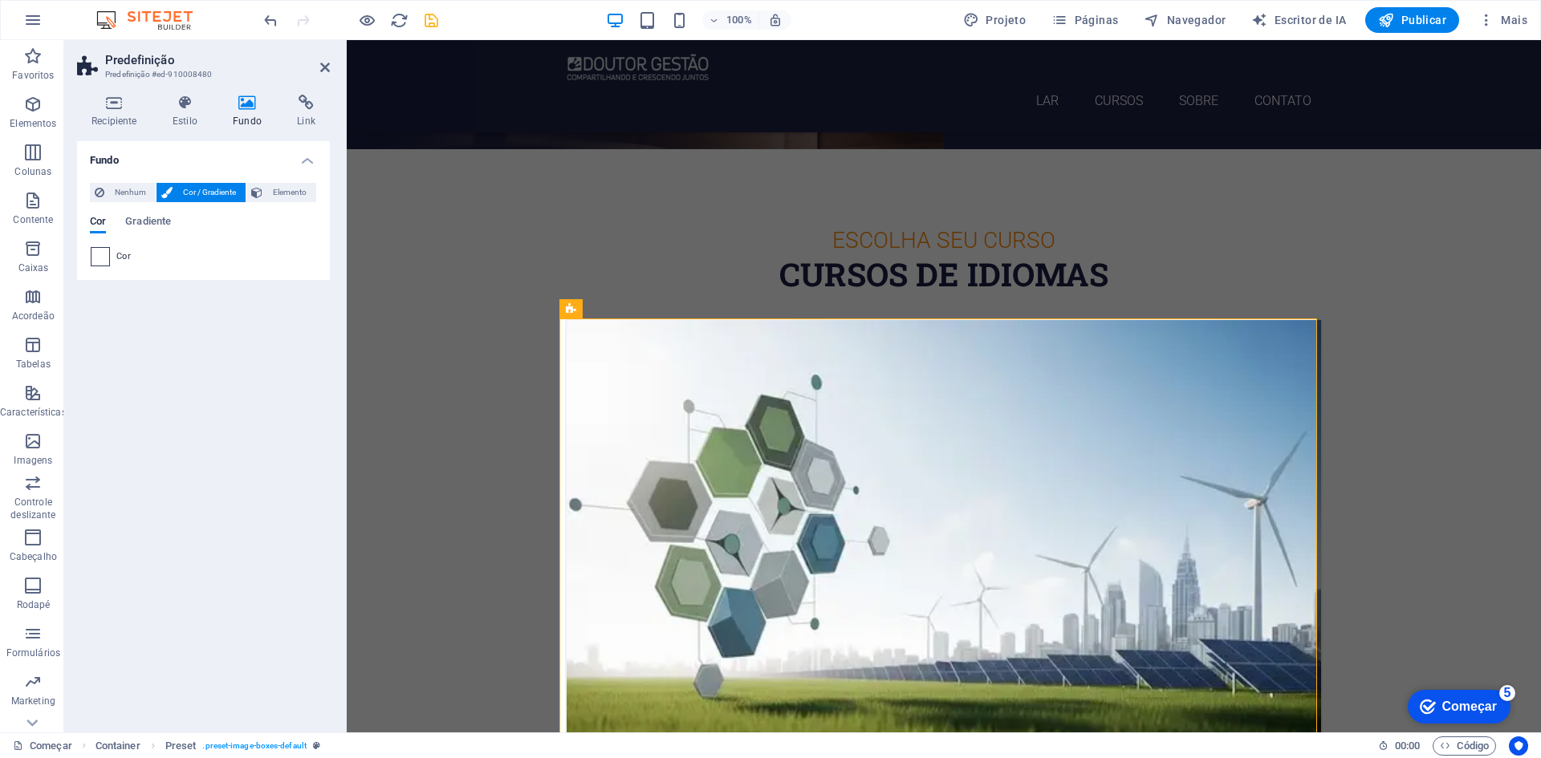
click at [101, 259] on span at bounding box center [100, 257] width 18 height 18
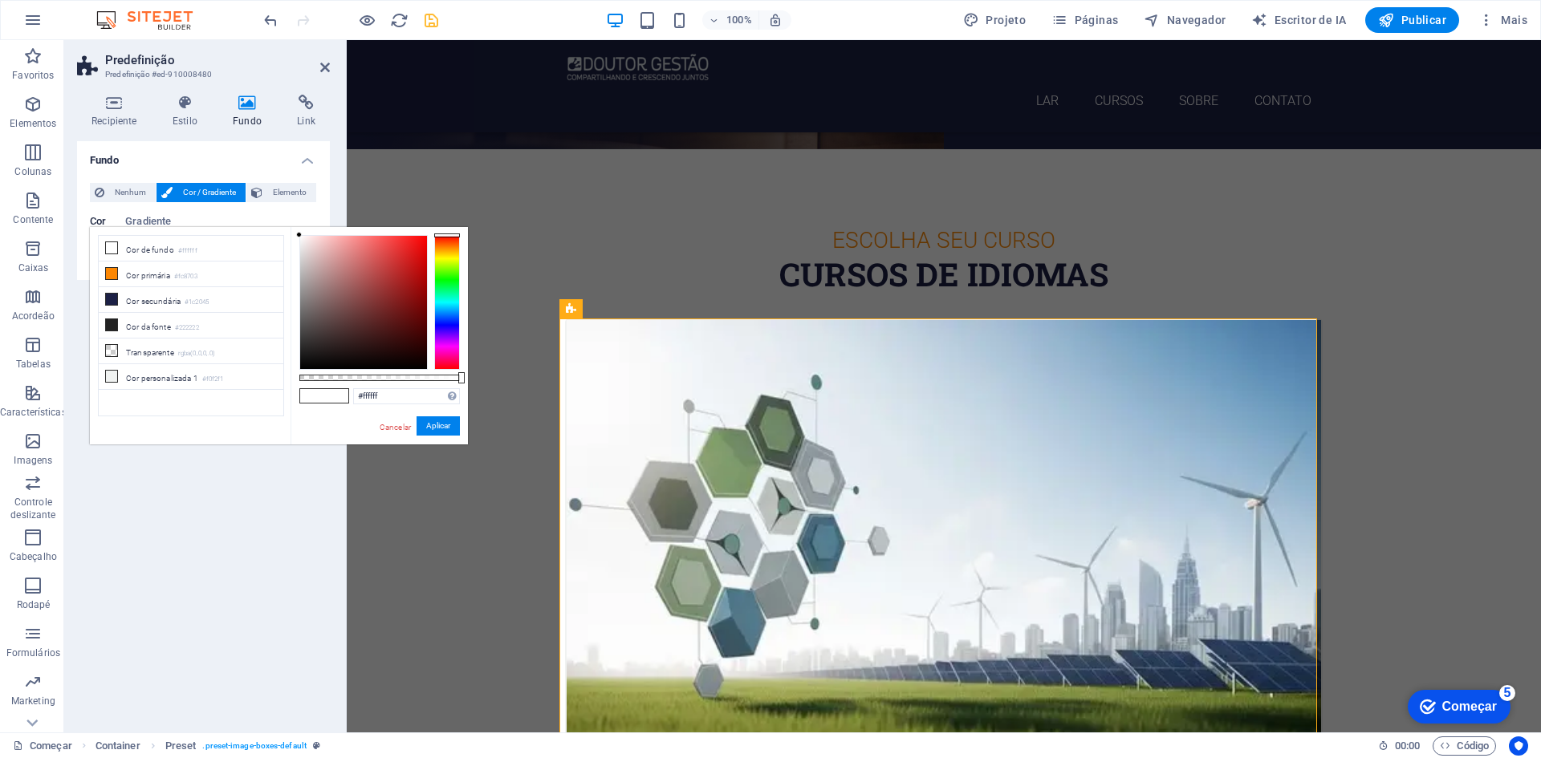
click at [452, 326] on div at bounding box center [447, 302] width 26 height 135
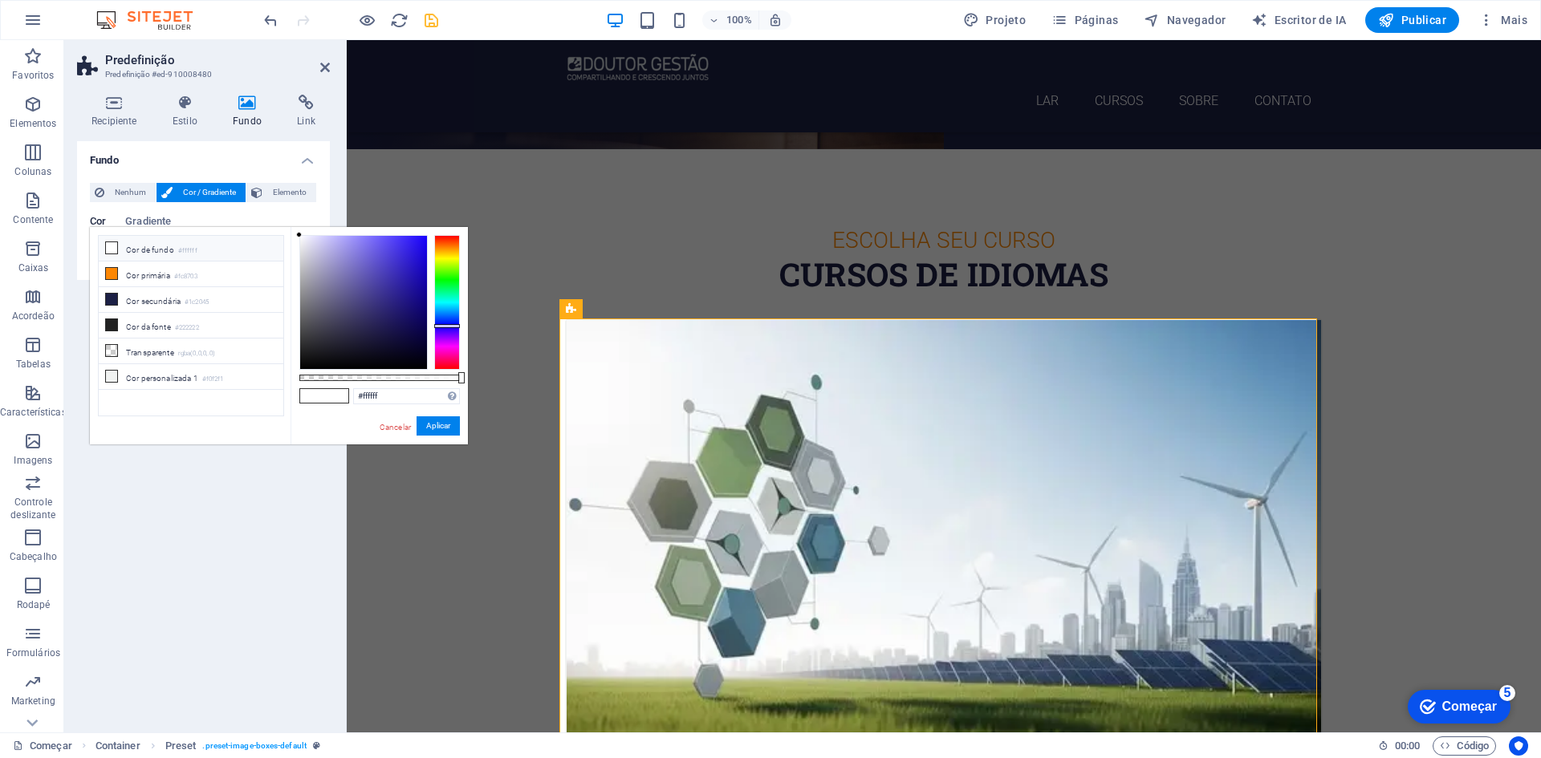
click at [452, 326] on div at bounding box center [447, 326] width 26 height 4
click at [416, 250] on div at bounding box center [363, 302] width 127 height 133
drag, startPoint x: 416, startPoint y: 250, endPoint x: 421, endPoint y: 242, distance: 10.1
click at [421, 242] on div at bounding box center [421, 241] width 6 height 6
click at [400, 425] on font "Cancelar" at bounding box center [395, 427] width 31 height 9
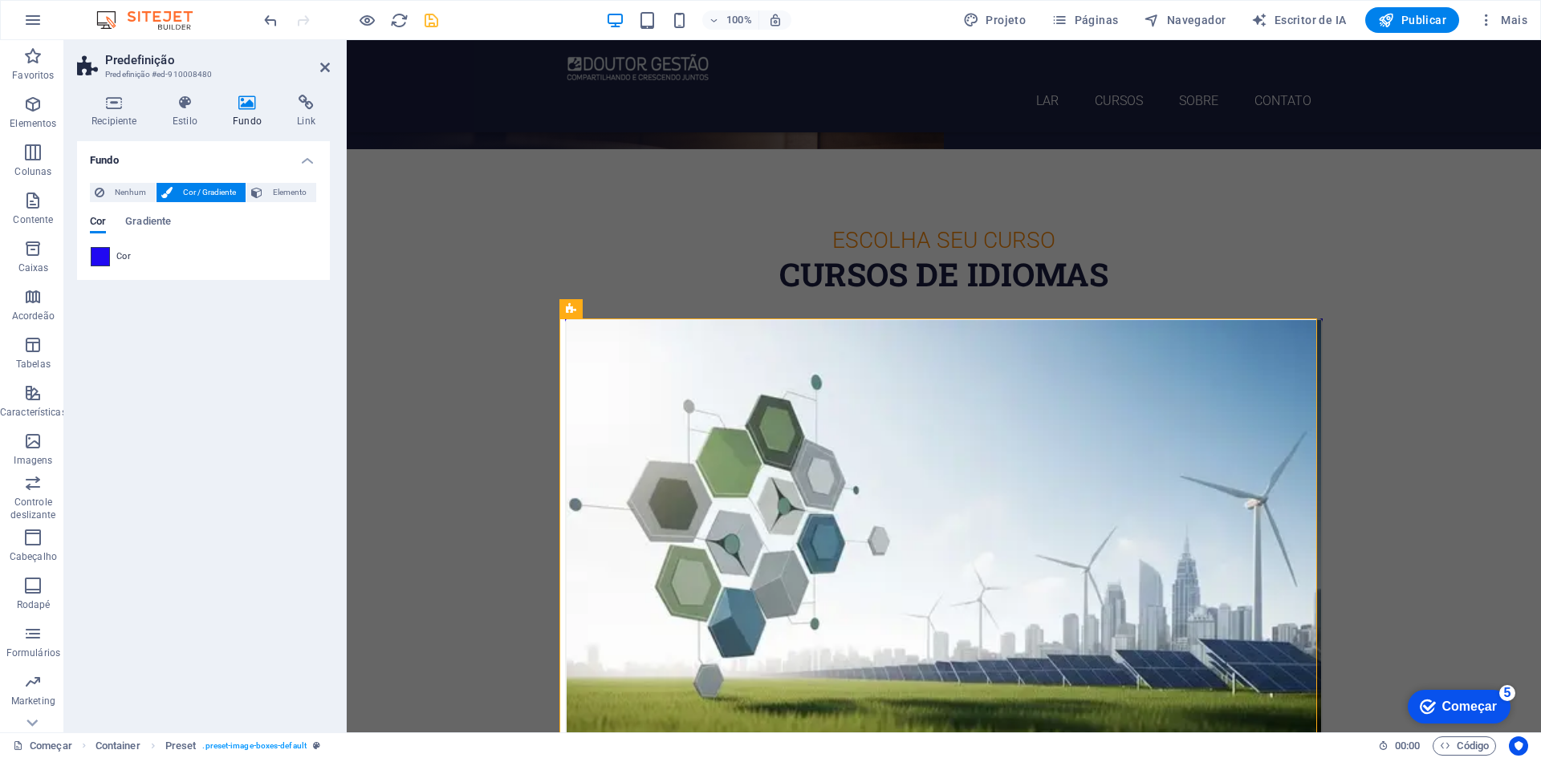
click at [107, 259] on span at bounding box center [100, 257] width 18 height 18
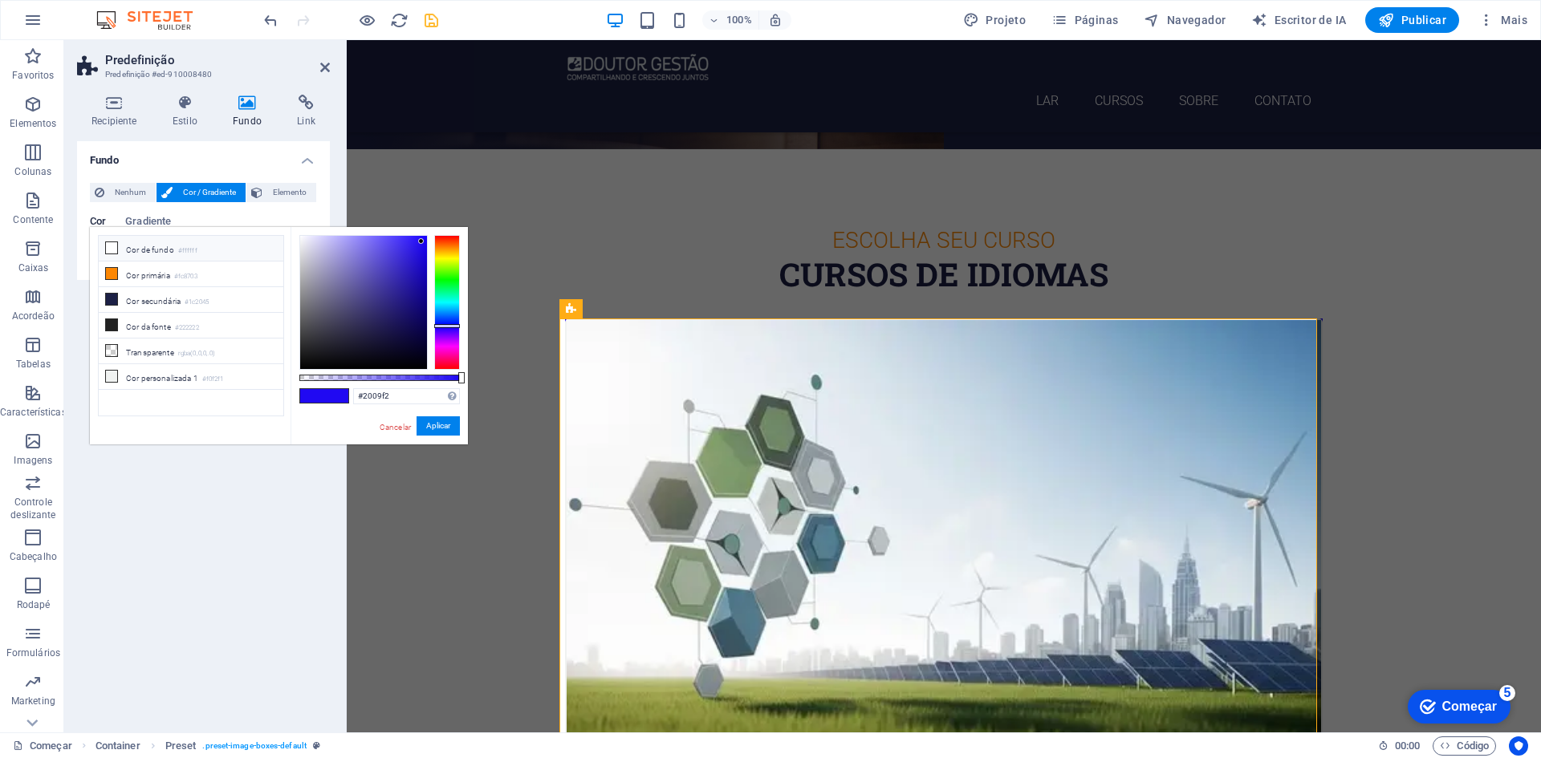
click at [335, 399] on span at bounding box center [336, 396] width 24 height 14
click at [146, 278] on font "Cor primária" at bounding box center [148, 275] width 44 height 9
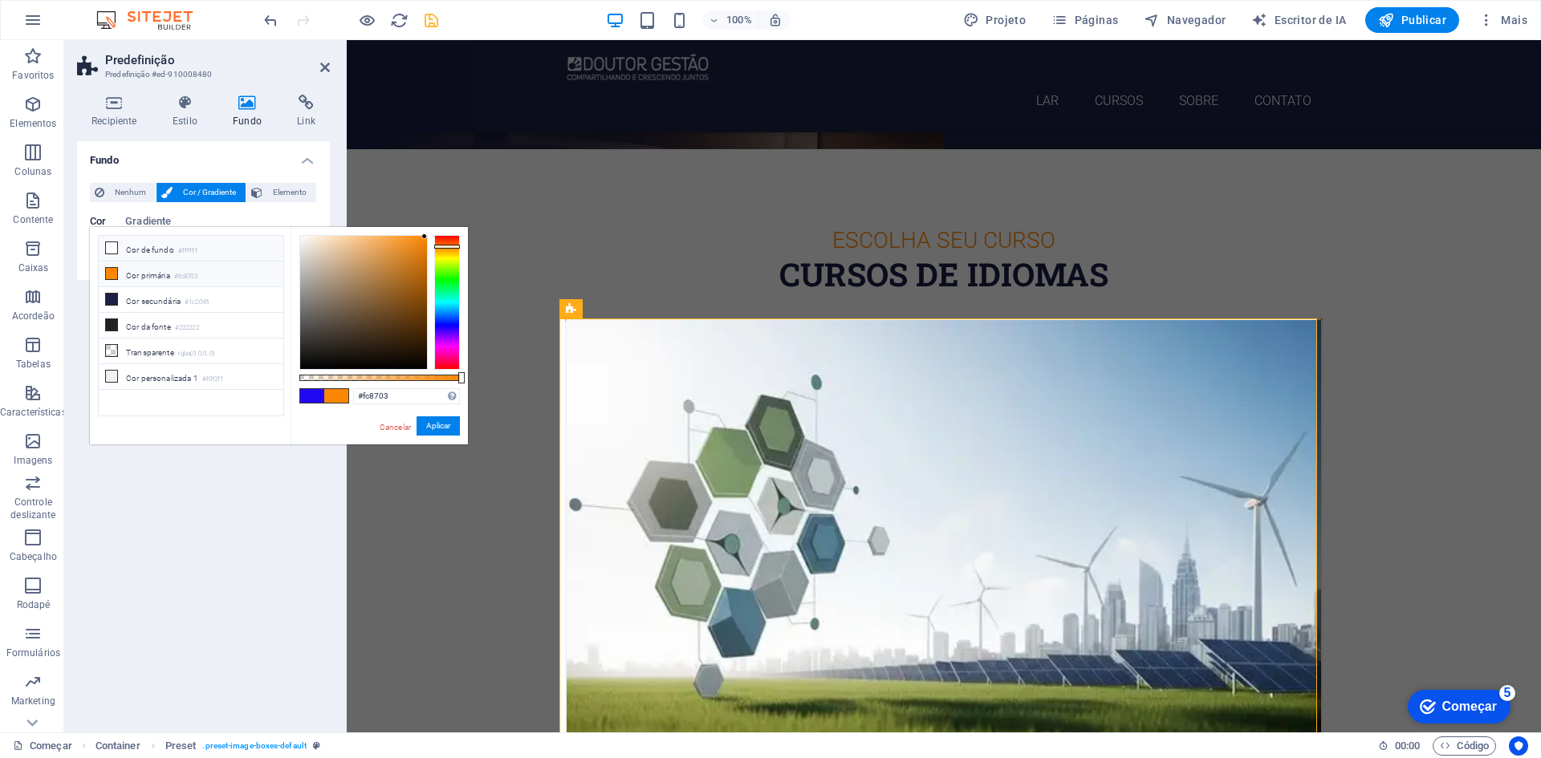
click at [148, 249] on font "Cor de fundo" at bounding box center [150, 250] width 48 height 9
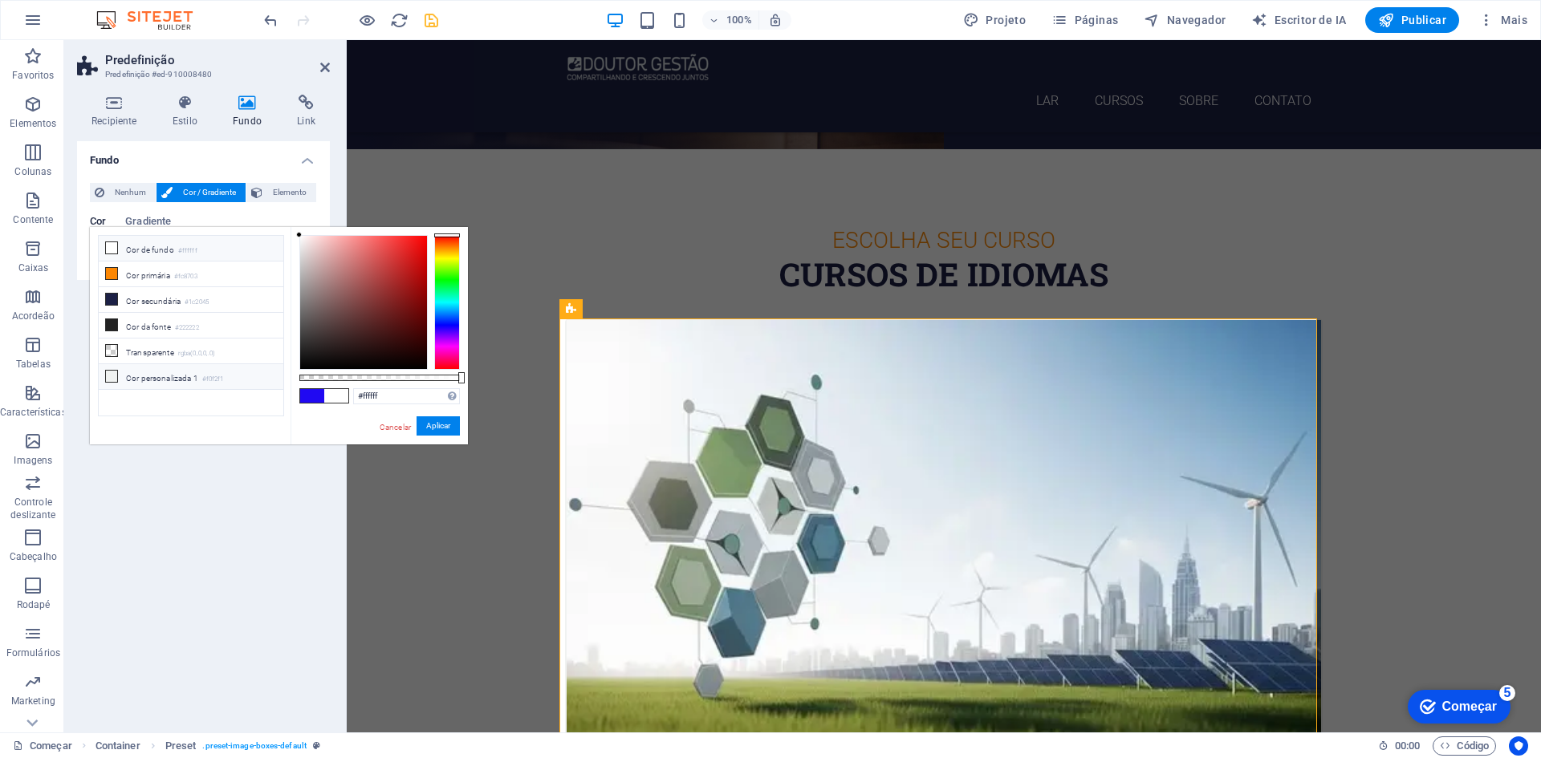
click at [156, 374] on font "Cor personalizada 1" at bounding box center [162, 378] width 72 height 9
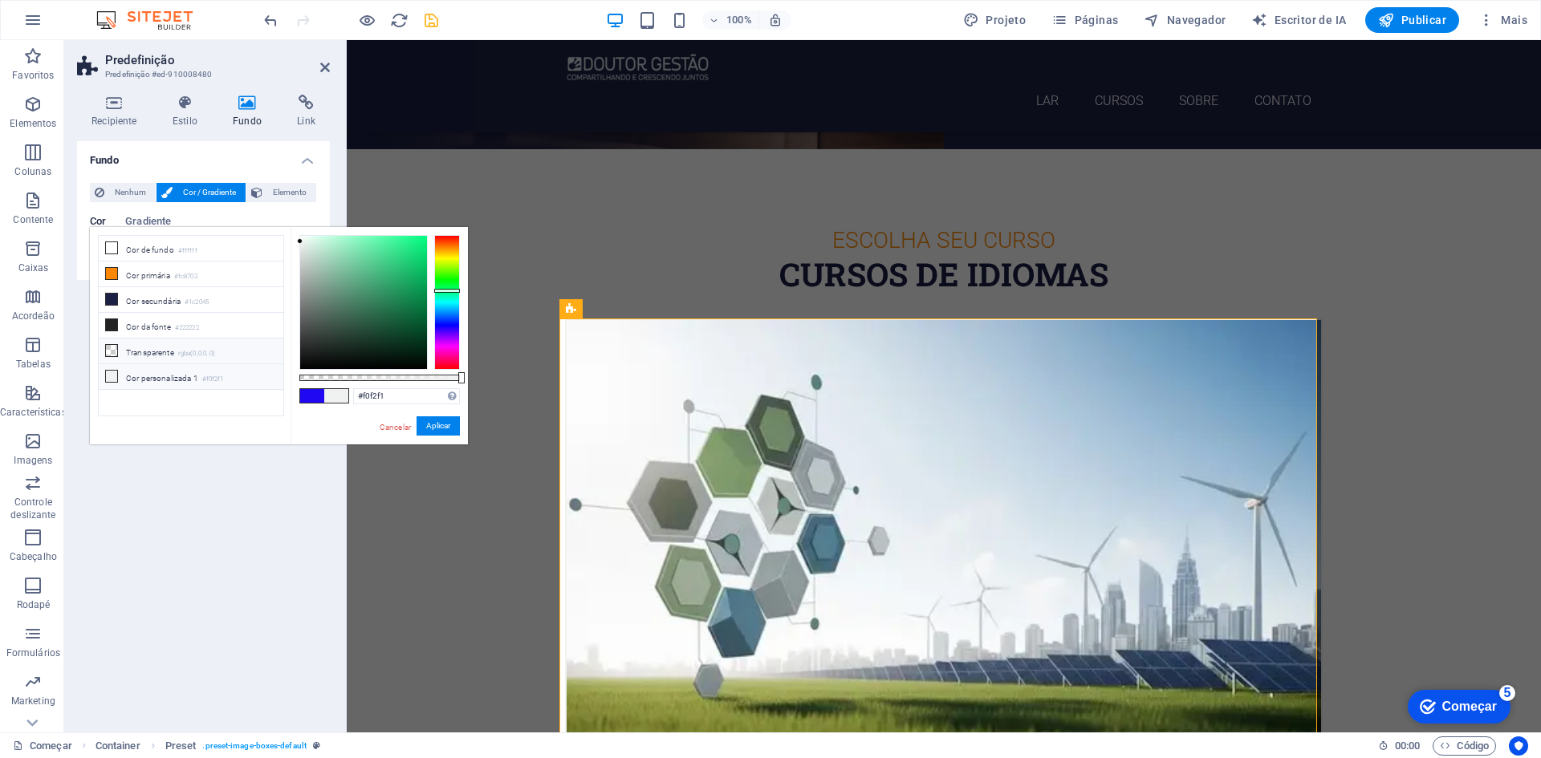
click at [149, 351] on font "Transparente" at bounding box center [150, 352] width 48 height 9
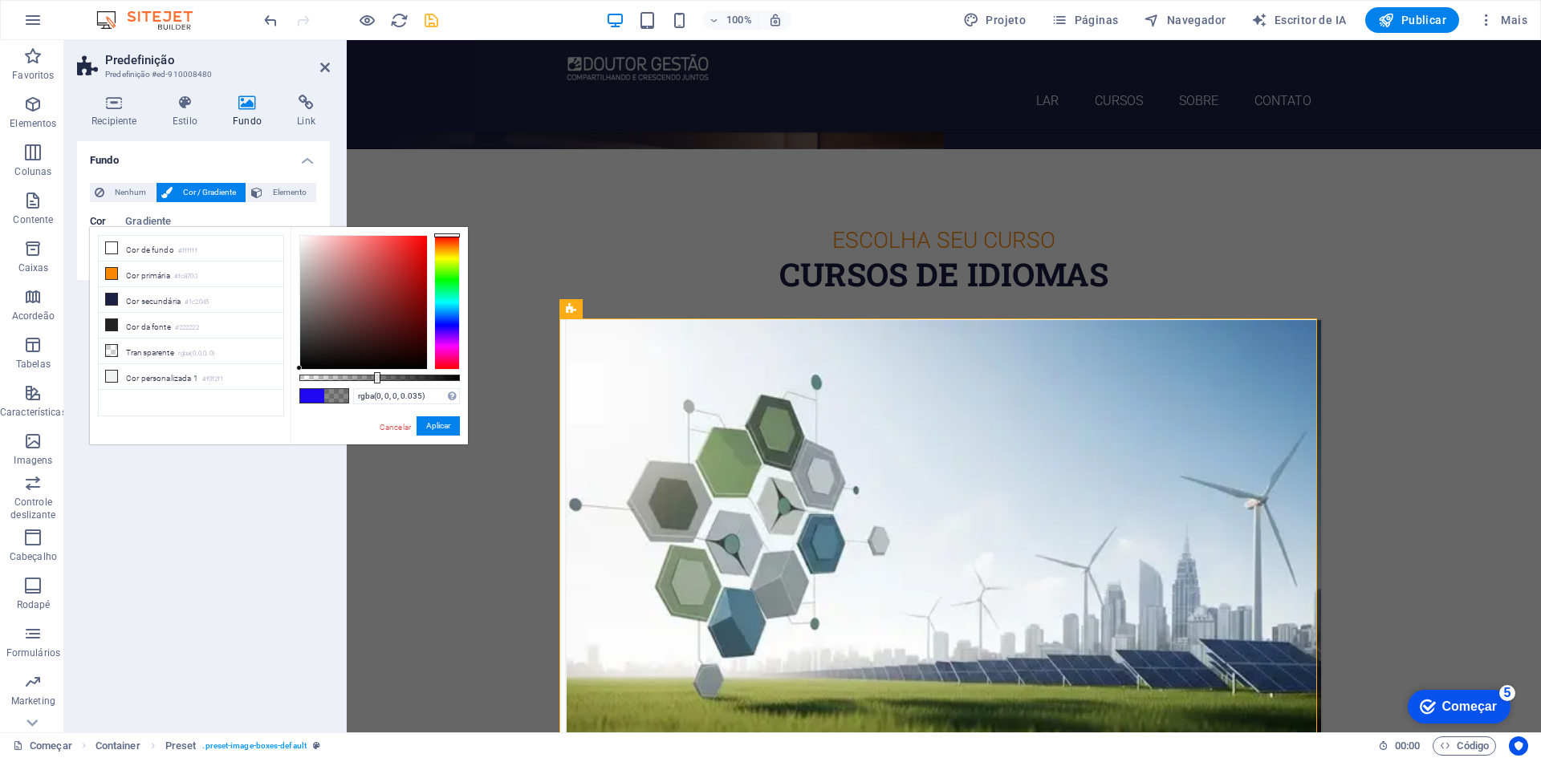
type input "rgba(0, 0, 0, 0)"
click at [296, 380] on div "rgba(0, 0, 0, 0) Formatos suportados #0852ed rgb(8, 82, 237) rgba(8, 82, 237, 9…" at bounding box center [378, 452] width 177 height 451
click at [151, 223] on font "Gradiente" at bounding box center [148, 221] width 46 height 12
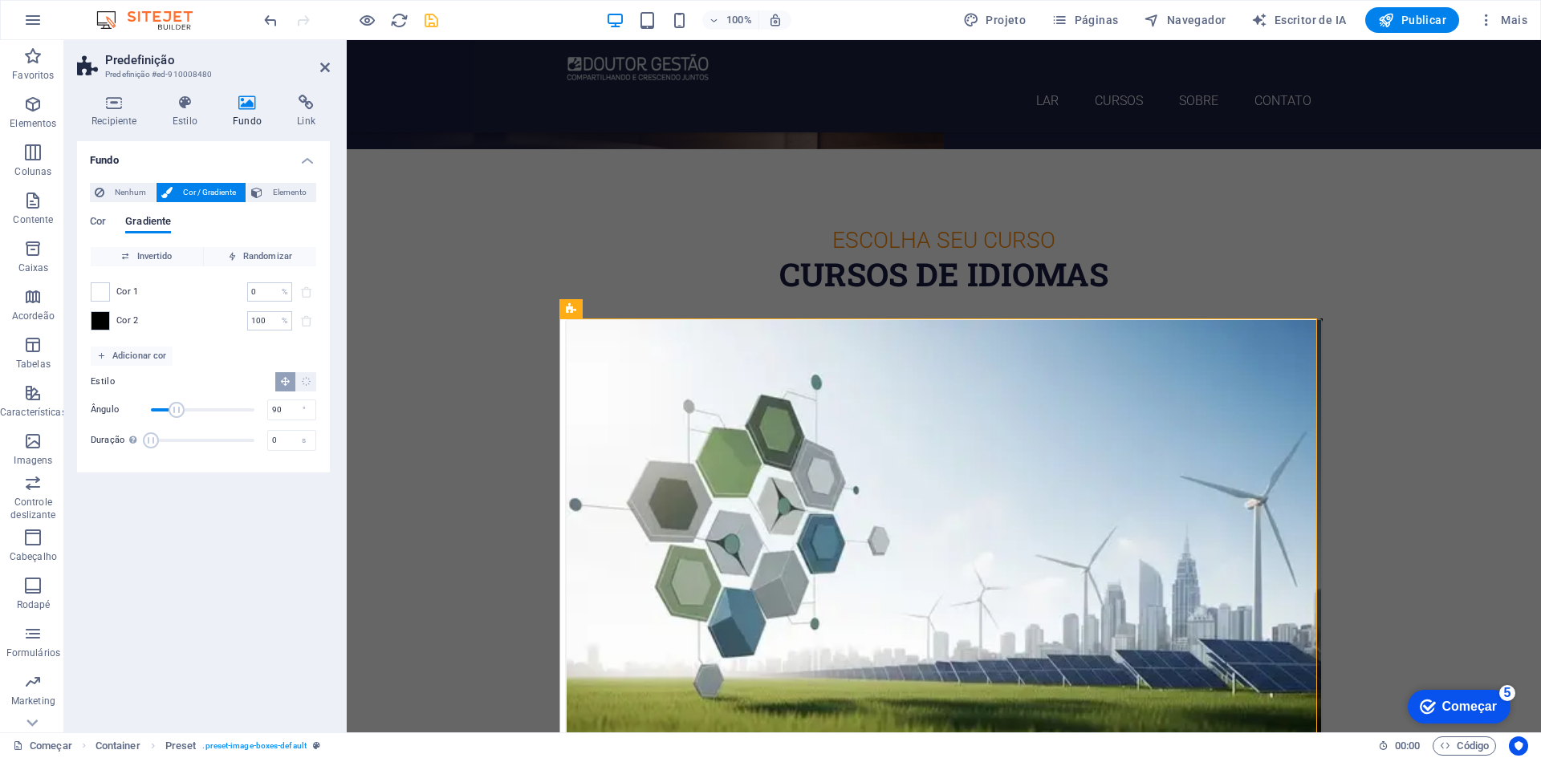
click at [108, 222] on div "Cor Gradiente" at bounding box center [203, 231] width 227 height 30
click at [189, 109] on icon at bounding box center [185, 103] width 54 height 16
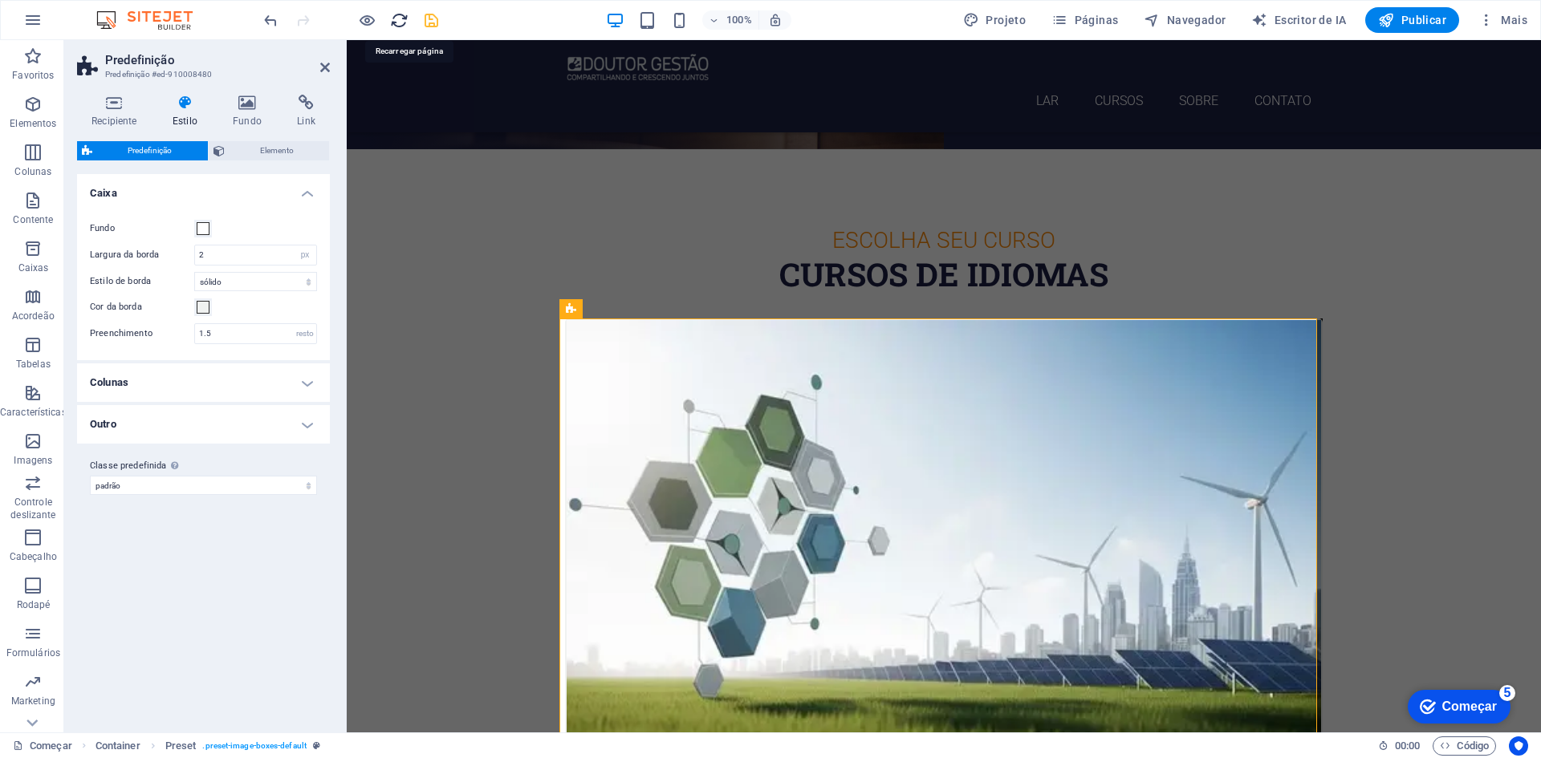
drag, startPoint x: 396, startPoint y: 26, endPoint x: 769, endPoint y: 40, distance: 373.4
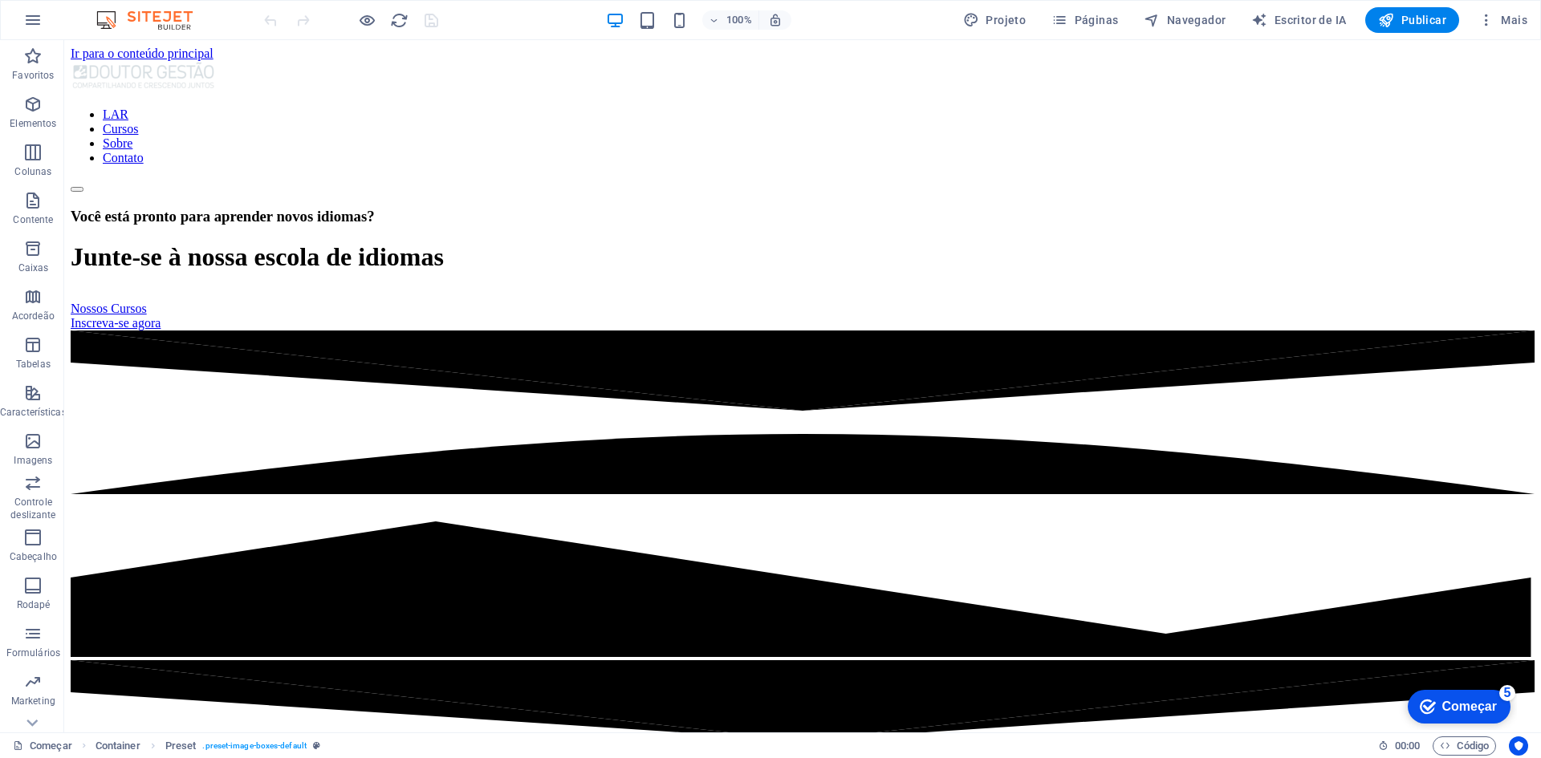
scroll to position [0, 0]
click at [981, 108] on nav "LAR Cursos Sobre Contato" at bounding box center [803, 137] width 1464 height 58
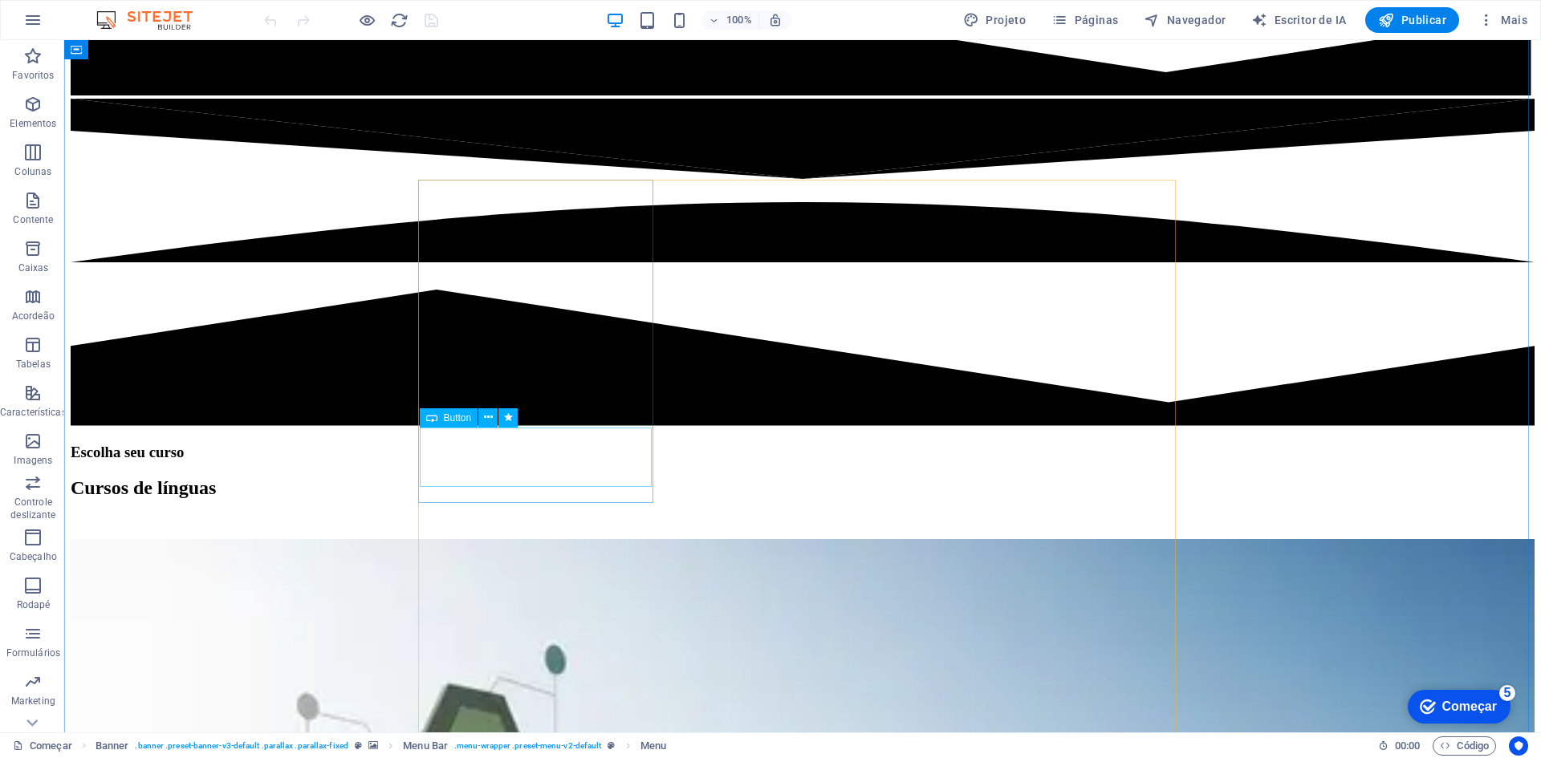
scroll to position [722, 0]
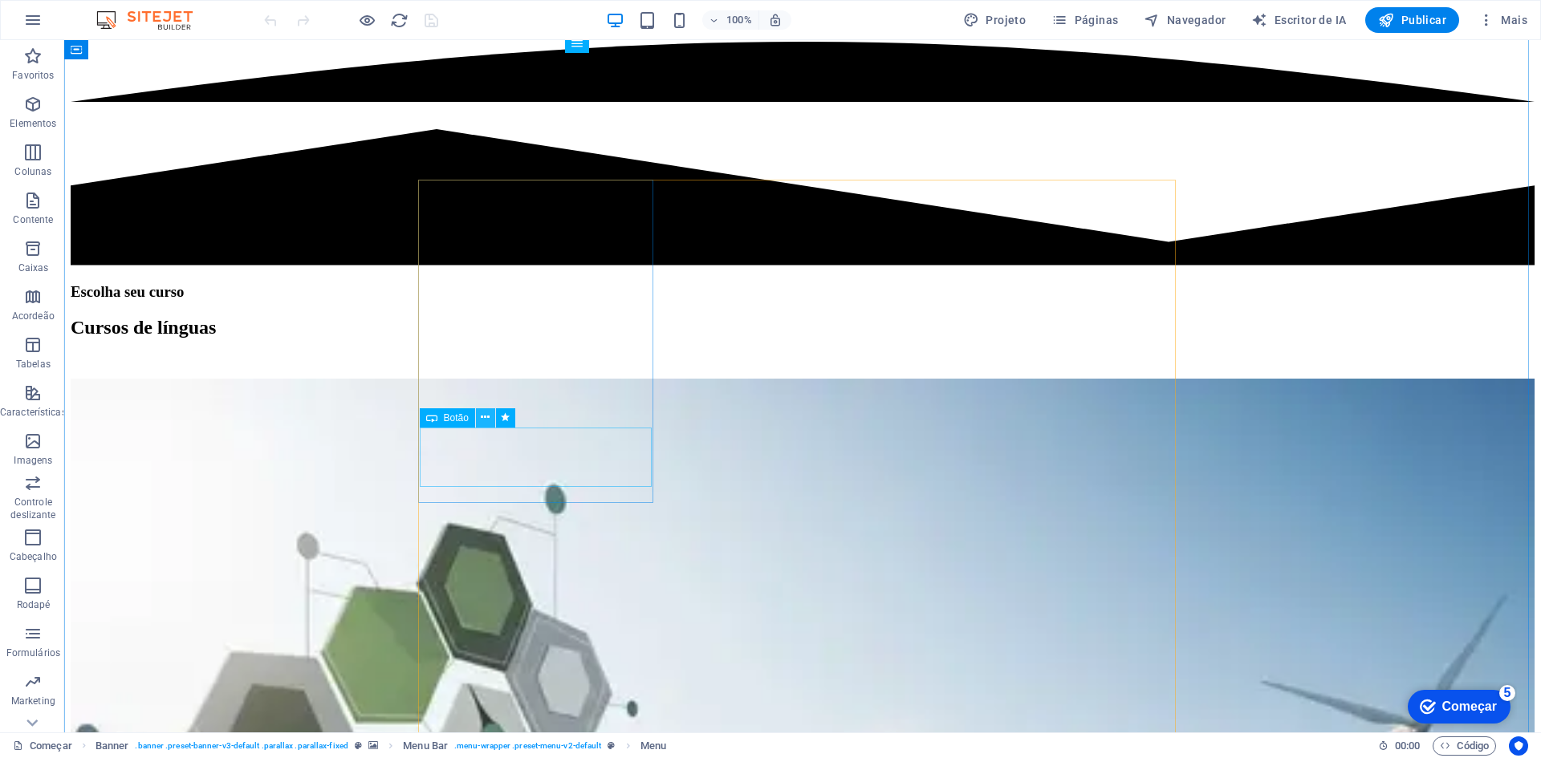
click at [489, 416] on icon at bounding box center [485, 417] width 9 height 17
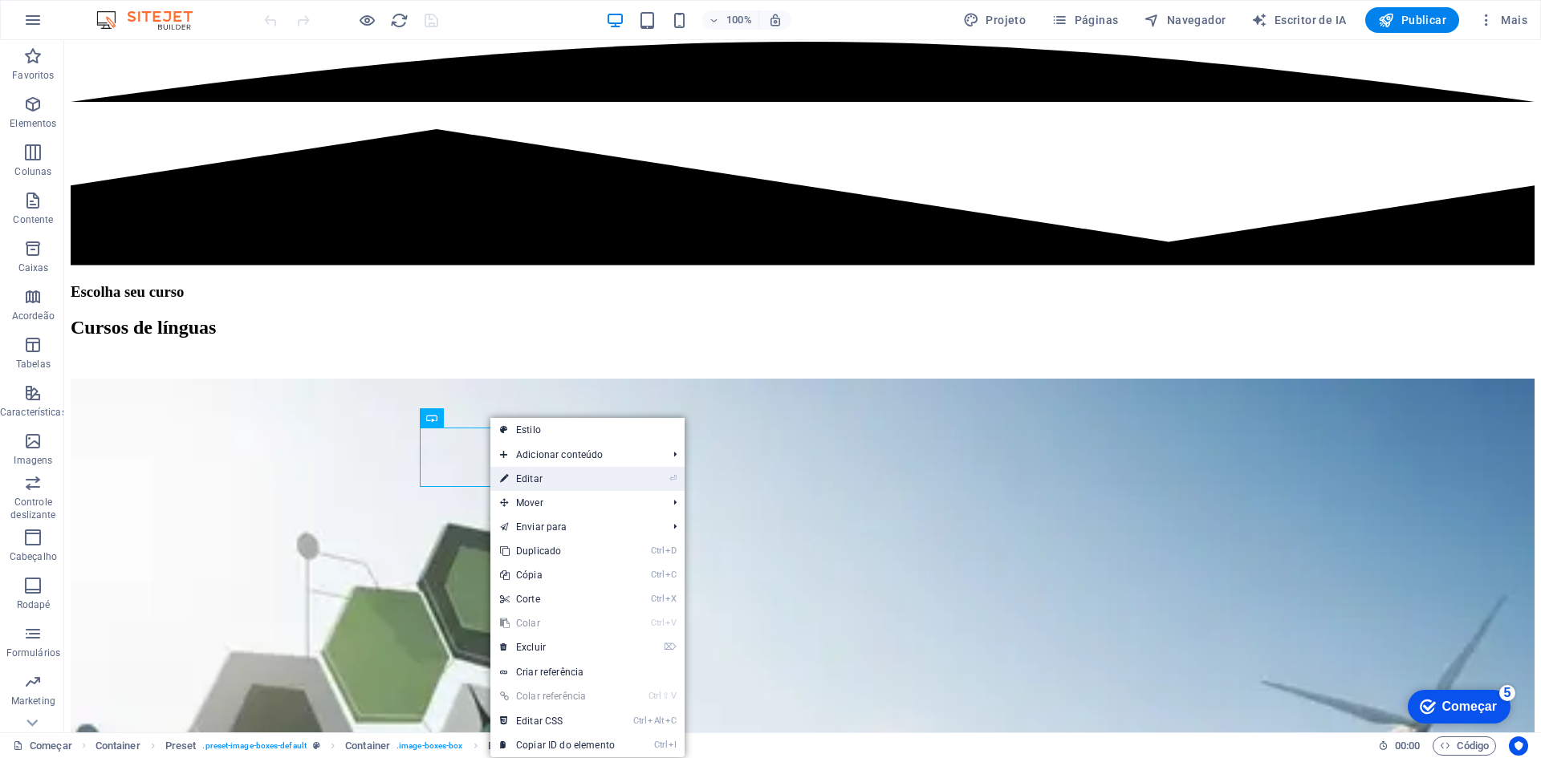
click at [554, 481] on link "⏎ Editar" at bounding box center [557, 479] width 134 height 24
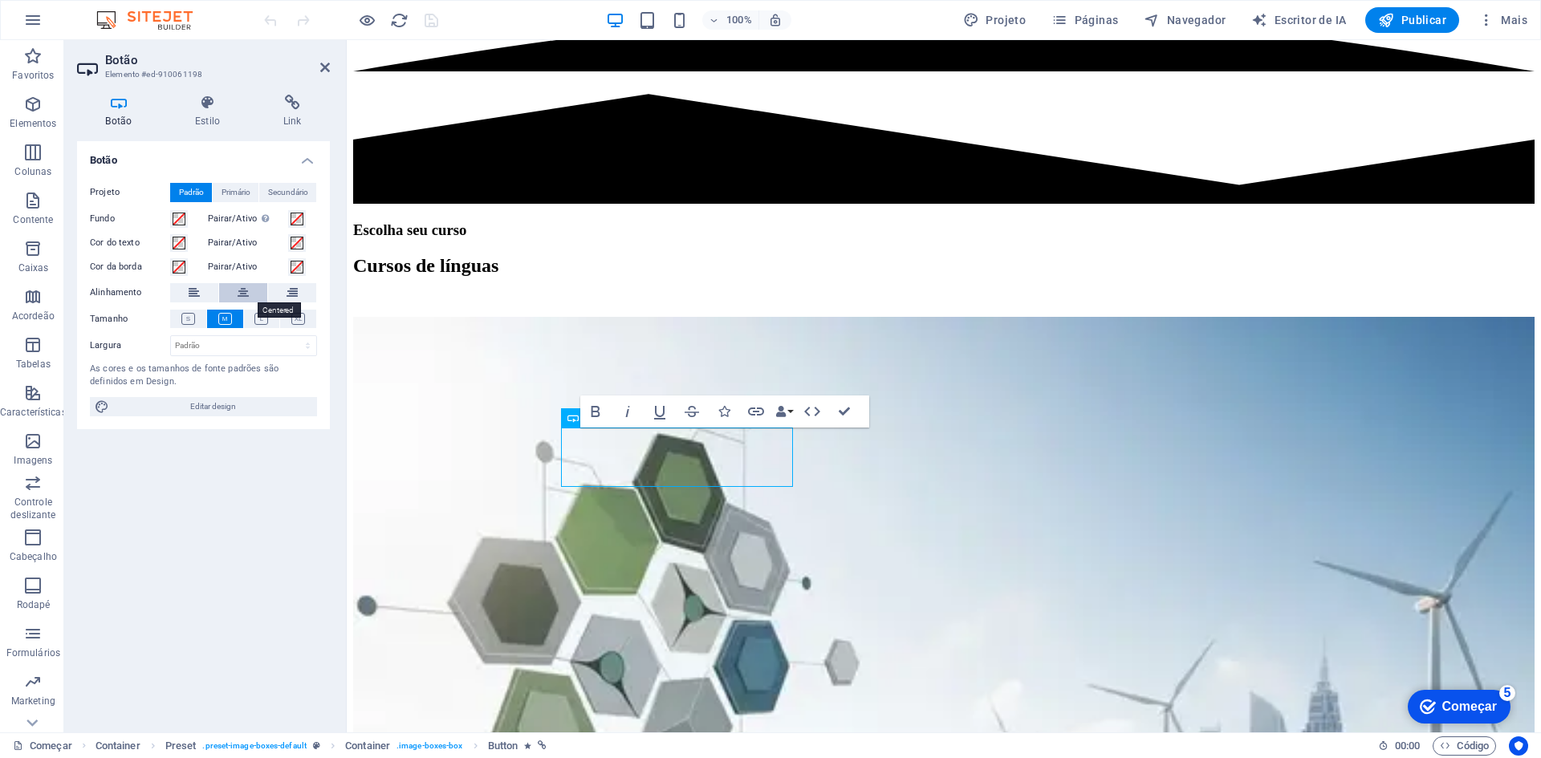
click at [244, 290] on icon at bounding box center [243, 292] width 11 height 19
click at [209, 111] on h4 "Estilo" at bounding box center [211, 112] width 88 height 34
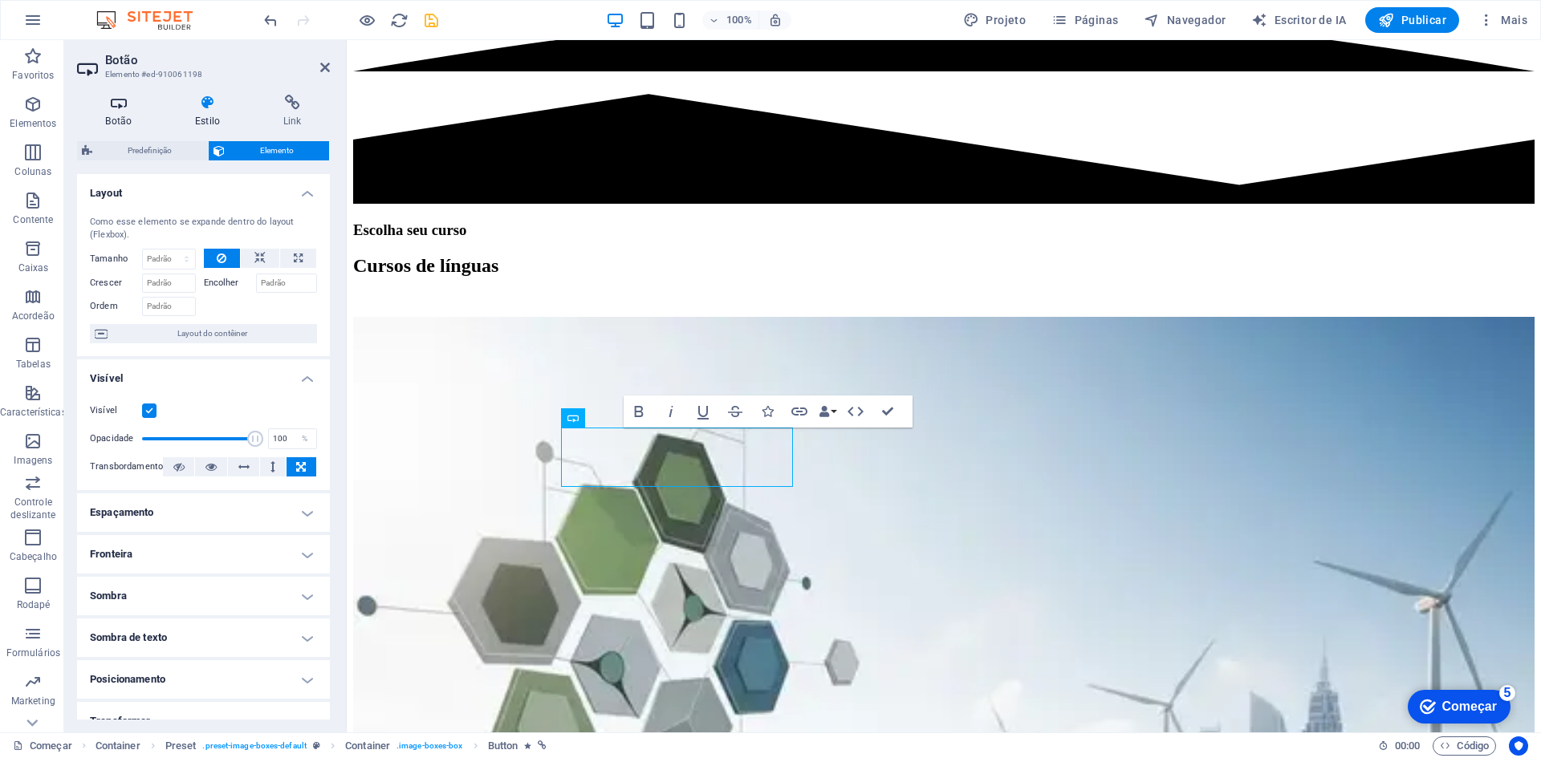
click at [116, 117] on font "Botão" at bounding box center [118, 121] width 26 height 11
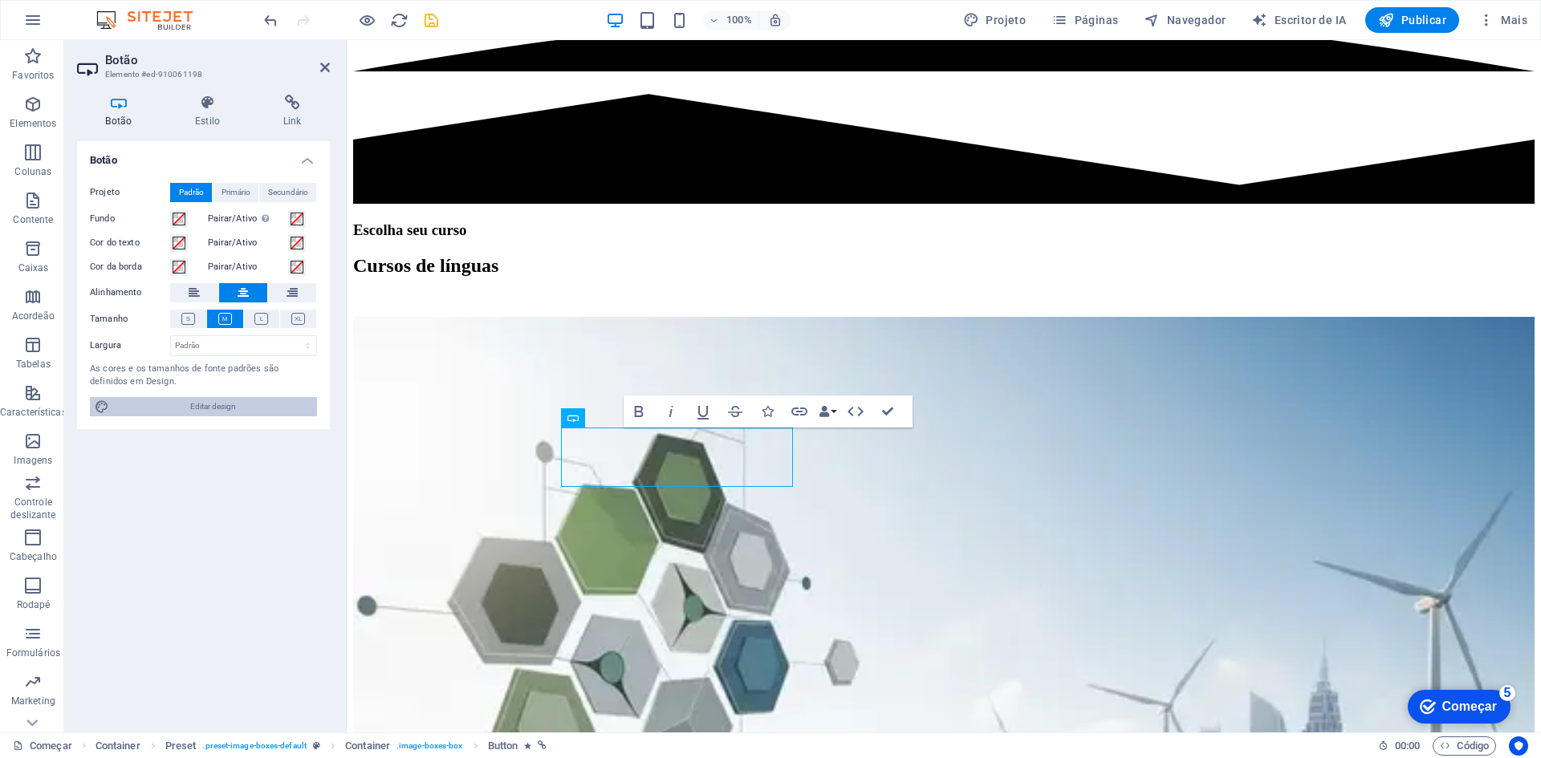
click at [208, 402] on font "Editar design" at bounding box center [213, 406] width 46 height 9
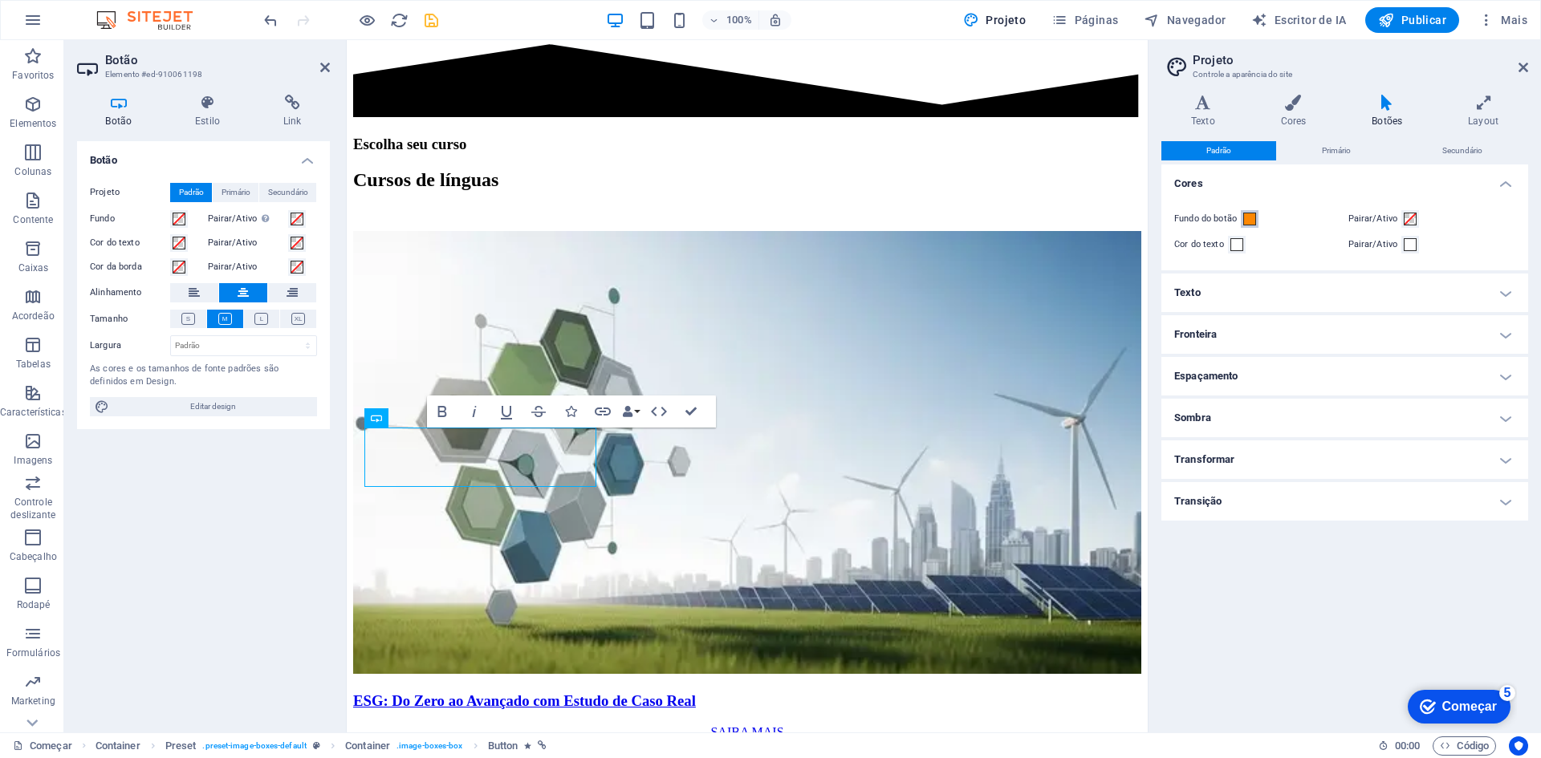
click at [1253, 220] on span at bounding box center [1249, 219] width 13 height 13
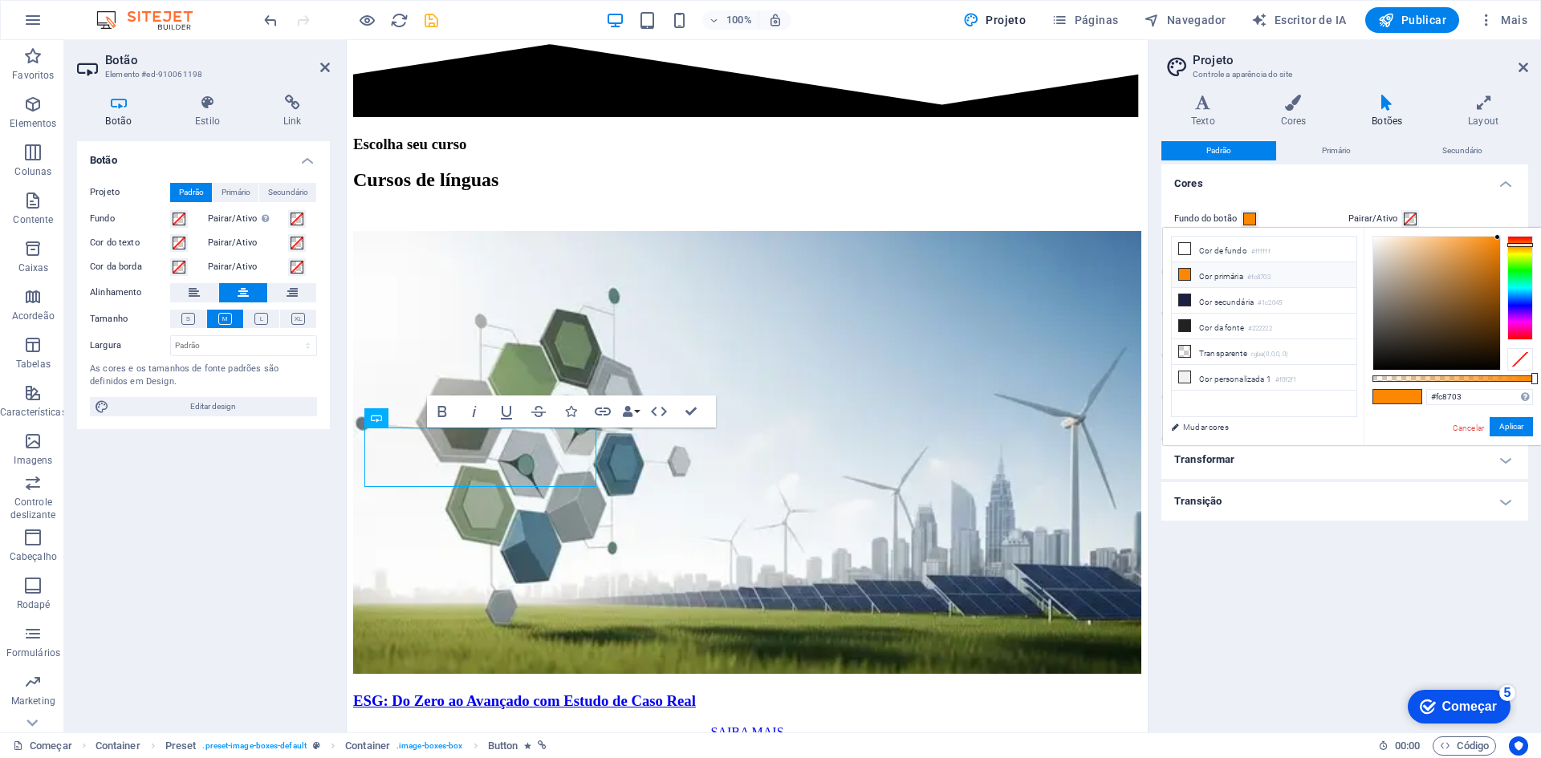
click at [1528, 303] on div at bounding box center [1520, 288] width 26 height 104
type input "#030ffc"
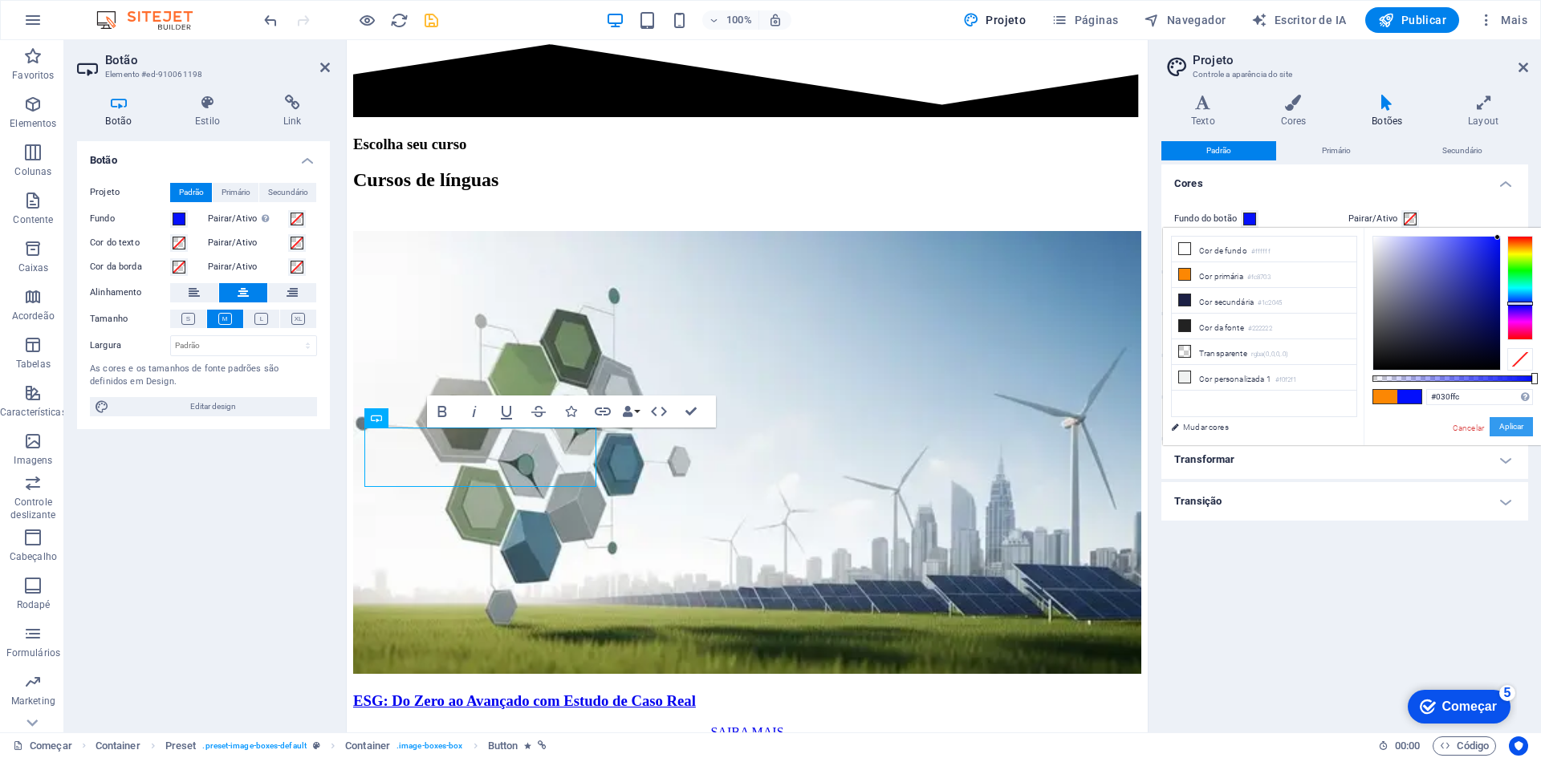
click at [1508, 424] on font "Aplicar" at bounding box center [1511, 426] width 24 height 9
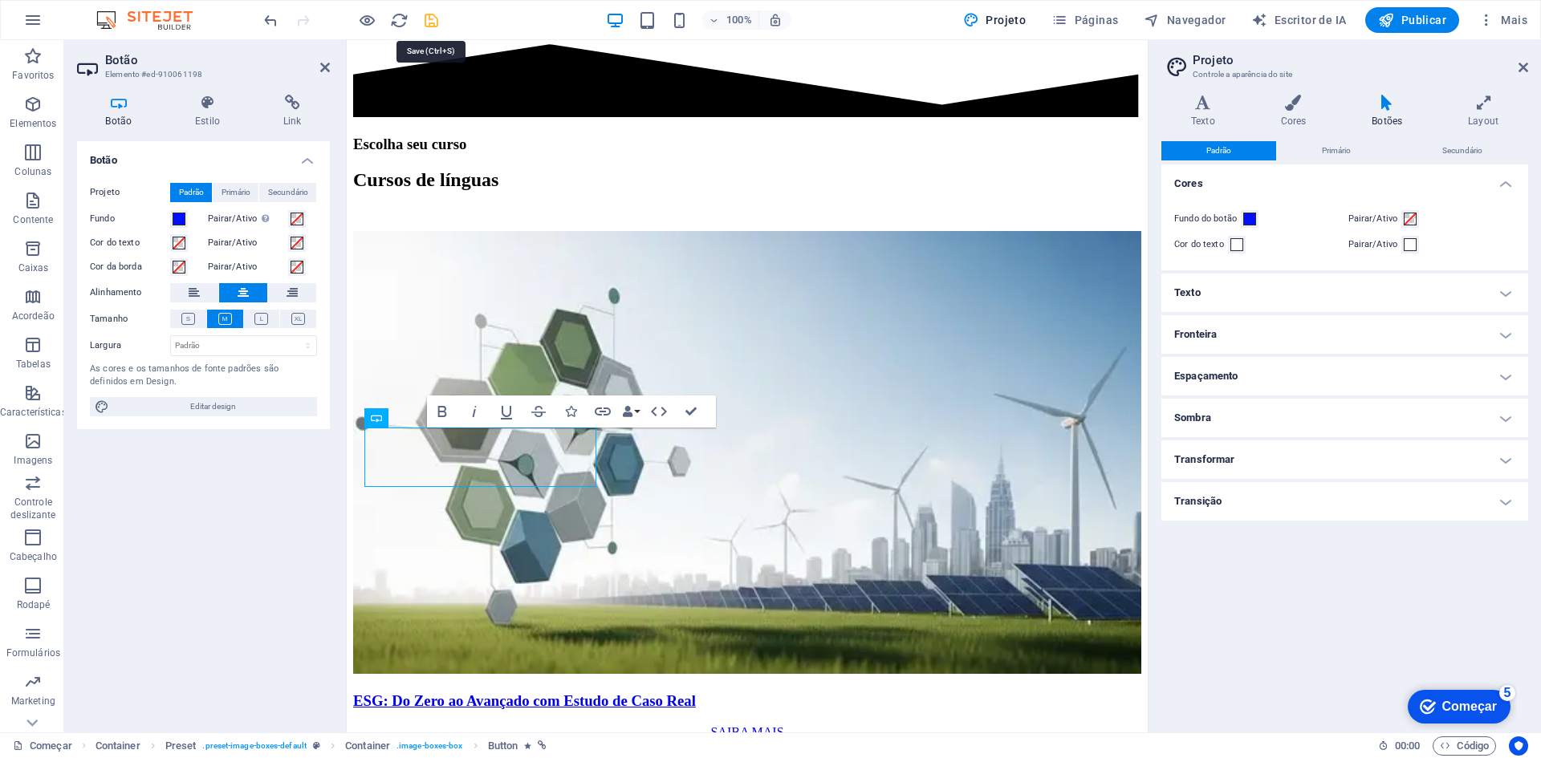
click at [434, 24] on icon "salvar" at bounding box center [431, 20] width 18 height 18
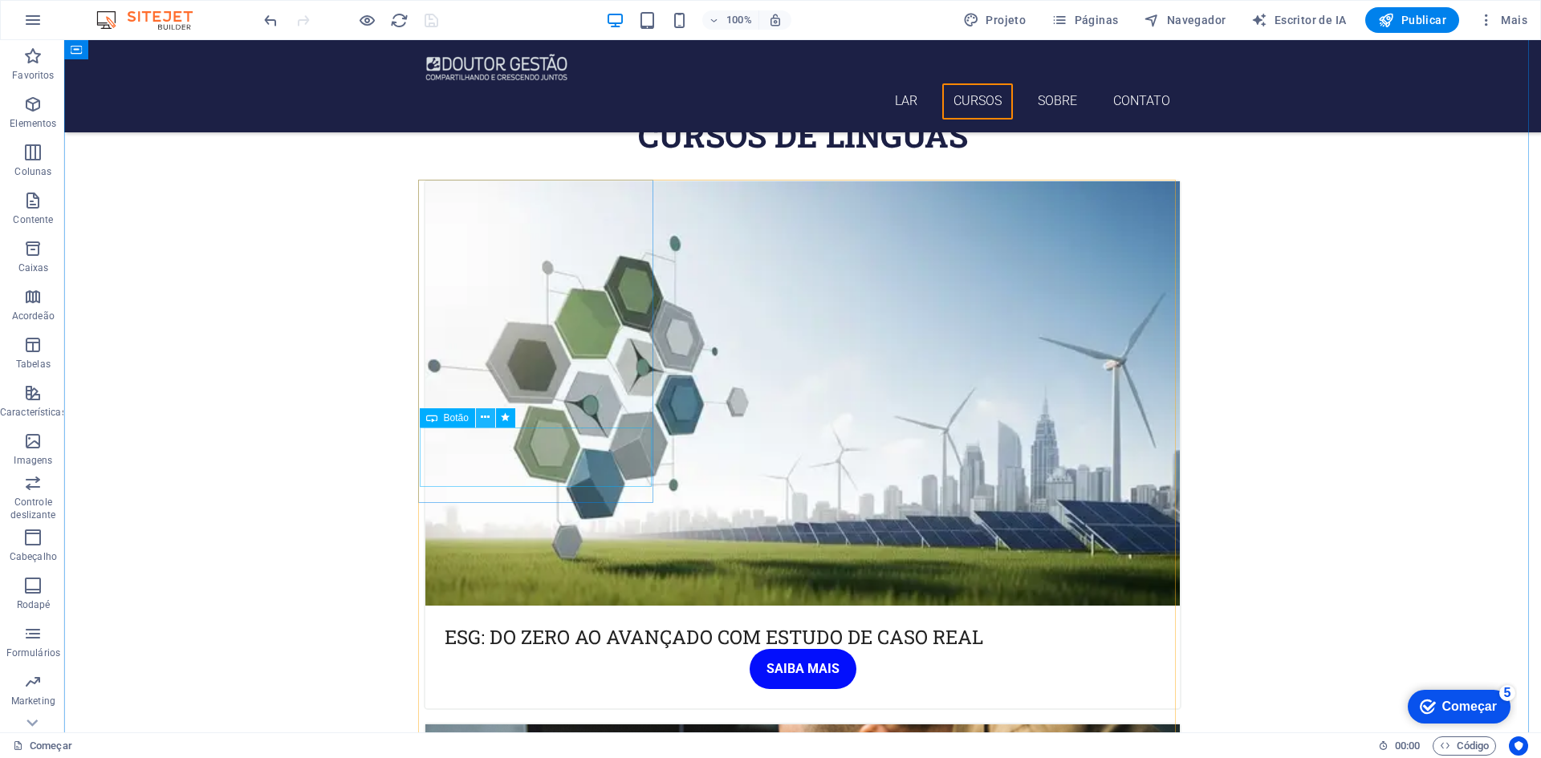
click at [488, 413] on icon at bounding box center [485, 417] width 9 height 17
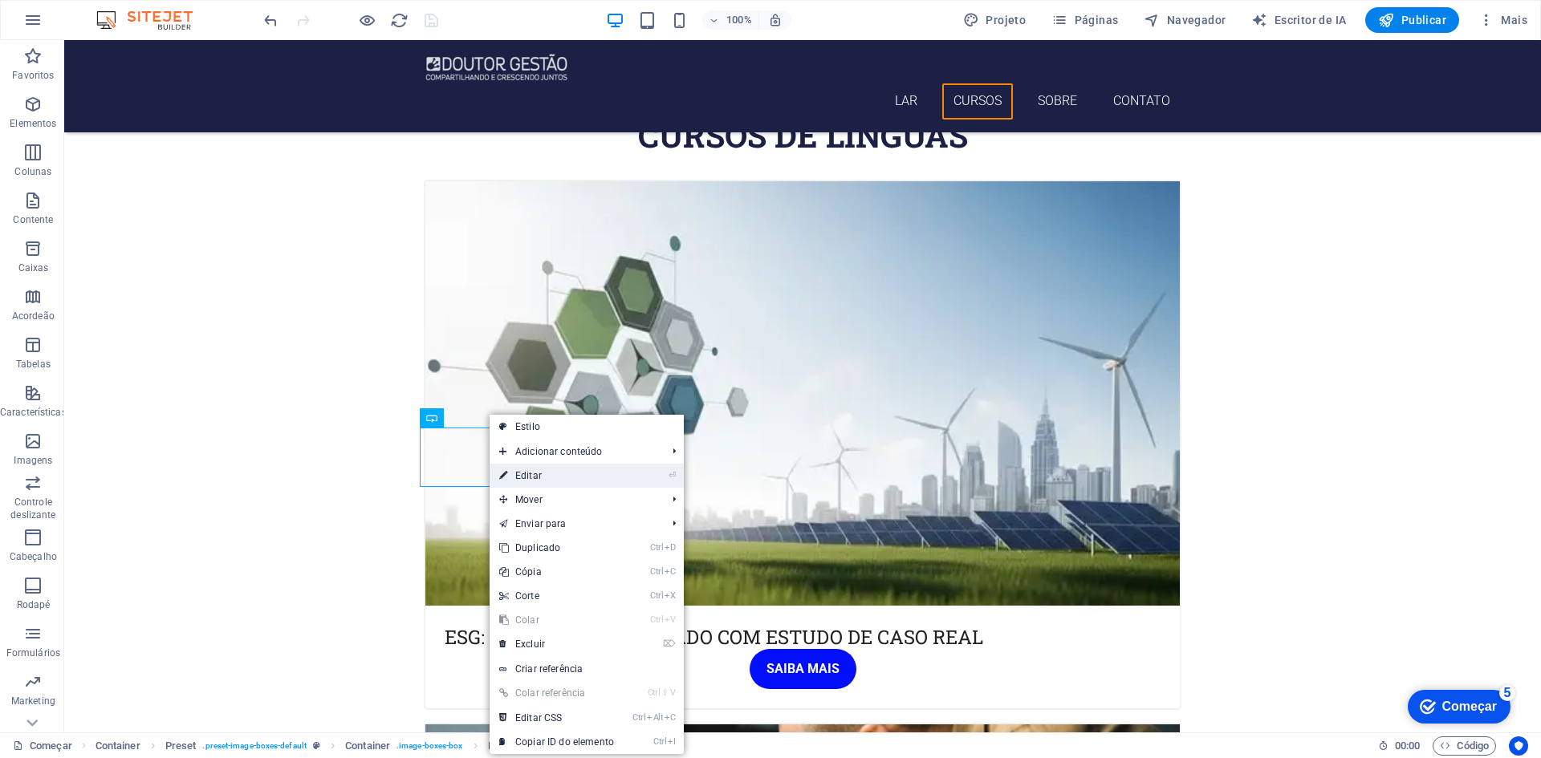
click at [534, 475] on font "Editar" at bounding box center [528, 475] width 26 height 11
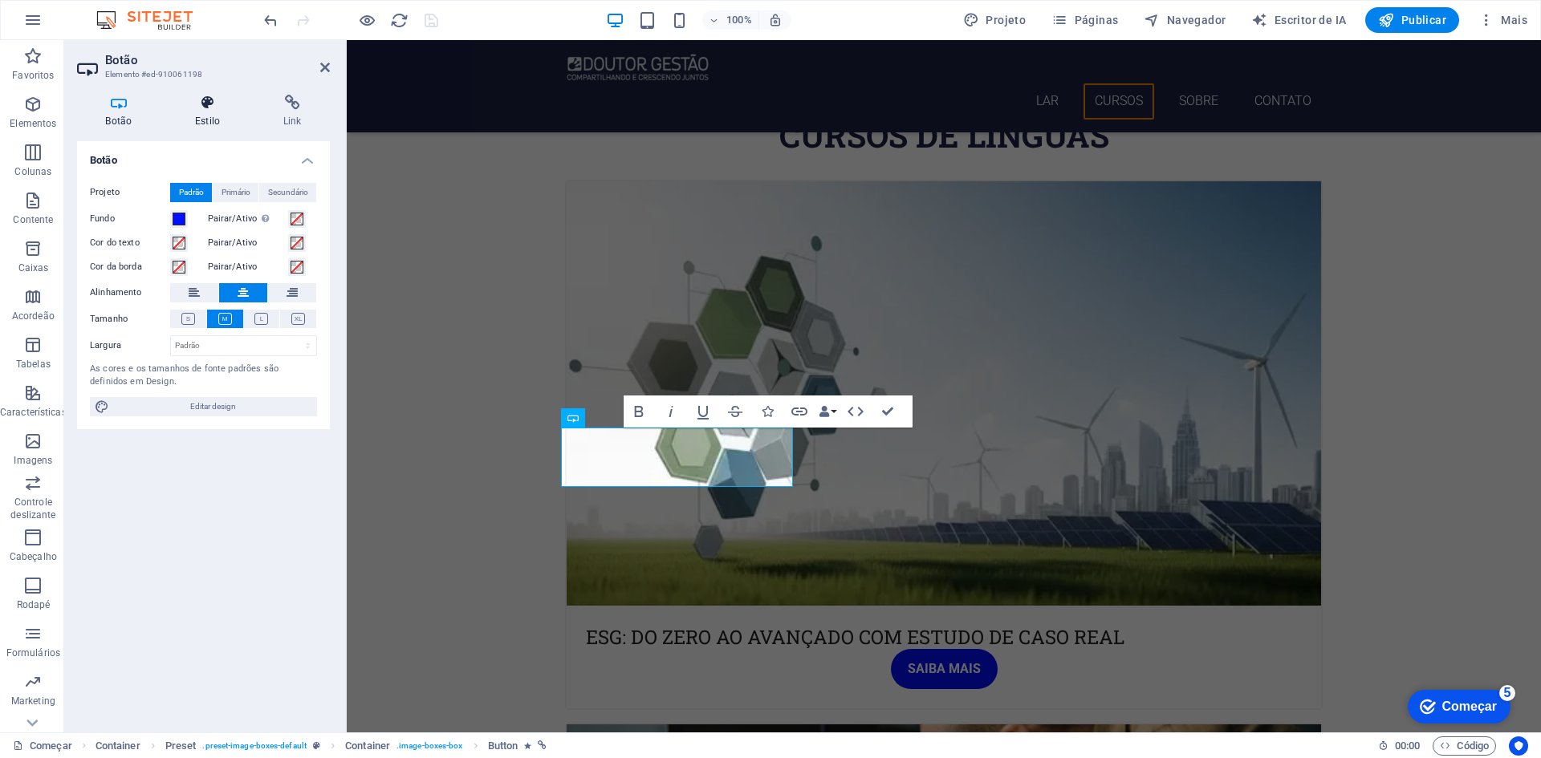
click at [201, 116] on font "Estilo" at bounding box center [207, 121] width 25 height 11
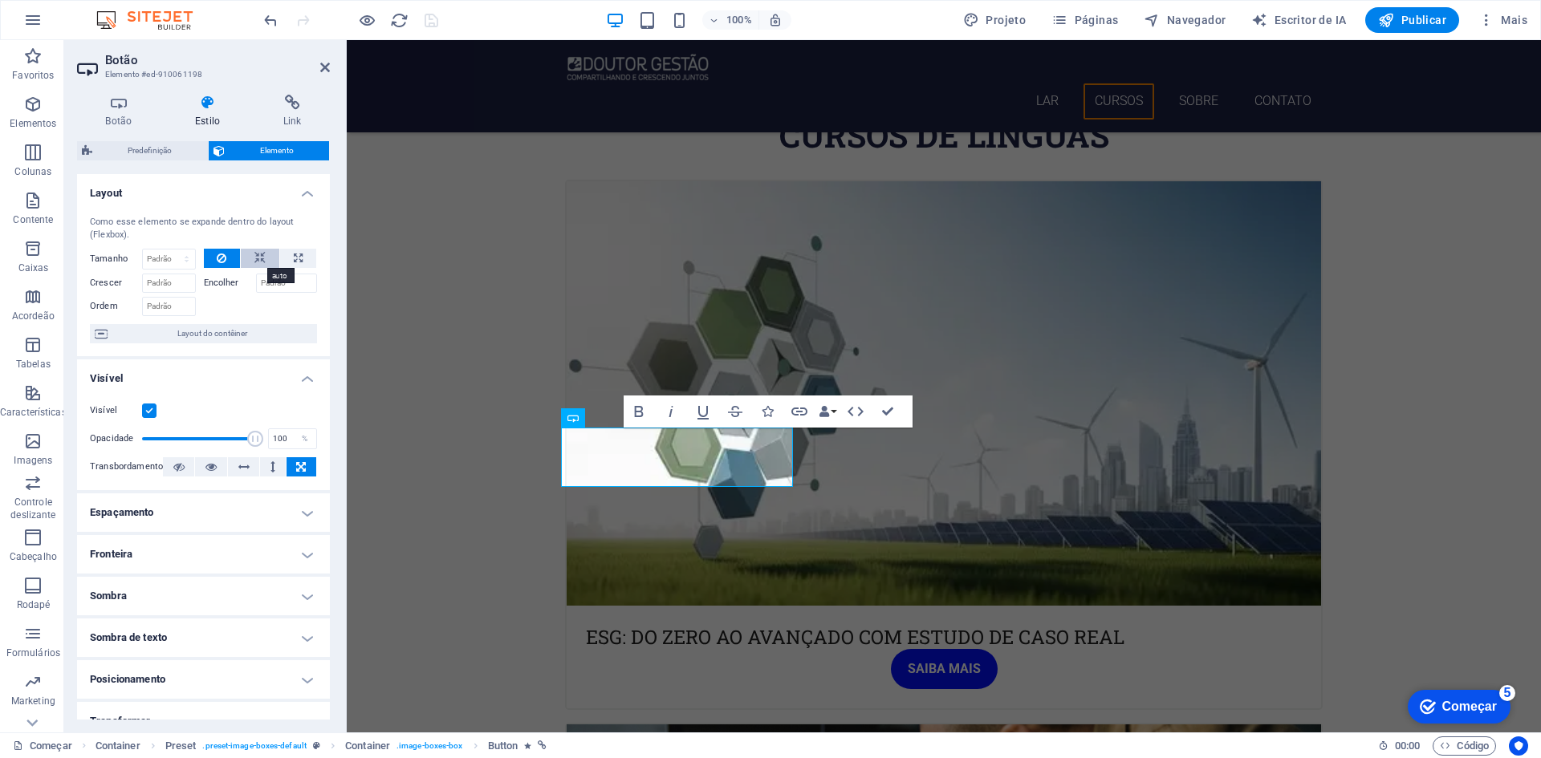
click at [256, 256] on icon at bounding box center [259, 258] width 11 height 19
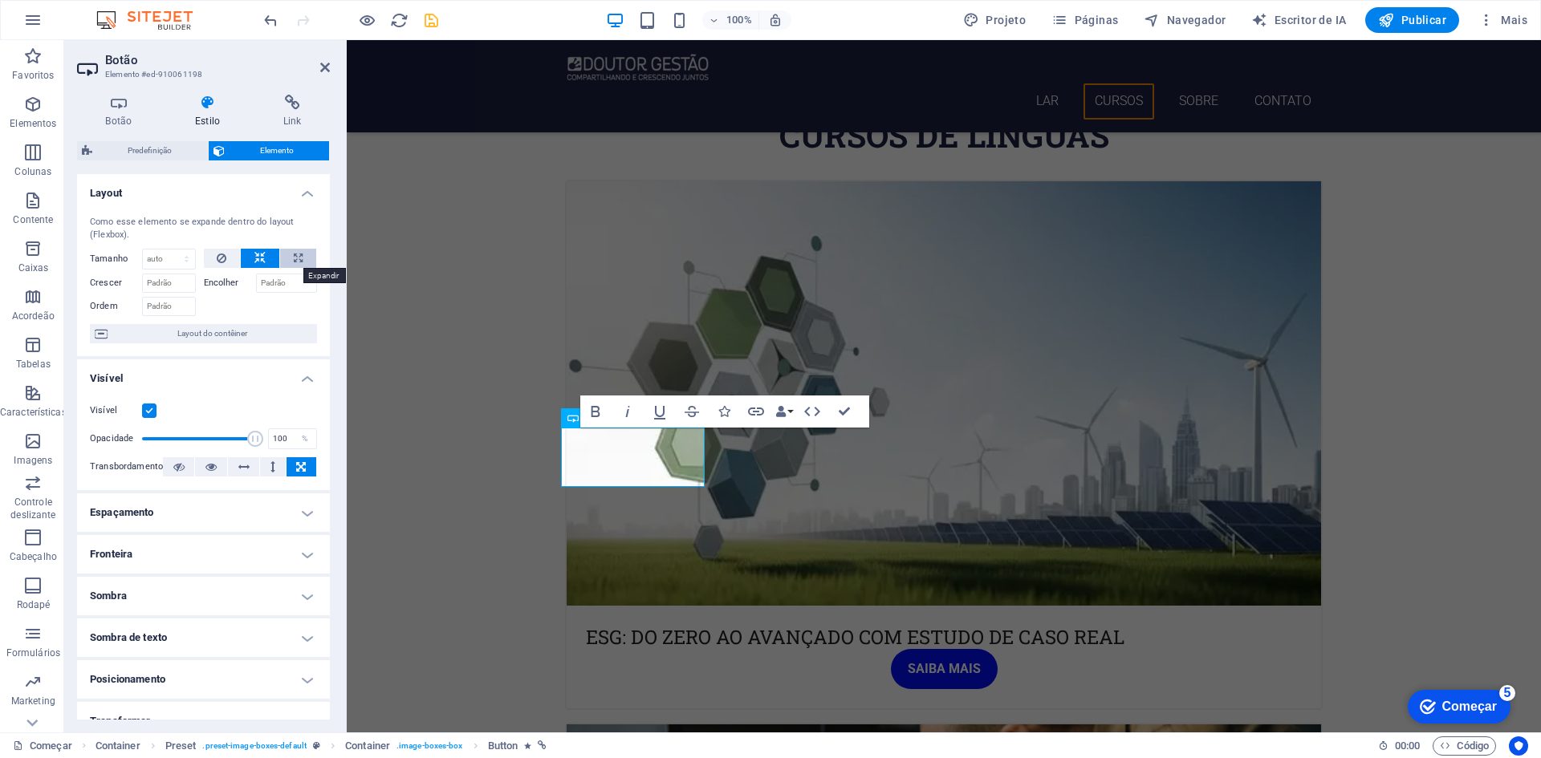
click at [300, 256] on button at bounding box center [298, 258] width 36 height 19
type input "100"
select select "%"
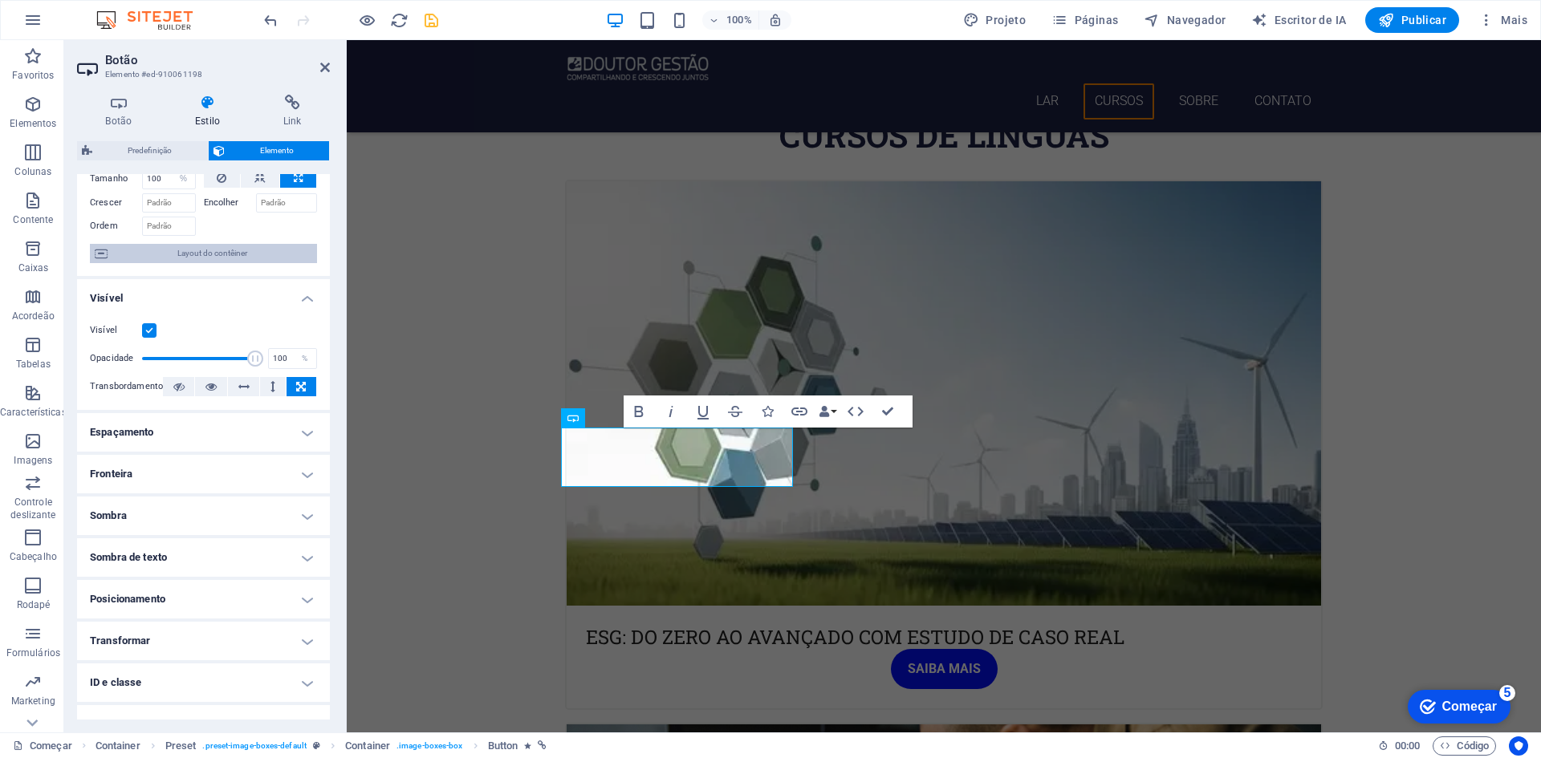
scroll to position [146, 0]
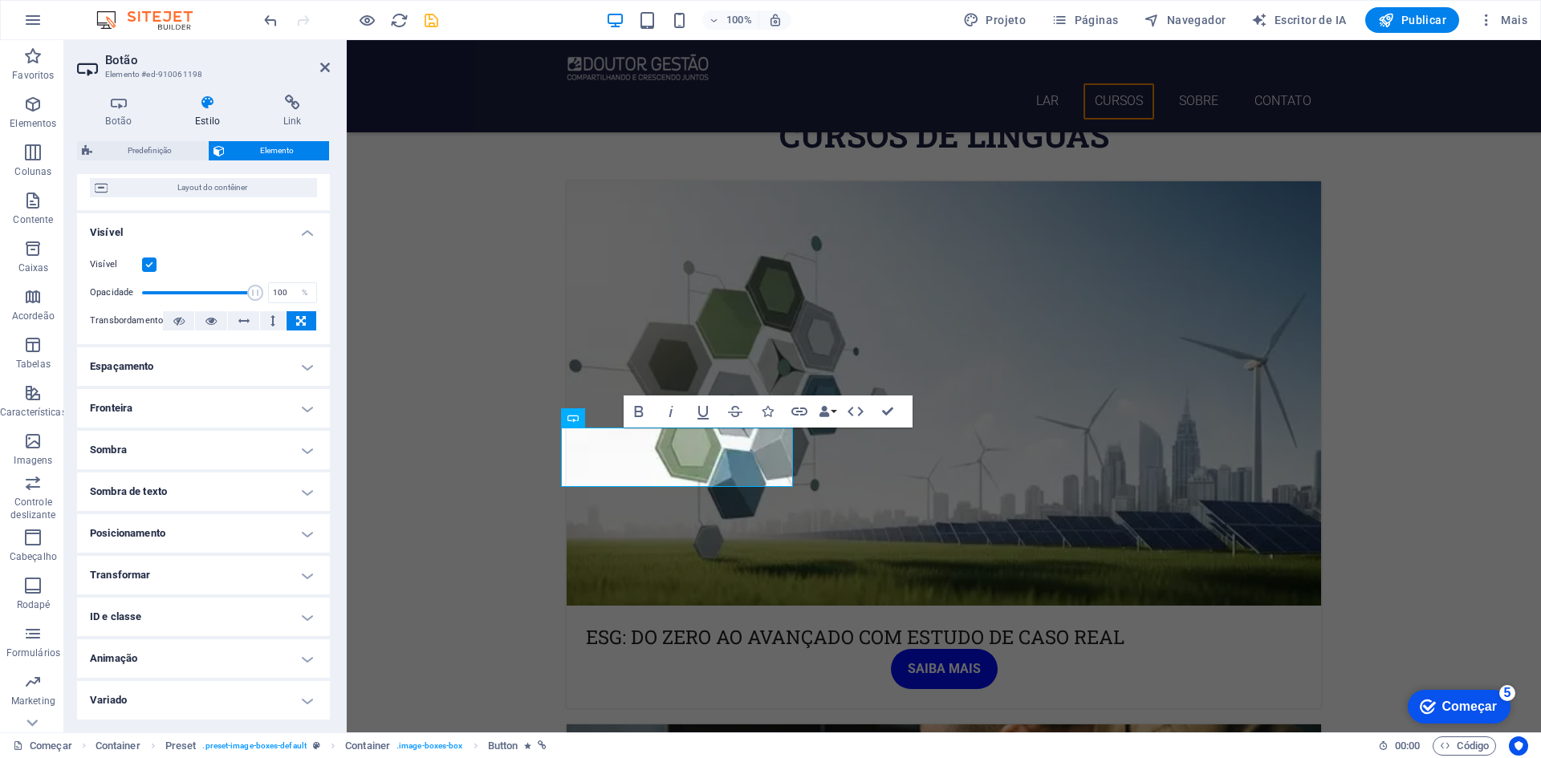
click at [181, 571] on h4 "Transformar" at bounding box center [203, 575] width 253 height 39
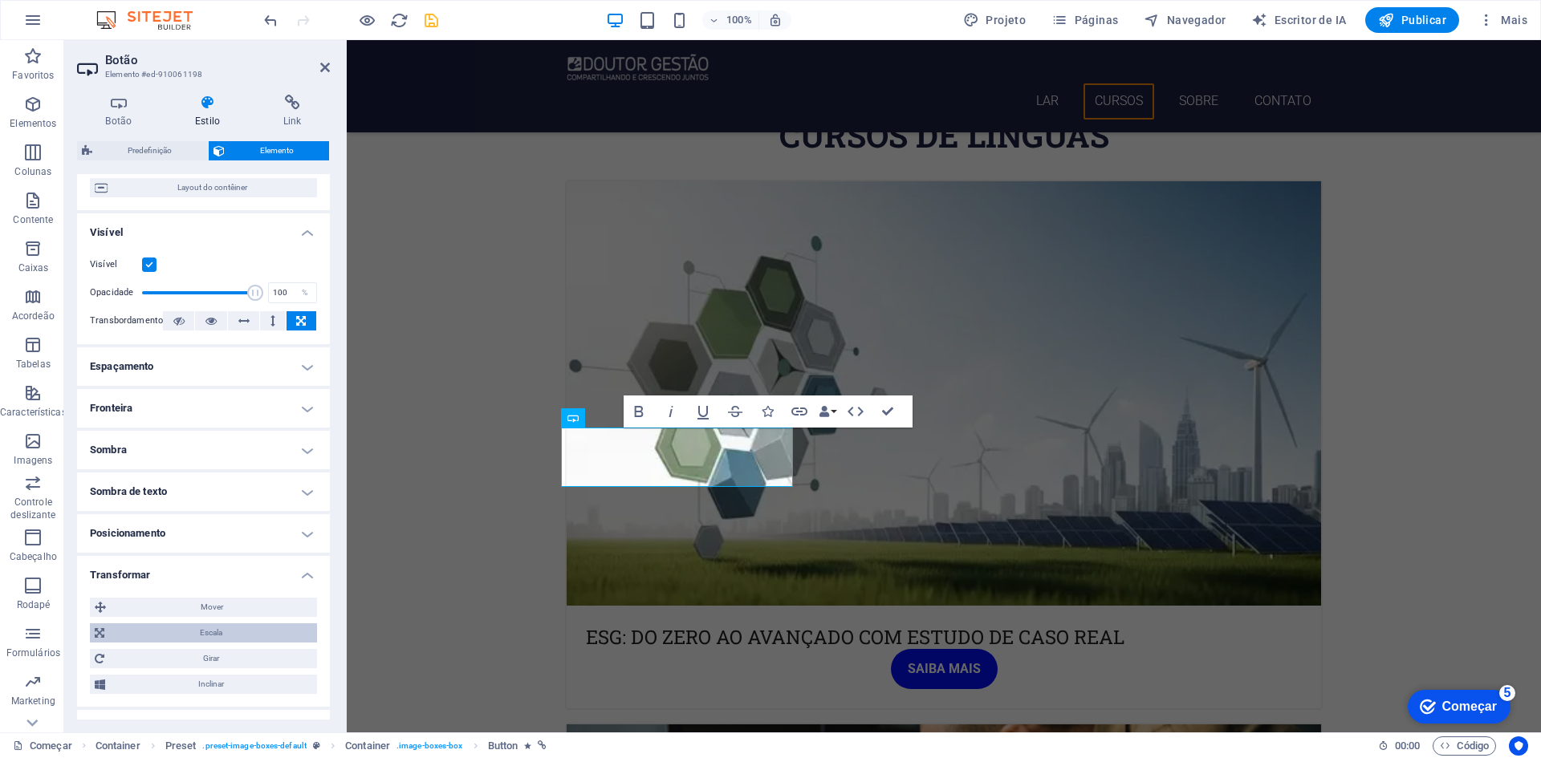
click at [212, 626] on span "Escala" at bounding box center [210, 632] width 203 height 19
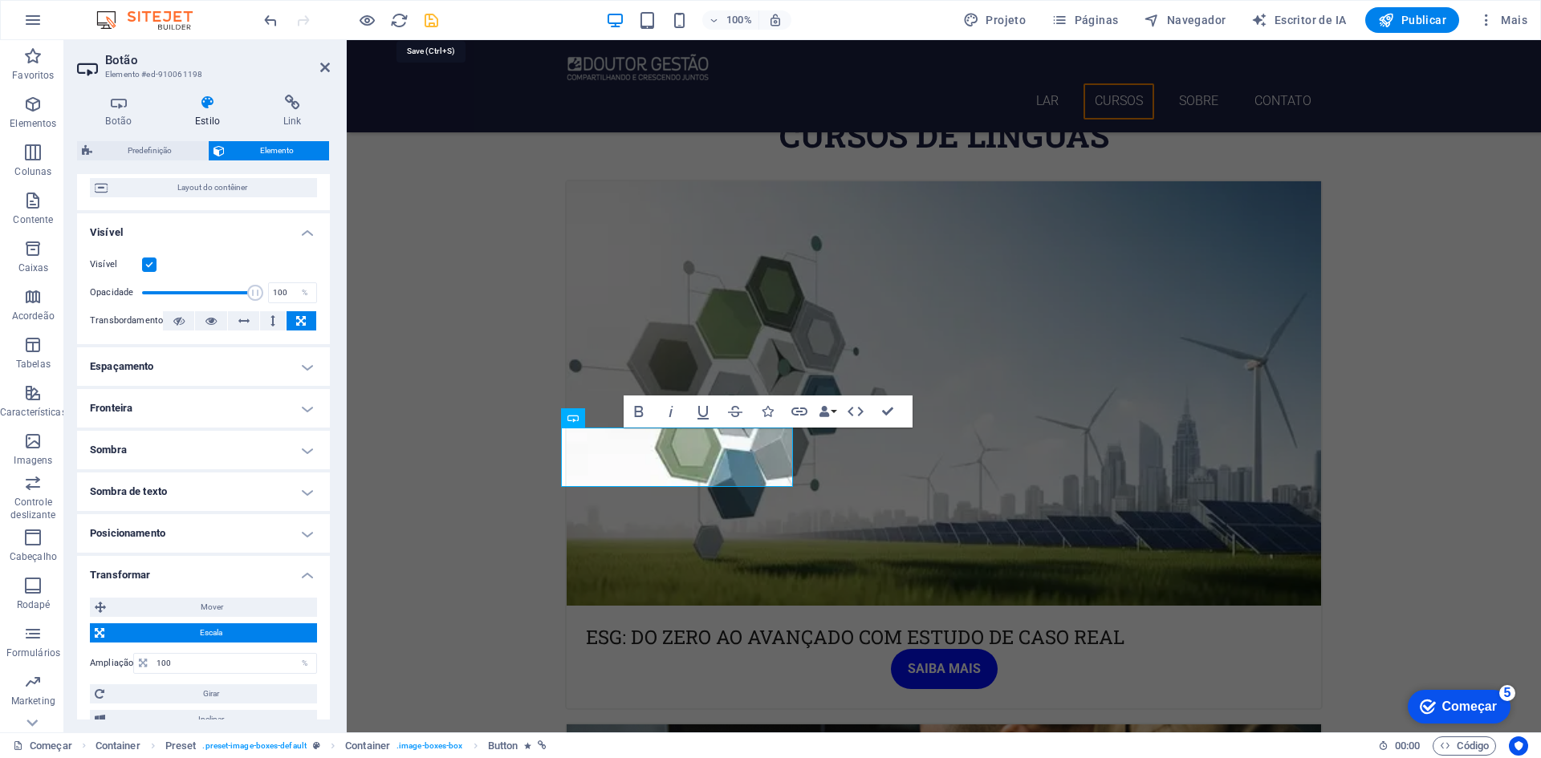
click at [431, 22] on icon "salvar" at bounding box center [431, 20] width 18 height 18
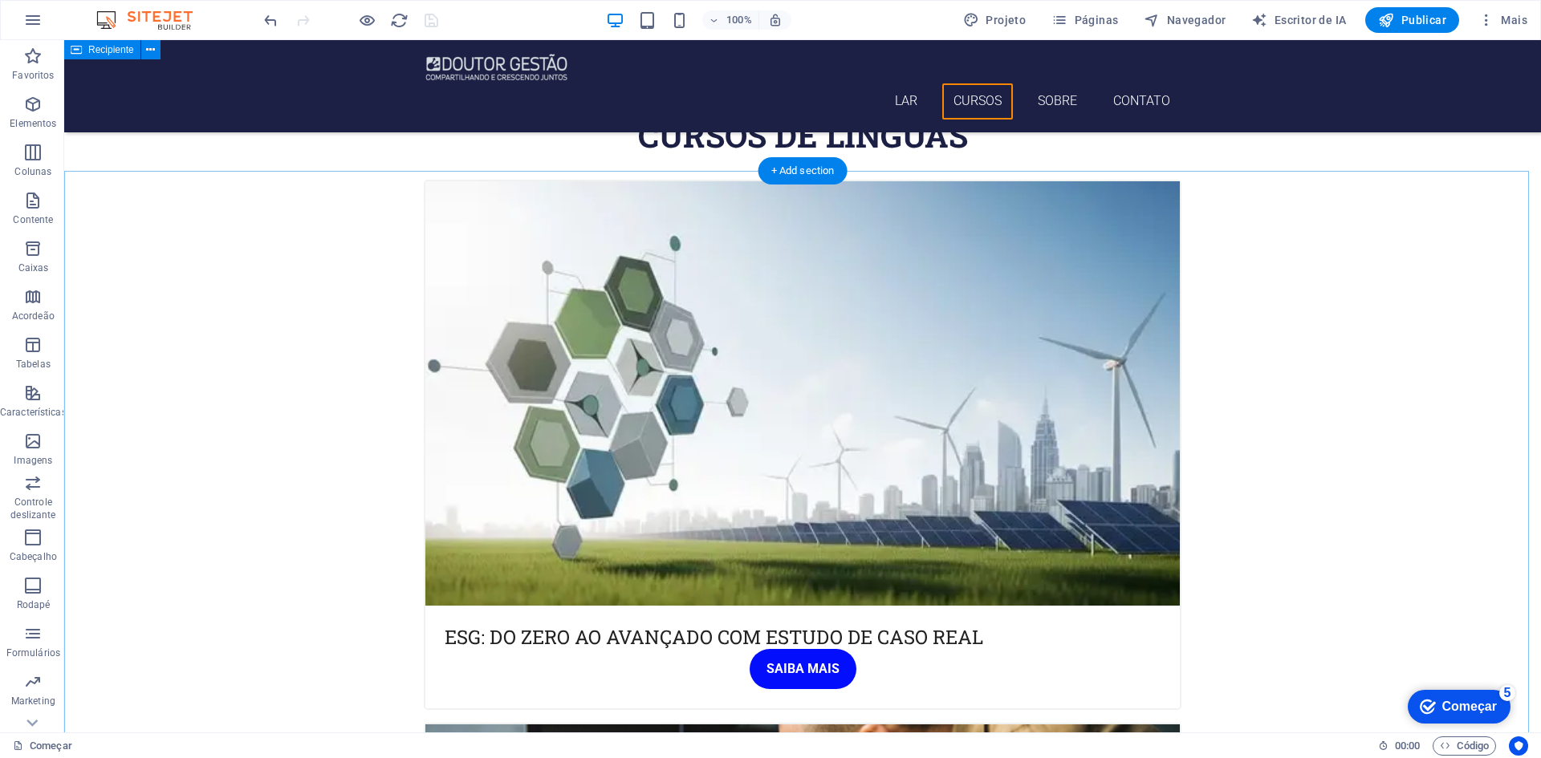
scroll to position [562, 0]
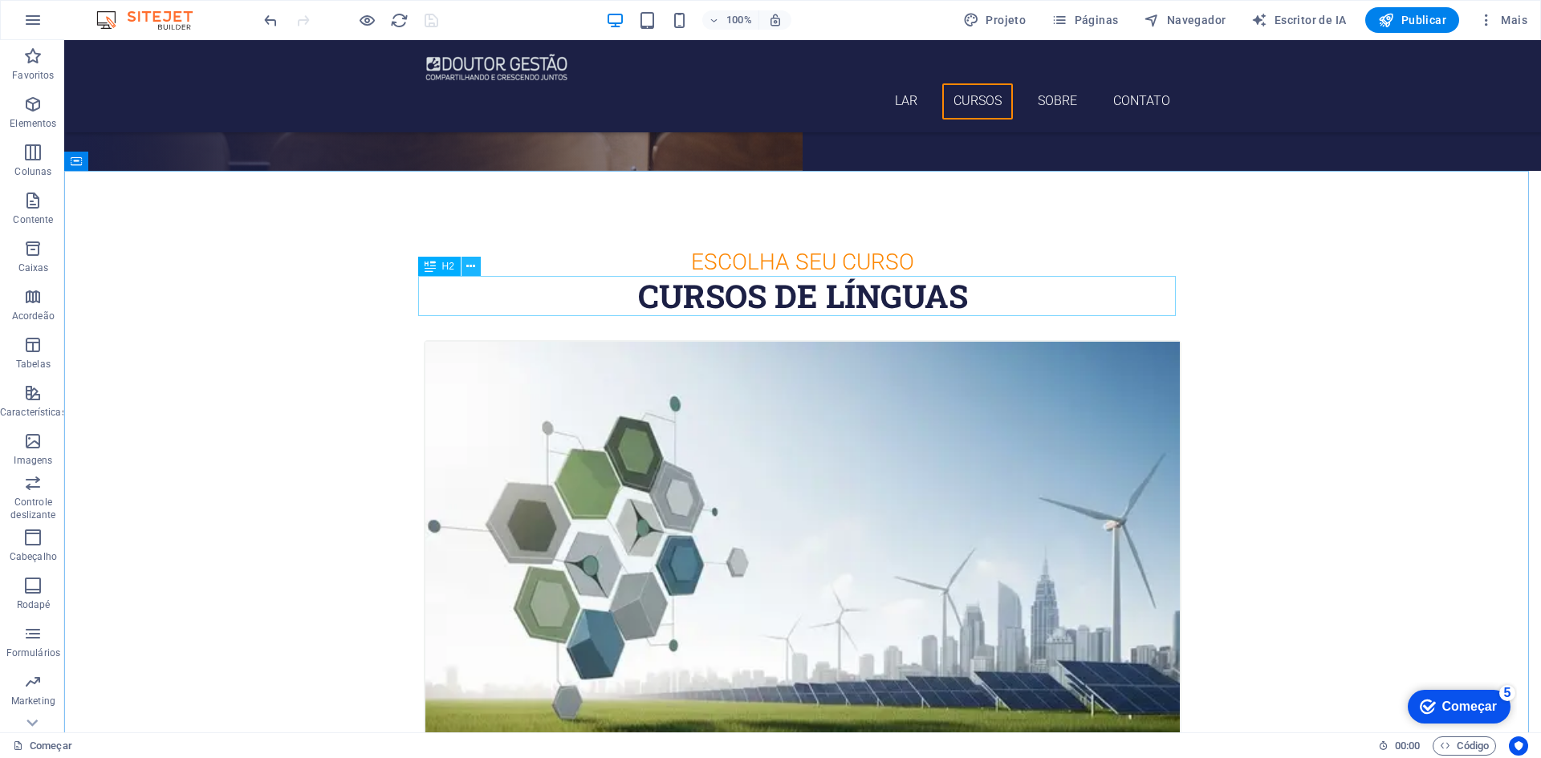
click at [474, 265] on icon at bounding box center [470, 266] width 9 height 17
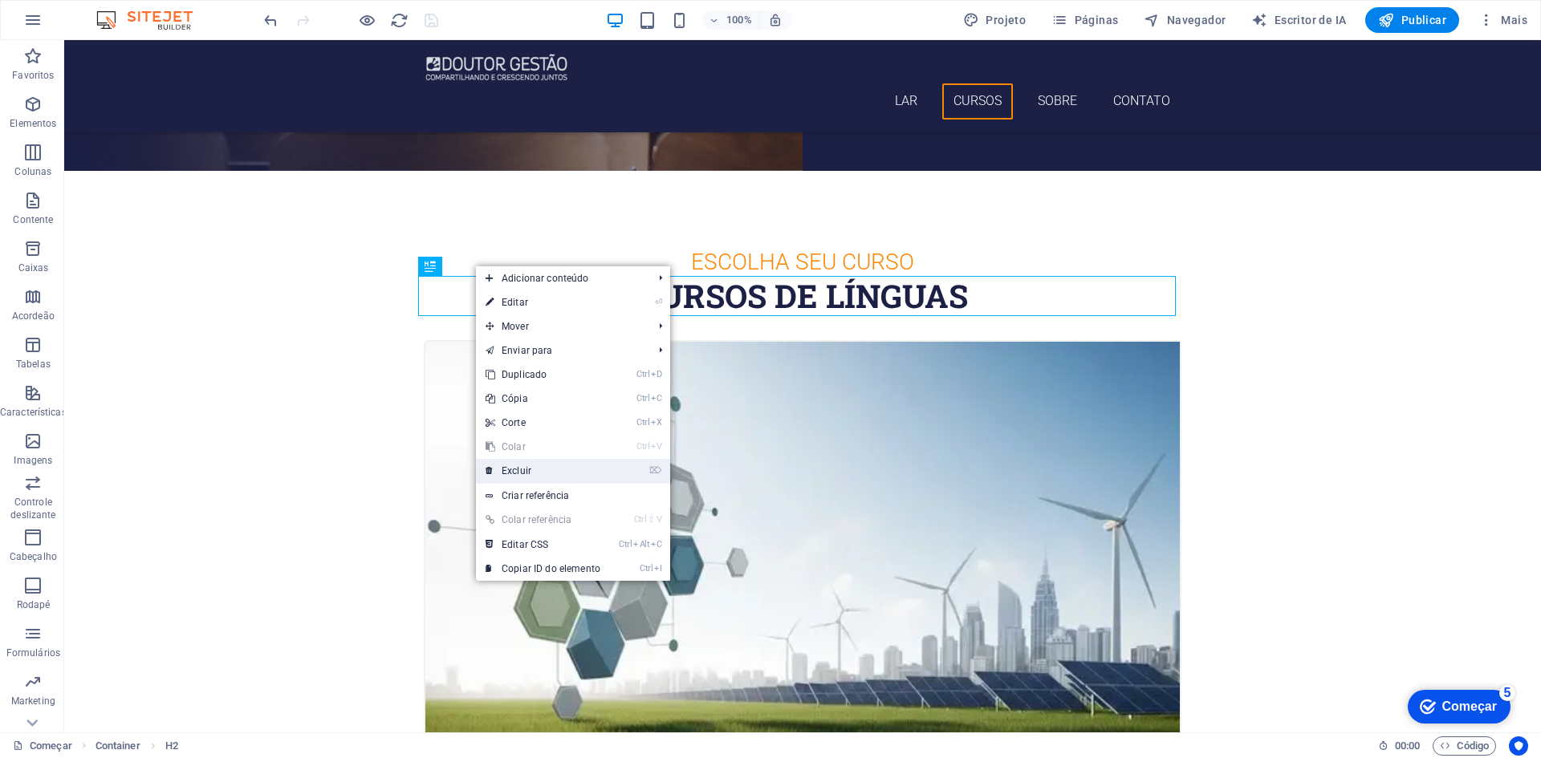
click at [534, 469] on link "⌦ Excluir" at bounding box center [543, 471] width 134 height 24
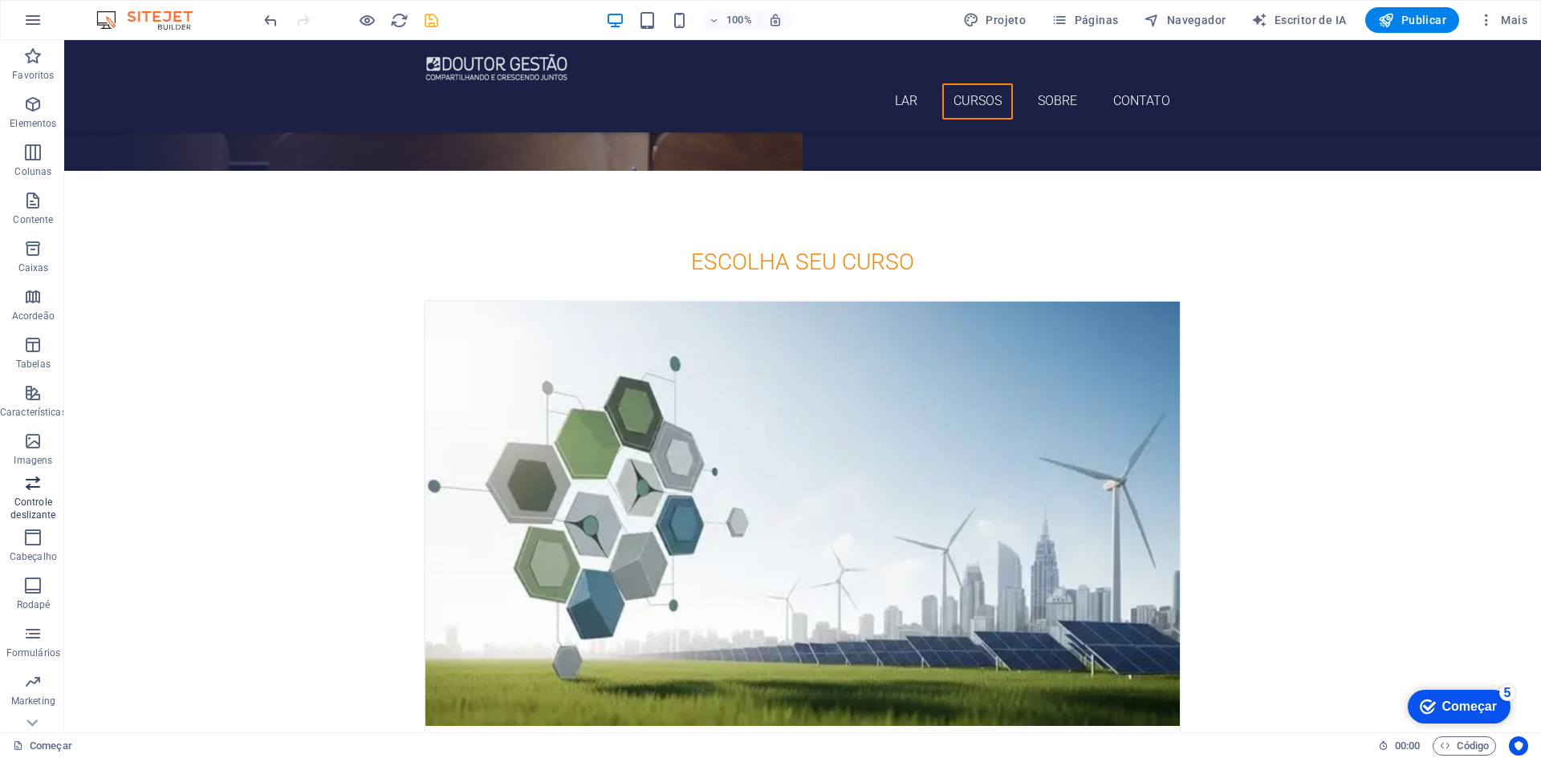
click at [33, 489] on icon "button" at bounding box center [32, 482] width 19 height 19
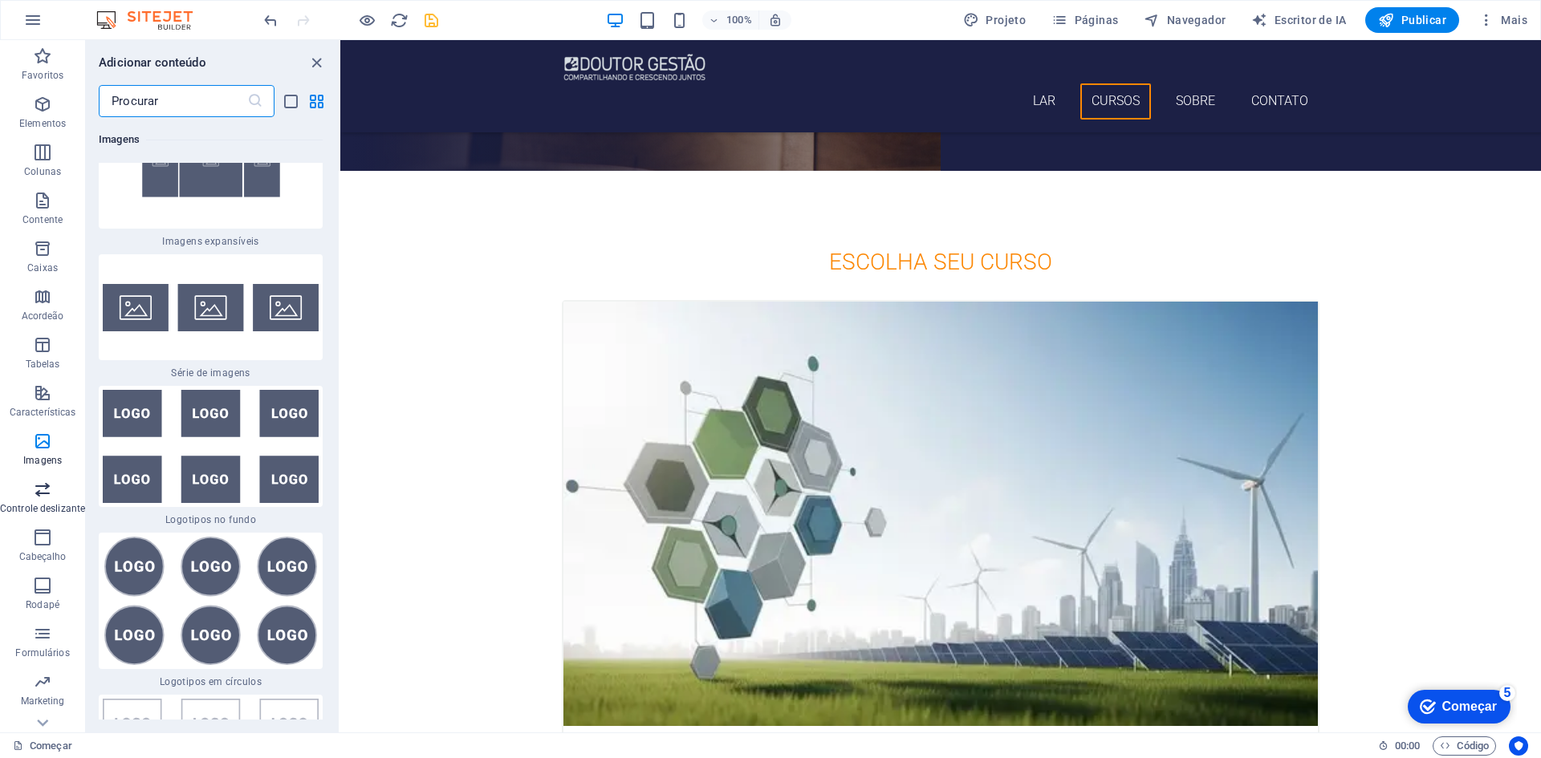
scroll to position [30, 0]
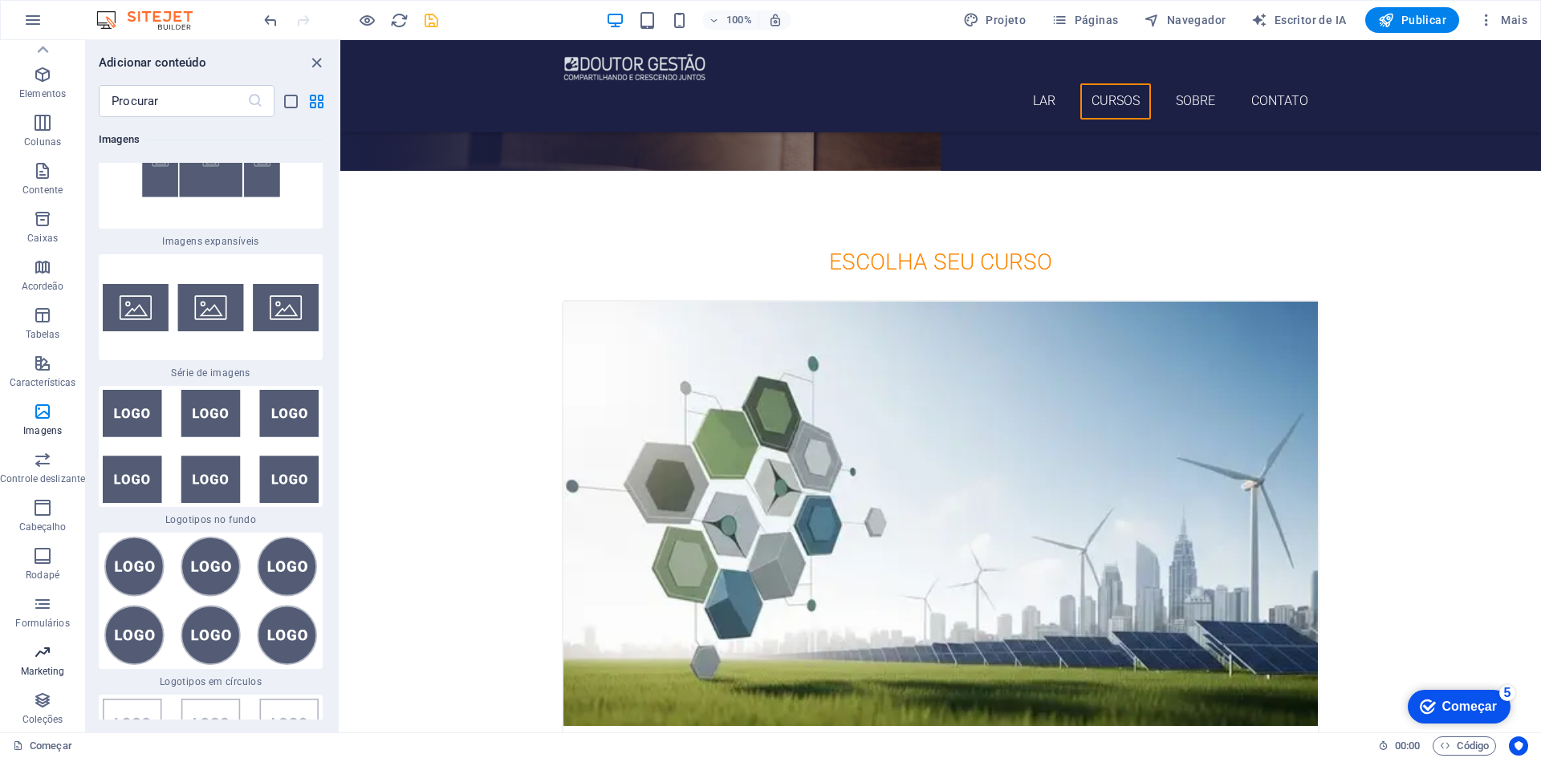
click at [49, 657] on icon "button" at bounding box center [42, 652] width 19 height 19
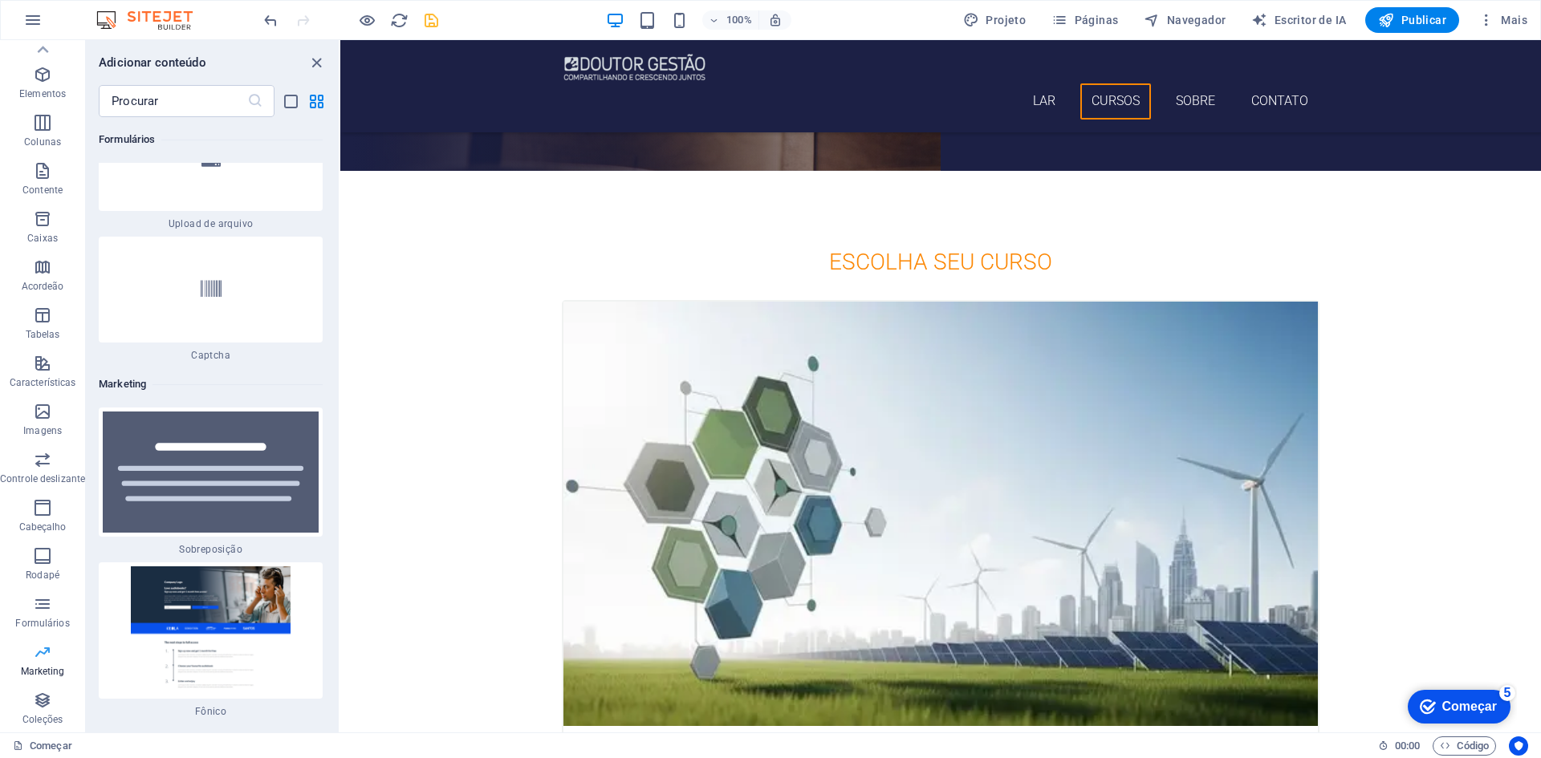
scroll to position [0, 0]
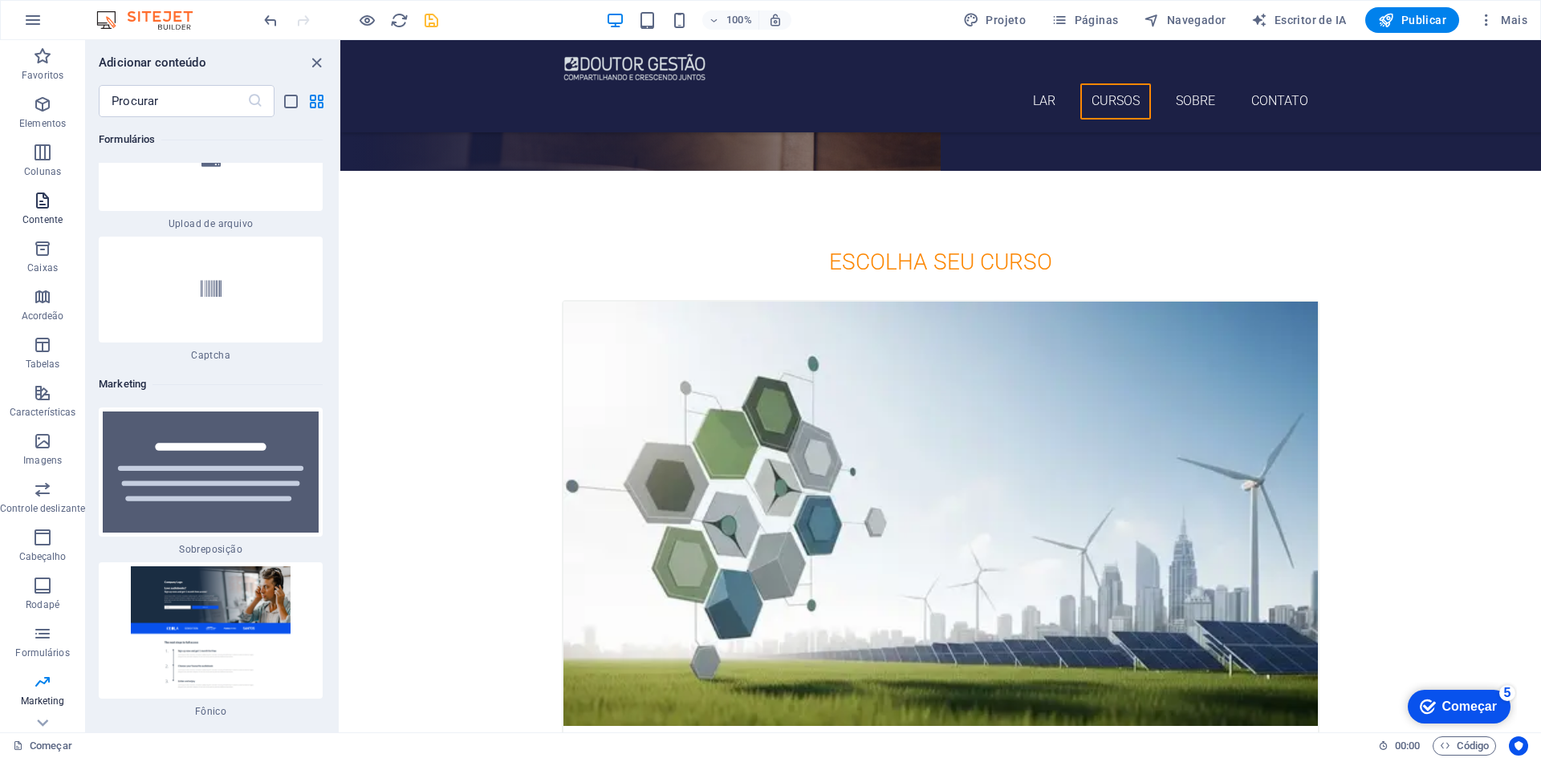
click at [44, 206] on icon "button" at bounding box center [42, 200] width 19 height 19
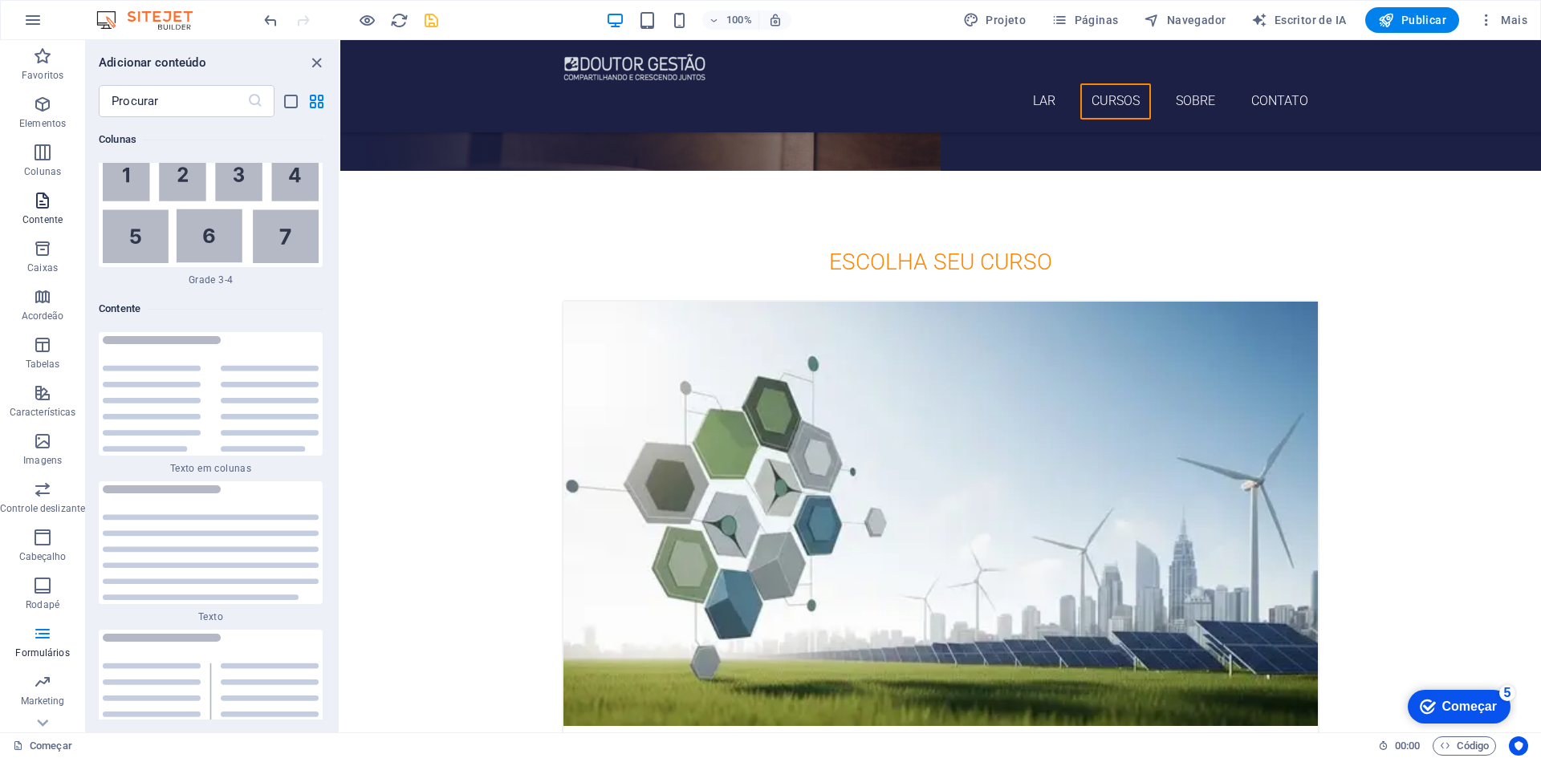
scroll to position [5366, 0]
click at [43, 160] on icon "button" at bounding box center [42, 152] width 19 height 19
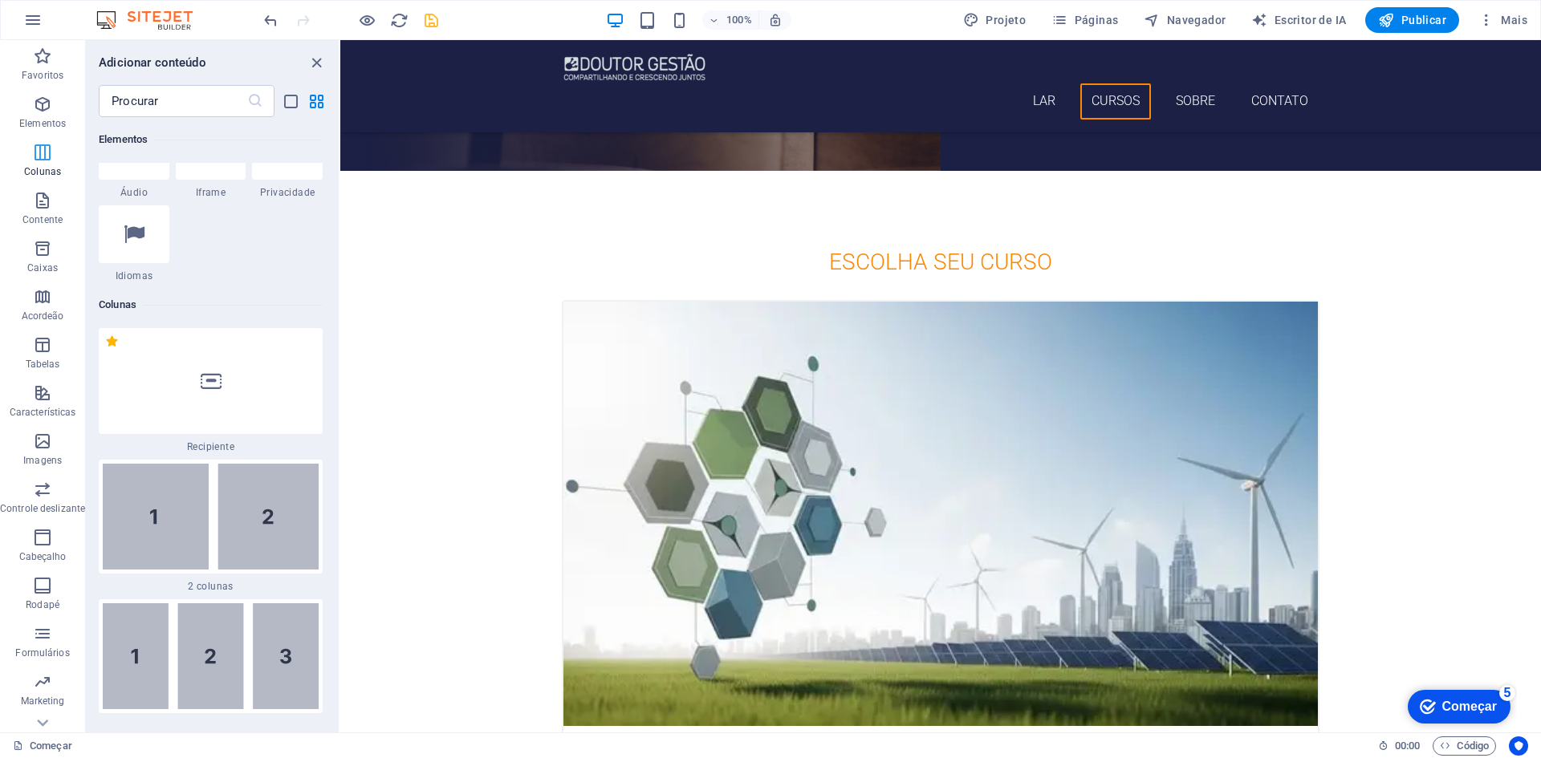
scroll to position [926, 0]
click at [47, 101] on icon "button" at bounding box center [42, 104] width 19 height 19
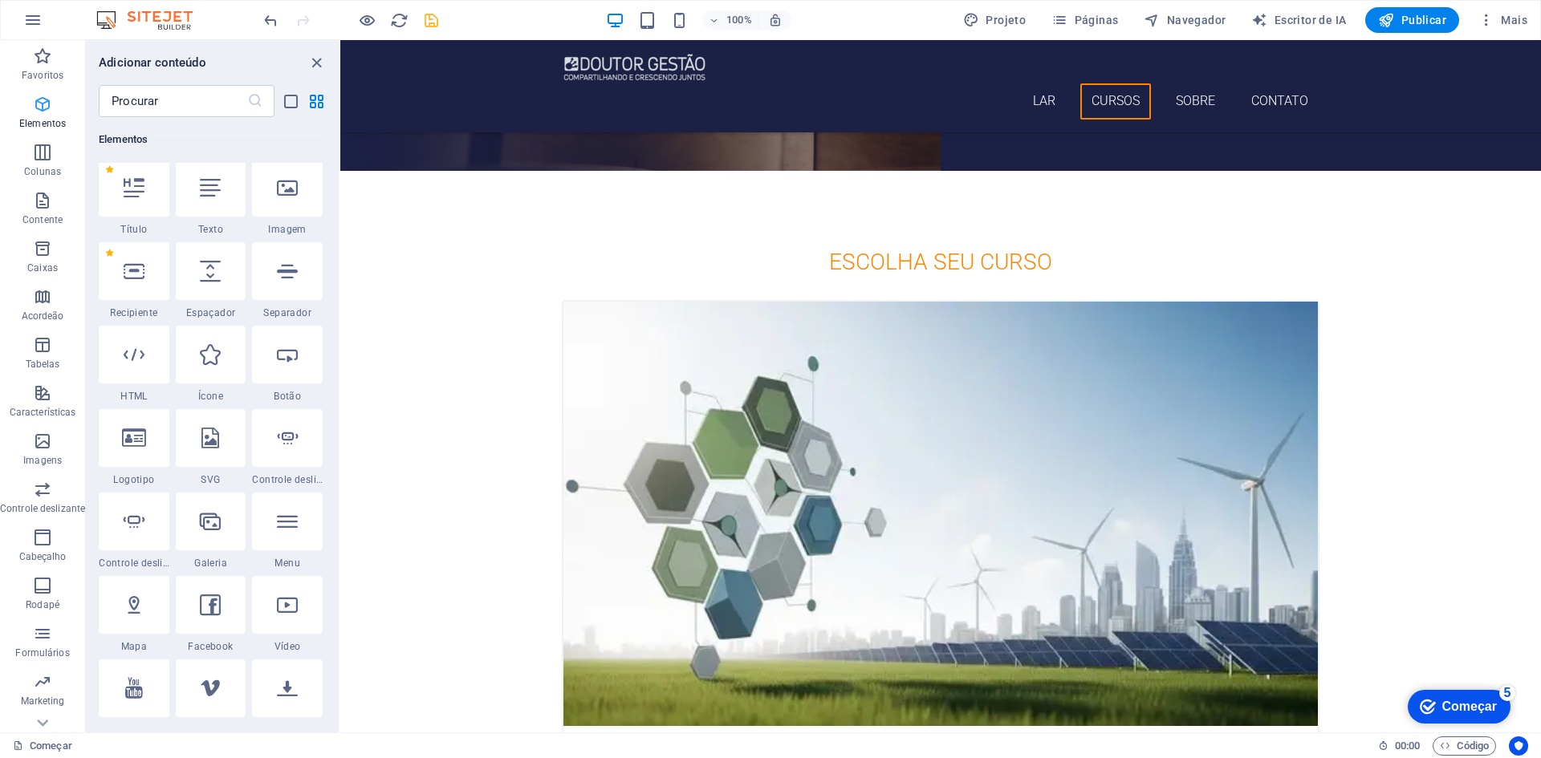
scroll to position [302, 0]
